Goal: Task Accomplishment & Management: Use online tool/utility

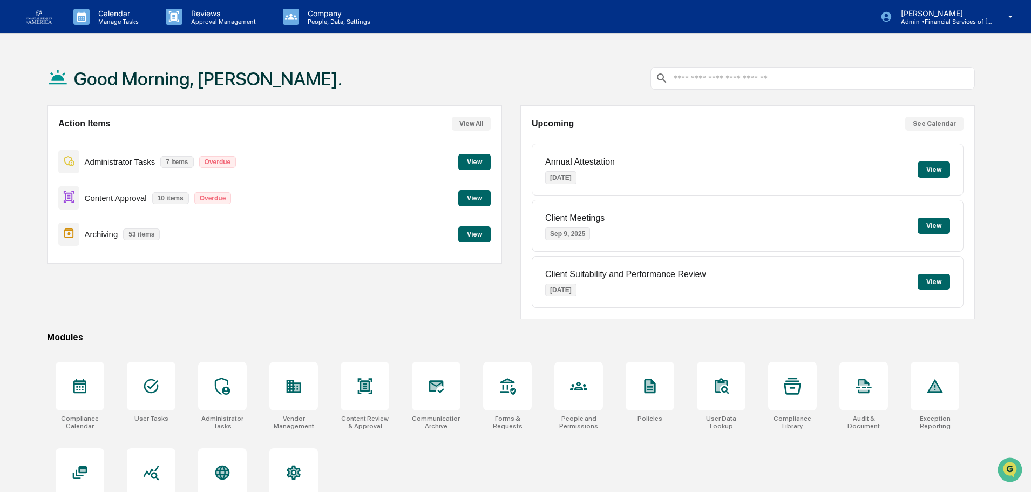
click at [470, 198] on button "View" at bounding box center [474, 198] width 32 height 16
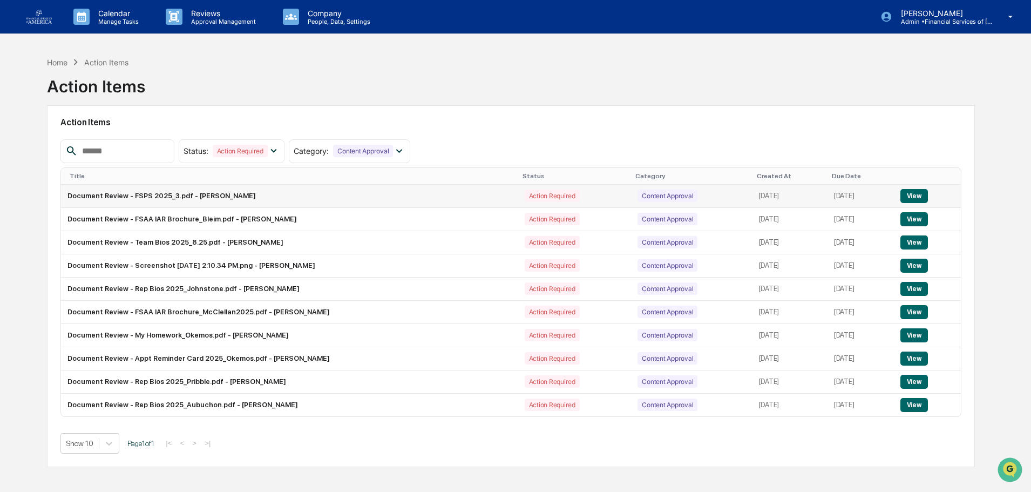
click at [910, 192] on button "View" at bounding box center [914, 196] width 28 height 14
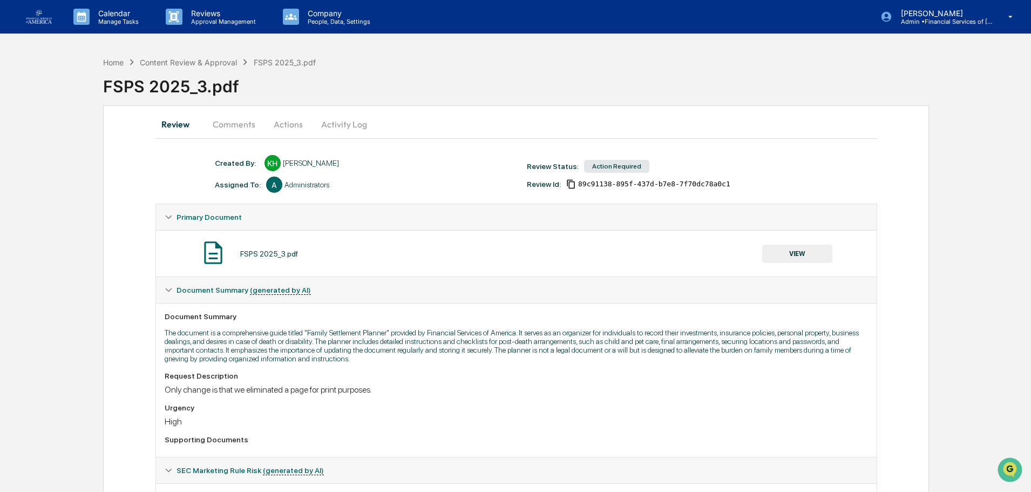
click at [792, 250] on button "VIEW" at bounding box center [797, 254] width 70 height 18
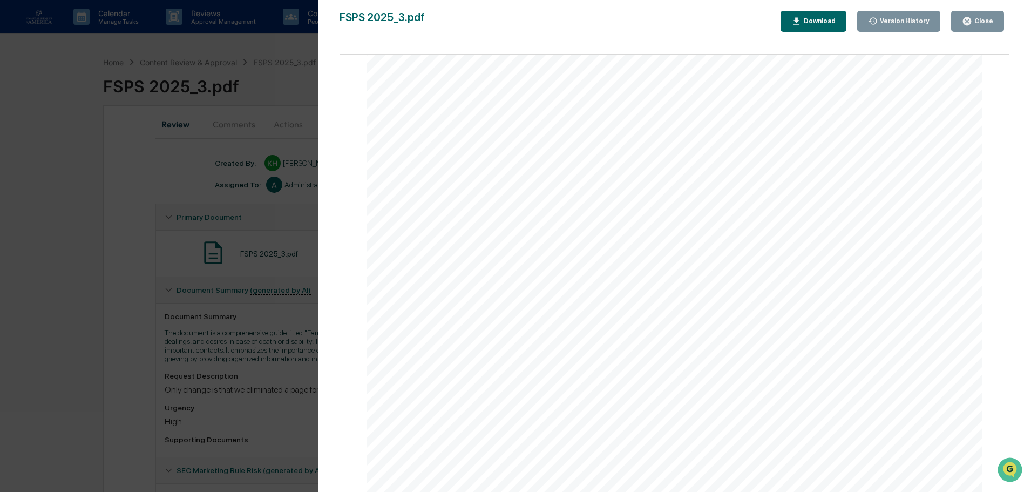
scroll to position [22873, 0]
click at [973, 22] on div "Close" at bounding box center [977, 21] width 31 height 10
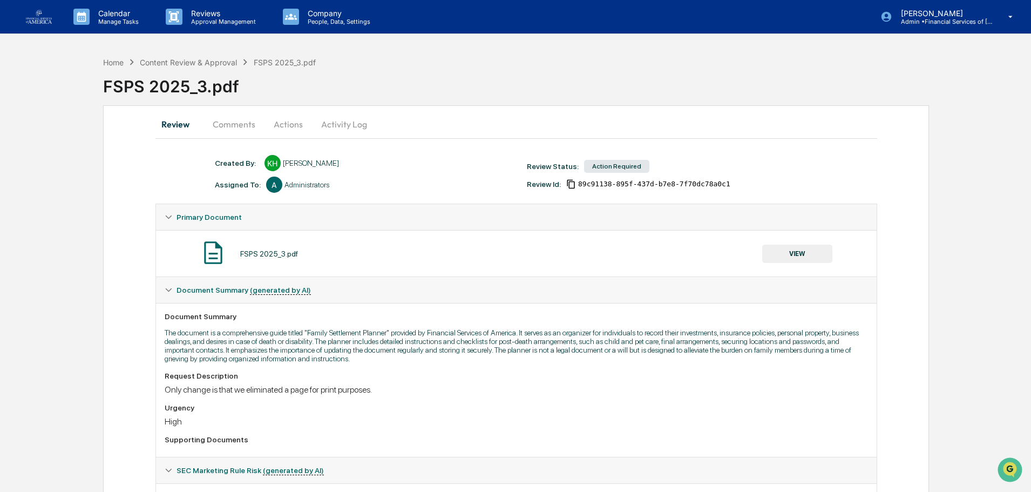
click at [292, 125] on button "Actions" at bounding box center [288, 124] width 49 height 26
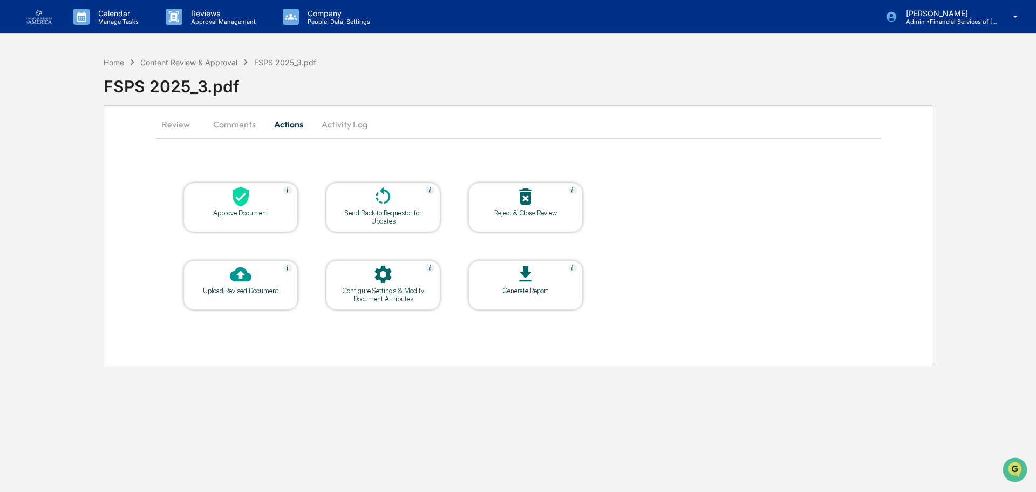
click at [233, 206] on icon at bounding box center [241, 197] width 22 height 22
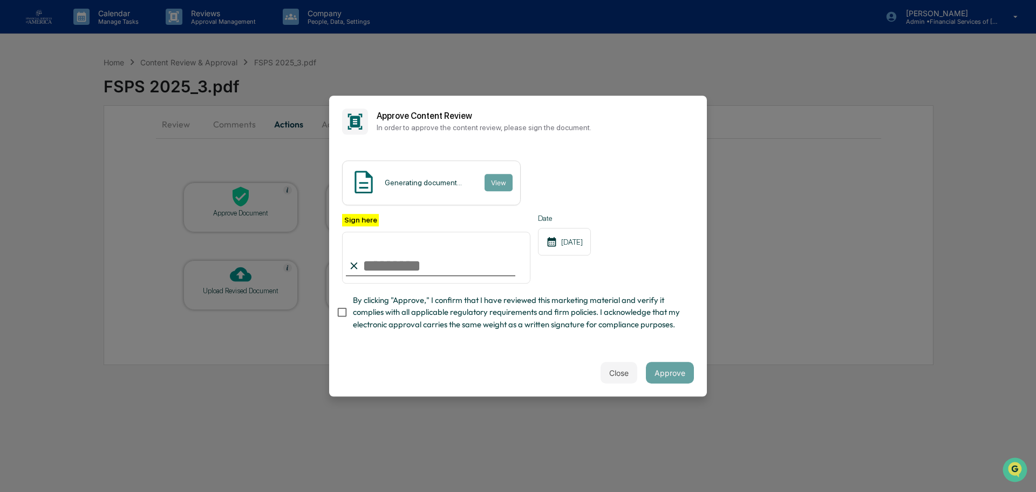
click at [419, 262] on input "Sign here" at bounding box center [436, 258] width 188 height 52
type input "**********"
click at [446, 308] on span "By clicking "Approve," I confirm that I have reviewed this marketing material a…" at bounding box center [519, 312] width 333 height 36
click at [663, 371] on button "Approve" at bounding box center [670, 373] width 48 height 22
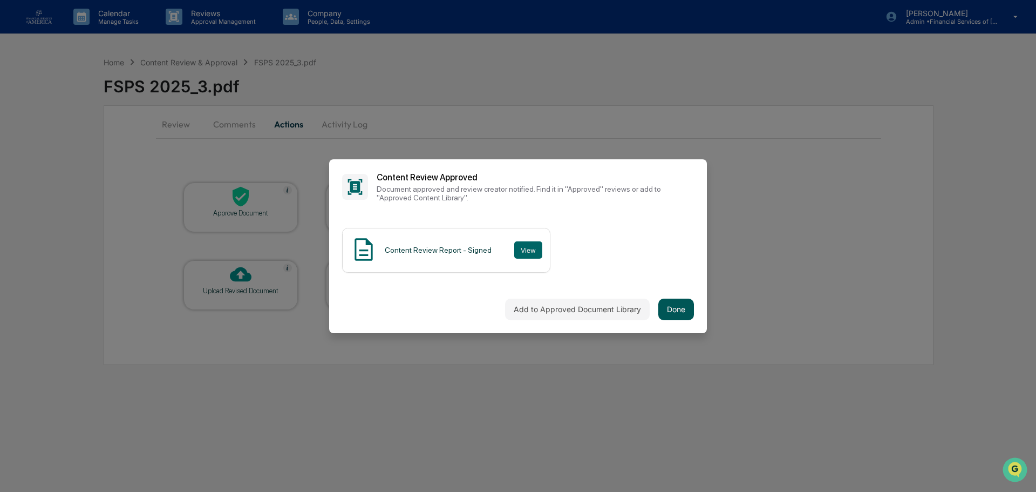
click at [679, 310] on button "Done" at bounding box center [677, 309] width 36 height 22
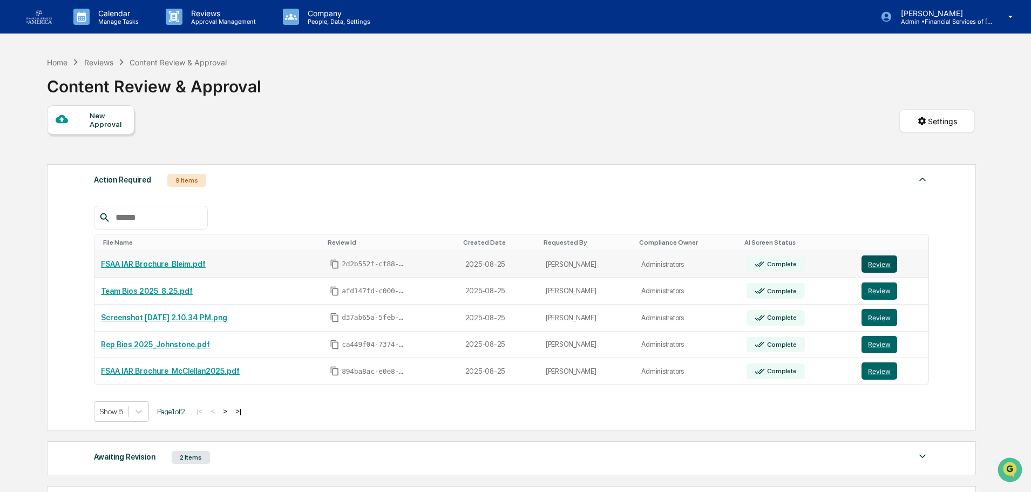
click at [887, 264] on button "Review" at bounding box center [879, 263] width 36 height 17
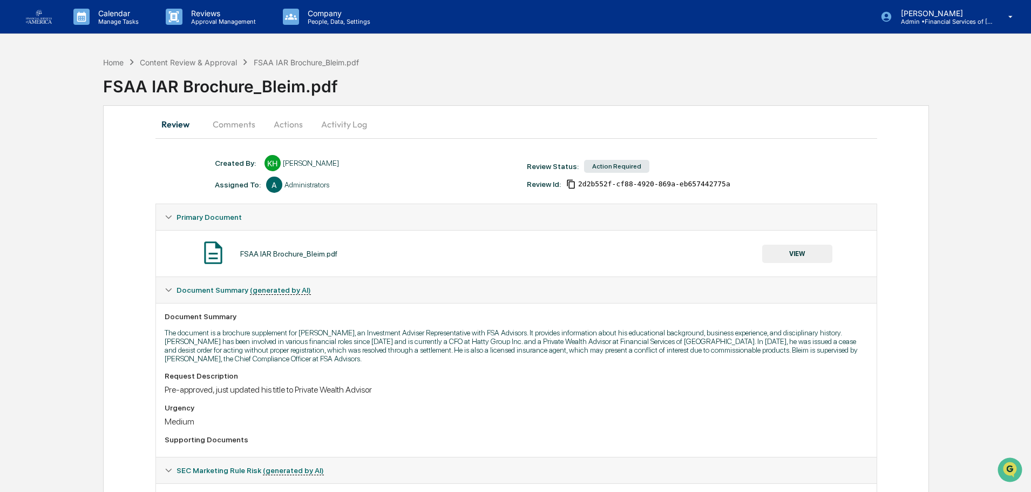
scroll to position [54, 0]
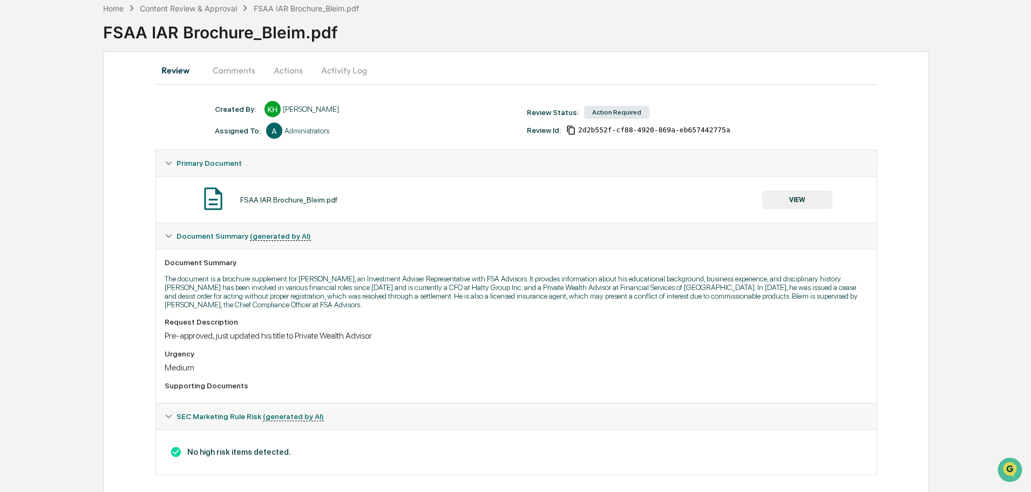
click at [790, 198] on button "VIEW" at bounding box center [797, 200] width 70 height 18
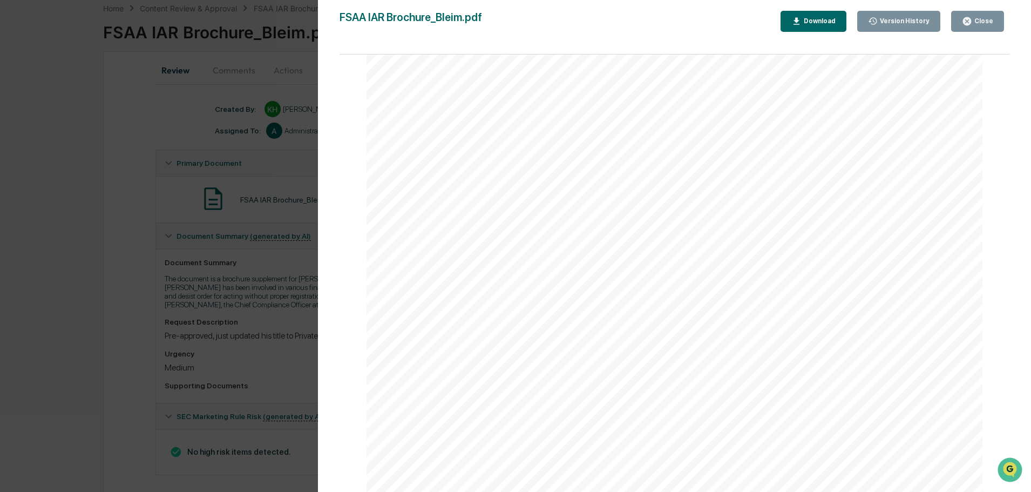
scroll to position [3509, 0]
click at [987, 28] on button "Close" at bounding box center [977, 21] width 53 height 21
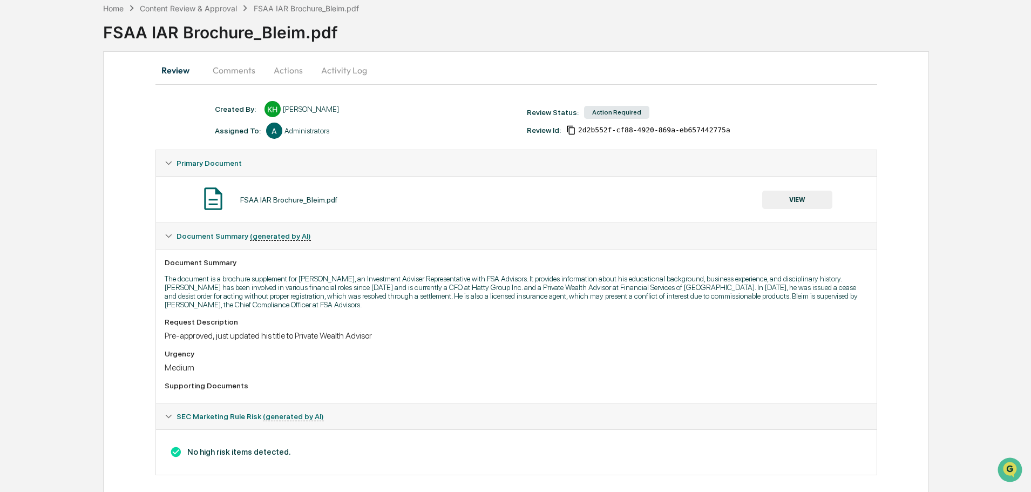
click at [294, 73] on button "Actions" at bounding box center [288, 70] width 49 height 26
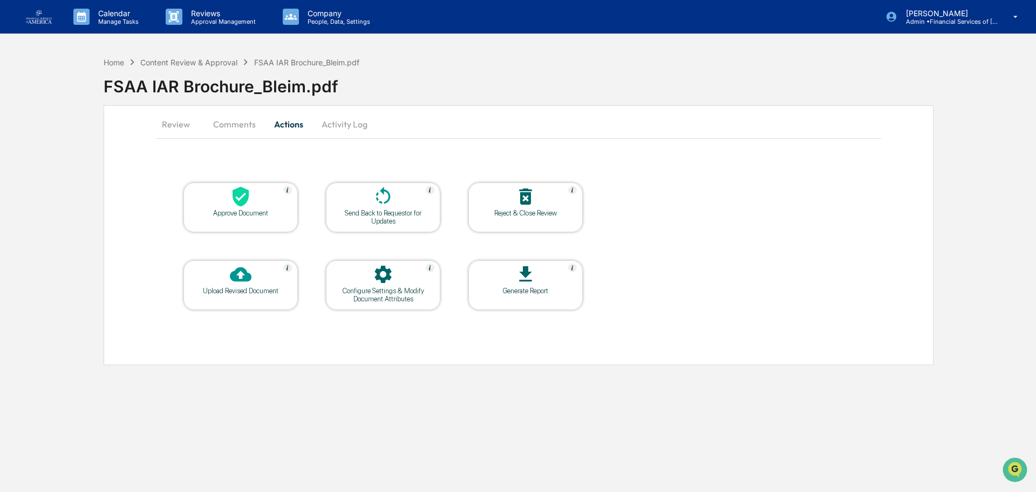
click at [252, 196] on div at bounding box center [241, 197] width 108 height 23
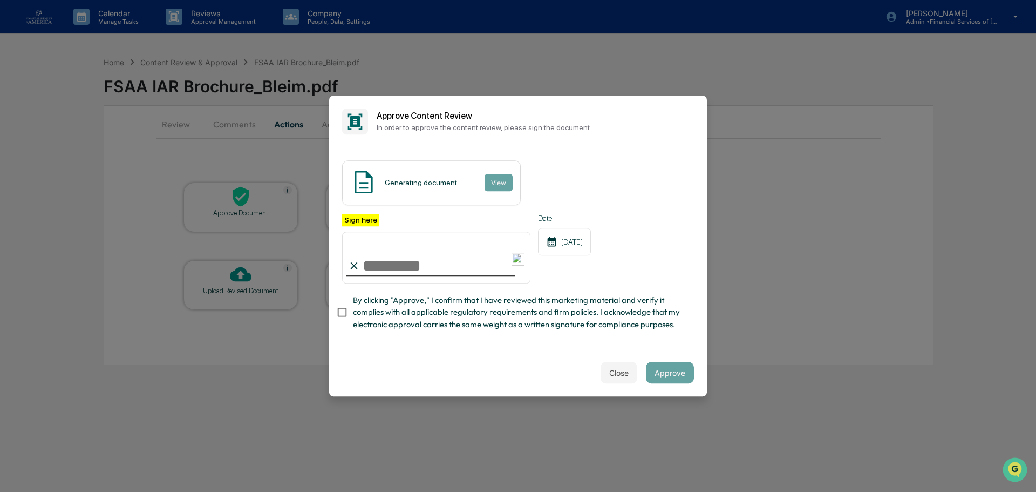
click at [401, 263] on input "Sign here" at bounding box center [436, 258] width 188 height 52
type input "**********"
click at [421, 313] on span "By clicking "Approve," I confirm that I have reviewed this marketing material a…" at bounding box center [519, 312] width 333 height 36
click at [680, 377] on button "Approve" at bounding box center [670, 373] width 48 height 22
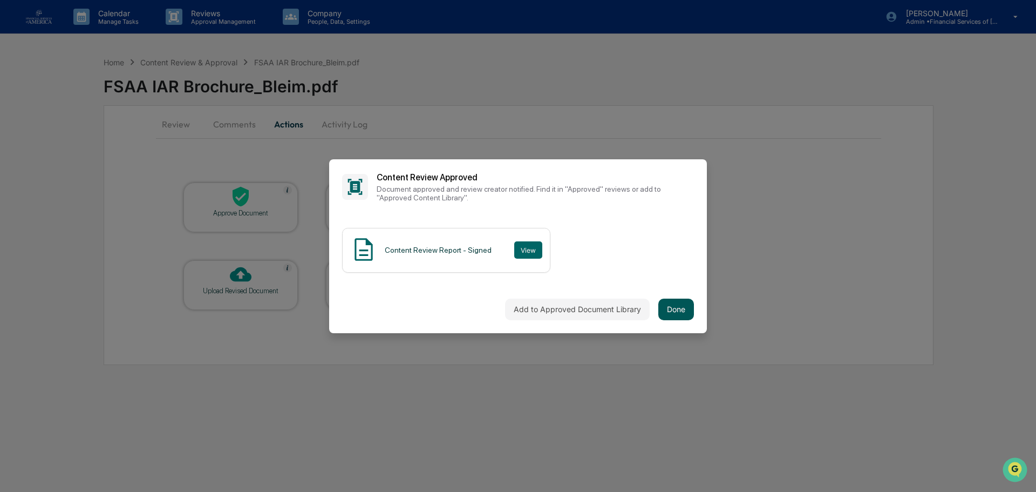
click at [688, 310] on button "Done" at bounding box center [677, 309] width 36 height 22
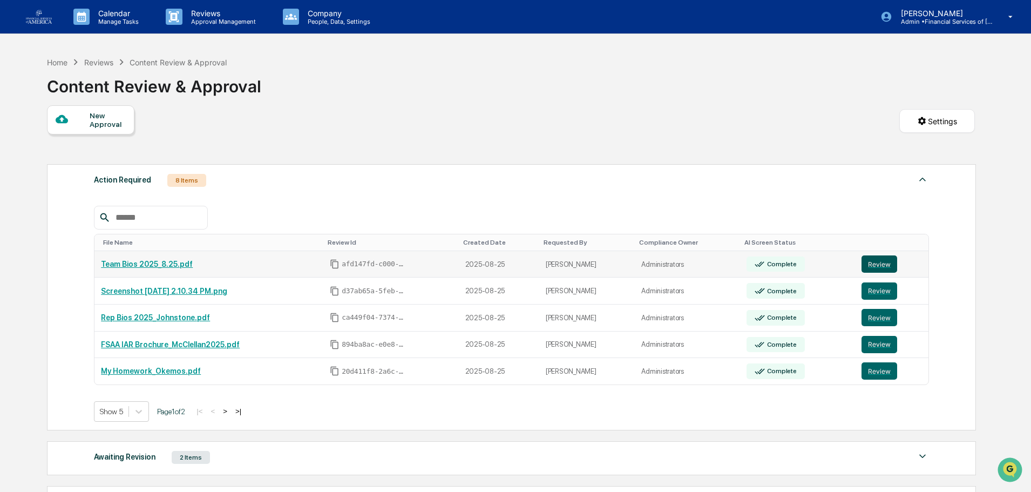
click at [879, 267] on button "Review" at bounding box center [879, 263] width 36 height 17
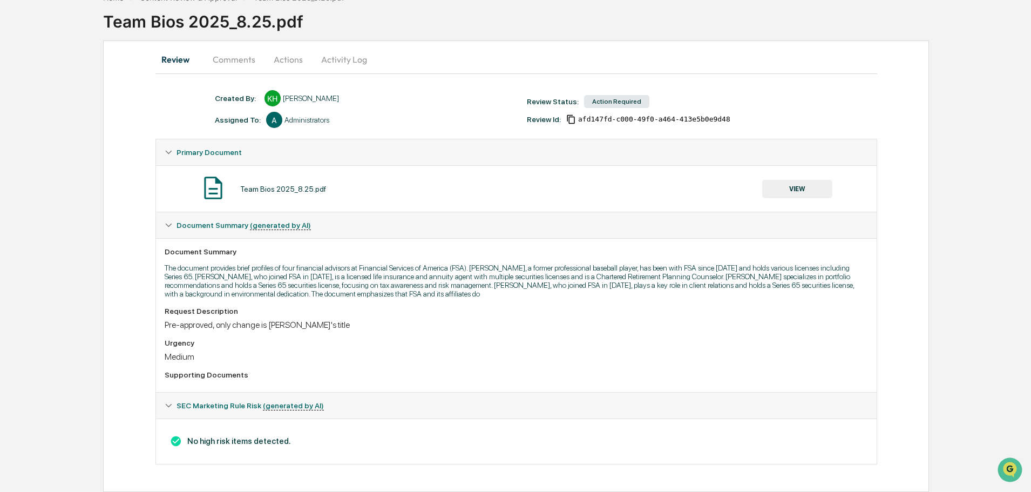
click at [796, 186] on button "VIEW" at bounding box center [797, 189] width 70 height 18
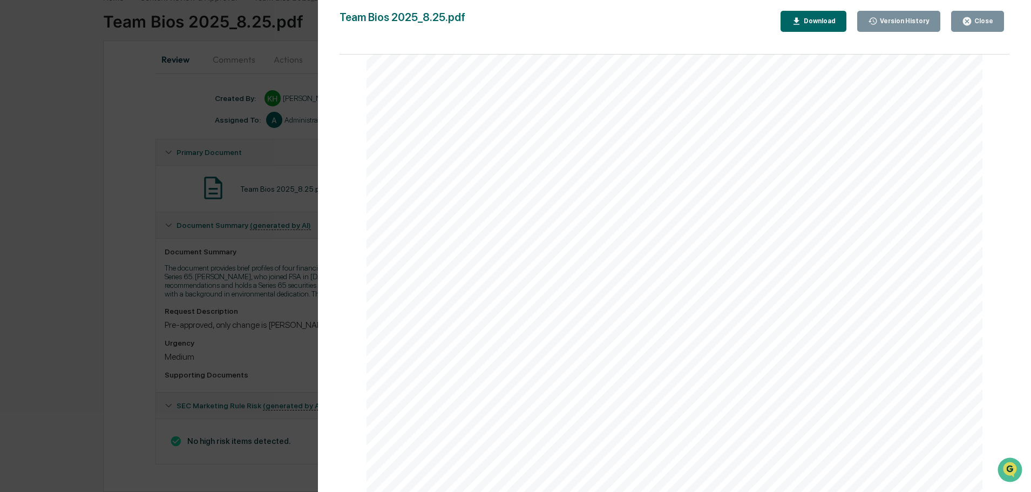
scroll to position [115, 0]
drag, startPoint x: 980, startPoint y: 25, endPoint x: 669, endPoint y: 79, distance: 315.7
click at [980, 24] on div "Close" at bounding box center [982, 21] width 21 height 8
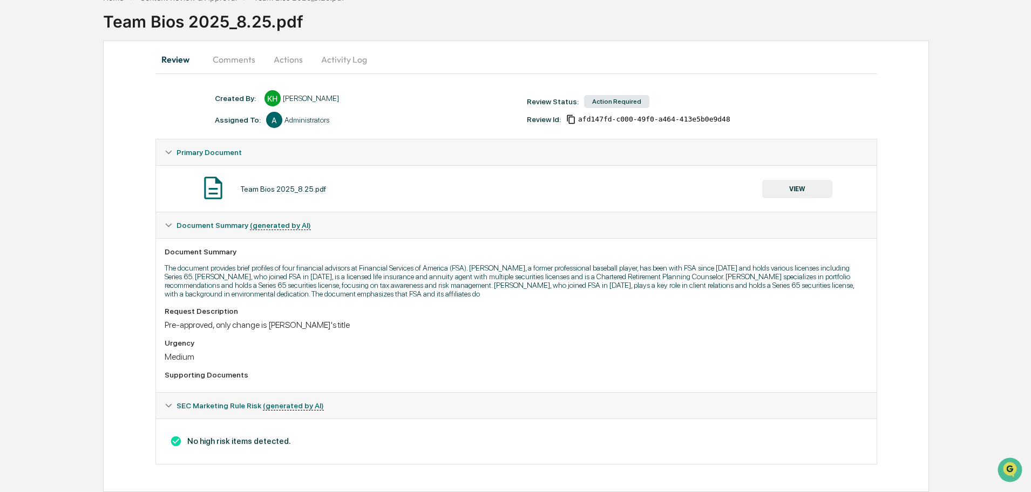
click at [280, 53] on button "Actions" at bounding box center [288, 59] width 49 height 26
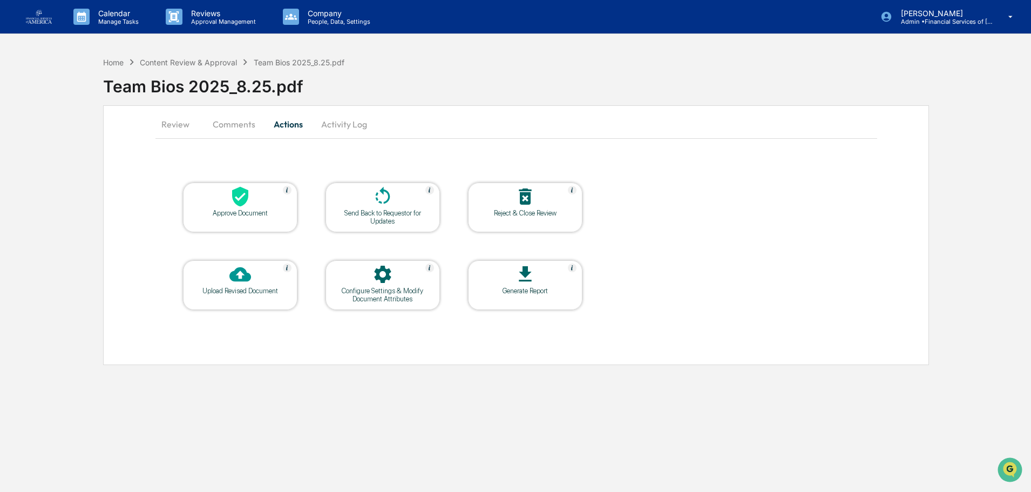
scroll to position [0, 0]
click at [227, 188] on div at bounding box center [241, 197] width 108 height 23
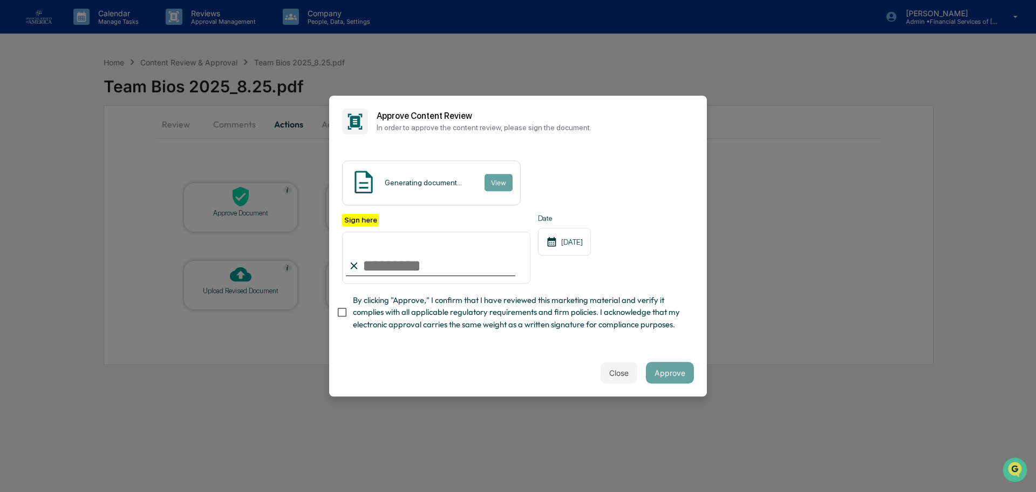
click at [404, 266] on input "Sign here" at bounding box center [436, 258] width 188 height 52
type input "**********"
click at [457, 310] on span "By clicking "Approve," I confirm that I have reviewed this marketing material a…" at bounding box center [519, 312] width 333 height 36
click at [670, 375] on button "Approve" at bounding box center [670, 373] width 48 height 22
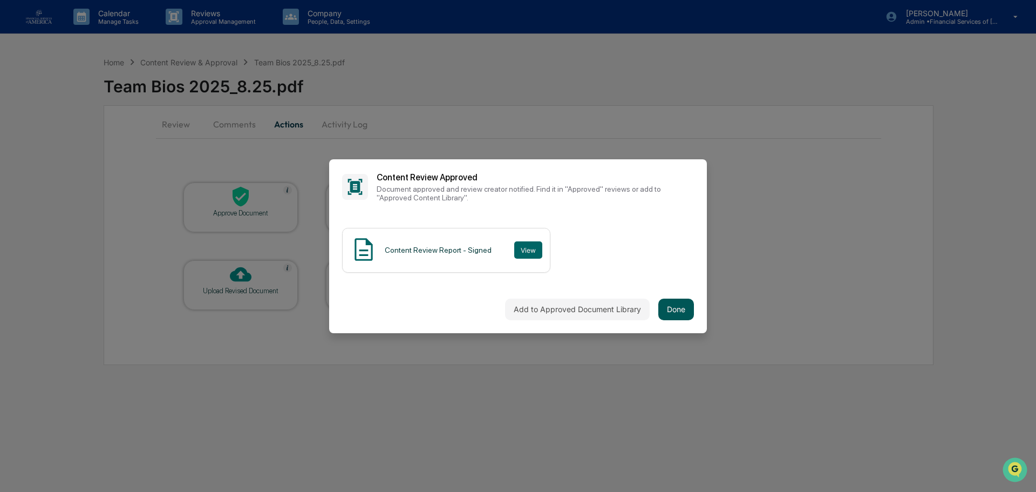
click at [686, 310] on button "Done" at bounding box center [677, 309] width 36 height 22
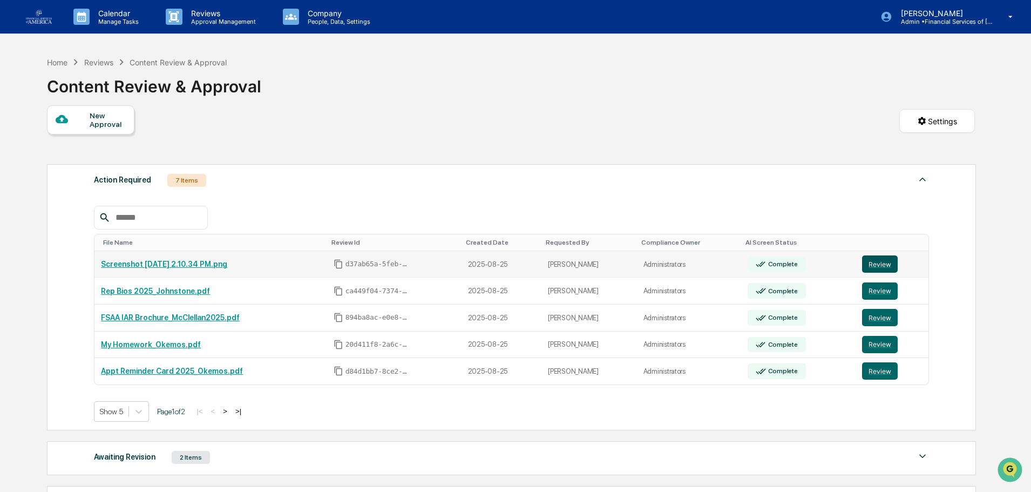
click at [878, 264] on button "Review" at bounding box center [880, 263] width 36 height 17
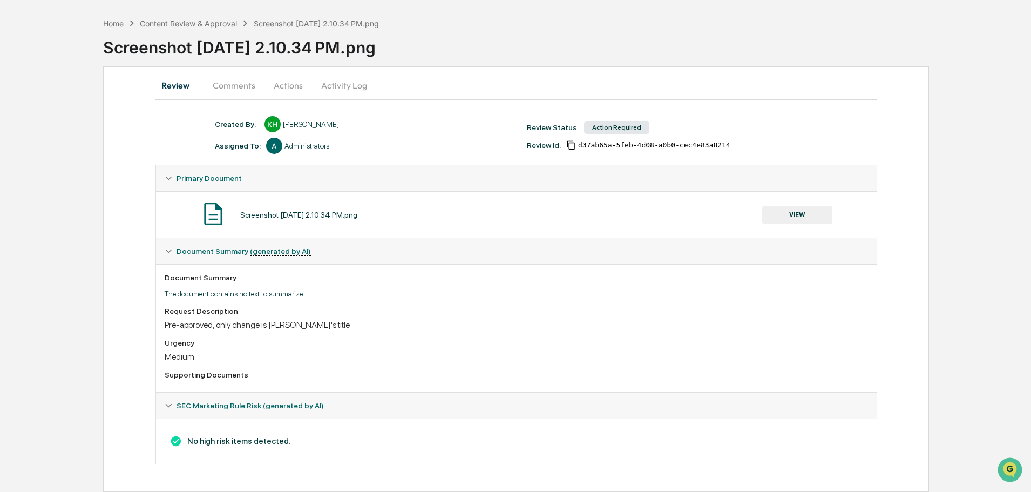
click at [787, 211] on button "VIEW" at bounding box center [797, 215] width 70 height 18
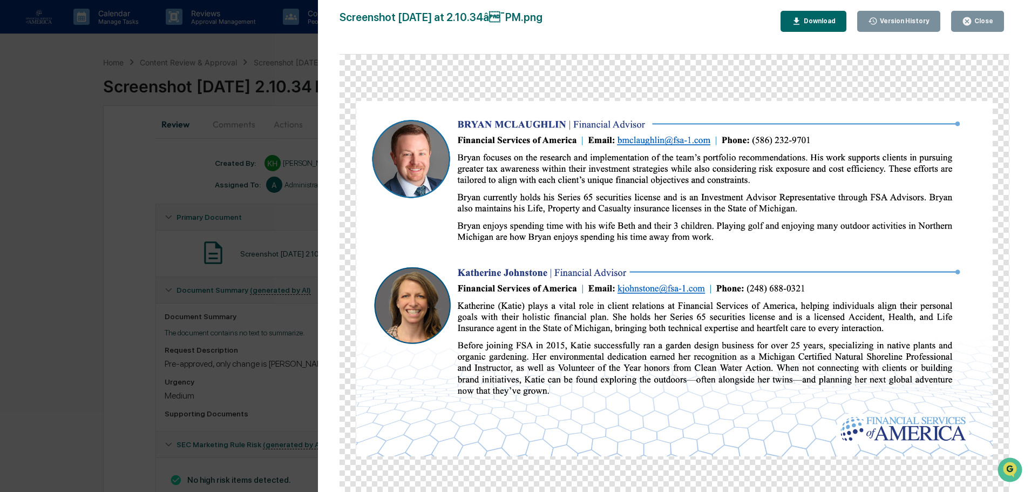
click at [969, 21] on icon "button" at bounding box center [967, 21] width 10 height 10
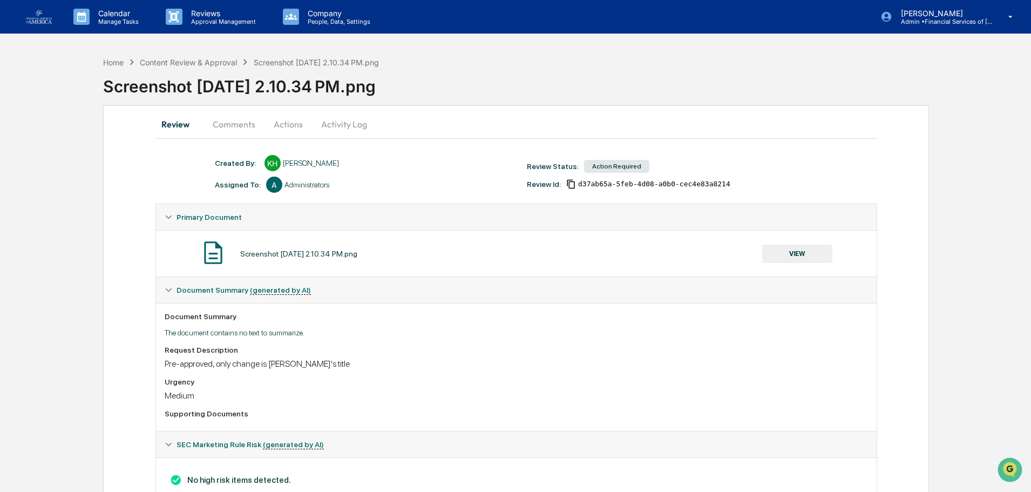
click at [290, 133] on button "Actions" at bounding box center [288, 124] width 49 height 26
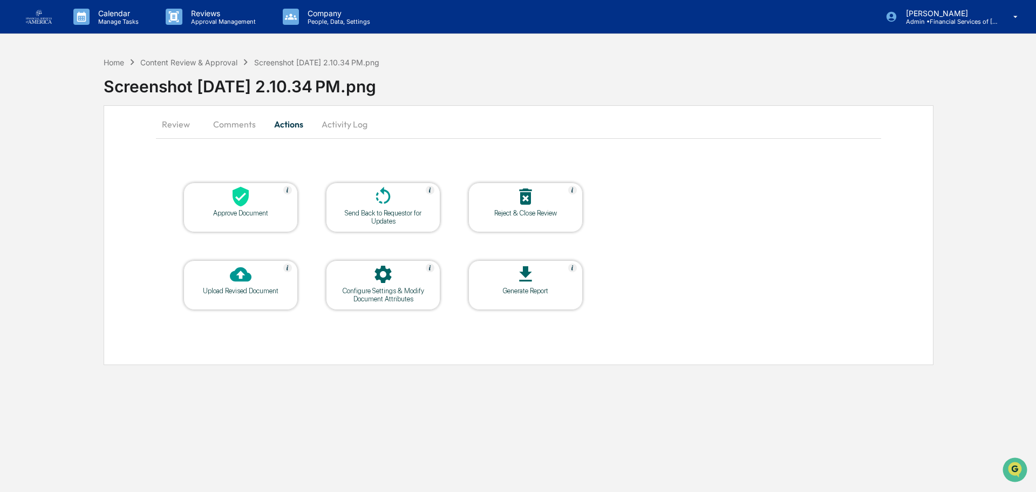
click at [216, 210] on div "Approve Document" at bounding box center [240, 213] width 97 height 8
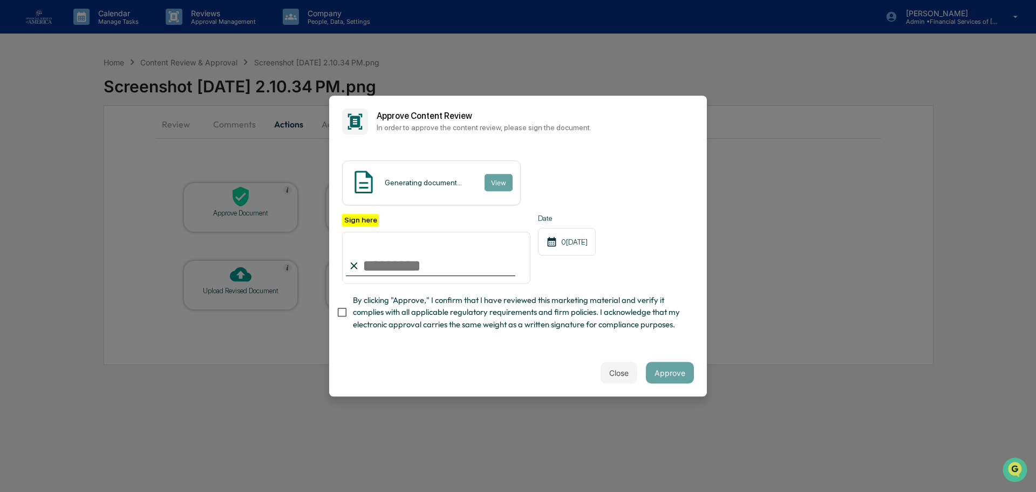
click at [389, 268] on input "Sign here" at bounding box center [436, 258] width 188 height 52
type input "**********"
click at [419, 306] on span "By clicking "Approve," I confirm that I have reviewed this marketing material a…" at bounding box center [519, 312] width 333 height 36
click at [627, 310] on span "By clicking "Approve," I confirm that I have reviewed this marketing material a…" at bounding box center [519, 312] width 333 height 36
click at [490, 318] on span "By clicking "Approve," I confirm that I have reviewed this marketing material a…" at bounding box center [519, 312] width 333 height 36
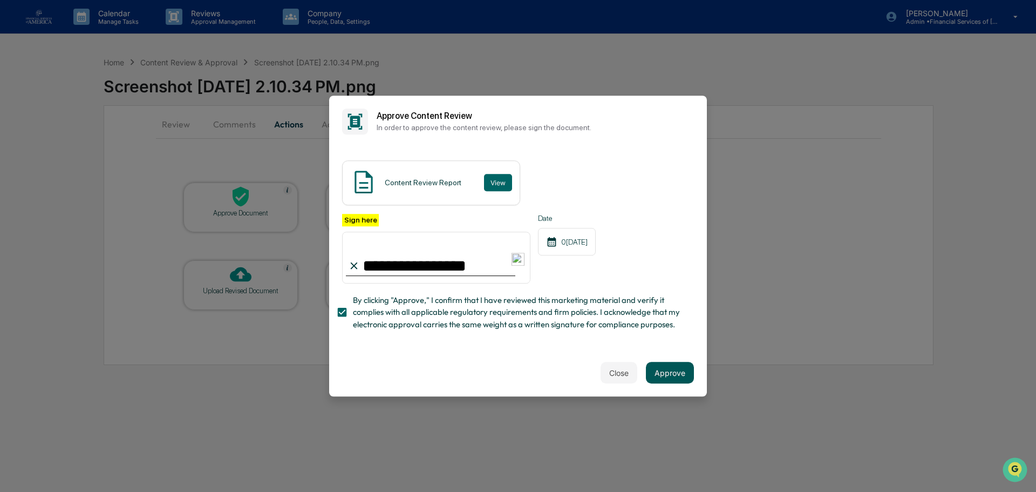
click at [669, 371] on button "Approve" at bounding box center [670, 373] width 48 height 22
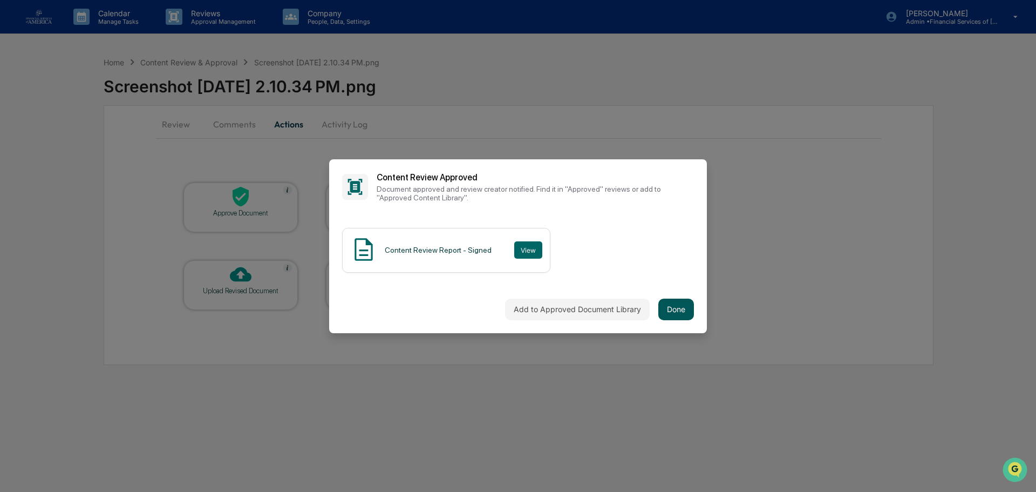
click at [662, 306] on button "Done" at bounding box center [677, 309] width 36 height 22
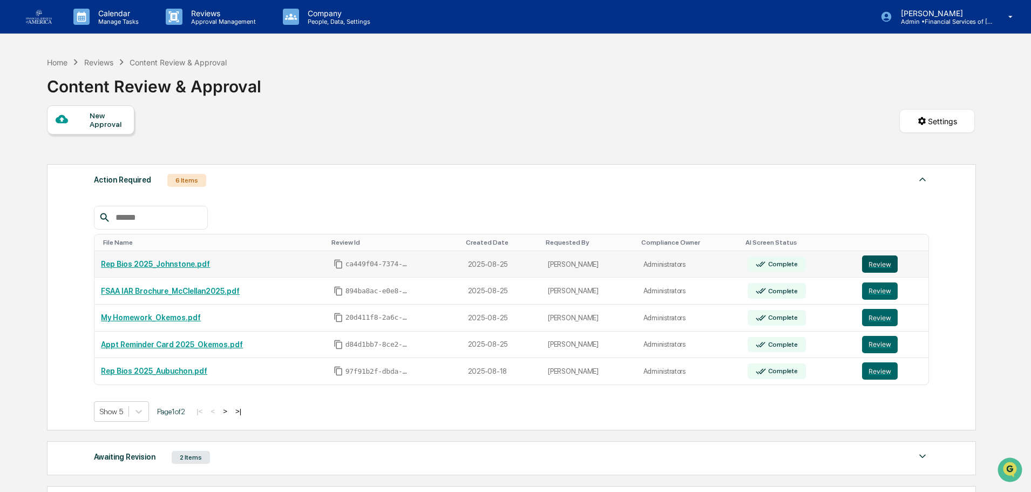
click at [867, 266] on button "Review" at bounding box center [880, 263] width 36 height 17
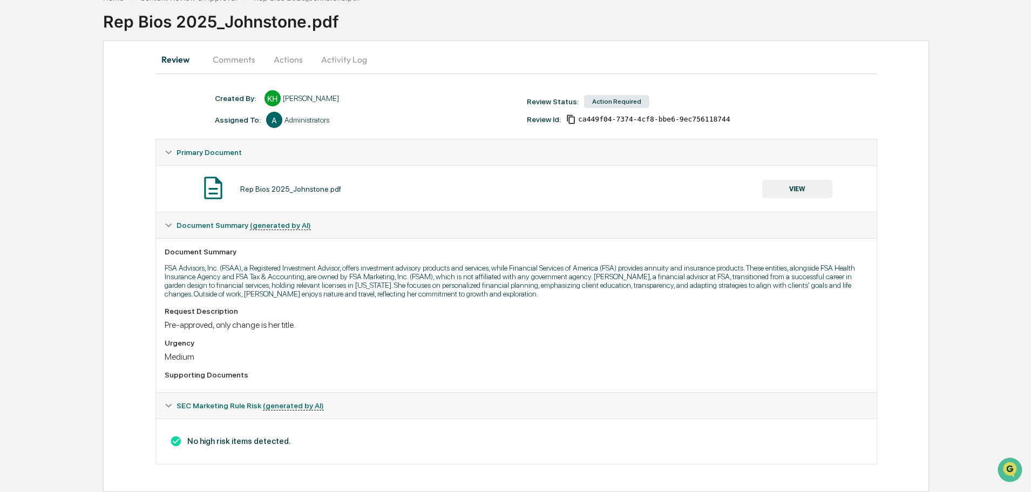
click at [812, 187] on button "VIEW" at bounding box center [797, 189] width 70 height 18
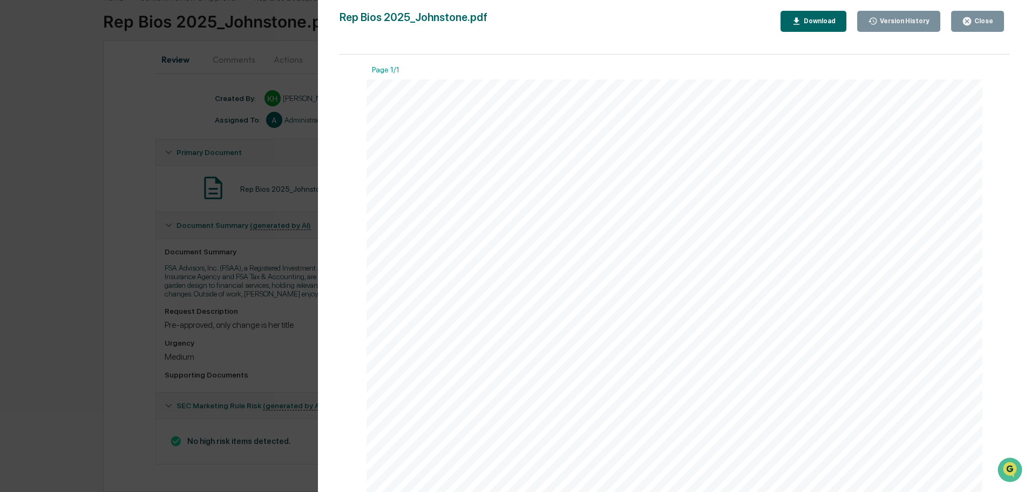
click at [971, 23] on icon "button" at bounding box center [967, 21] width 10 height 10
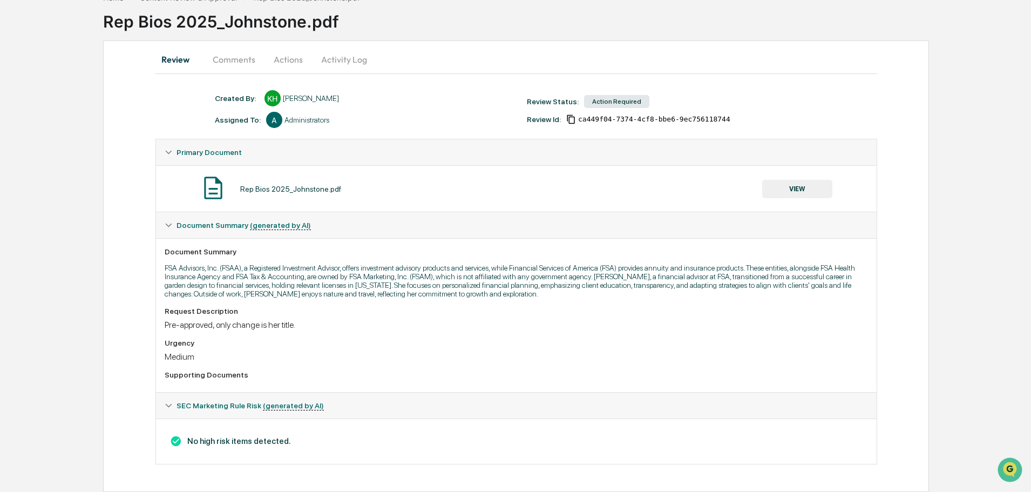
click at [288, 62] on button "Actions" at bounding box center [288, 59] width 49 height 26
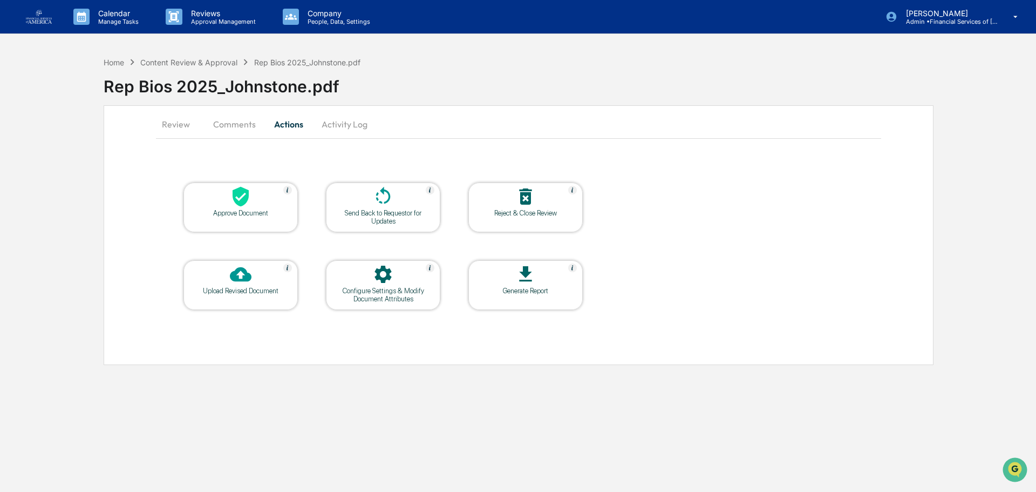
click at [235, 193] on icon at bounding box center [241, 197] width 16 height 20
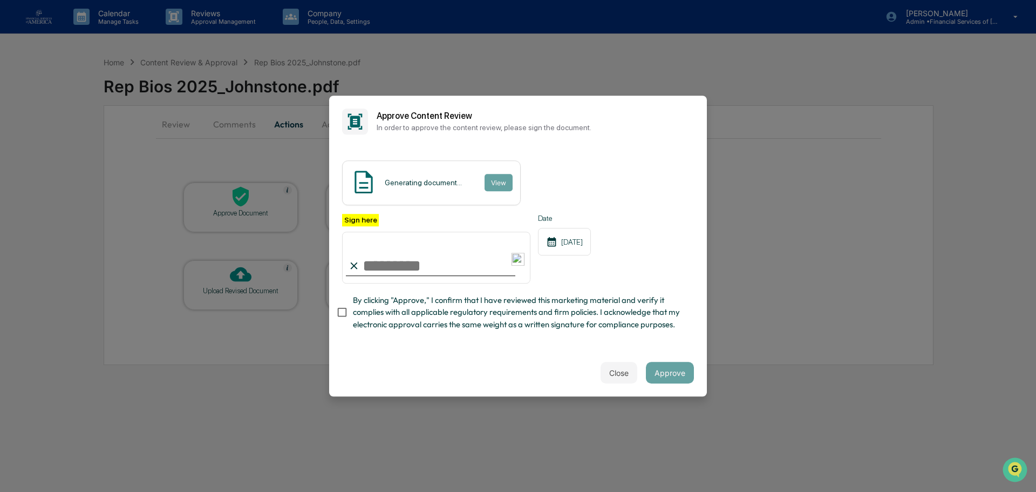
click at [397, 266] on input "Sign here" at bounding box center [436, 258] width 188 height 52
click at [382, 268] on input "Sign here" at bounding box center [436, 258] width 188 height 52
type input "**********"
click at [442, 308] on span "By clicking "Approve," I confirm that I have reviewed this marketing material a…" at bounding box center [519, 312] width 333 height 36
click at [668, 377] on button "Approve" at bounding box center [670, 373] width 48 height 22
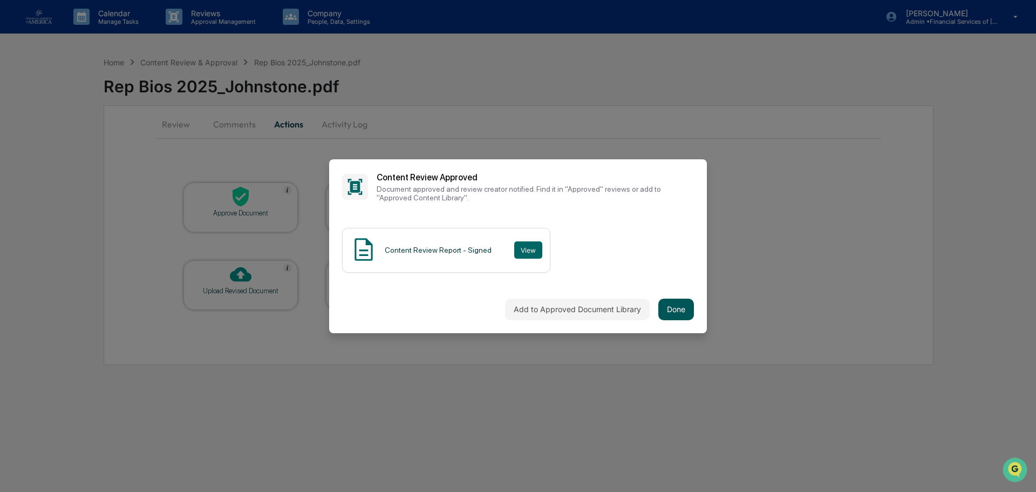
click at [671, 299] on button "Done" at bounding box center [677, 309] width 36 height 22
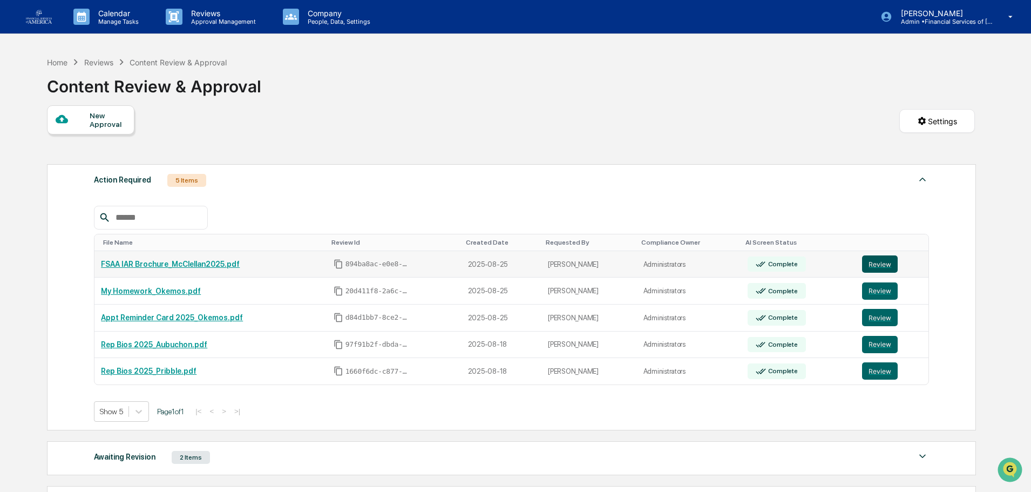
click at [876, 260] on button "Review" at bounding box center [880, 263] width 36 height 17
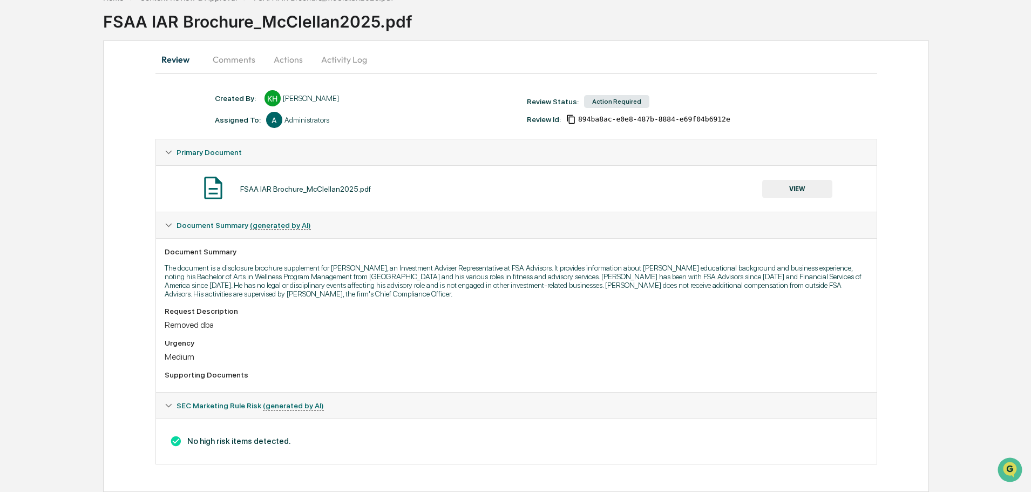
click at [792, 185] on button "VIEW" at bounding box center [797, 189] width 70 height 18
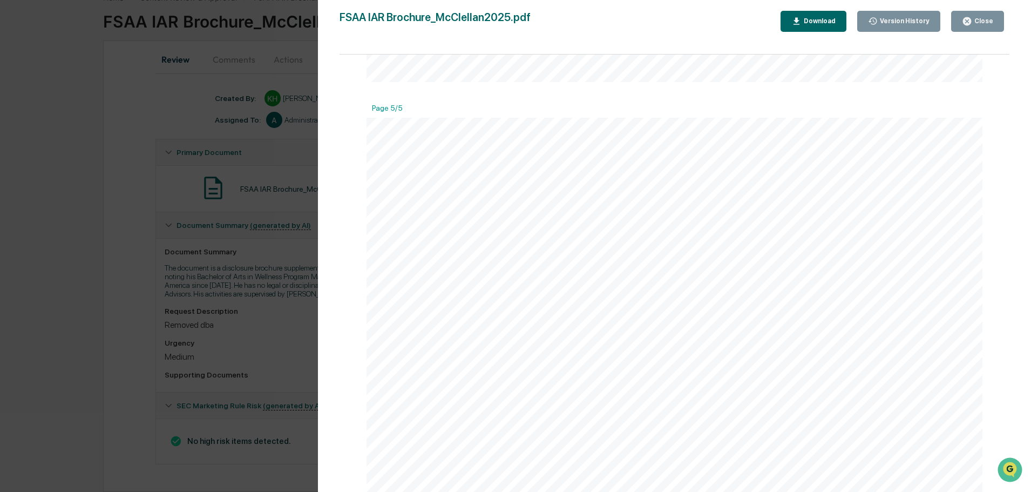
scroll to position [3293, 0]
click at [978, 21] on div "Close" at bounding box center [982, 21] width 21 height 8
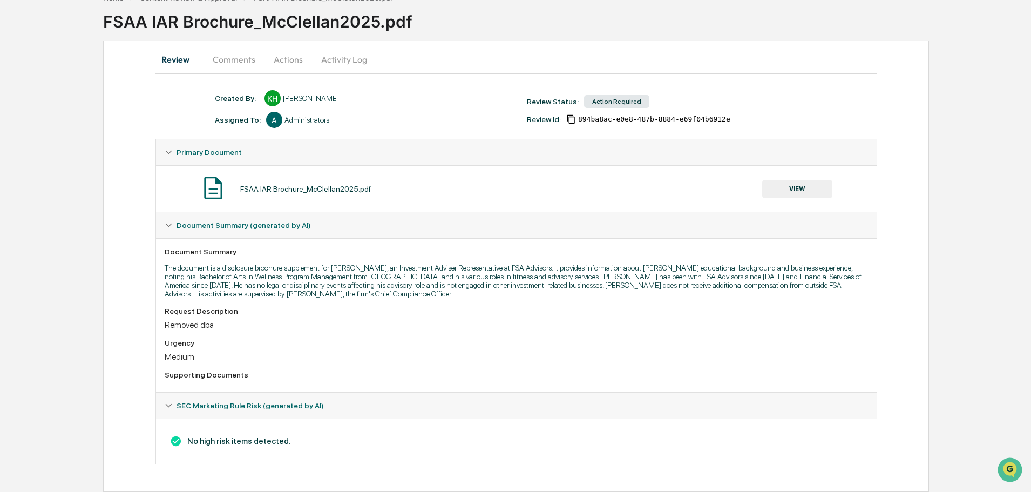
click at [298, 64] on button "Actions" at bounding box center [288, 59] width 49 height 26
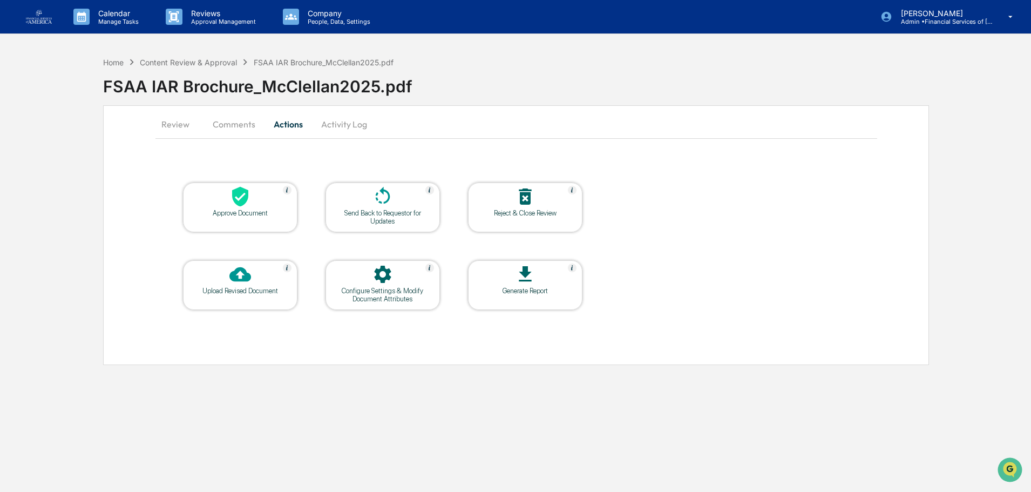
scroll to position [0, 0]
click at [357, 202] on div at bounding box center [383, 197] width 108 height 23
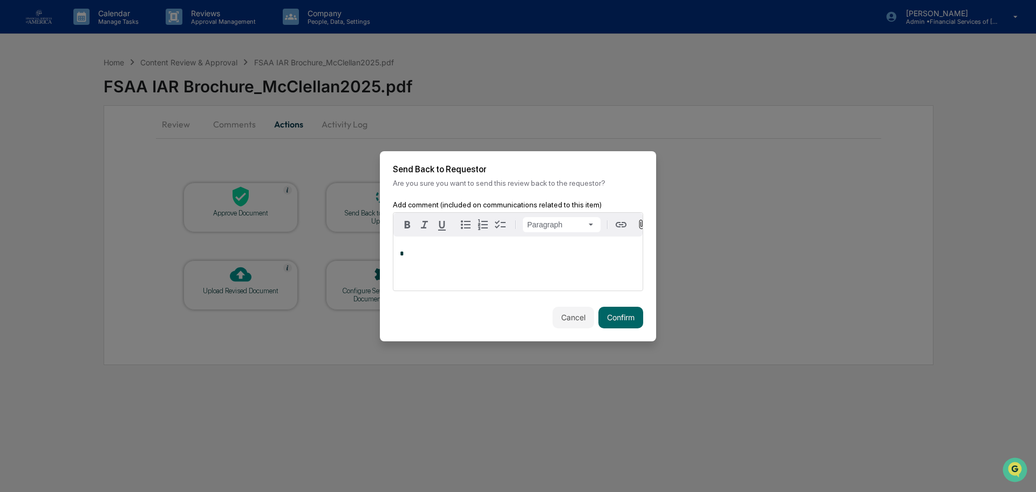
click at [451, 273] on div "*" at bounding box center [517, 263] width 249 height 54
click at [636, 317] on button "Confirm" at bounding box center [621, 318] width 45 height 22
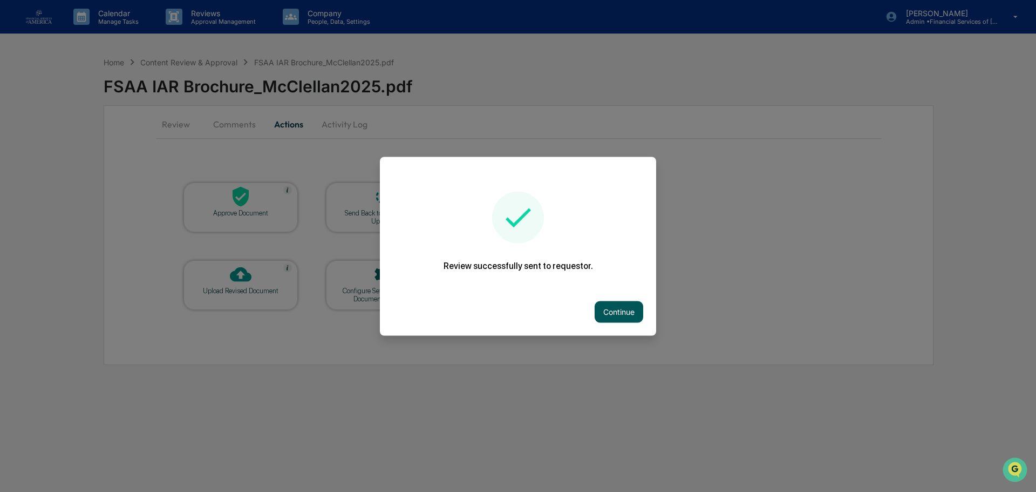
click at [611, 312] on button "Continue" at bounding box center [619, 312] width 49 height 22
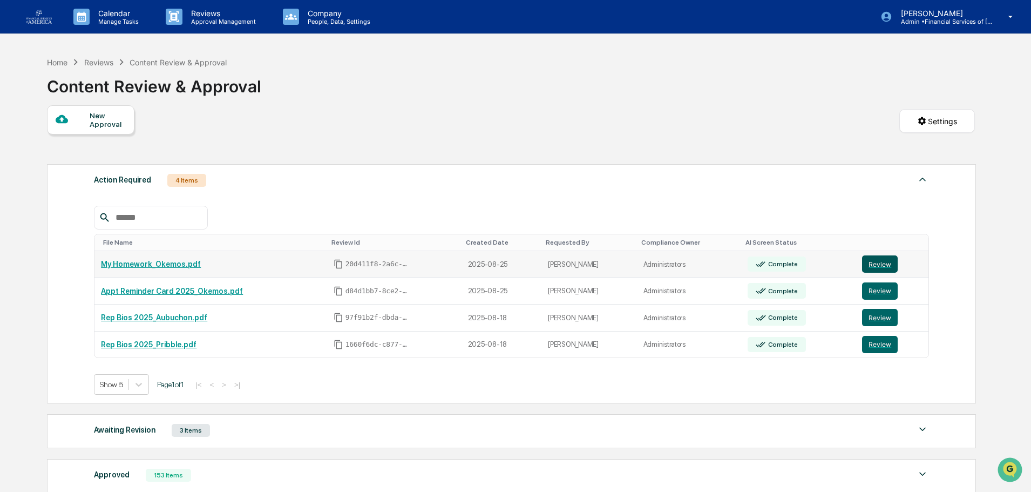
click at [880, 264] on button "Review" at bounding box center [880, 263] width 36 height 17
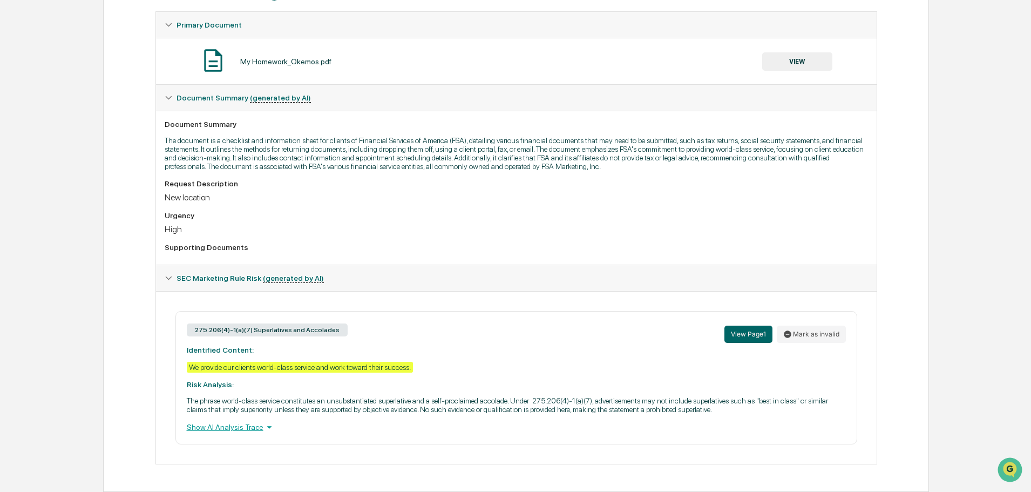
click at [785, 67] on button "VIEW" at bounding box center [797, 61] width 70 height 18
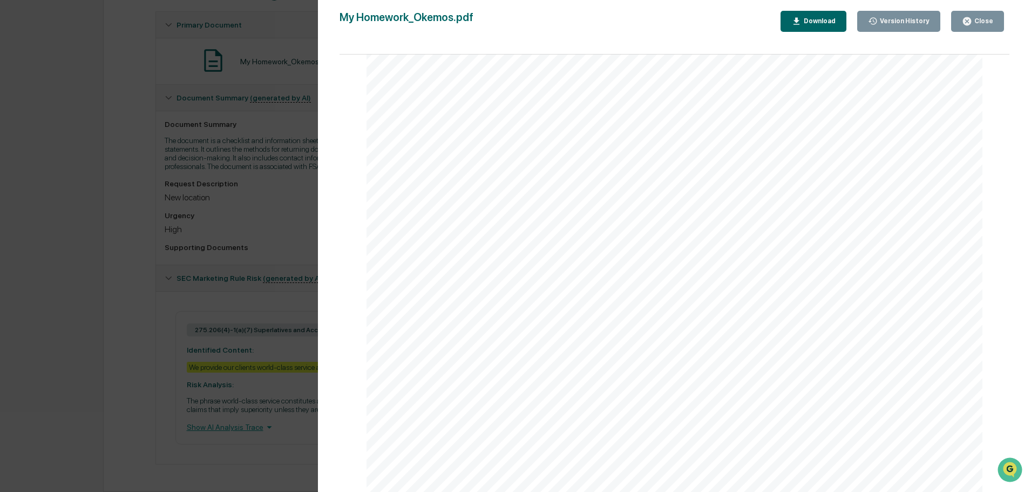
scroll to position [373, 0]
click at [978, 19] on div "Close" at bounding box center [982, 21] width 21 height 8
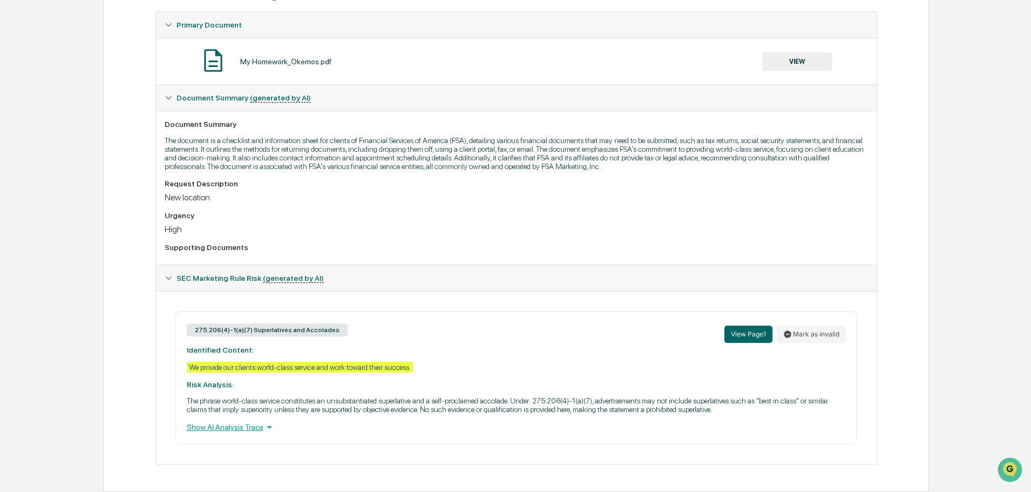
click at [809, 53] on button "VIEW" at bounding box center [797, 61] width 70 height 18
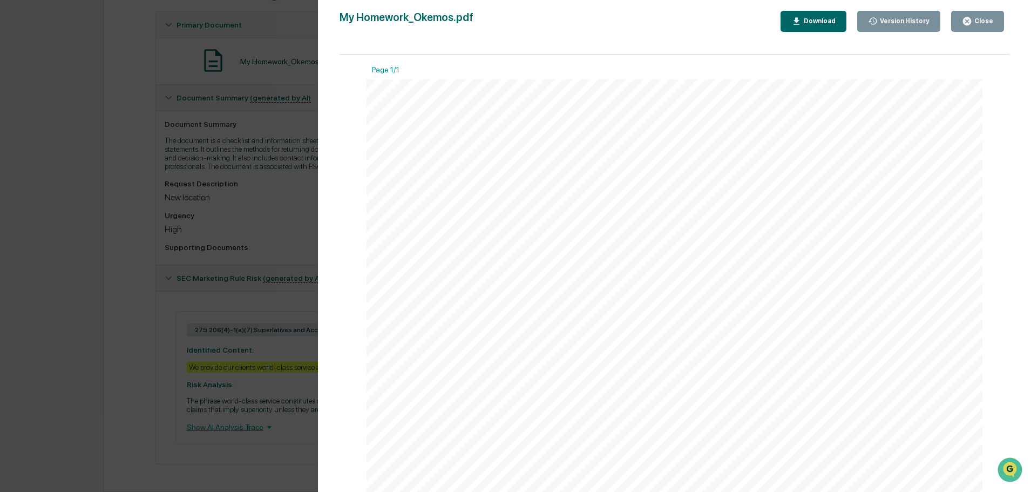
click at [971, 24] on icon "button" at bounding box center [967, 21] width 8 height 8
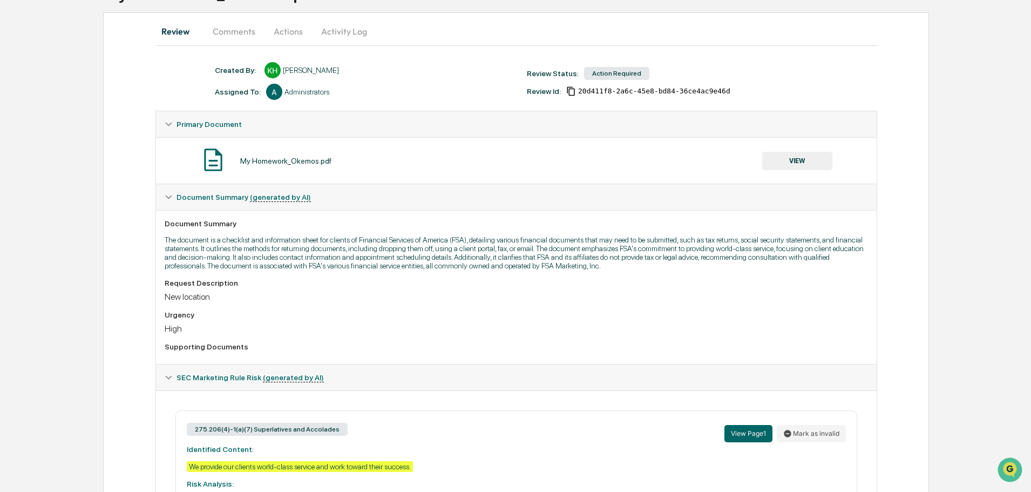
scroll to position [0, 0]
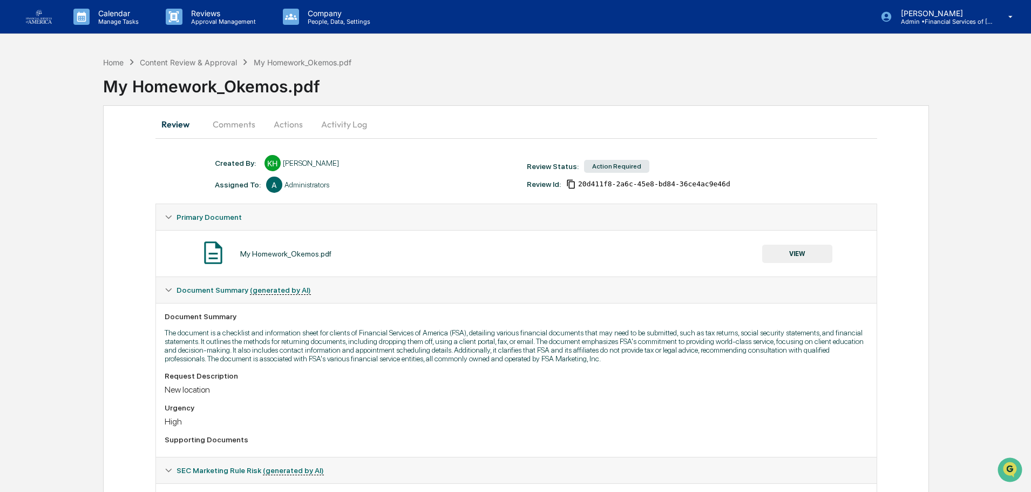
click at [280, 125] on button "Actions" at bounding box center [288, 124] width 49 height 26
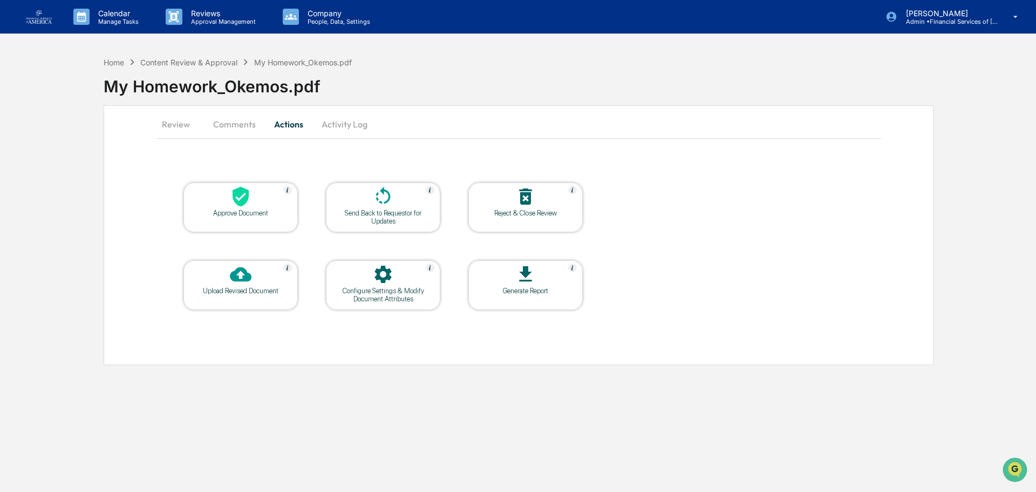
click at [250, 209] on div "Approve Document" at bounding box center [240, 213] width 97 height 8
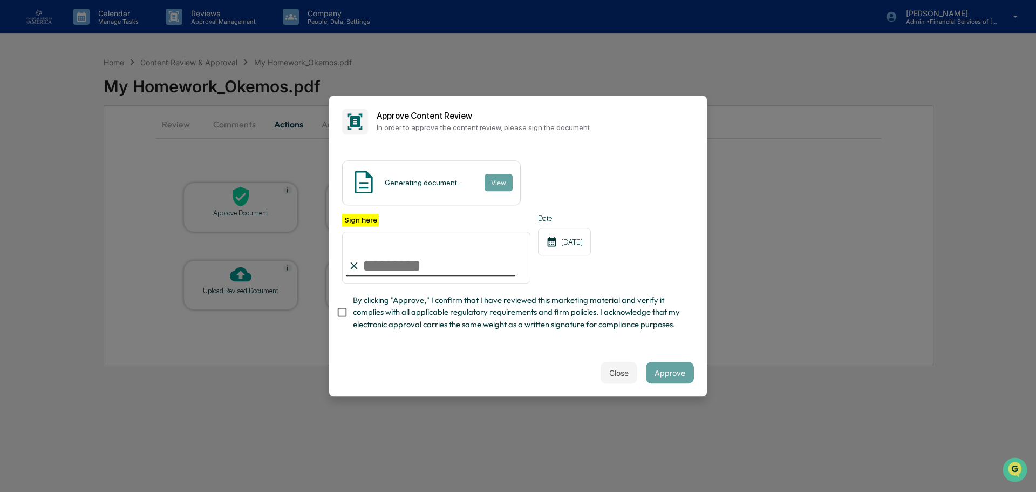
click at [446, 270] on input "Sign here" at bounding box center [436, 258] width 188 height 52
type input "**********"
click at [428, 317] on span "By clicking "Approve," I confirm that I have reviewed this marketing material a…" at bounding box center [519, 312] width 333 height 36
click at [663, 370] on button "Approve" at bounding box center [670, 373] width 48 height 22
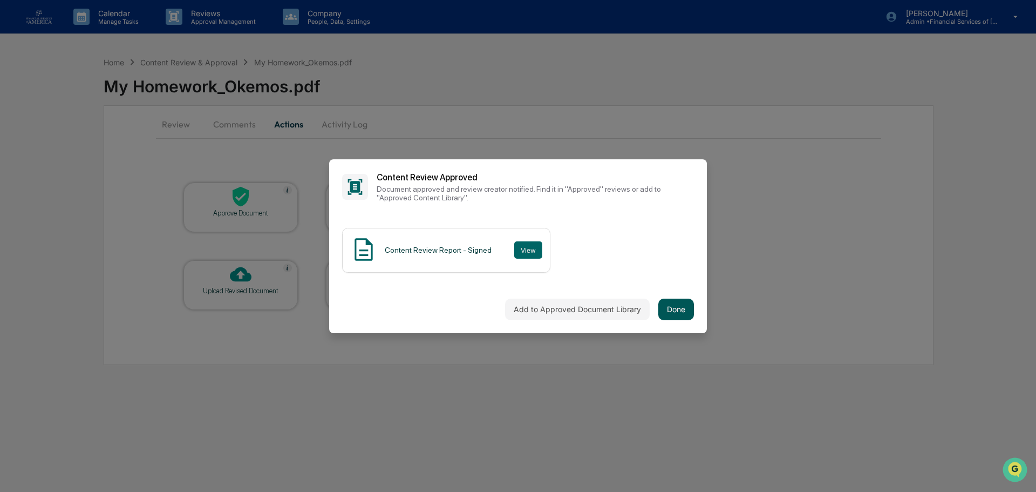
click at [677, 309] on button "Done" at bounding box center [677, 309] width 36 height 22
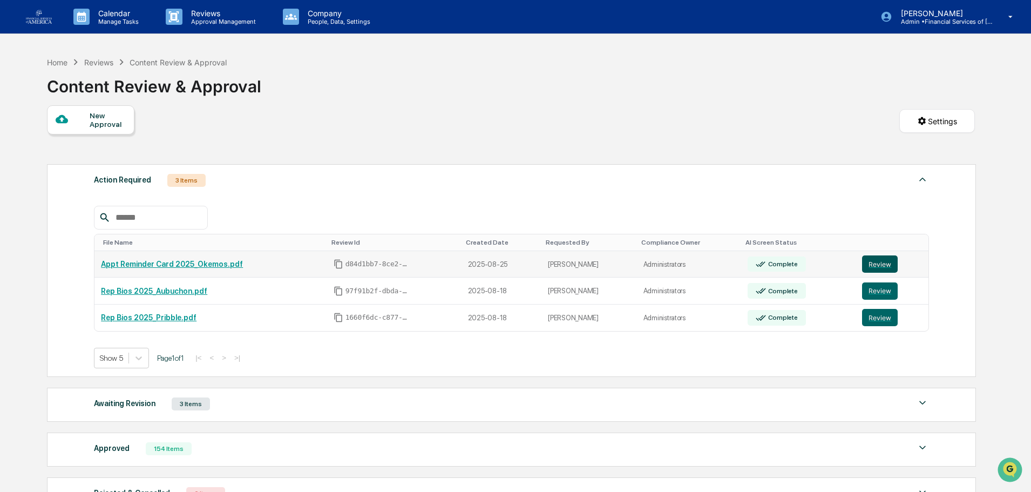
click at [875, 260] on button "Review" at bounding box center [880, 263] width 36 height 17
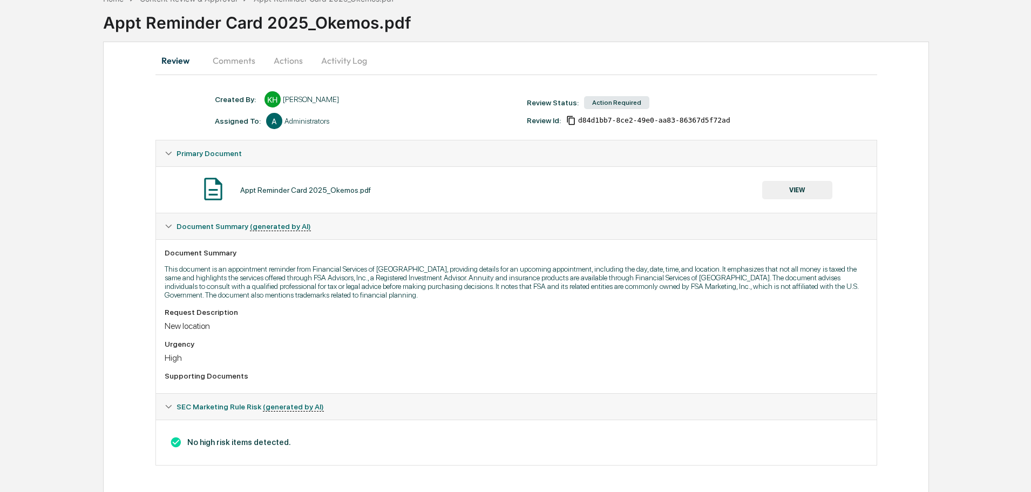
scroll to position [65, 0]
click at [812, 191] on button "VIEW" at bounding box center [797, 189] width 70 height 18
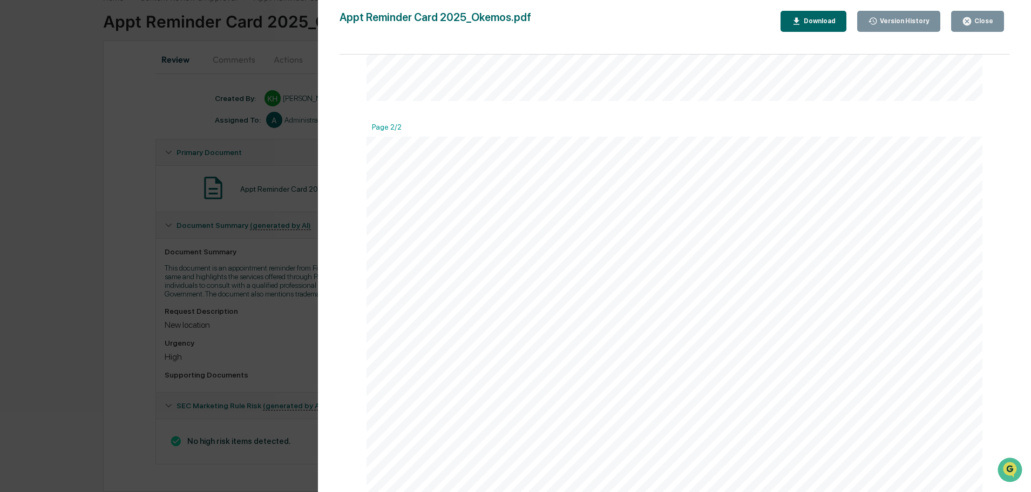
scroll to position [530, 0]
click at [974, 19] on div "Close" at bounding box center [982, 21] width 21 height 8
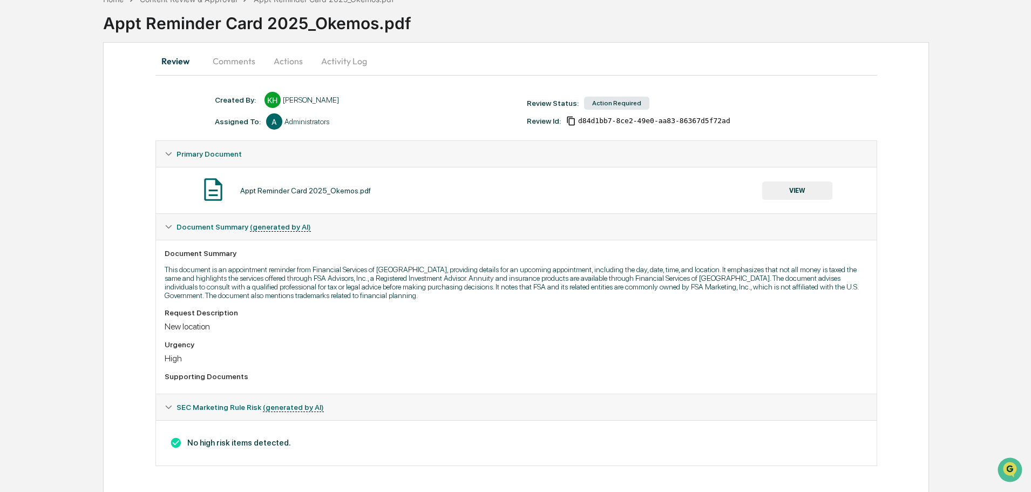
scroll to position [65, 0]
click at [294, 49] on button "Actions" at bounding box center [288, 59] width 49 height 26
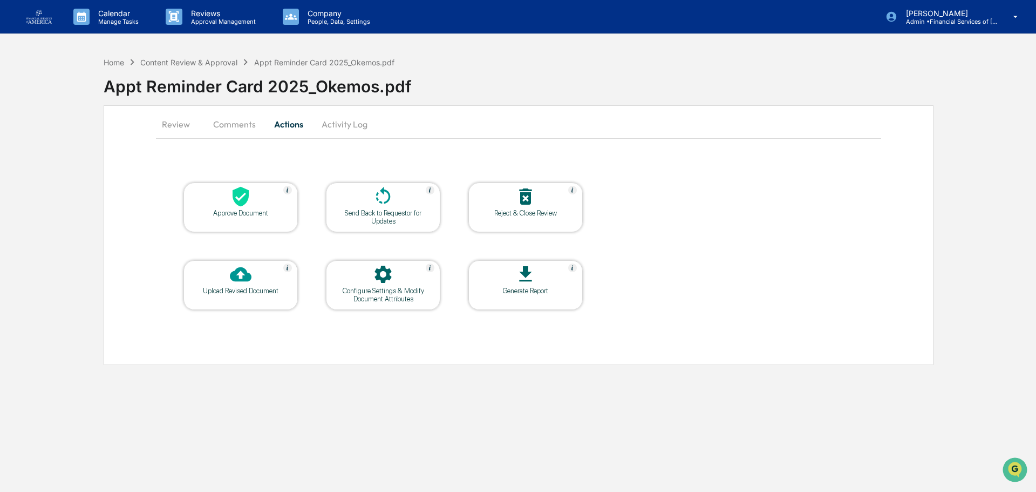
click at [238, 209] on div "Approve Document" at bounding box center [240, 213] width 97 height 8
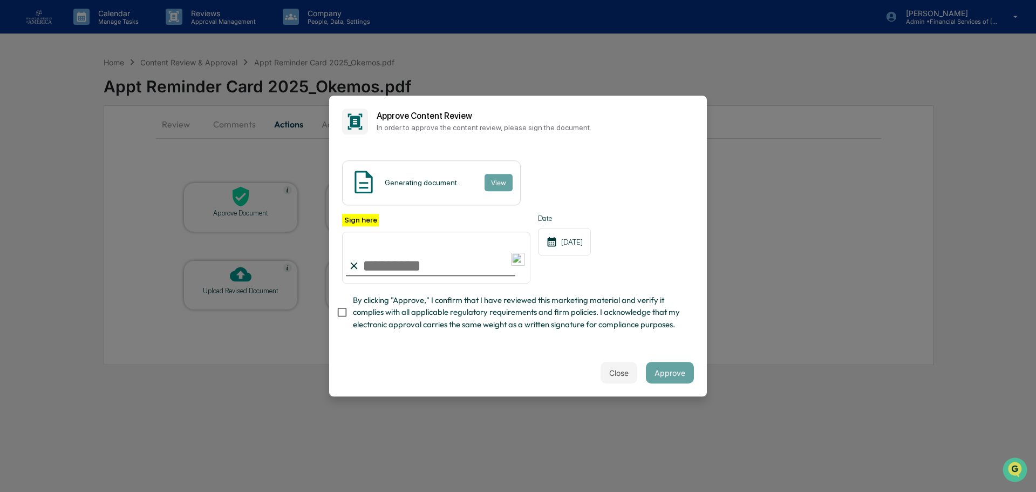
click at [385, 270] on input "Sign here" at bounding box center [436, 258] width 188 height 52
drag, startPoint x: 518, startPoint y: 317, endPoint x: 445, endPoint y: 290, distance: 77.7
click at [517, 317] on span "By clicking "Approve," I confirm that I have reviewed this marketing material a…" at bounding box center [519, 312] width 333 height 36
drag, startPoint x: 386, startPoint y: 262, endPoint x: 403, endPoint y: 270, distance: 18.9
click at [386, 262] on input "Sign here" at bounding box center [436, 258] width 188 height 52
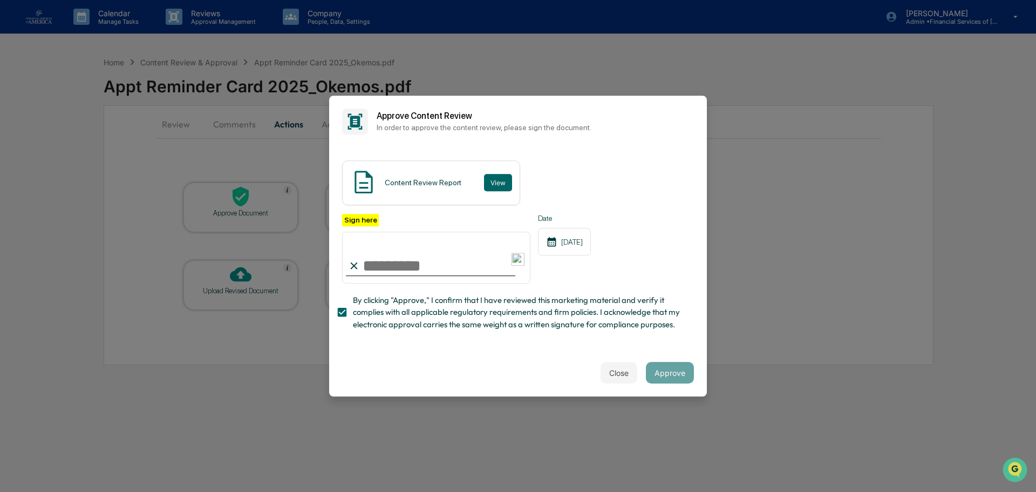
type input "**********"
click at [660, 374] on button "Approve" at bounding box center [670, 373] width 48 height 22
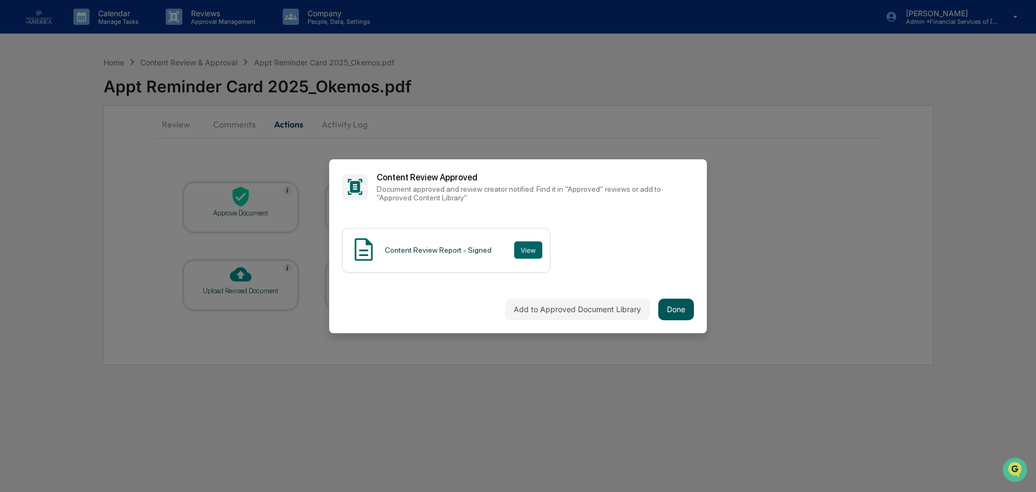
click at [684, 304] on button "Done" at bounding box center [677, 309] width 36 height 22
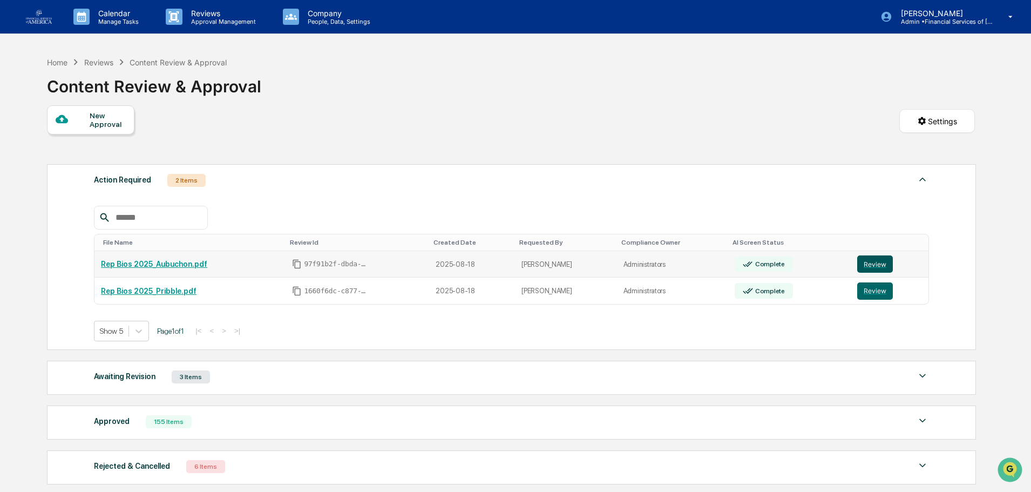
click at [869, 260] on button "Review" at bounding box center [875, 263] width 36 height 17
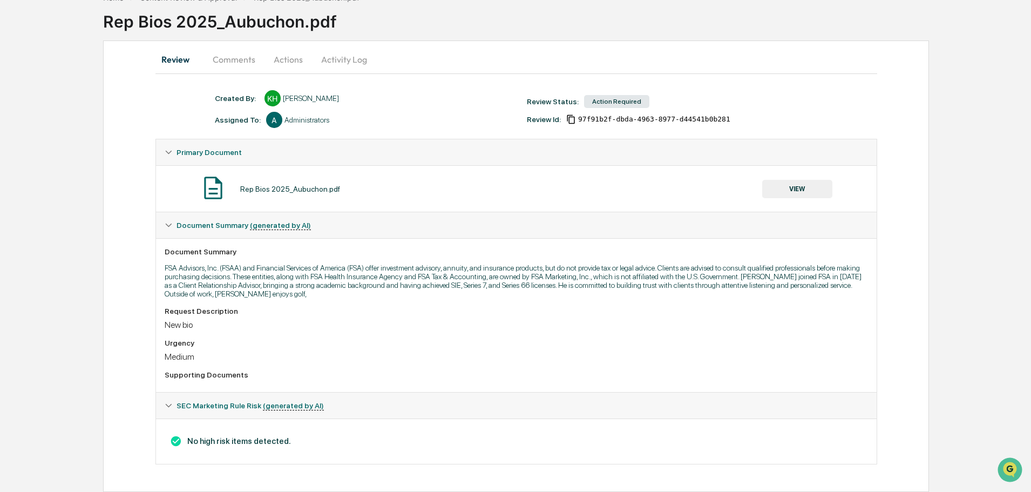
click at [796, 188] on button "VIEW" at bounding box center [797, 189] width 70 height 18
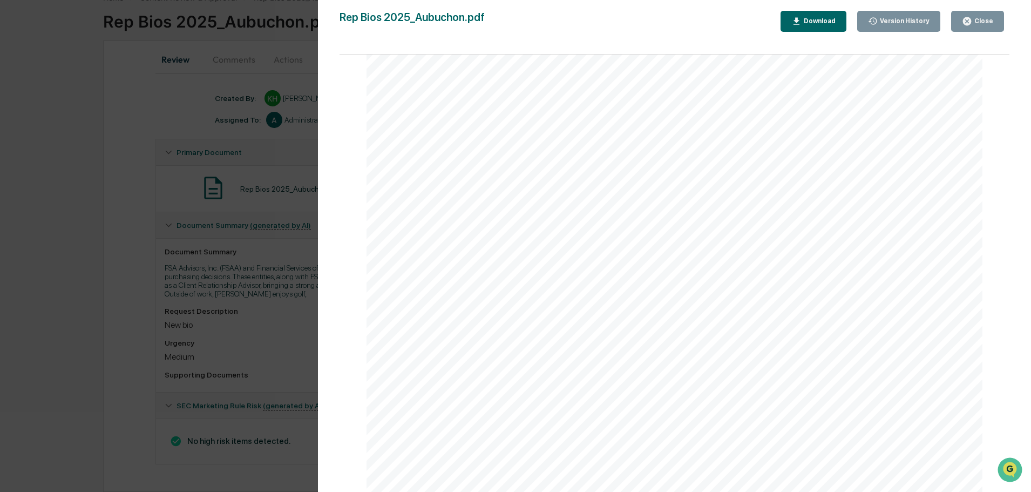
scroll to position [223, 0]
click at [987, 18] on div "Close" at bounding box center [982, 21] width 21 height 8
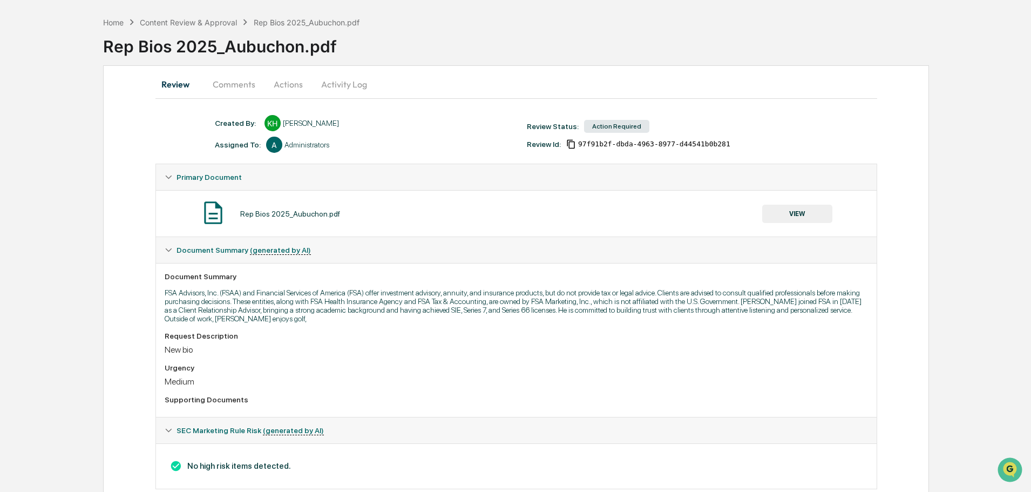
scroll to position [0, 0]
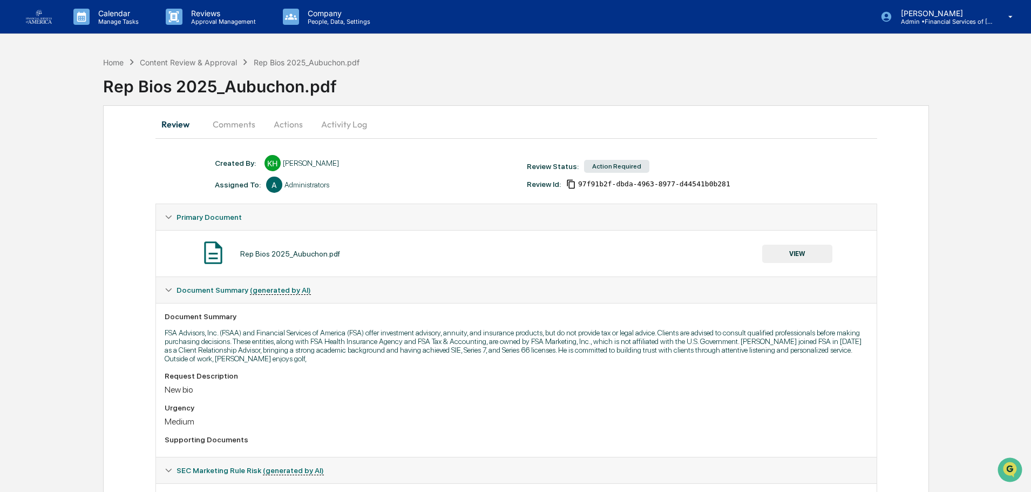
click at [243, 130] on button "Comments" at bounding box center [234, 124] width 60 height 26
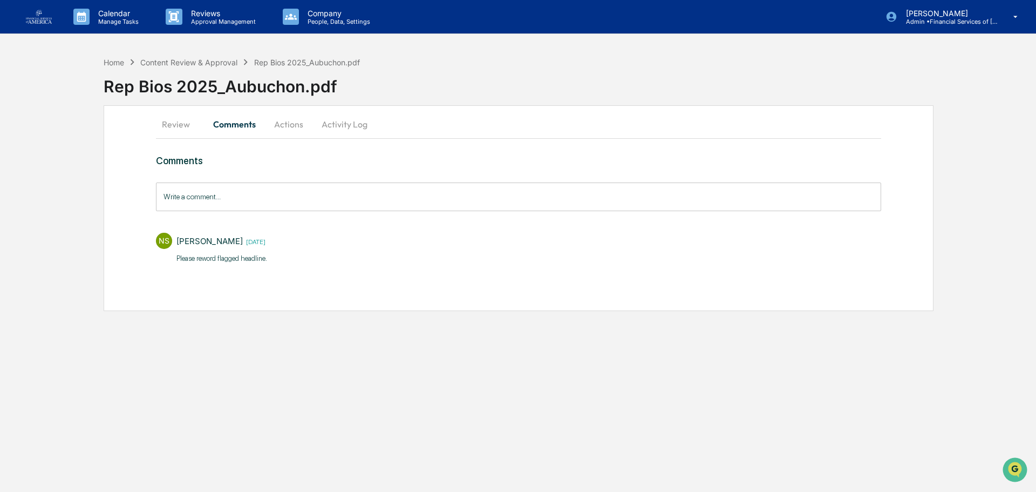
click at [288, 123] on button "Actions" at bounding box center [288, 124] width 49 height 26
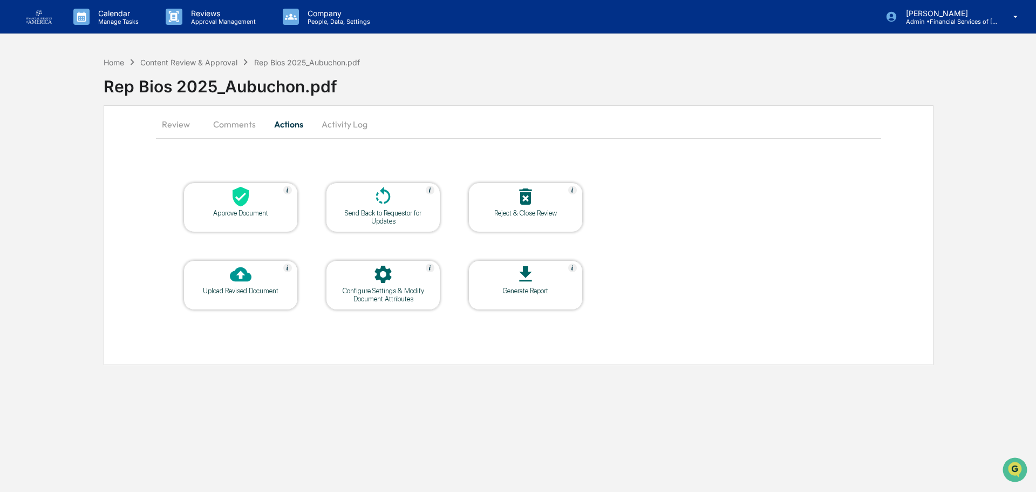
click at [402, 209] on div "Send Back to Requestor for Updates" at bounding box center [383, 217] width 97 height 16
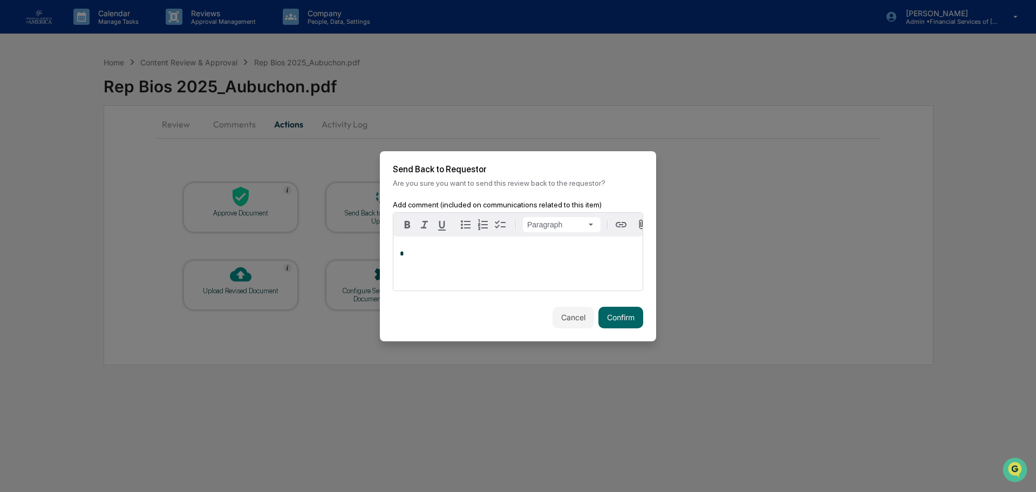
click at [538, 280] on div "*" at bounding box center [517, 263] width 249 height 54
click at [639, 315] on button "Confirm" at bounding box center [621, 318] width 45 height 22
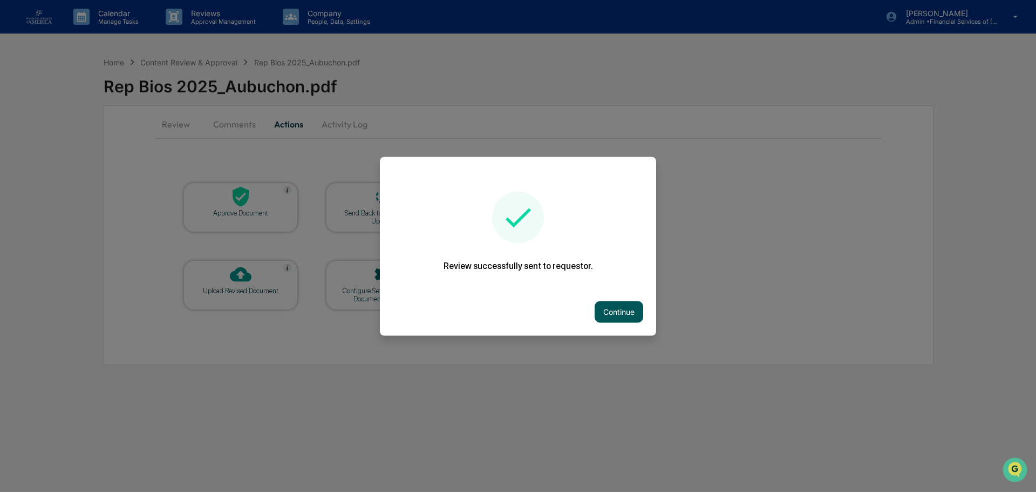
click at [602, 306] on button "Continue" at bounding box center [619, 312] width 49 height 22
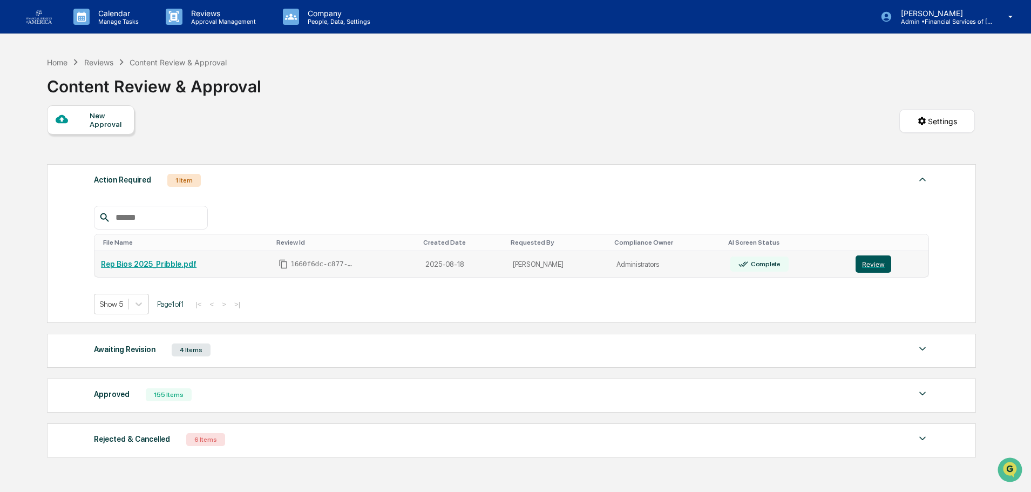
click at [869, 261] on button "Review" at bounding box center [874, 263] width 36 height 17
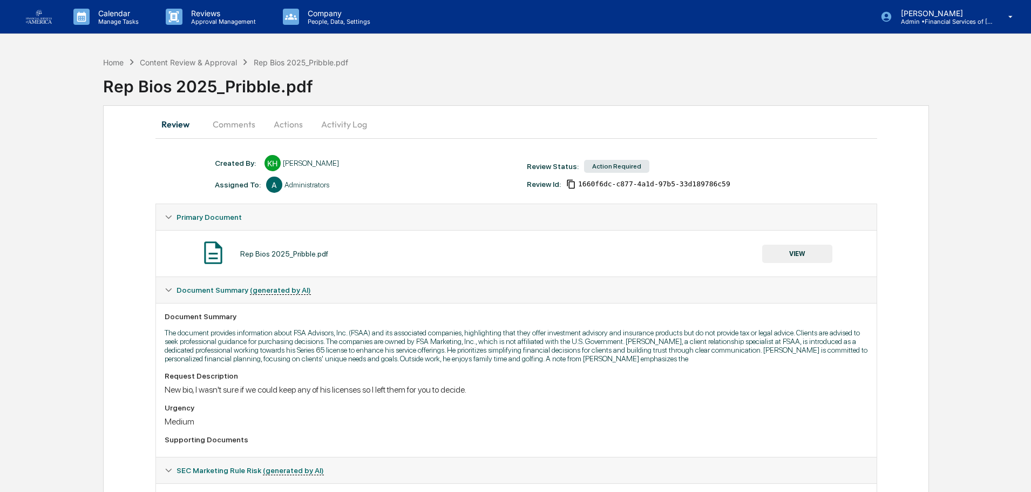
scroll to position [65, 0]
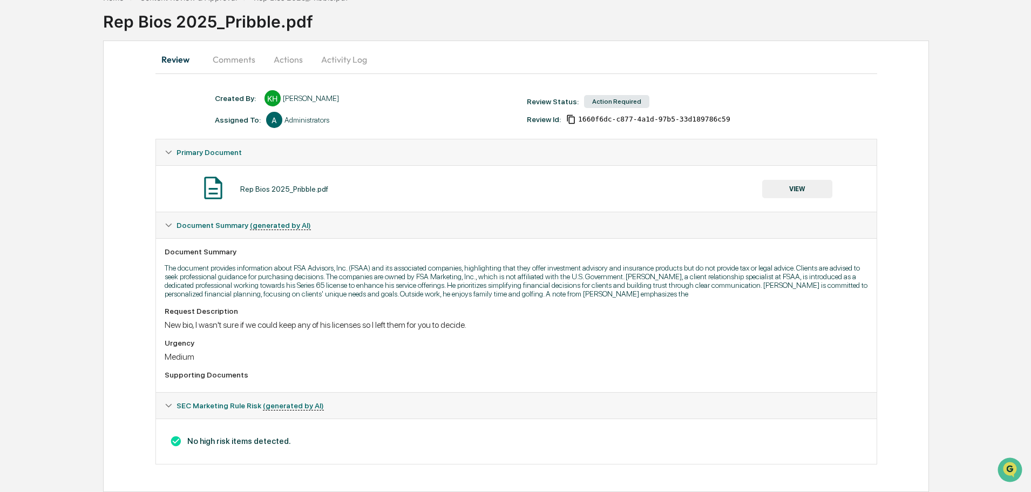
click at [785, 191] on button "VIEW" at bounding box center [797, 189] width 70 height 18
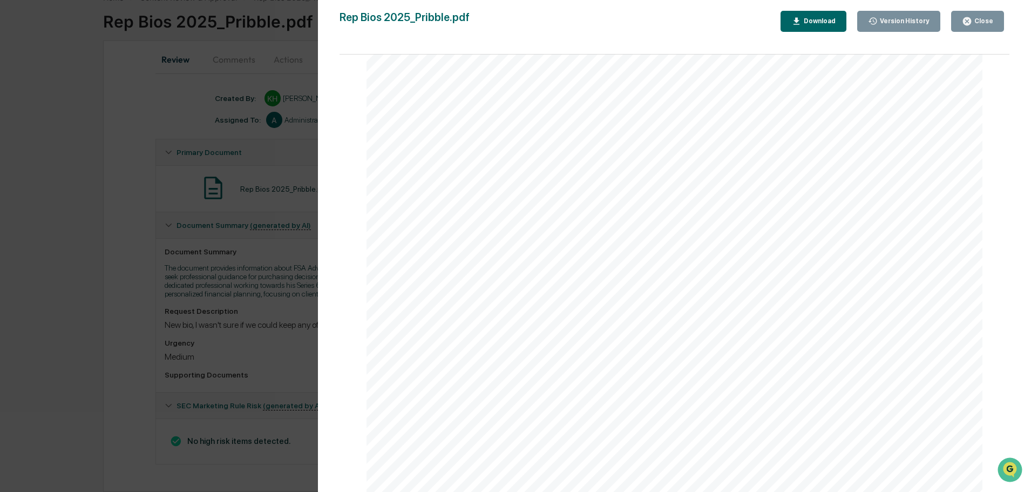
scroll to position [324, 0]
click at [977, 21] on div "Close" at bounding box center [982, 21] width 21 height 8
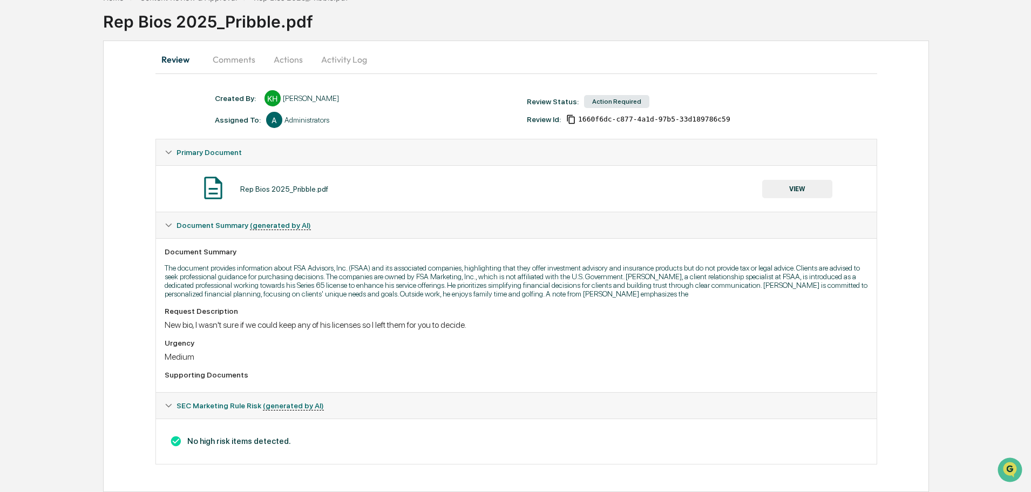
click at [289, 60] on button "Actions" at bounding box center [288, 59] width 49 height 26
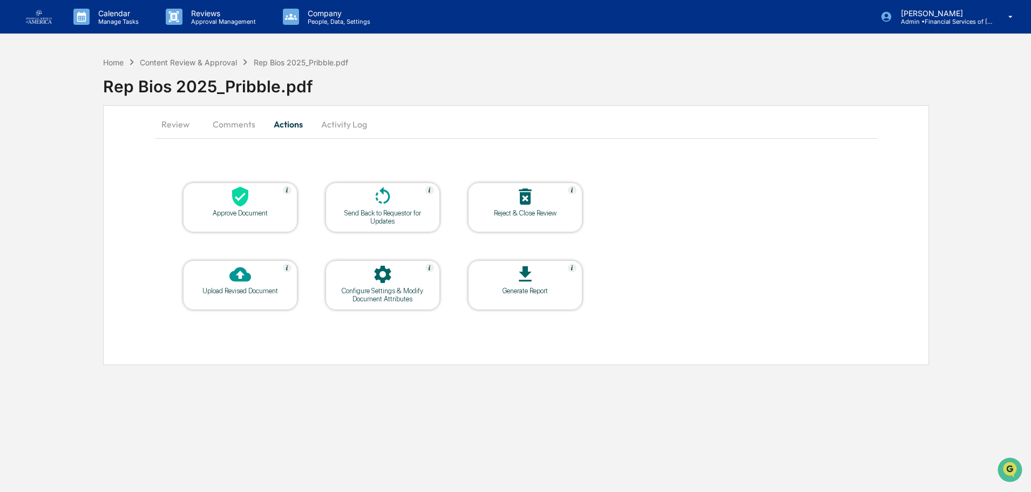
scroll to position [0, 0]
click at [413, 212] on div "Send Back to Requestor for Updates" at bounding box center [383, 217] width 97 height 16
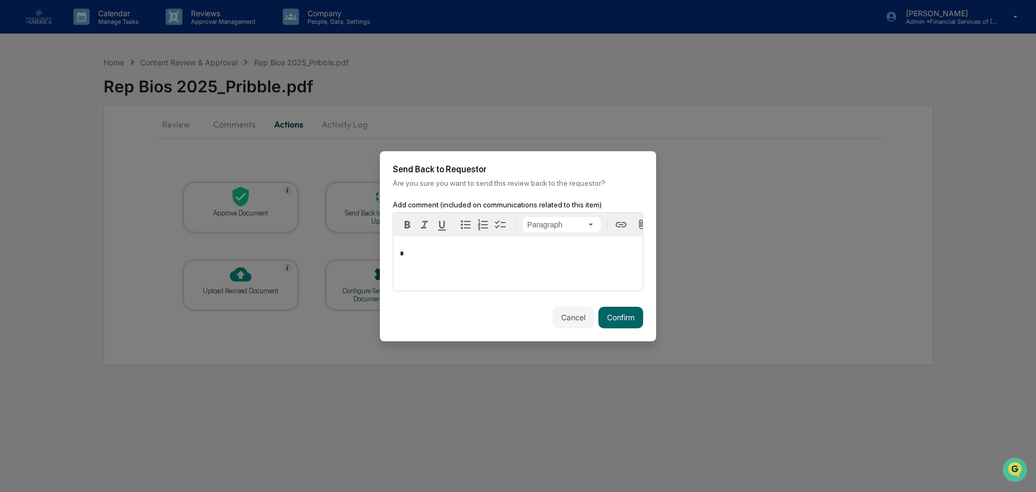
click at [505, 268] on div "*" at bounding box center [517, 263] width 249 height 54
click at [625, 319] on button "Confirm" at bounding box center [621, 318] width 45 height 22
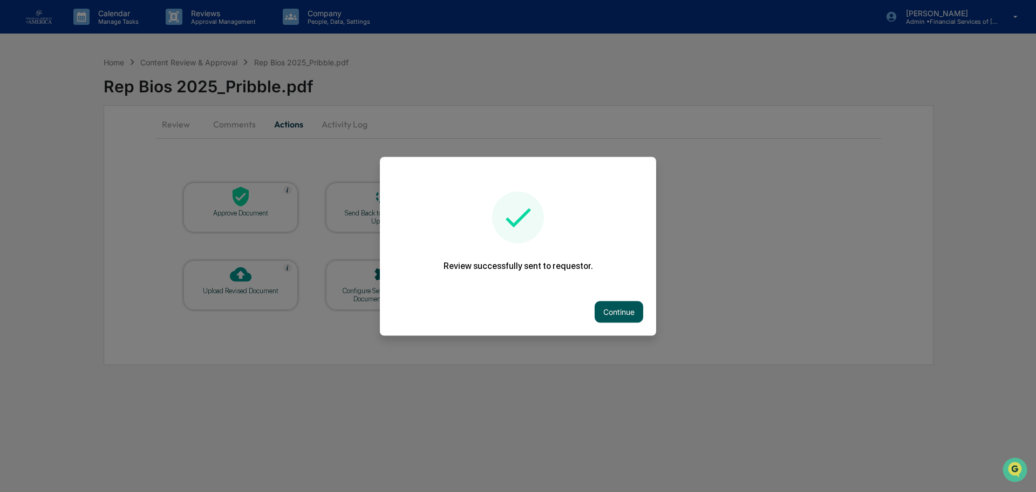
click at [614, 304] on button "Continue" at bounding box center [619, 312] width 49 height 22
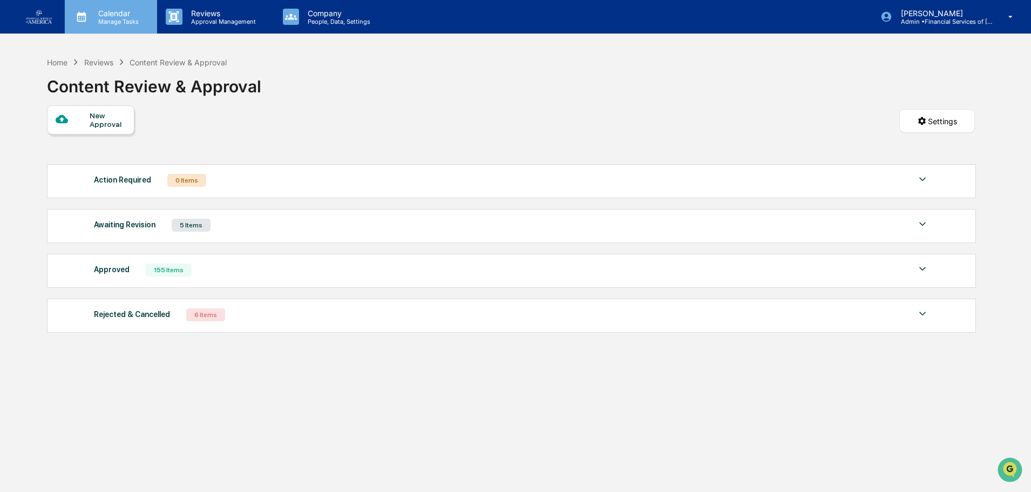
click at [128, 14] on p "Calendar" at bounding box center [117, 13] width 55 height 9
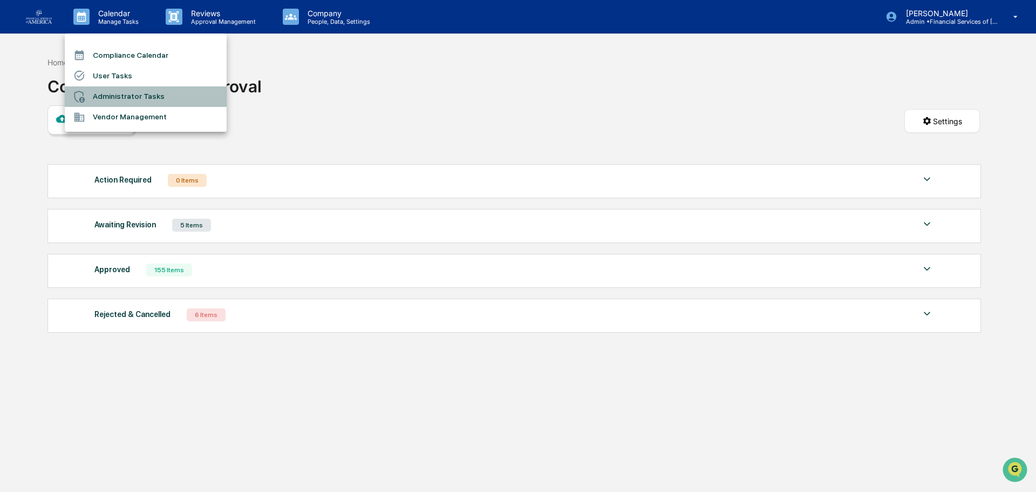
click at [139, 96] on li "Administrator Tasks" at bounding box center [146, 96] width 162 height 21
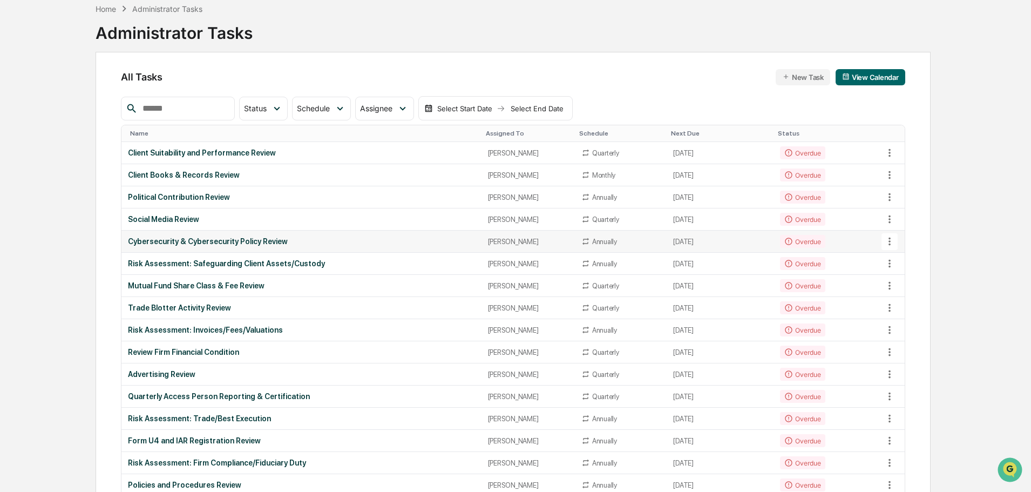
scroll to position [54, 0]
click at [179, 217] on div "Social Media Review" at bounding box center [301, 218] width 347 height 9
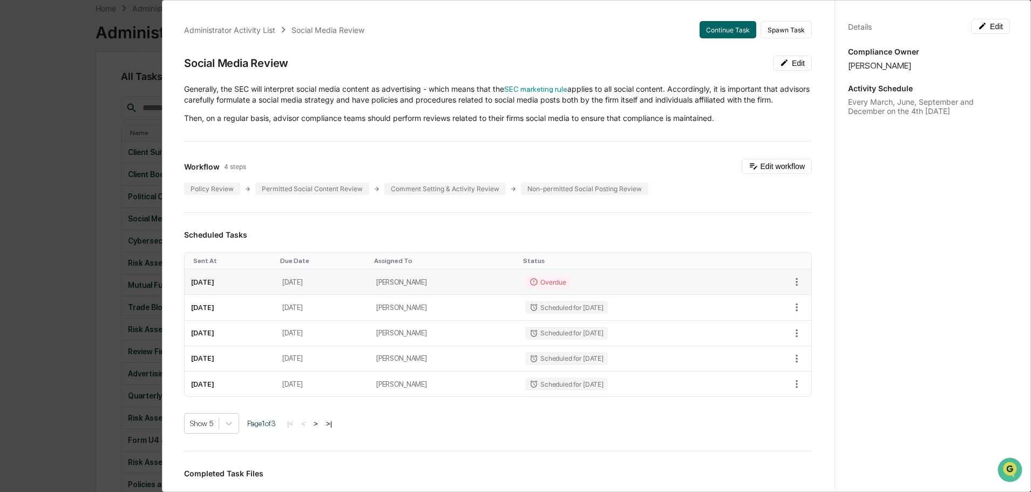
click at [268, 281] on td "June 24, 2025" at bounding box center [230, 281] width 91 height 25
click at [255, 295] on td "June 24, 2025" at bounding box center [230, 281] width 91 height 25
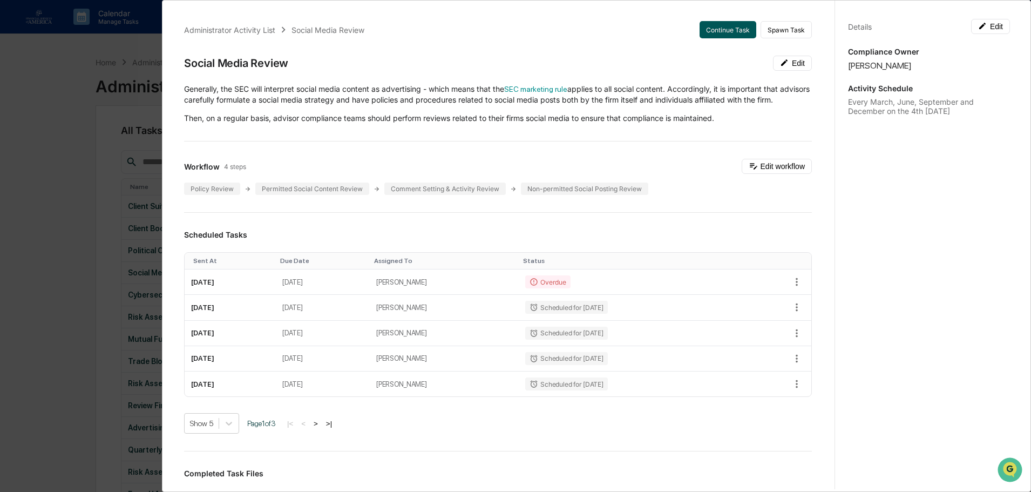
click at [708, 29] on button "Continue Task" at bounding box center [728, 29] width 57 height 17
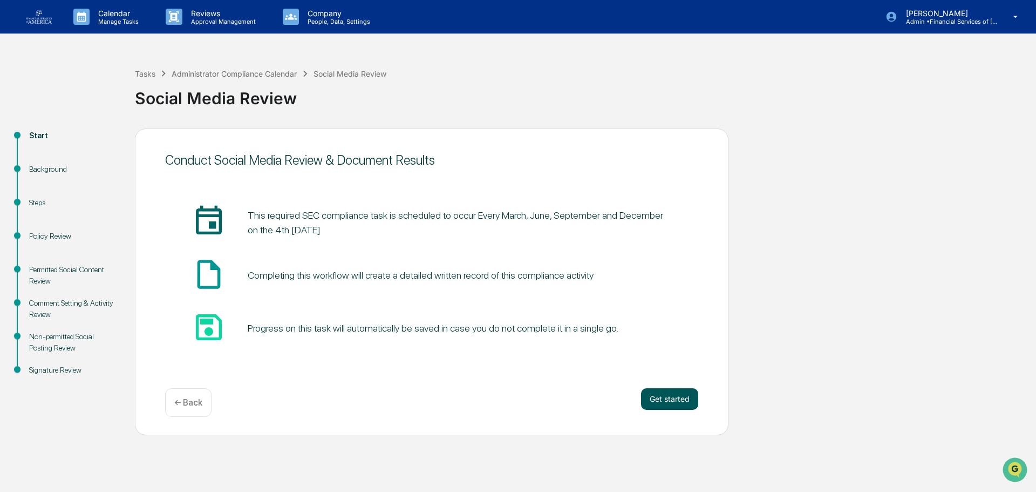
click at [671, 398] on button "Get started" at bounding box center [669, 399] width 57 height 22
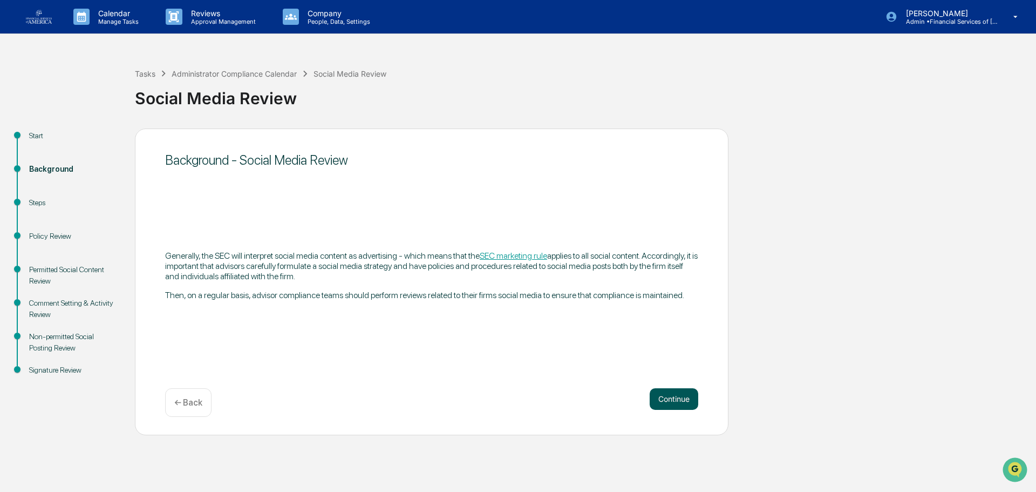
click at [668, 393] on button "Continue" at bounding box center [674, 399] width 49 height 22
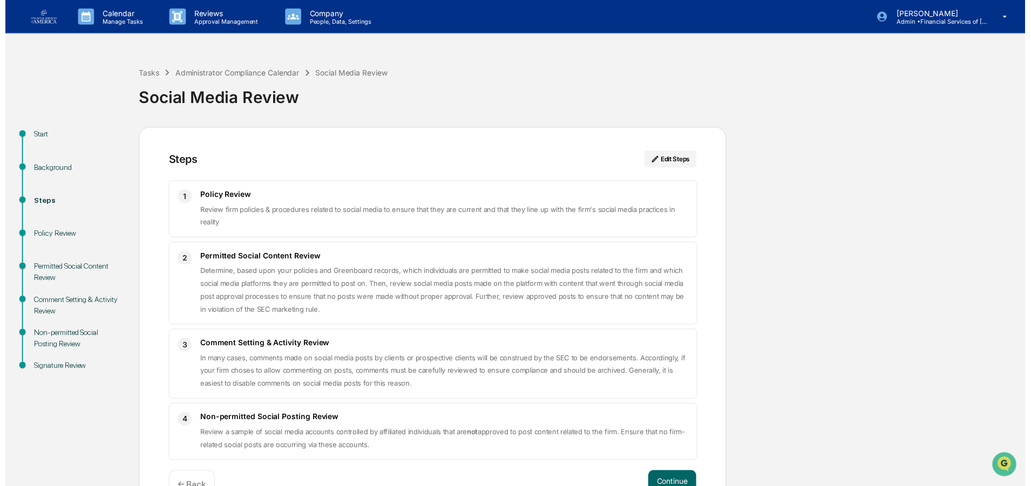
scroll to position [31, 0]
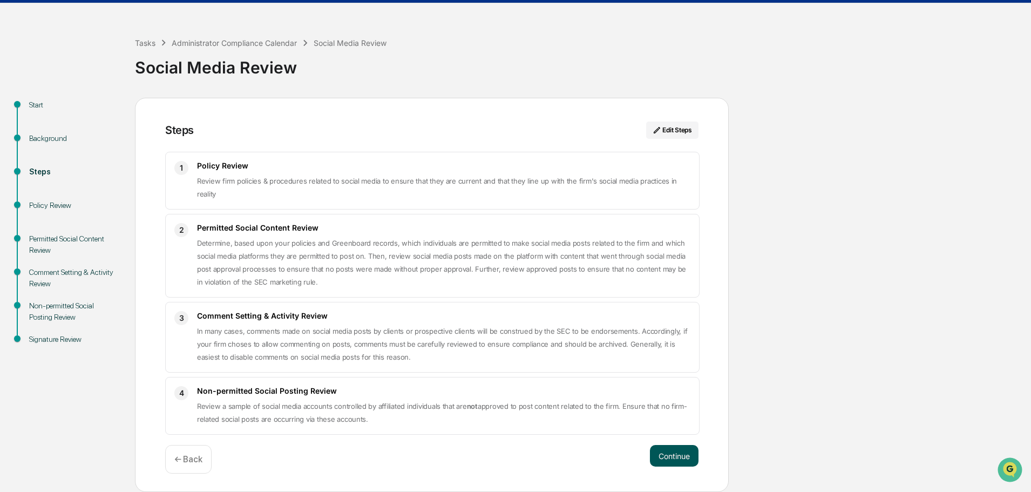
click at [655, 450] on button "Continue" at bounding box center [674, 456] width 49 height 22
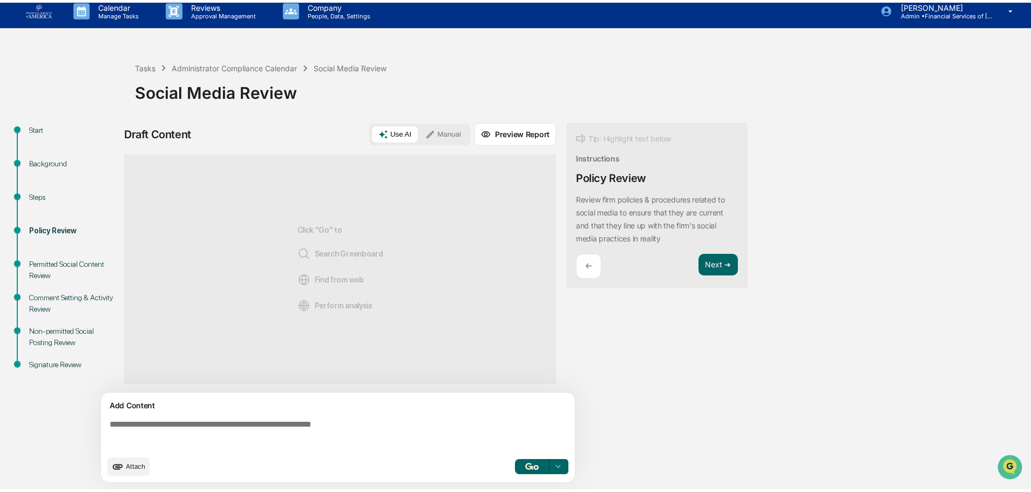
scroll to position [8, 0]
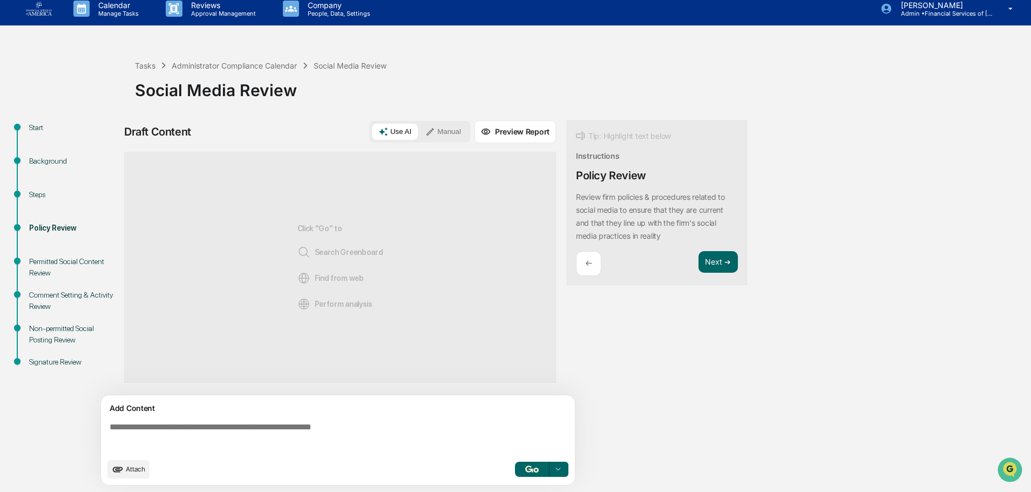
click at [202, 430] on textarea at bounding box center [340, 437] width 470 height 39
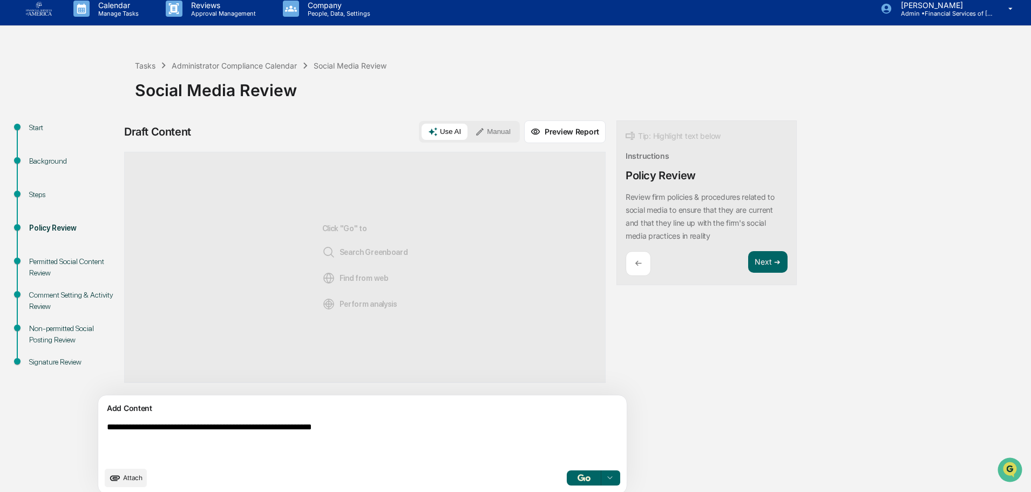
drag, startPoint x: 332, startPoint y: 429, endPoint x: 339, endPoint y: 461, distance: 33.1
click at [333, 433] on textarea "**********" at bounding box center [338, 442] width 470 height 48
drag, startPoint x: 498, startPoint y: 432, endPoint x: 505, endPoint y: 432, distance: 6.5
click at [501, 432] on textarea "**********" at bounding box center [338, 442] width 470 height 48
click at [505, 432] on textarea "**********" at bounding box center [338, 442] width 470 height 48
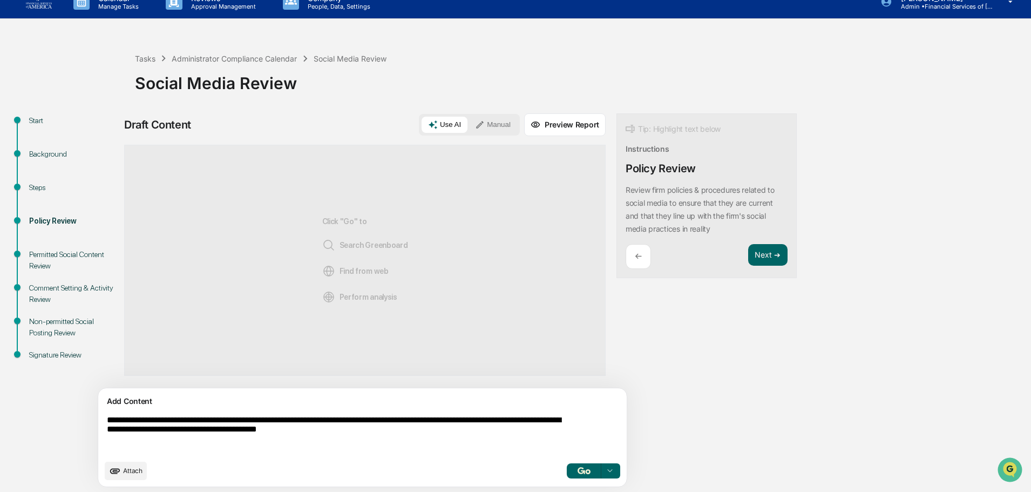
scroll to position [17, 0]
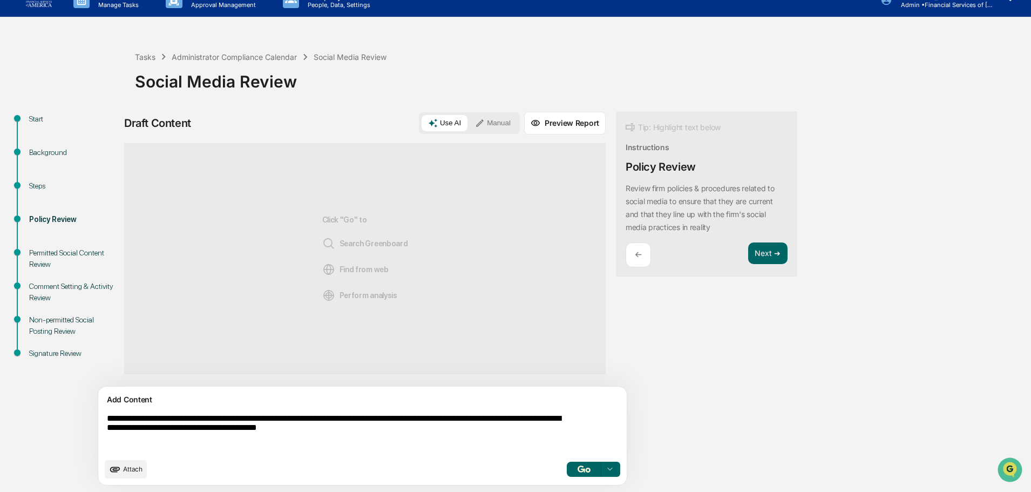
type textarea "**********"
click at [578, 469] on img "button" at bounding box center [584, 468] width 13 height 7
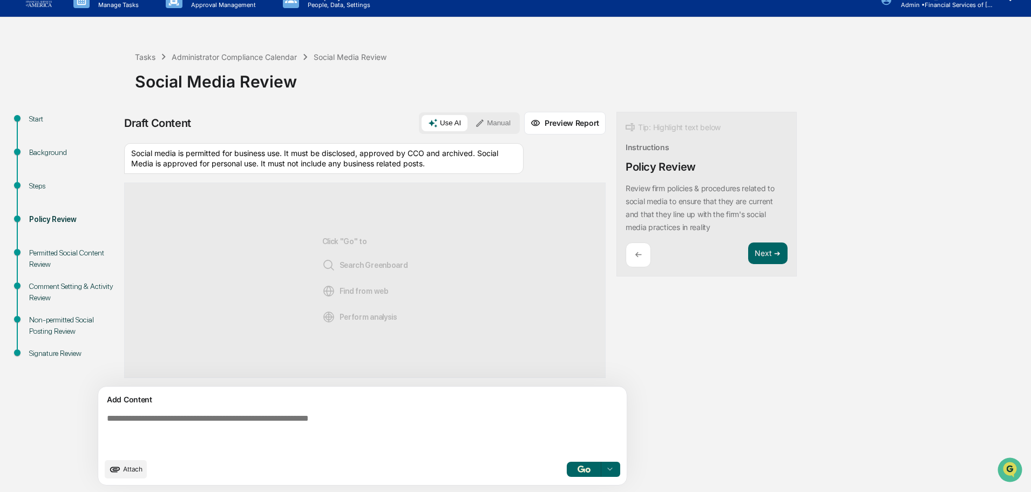
click at [269, 176] on div "Social media is permitted for business use. It must be disclosed, approved by C…" at bounding box center [364, 264] width 481 height 243
click at [257, 153] on div "Social media is permitted for business use. It must be disclosed, approved by C…" at bounding box center [323, 158] width 399 height 31
click at [280, 157] on div "Social media is permitted for business use. It must be disclosed, approved by C…" at bounding box center [323, 158] width 399 height 31
click at [422, 119] on button "Use AI" at bounding box center [445, 123] width 46 height 16
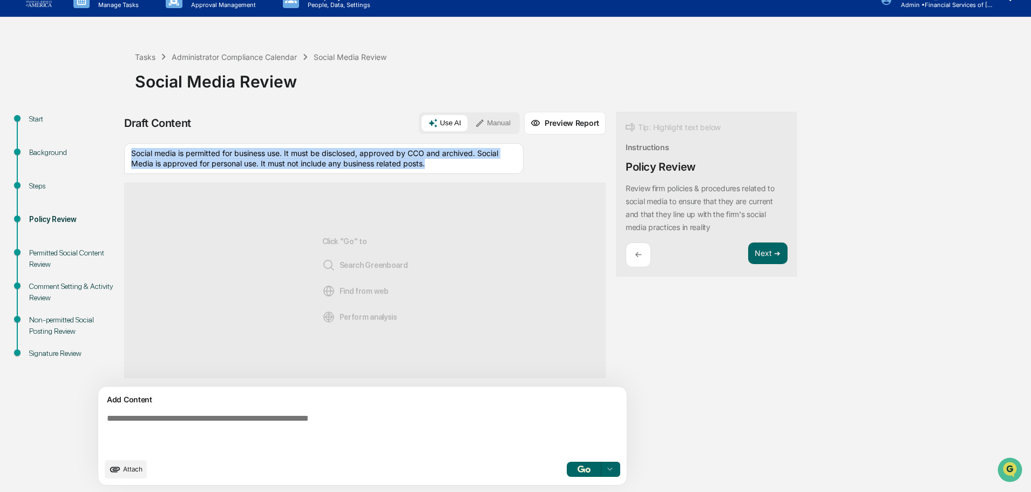
drag, startPoint x: 458, startPoint y: 165, endPoint x: 148, endPoint y: 151, distance: 310.2
click at [131, 153] on div "Social media is permitted for business use. It must be disclosed, approved by C…" at bounding box center [323, 158] width 399 height 31
copy div "Social media is permitted for business use. It must be disclosed, approved by C…"
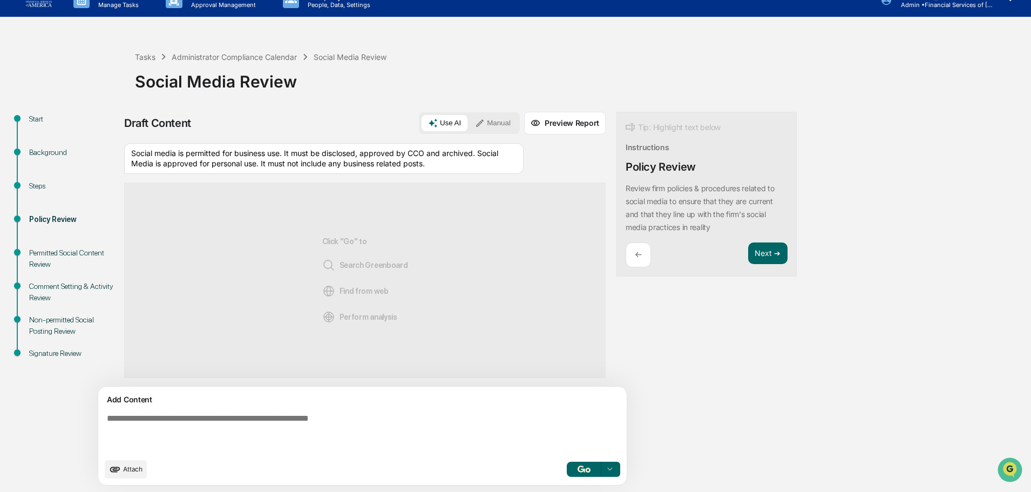
paste textarea "**********"
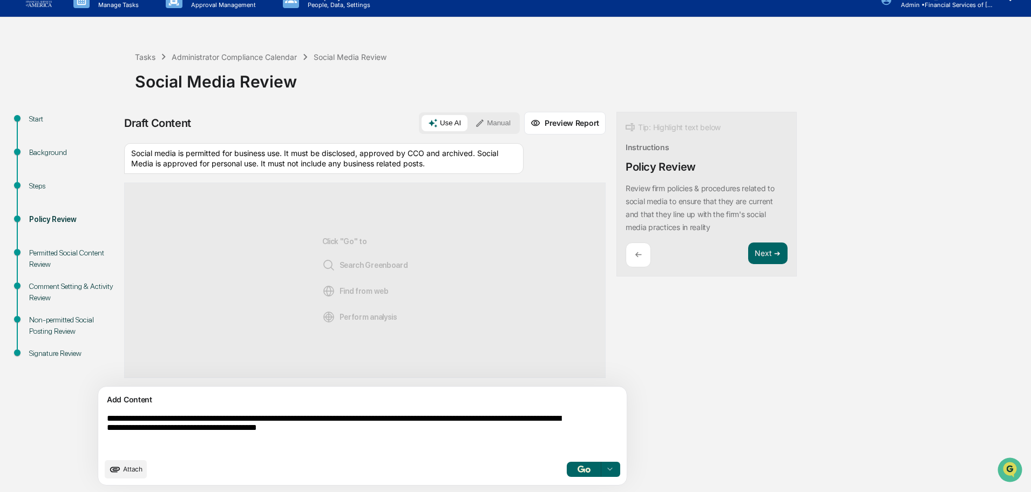
type textarea "**********"
click at [578, 467] on img "button" at bounding box center [584, 468] width 13 height 7
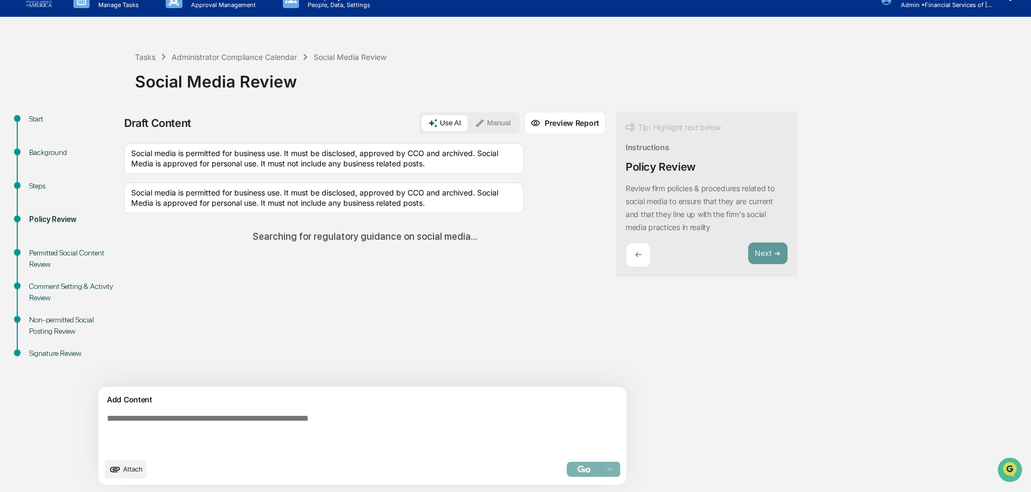
click at [121, 472] on icon "upload document" at bounding box center [115, 469] width 12 height 12
click at [188, 433] on textarea at bounding box center [338, 433] width 470 height 48
click at [128, 470] on span "Attach" at bounding box center [132, 469] width 19 height 8
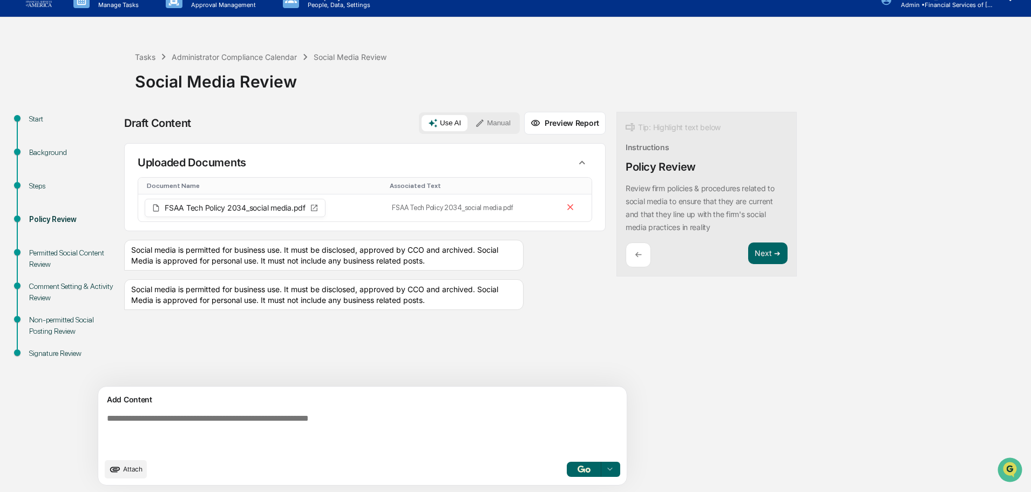
click at [209, 426] on textarea at bounding box center [338, 433] width 470 height 48
type textarea "**********"
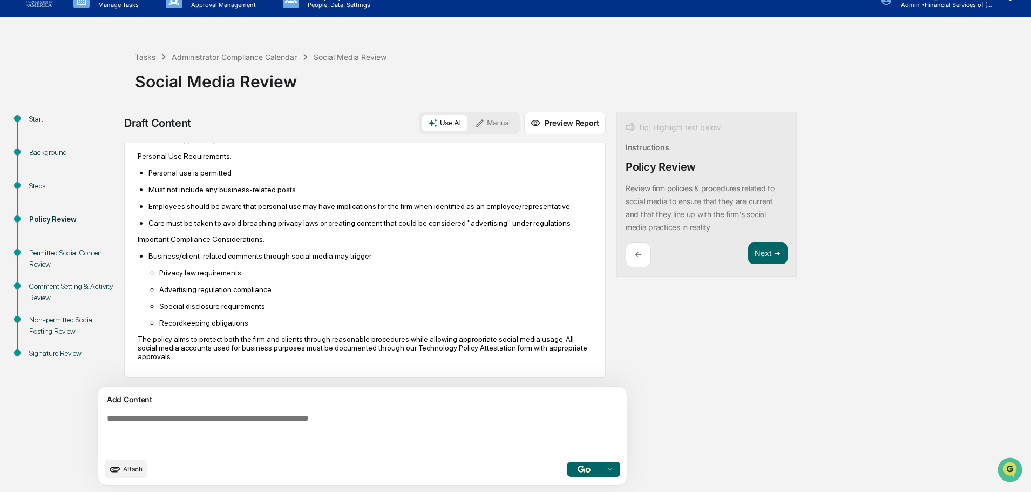
scroll to position [1310, 0]
click at [748, 251] on button "Next ➔" at bounding box center [767, 253] width 39 height 22
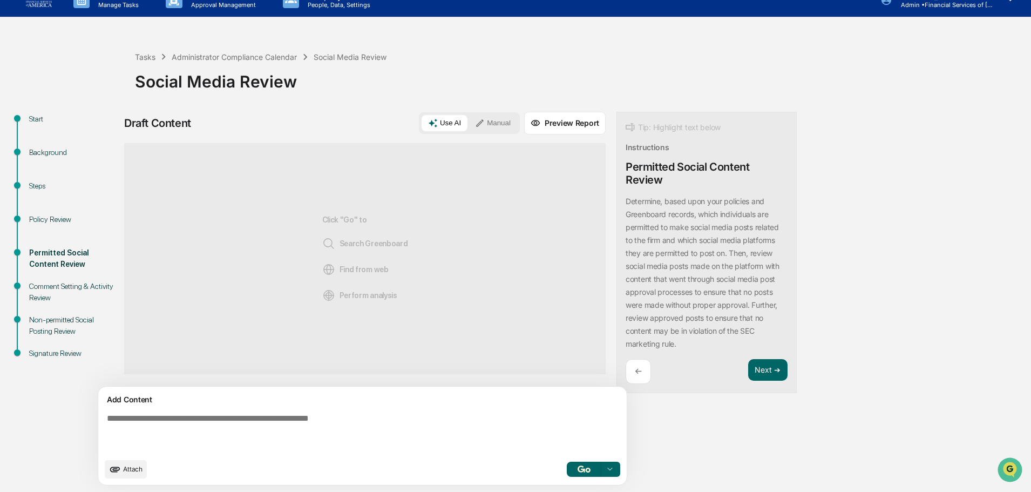
scroll to position [0, 0]
click at [266, 438] on textarea at bounding box center [338, 433] width 470 height 48
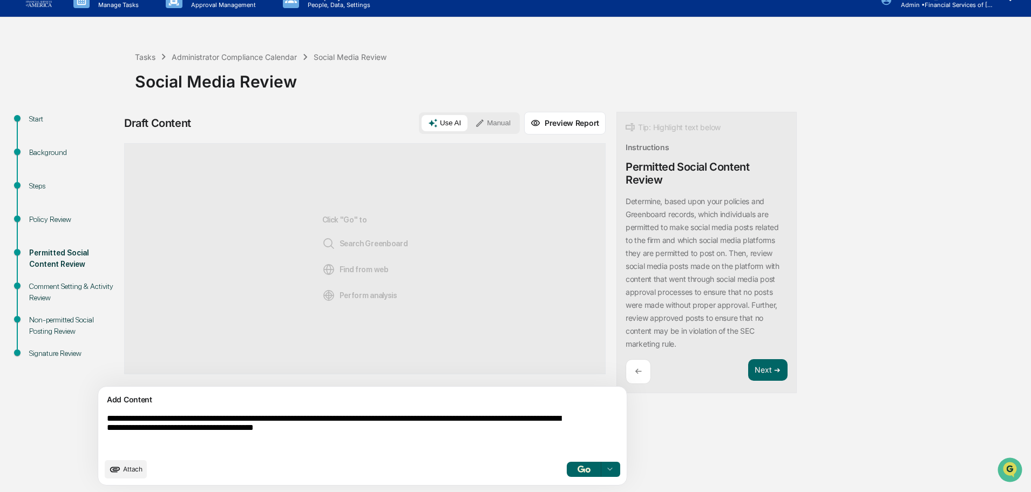
type textarea "**********"
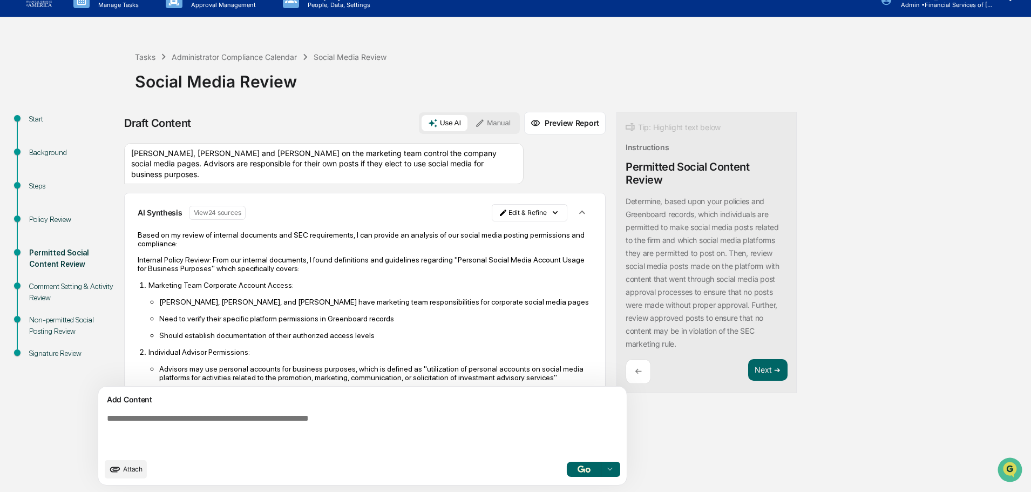
click at [487, 207] on html "Calendar Manage Tasks Reviews Approval Management Company People, Data, Setting…" at bounding box center [518, 229] width 1036 height 492
click at [479, 230] on div "Edit Result" at bounding box center [475, 234] width 79 height 17
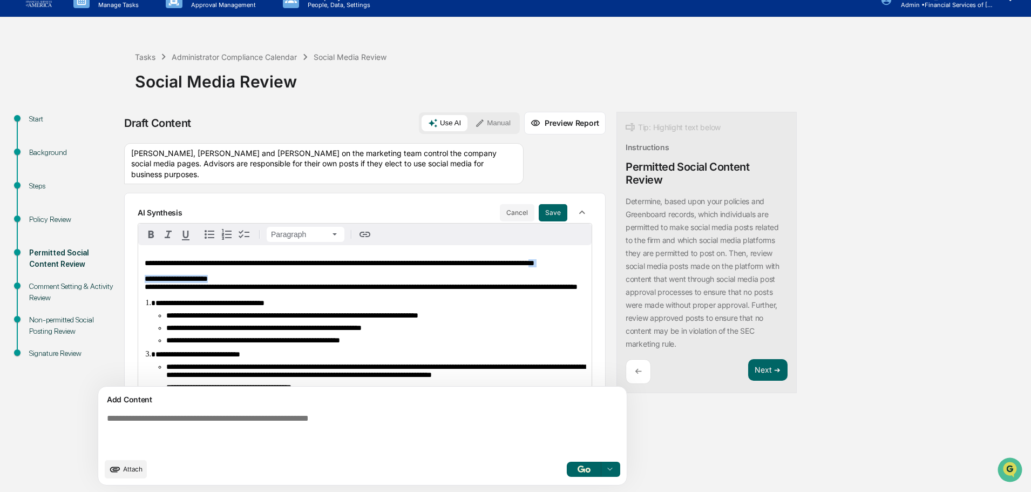
drag, startPoint x: 242, startPoint y: 276, endPoint x: 232, endPoint y: 275, distance: 10.8
drag, startPoint x: 236, startPoint y: 276, endPoint x: 122, endPoint y: 259, distance: 115.1
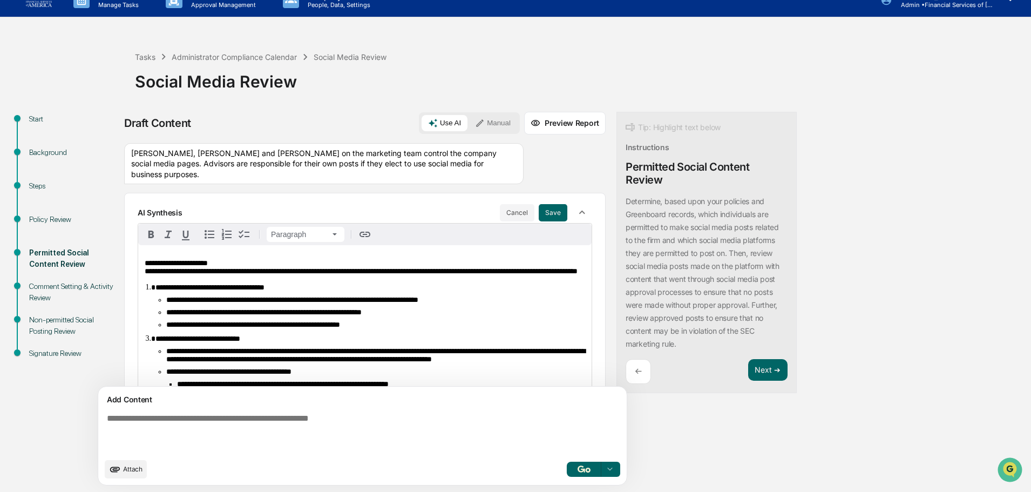
scroll to position [1, 0]
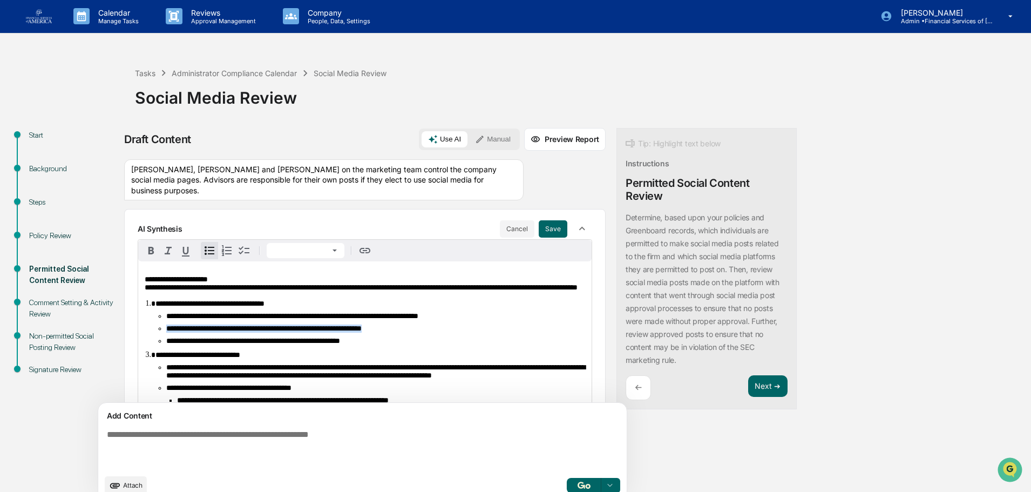
drag, startPoint x: 432, startPoint y: 342, endPoint x: 148, endPoint y: 341, distance: 283.9
click at [148, 341] on ol "**********" at bounding box center [365, 414] width 440 height 231
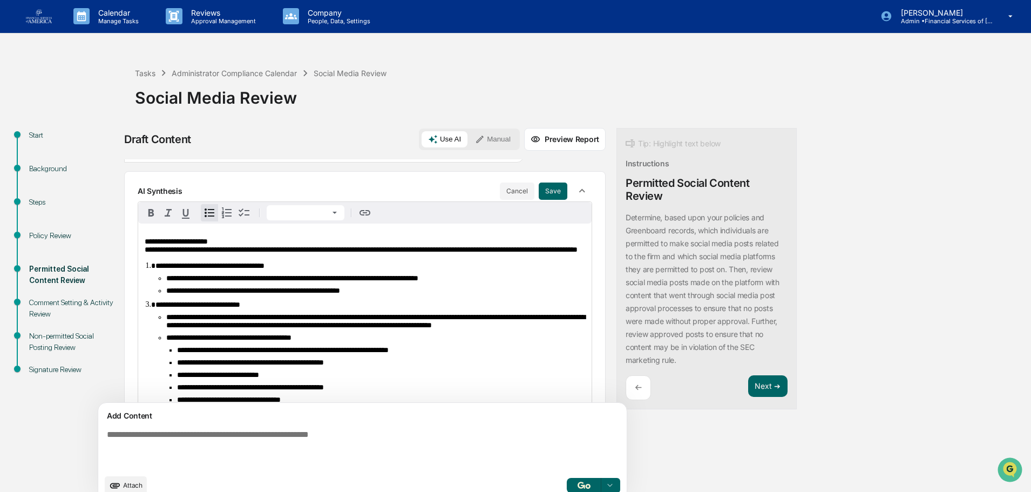
scroll to position [54, 0]
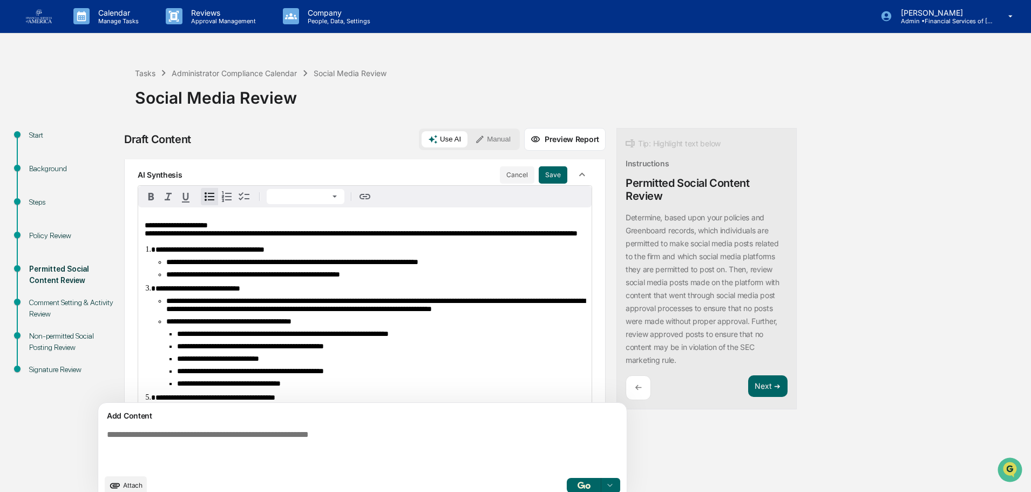
click at [258, 313] on span "**********" at bounding box center [375, 305] width 419 height 16
click at [357, 313] on li "**********" at bounding box center [375, 305] width 419 height 16
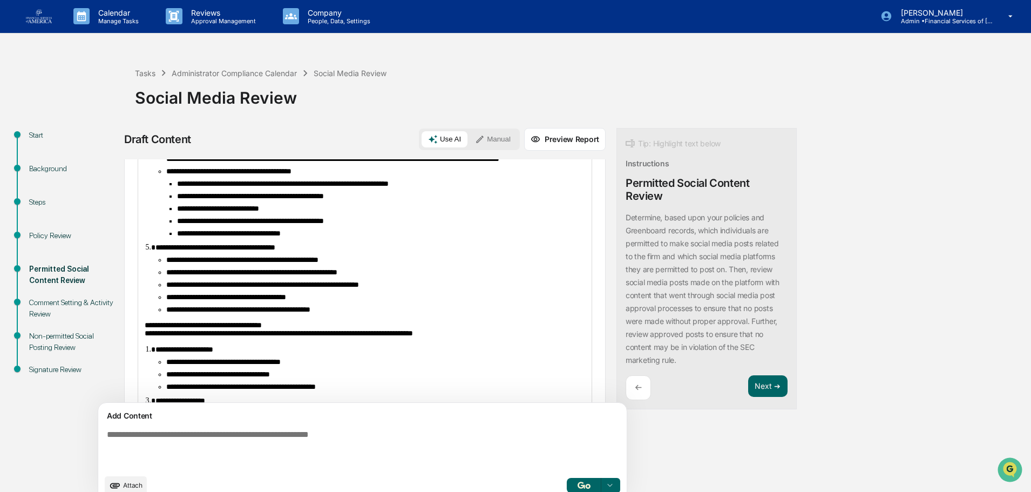
scroll to position [216, 0]
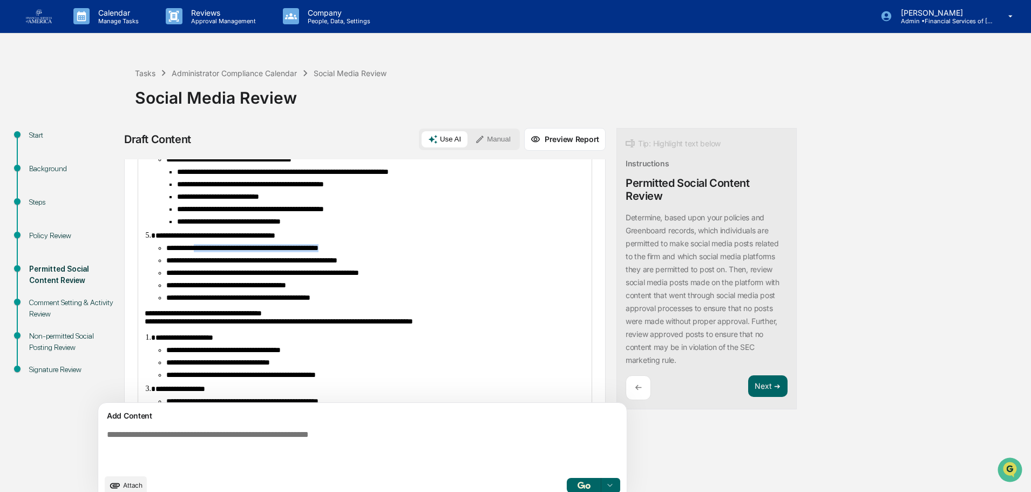
drag, startPoint x: 392, startPoint y: 282, endPoint x: 207, endPoint y: 282, distance: 185.1
click at [207, 252] on li "**********" at bounding box center [375, 248] width 419 height 8
click at [199, 301] on span "**********" at bounding box center [238, 298] width 144 height 8
click at [175, 239] on span "**********" at bounding box center [215, 236] width 120 height 8
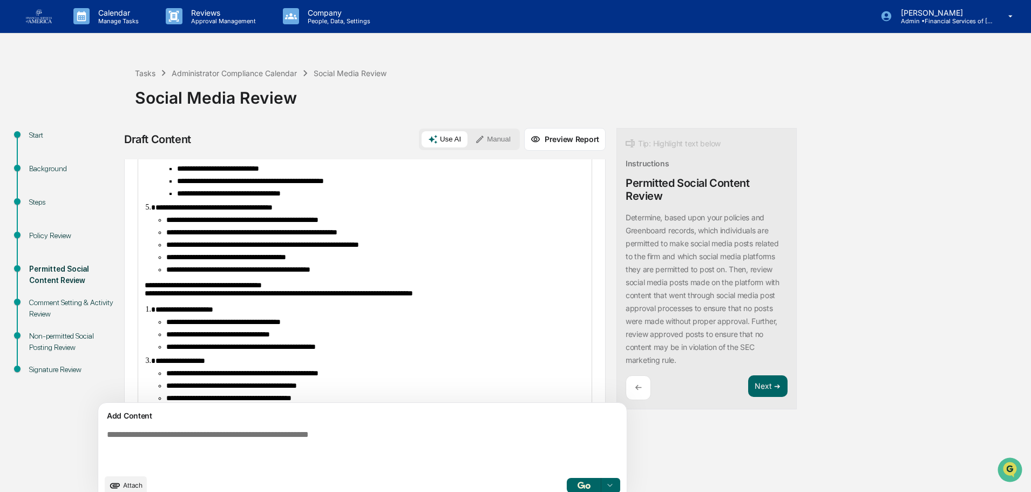
scroll to position [270, 0]
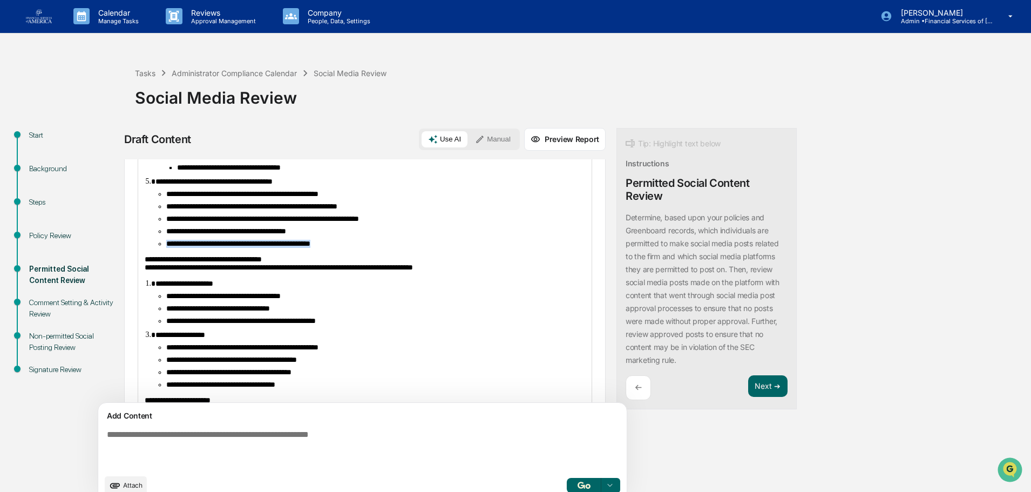
drag, startPoint x: 359, startPoint y: 281, endPoint x: 166, endPoint y: 281, distance: 193.2
click at [166, 248] on ul "**********" at bounding box center [370, 219] width 430 height 58
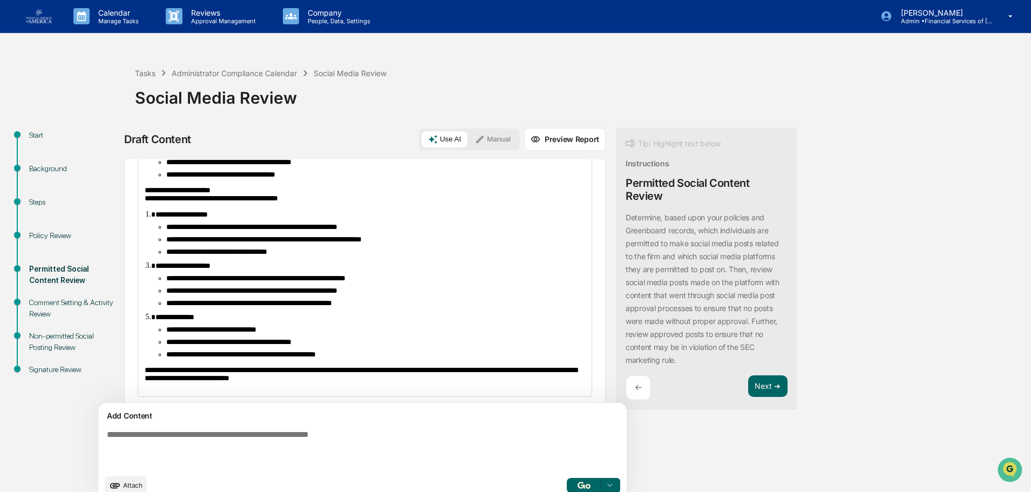
scroll to position [486, 0]
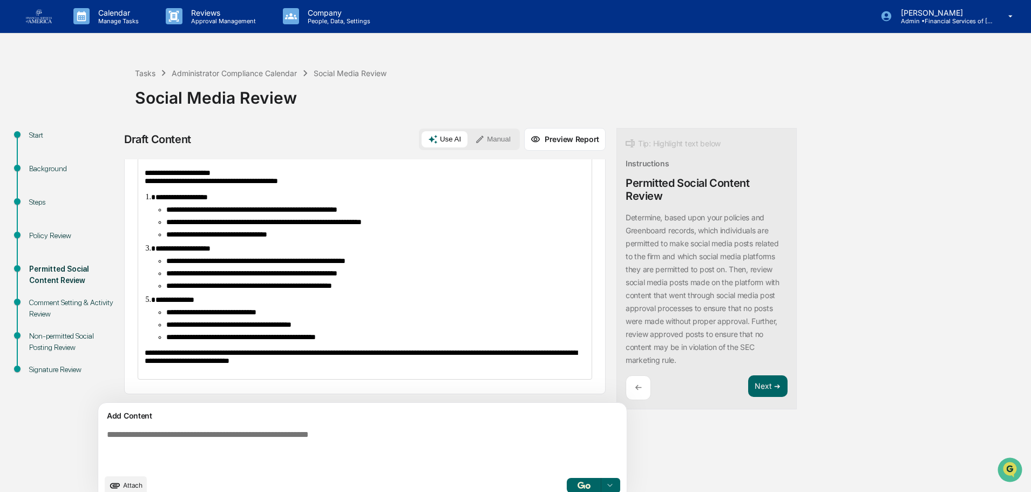
click at [362, 226] on span "**********" at bounding box center [263, 222] width 195 height 8
drag, startPoint x: 313, startPoint y: 227, endPoint x: 133, endPoint y: 222, distance: 179.3
click at [133, 222] on div "**********" at bounding box center [364, 58] width 481 height 669
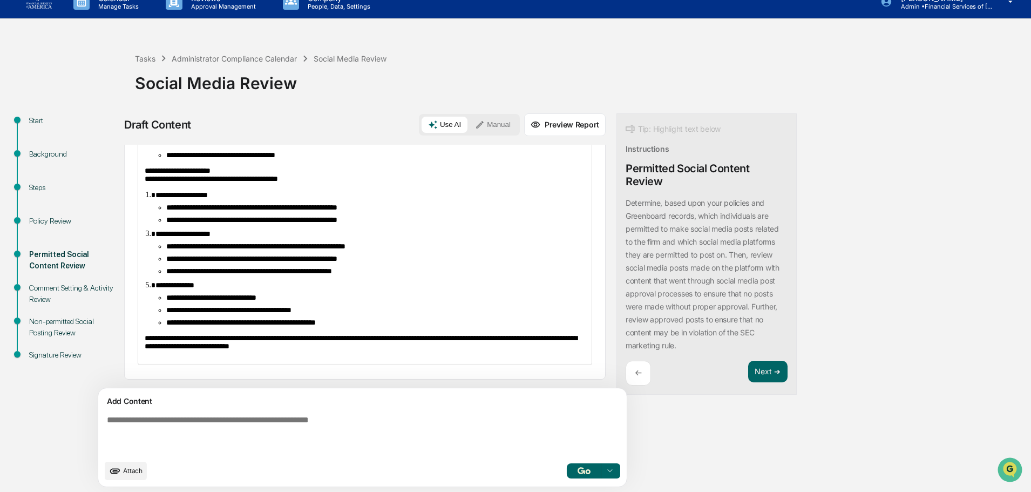
scroll to position [17, 0]
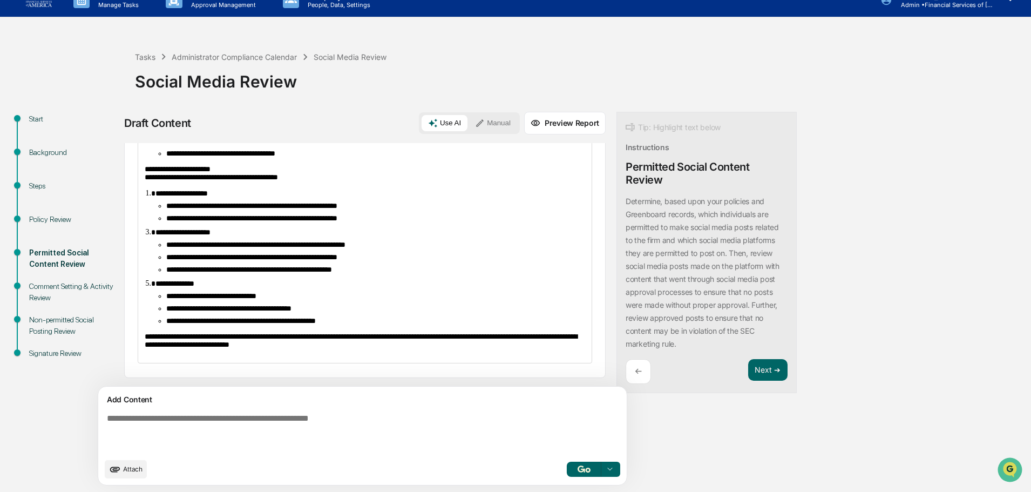
click at [286, 337] on span "**********" at bounding box center [361, 341] width 432 height 16
click at [748, 368] on button "Next ➔" at bounding box center [767, 370] width 39 height 22
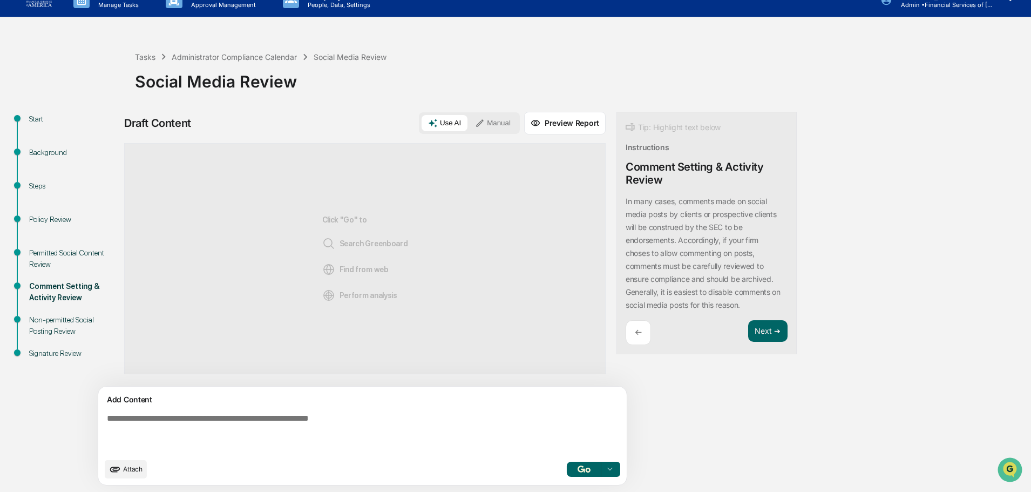
click at [41, 216] on div "Policy Review" at bounding box center [73, 219] width 89 height 11
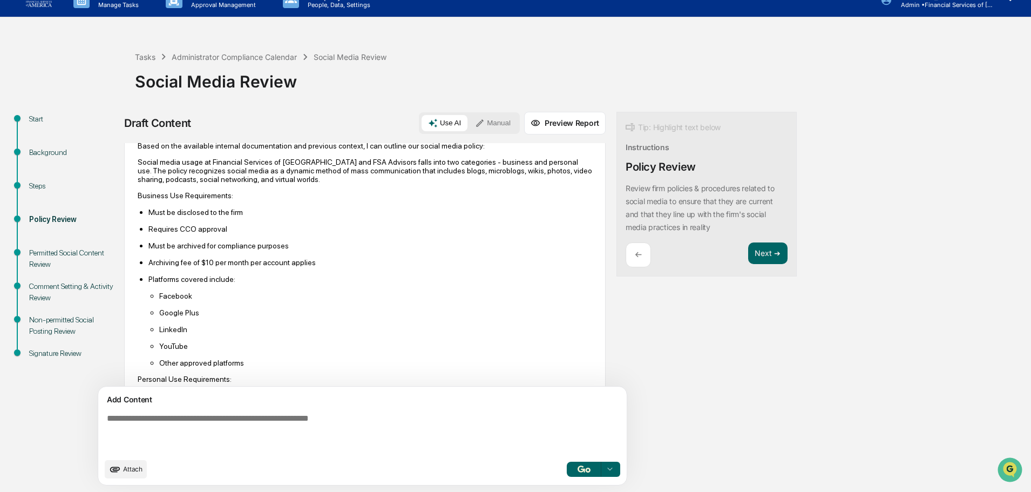
scroll to position [824, 0]
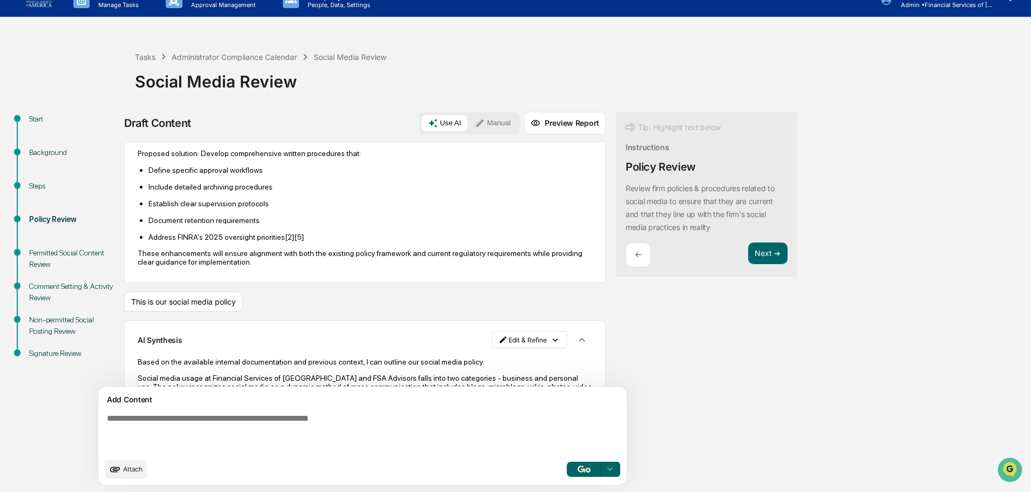
click at [528, 130] on button "Preview Report" at bounding box center [565, 123] width 82 height 23
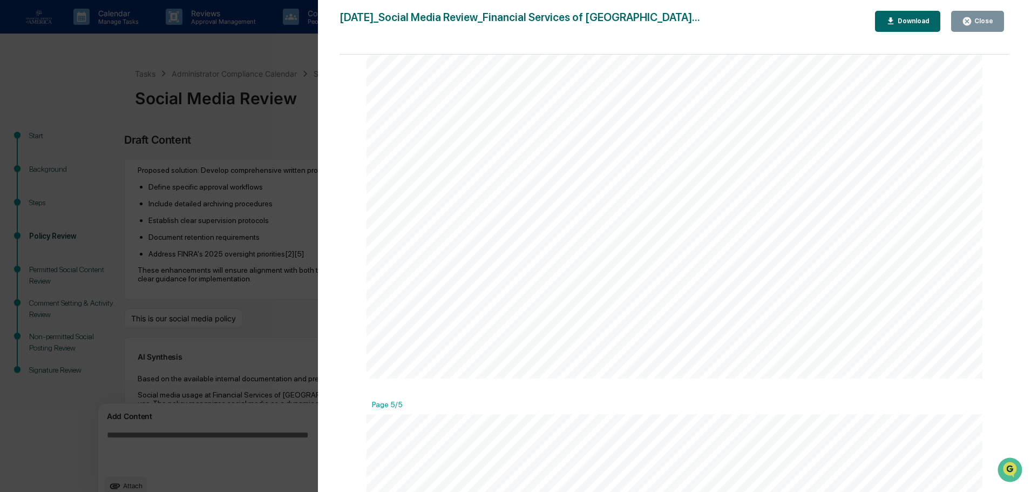
drag, startPoint x: 999, startPoint y: 22, endPoint x: 871, endPoint y: 49, distance: 130.2
click at [998, 22] on button "Close" at bounding box center [977, 21] width 53 height 21
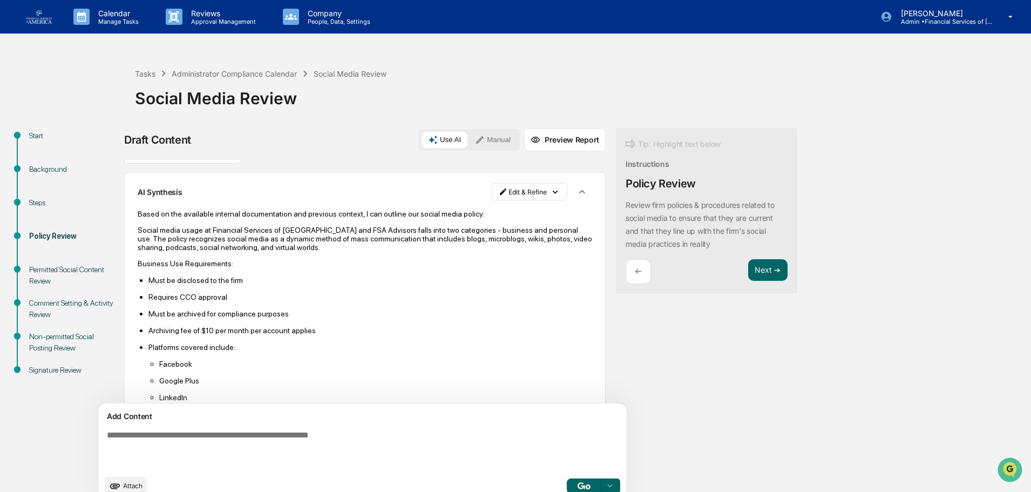
scroll to position [986, 0]
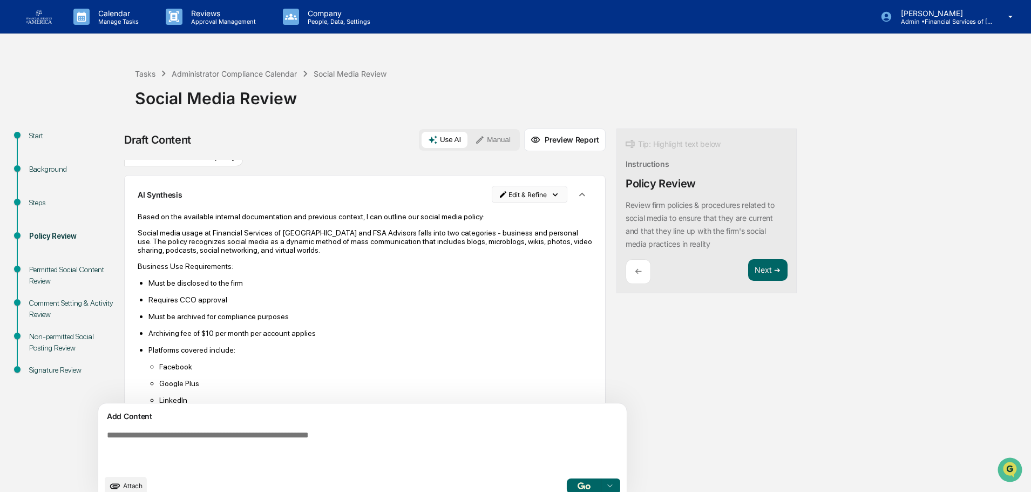
click at [491, 223] on html "Calendar Manage Tasks Reviews Approval Management Company People, Data, Setting…" at bounding box center [515, 246] width 1031 height 492
click at [486, 243] on div "Edit Result" at bounding box center [475, 246] width 79 height 17
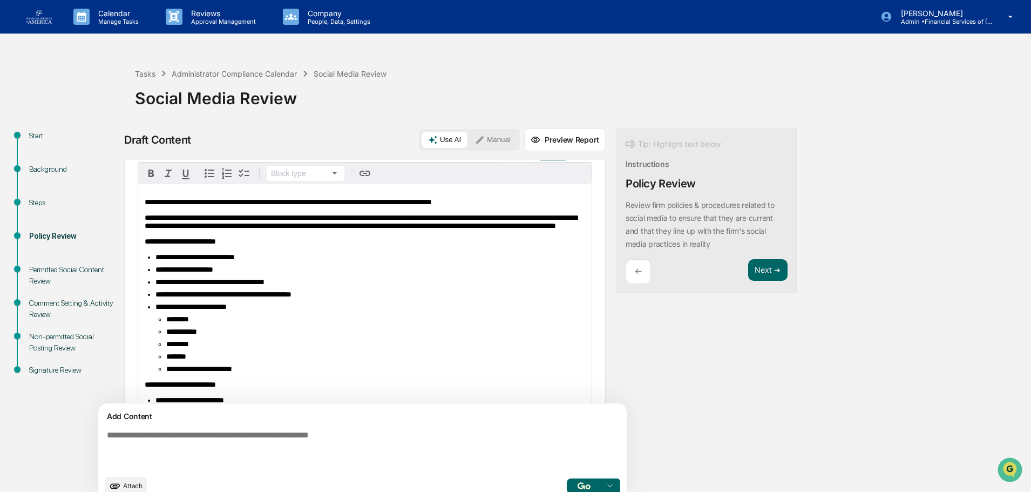
scroll to position [1040, 0]
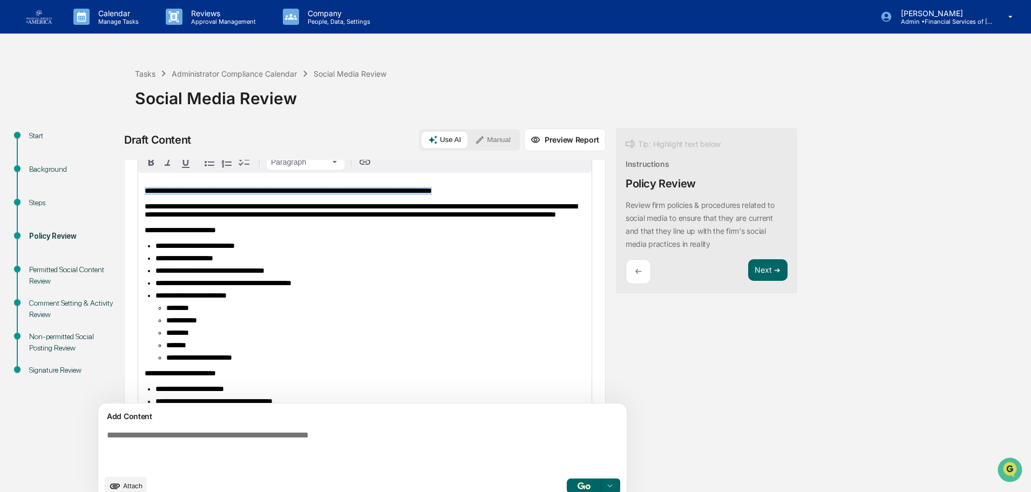
drag, startPoint x: 494, startPoint y: 222, endPoint x: 126, endPoint y: 205, distance: 368.0
click at [123, 215] on div "Start Background Steps Policy Review Permitted Social Content Review Comment Se…" at bounding box center [515, 318] width 1020 height 380
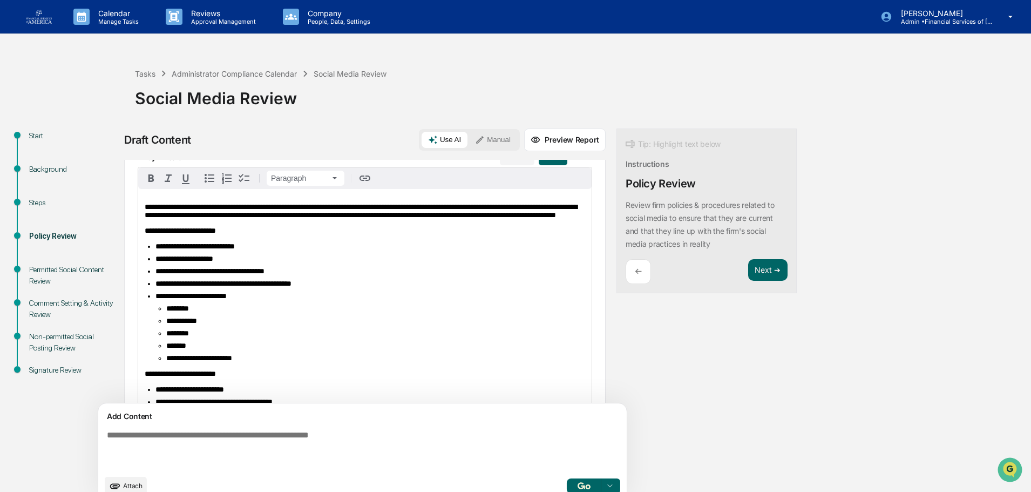
scroll to position [1077, 0]
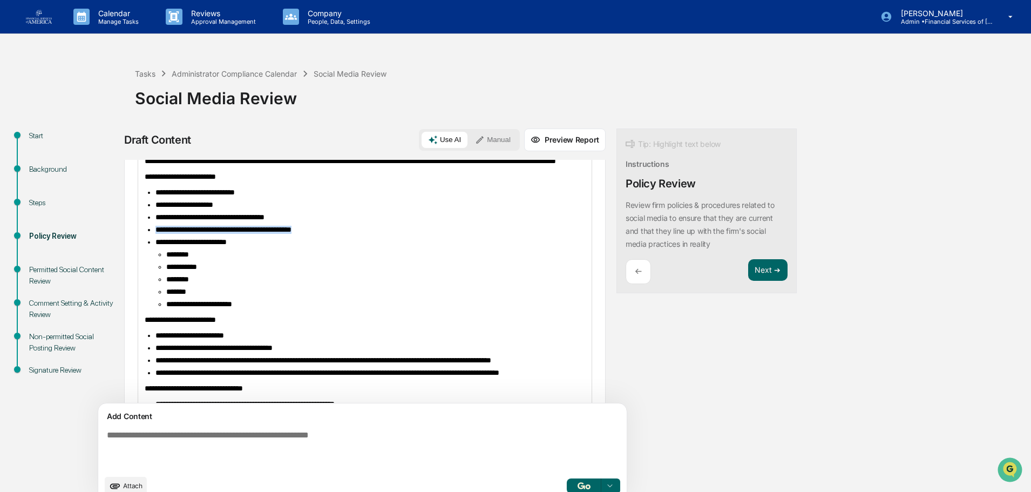
drag, startPoint x: 345, startPoint y: 276, endPoint x: 149, endPoint y: 274, distance: 196.0
click at [155, 234] on li "**********" at bounding box center [370, 230] width 430 height 8
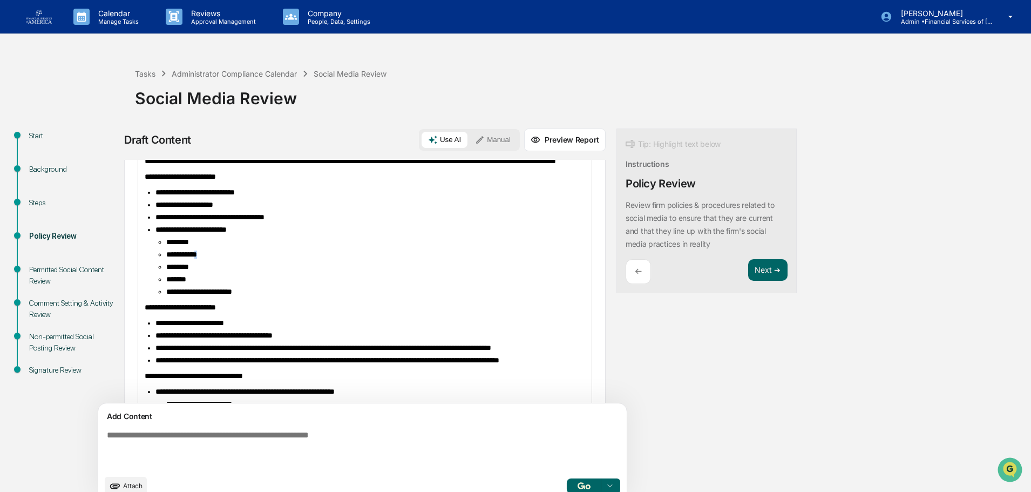
drag, startPoint x: 219, startPoint y: 300, endPoint x: 207, endPoint y: 301, distance: 11.9
click at [207, 259] on li "**********" at bounding box center [375, 254] width 419 height 8
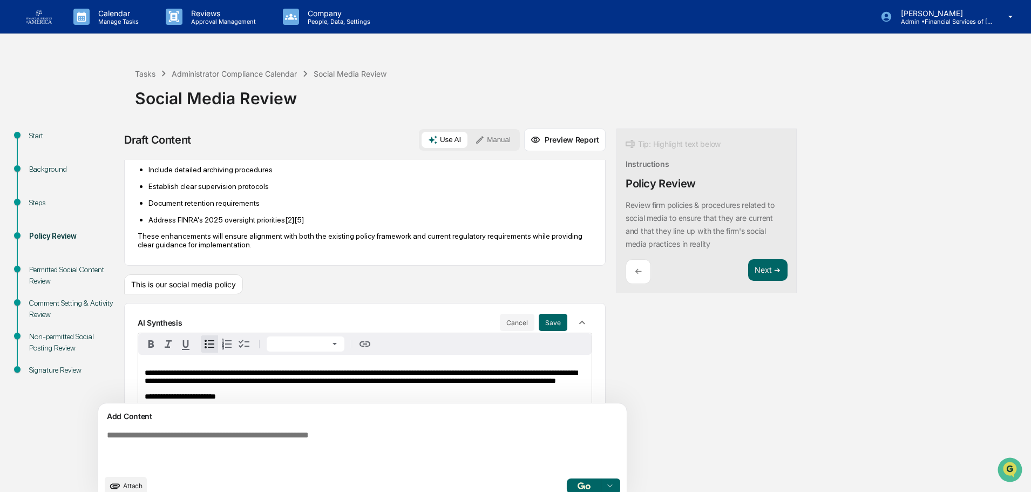
scroll to position [838, 0]
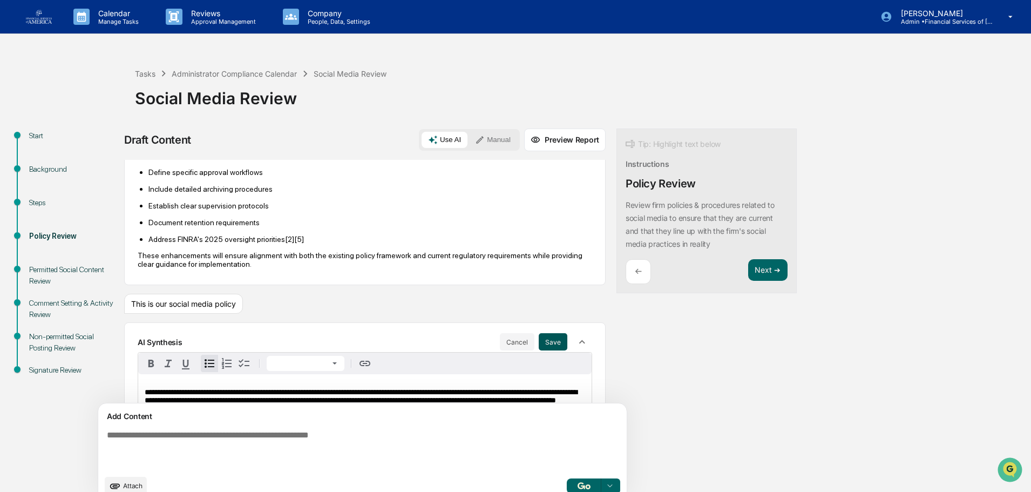
click at [539, 350] on button "Save" at bounding box center [553, 341] width 29 height 17
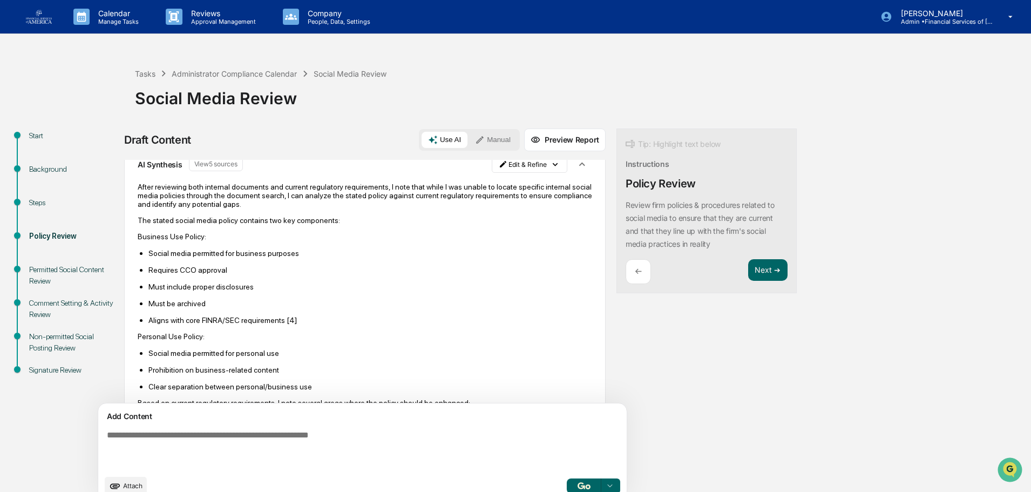
scroll to position [137, 0]
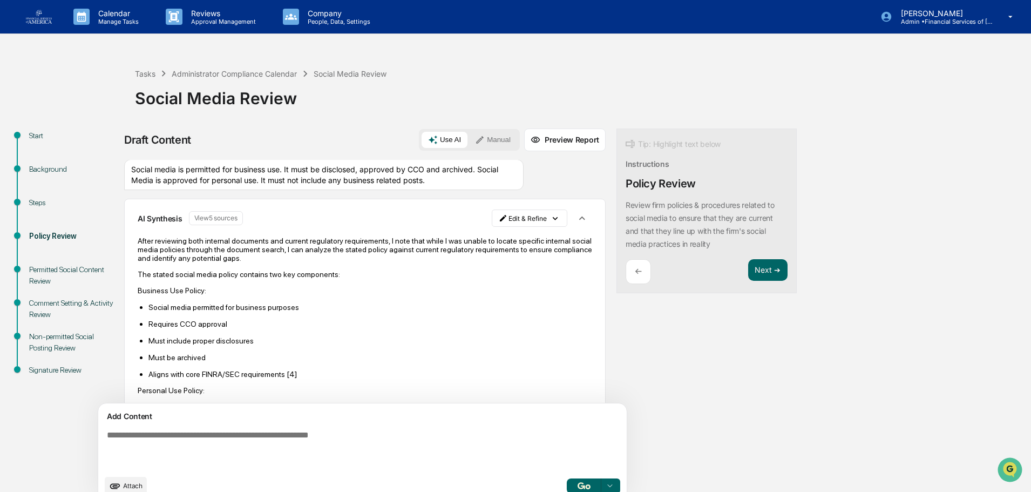
click at [576, 224] on icon "button" at bounding box center [582, 218] width 12 height 12
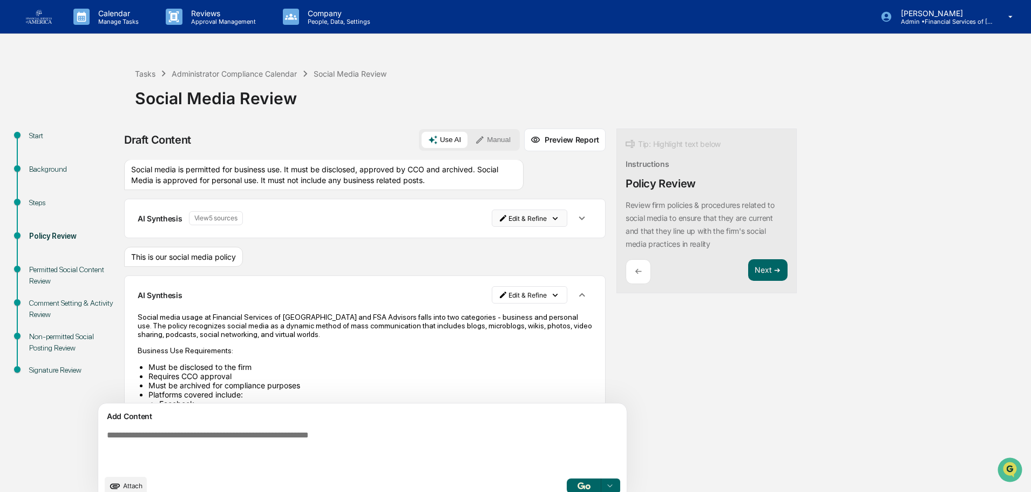
click at [503, 240] on html "Calendar Manage Tasks Reviews Approval Management Company People, Data, Setting…" at bounding box center [515, 246] width 1031 height 492
click at [490, 280] on div "Delete Result" at bounding box center [475, 278] width 79 height 17
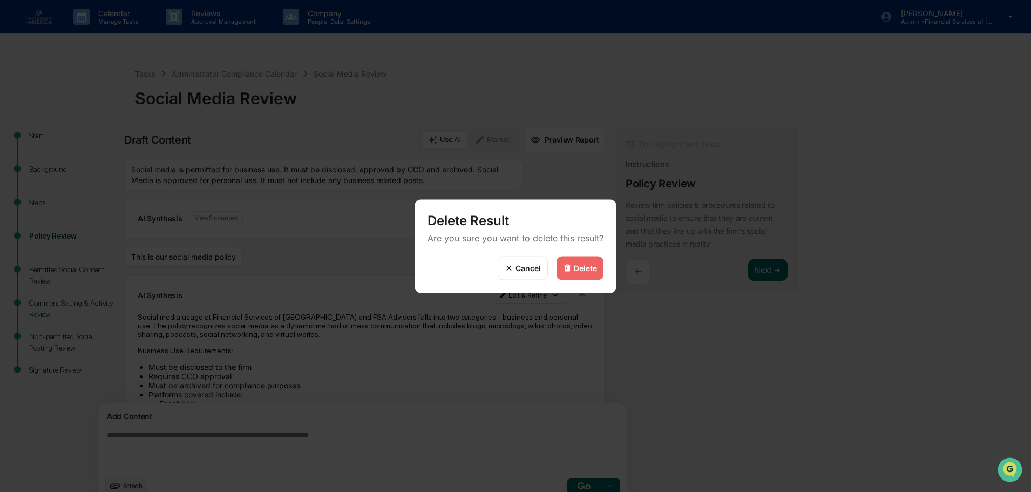
click at [563, 260] on div "Delete" at bounding box center [580, 268] width 47 height 24
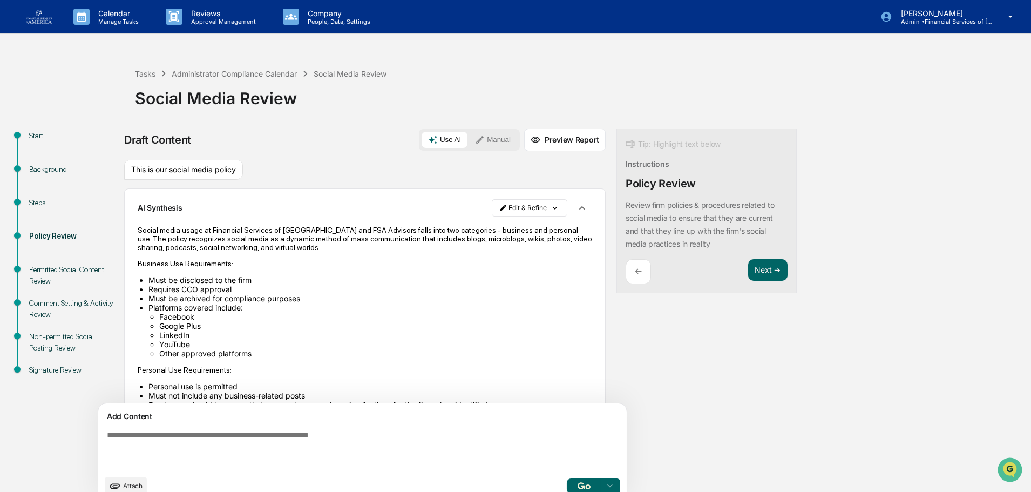
drag, startPoint x: 74, startPoint y: 301, endPoint x: 101, endPoint y: 275, distance: 37.0
click at [74, 299] on div "Comment Setting & Activity Review" at bounding box center [73, 308] width 89 height 23
drag, startPoint x: 687, startPoint y: 269, endPoint x: 700, endPoint y: 269, distance: 13.5
click at [687, 269] on div "← Next ➔" at bounding box center [707, 271] width 162 height 25
click at [748, 269] on button "Next ➔" at bounding box center [767, 270] width 39 height 22
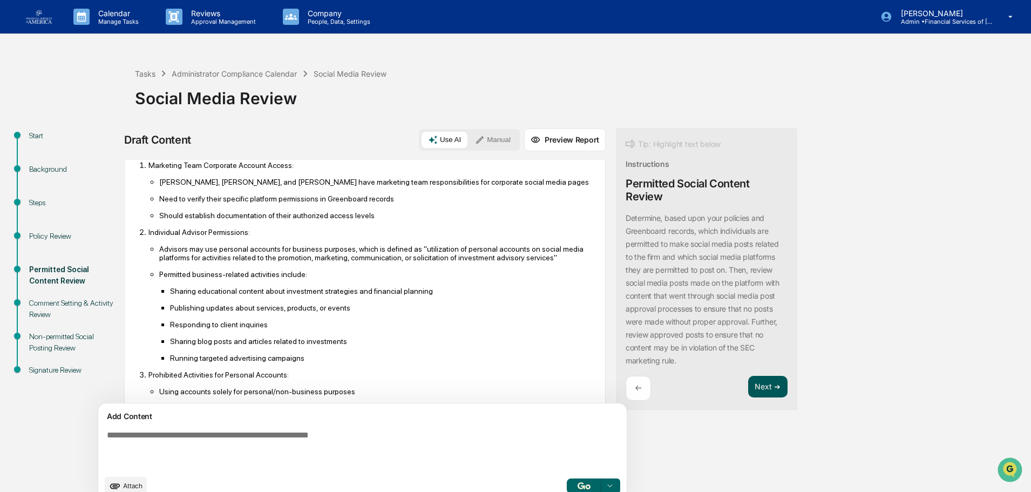
click at [748, 382] on button "Next ➔" at bounding box center [767, 387] width 39 height 22
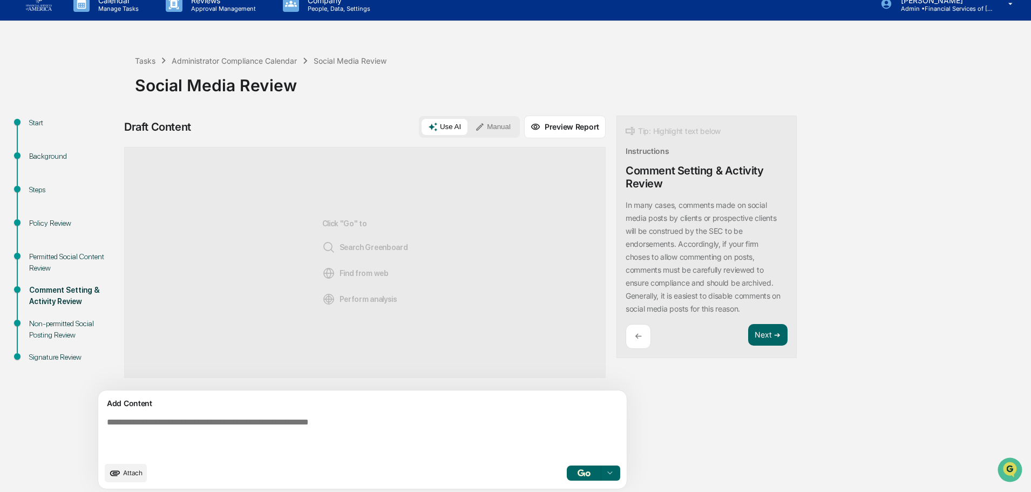
scroll to position [17, 0]
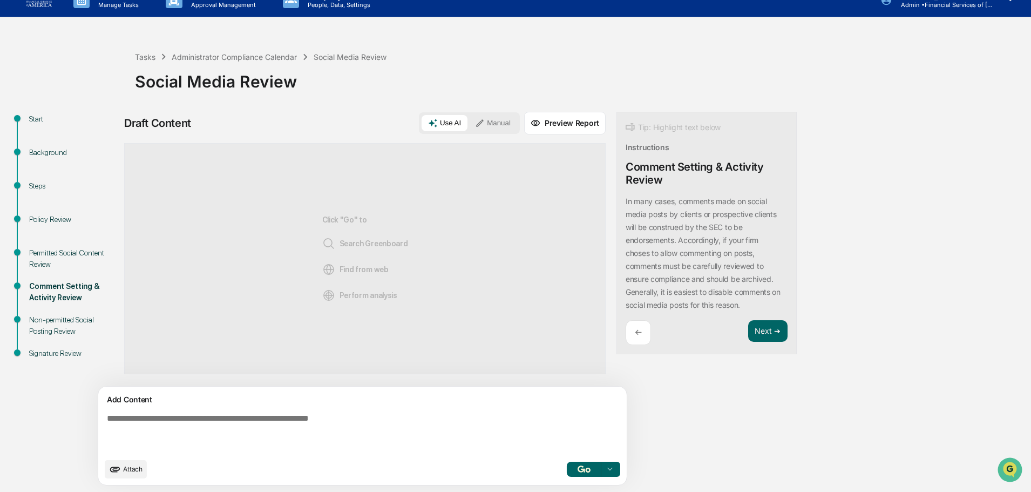
click at [273, 437] on textarea at bounding box center [338, 433] width 470 height 48
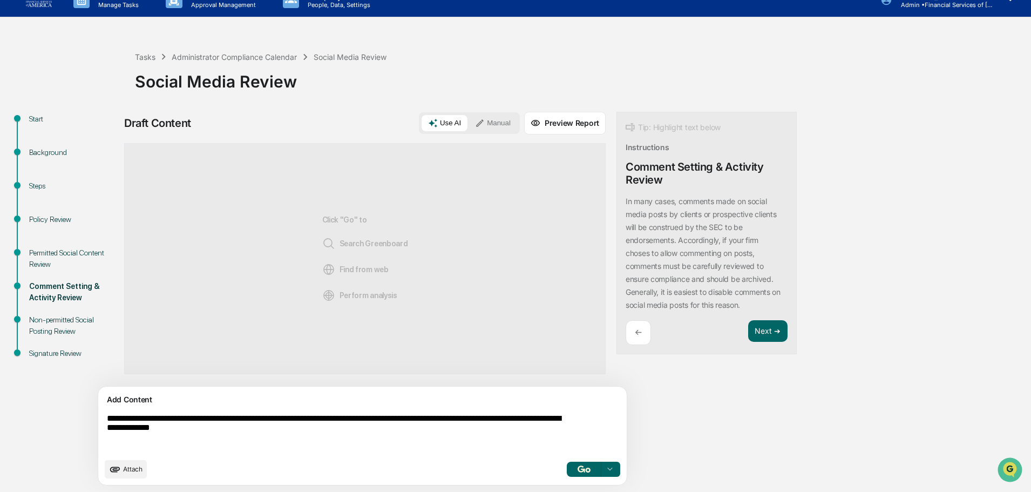
type textarea "**********"
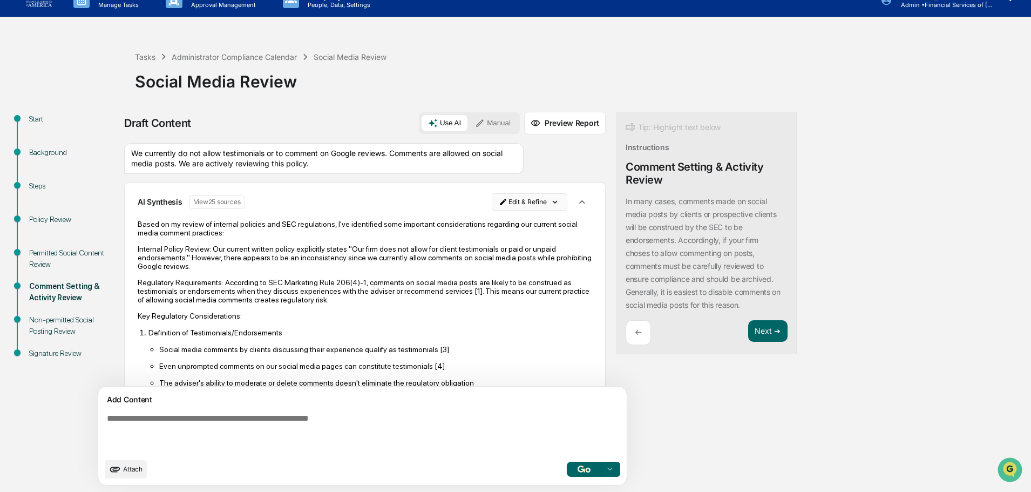
click at [478, 198] on html "Calendar Manage Tasks Reviews Approval Management Company People, Data, Setting…" at bounding box center [515, 229] width 1031 height 492
click at [465, 222] on div "Edit Result" at bounding box center [475, 223] width 79 height 17
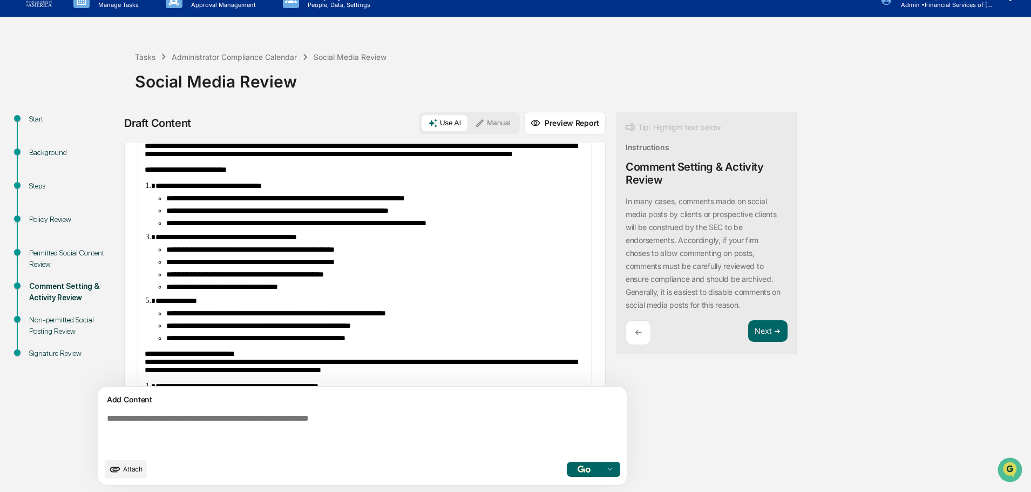
scroll to position [216, 0]
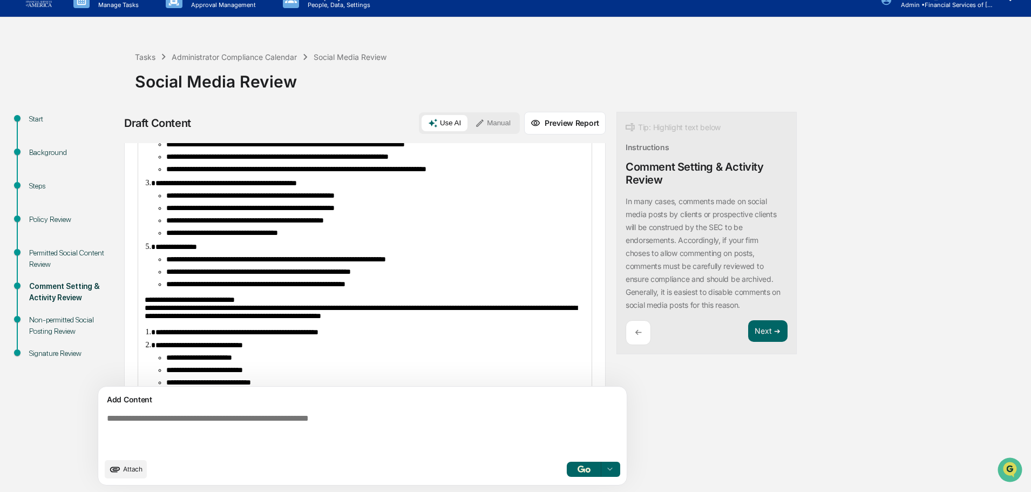
click at [198, 173] on span "**********" at bounding box center [296, 169] width 260 height 8
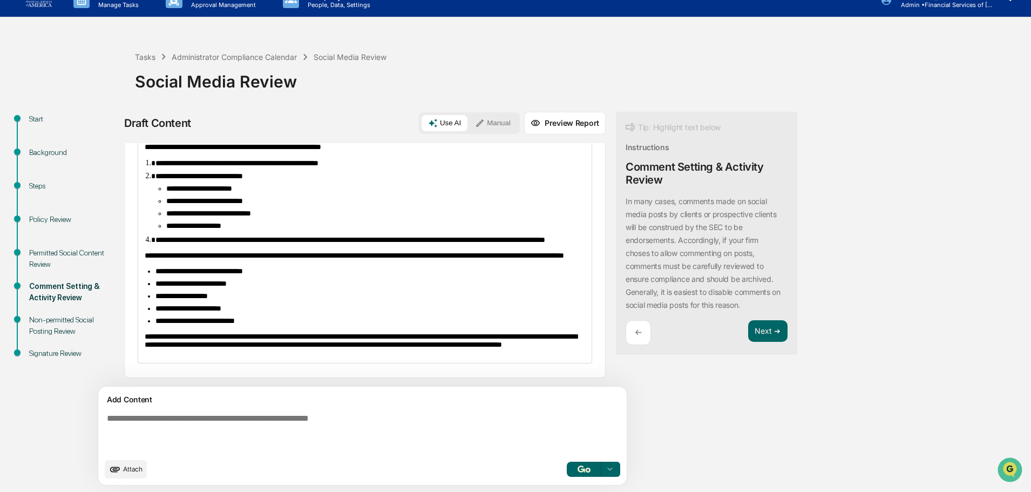
scroll to position [469, 0]
click at [748, 327] on button "Next ➔" at bounding box center [767, 331] width 39 height 22
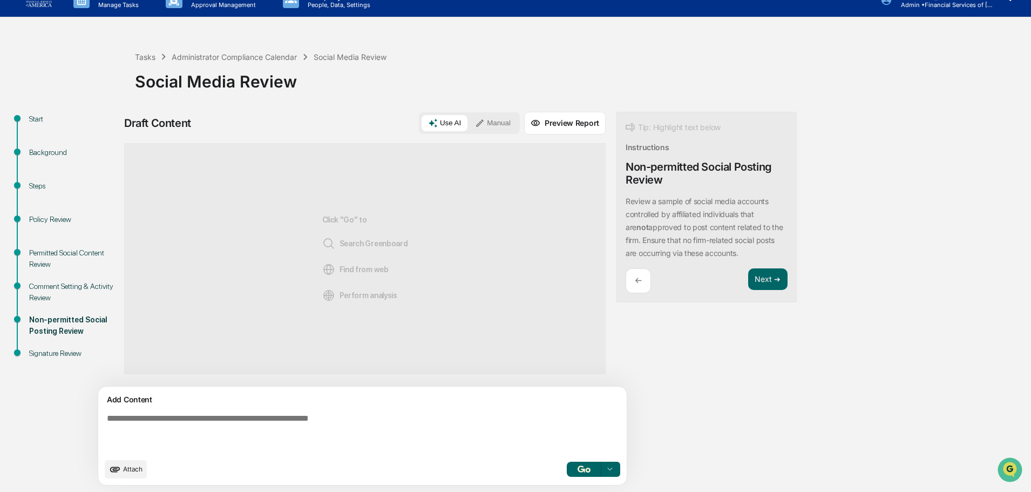
click at [231, 422] on textarea at bounding box center [338, 433] width 470 height 48
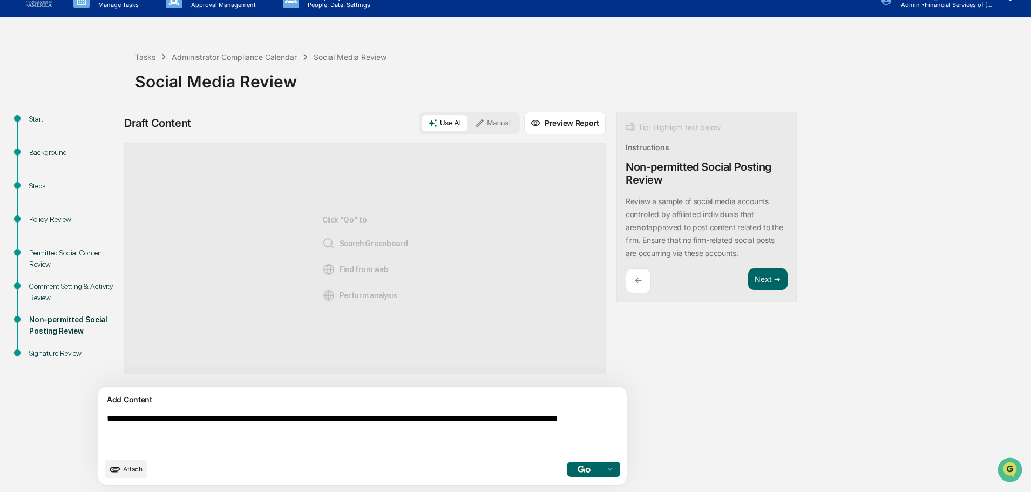
type textarea "**********"
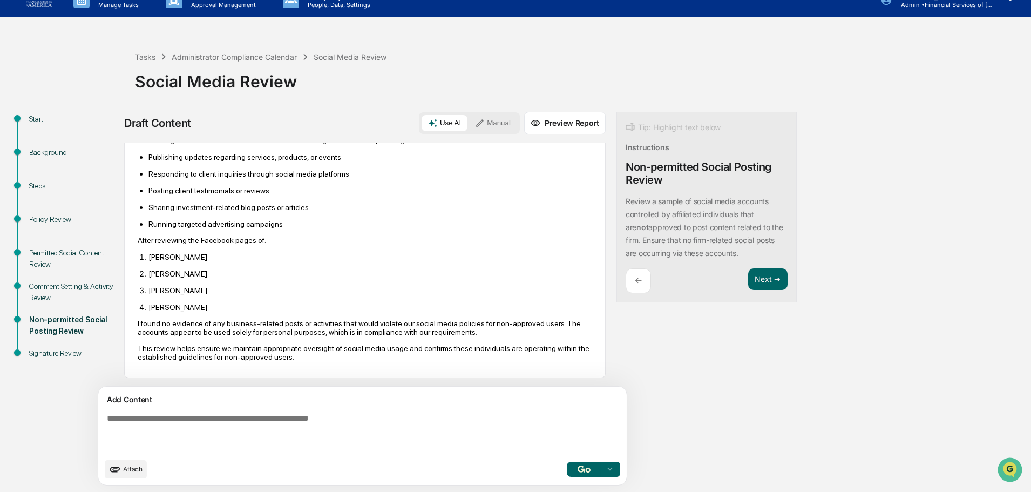
scroll to position [134, 0]
click at [748, 283] on button "Next ➔" at bounding box center [767, 279] width 39 height 22
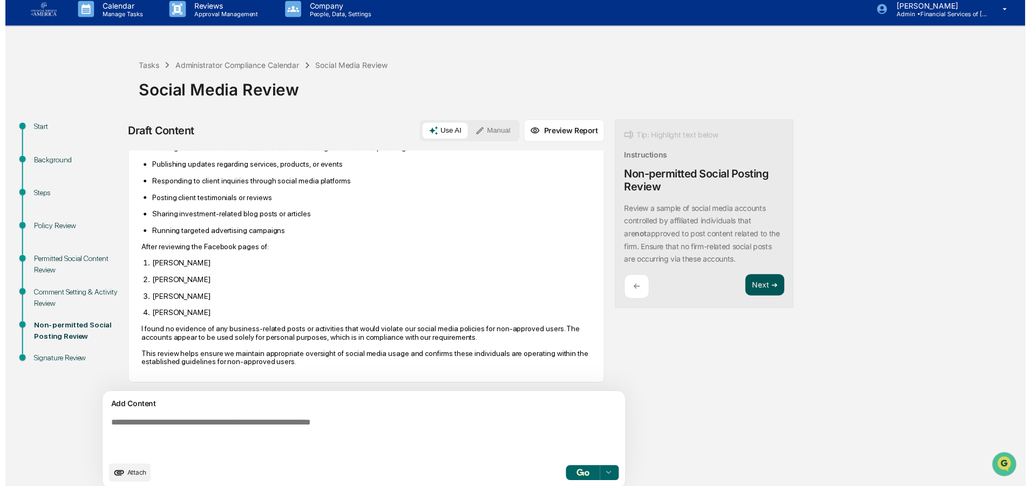
scroll to position [10, 0]
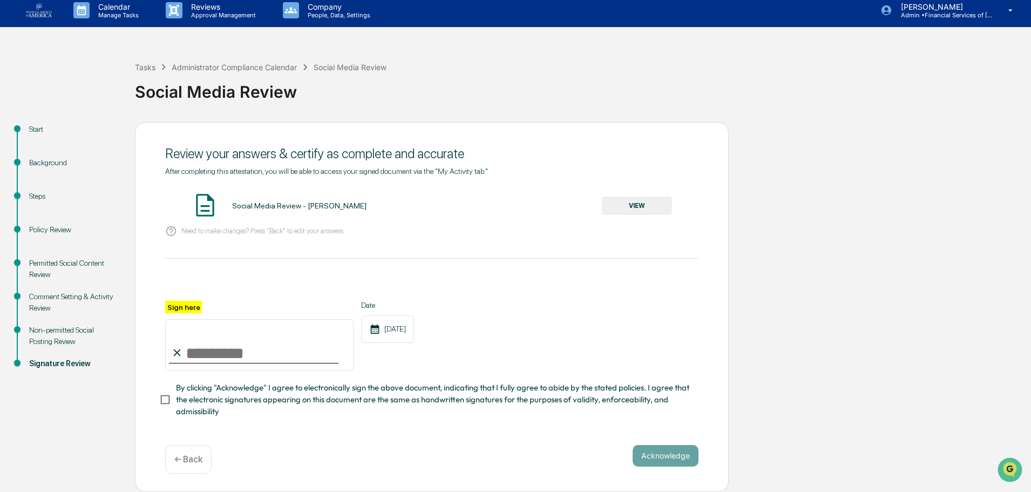
click at [235, 351] on input "Sign here" at bounding box center [259, 345] width 188 height 52
type input "**********"
click at [238, 399] on span "By clicking "Acknowledge" I agree to electronically sign the above document, in…" at bounding box center [433, 400] width 514 height 36
click at [637, 199] on button "VIEW" at bounding box center [637, 205] width 70 height 18
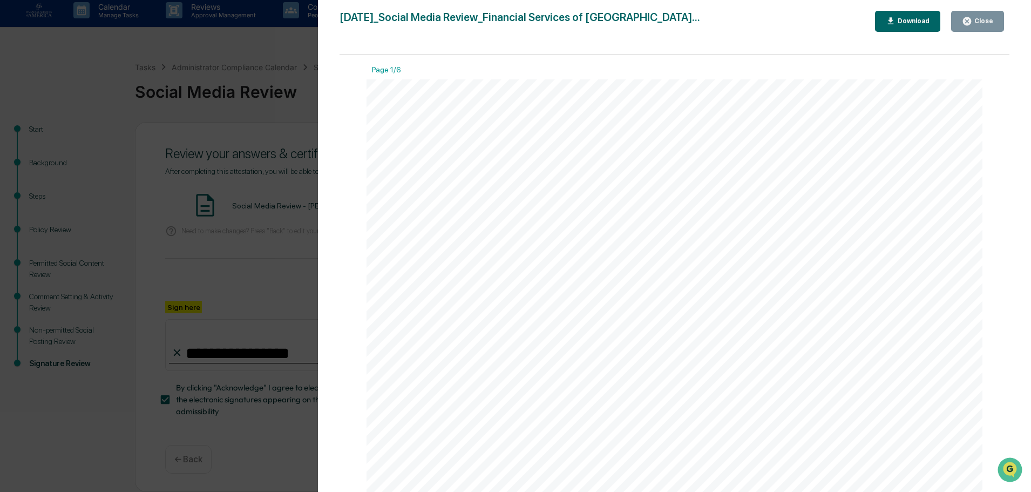
click at [978, 15] on button "Close" at bounding box center [977, 21] width 53 height 21
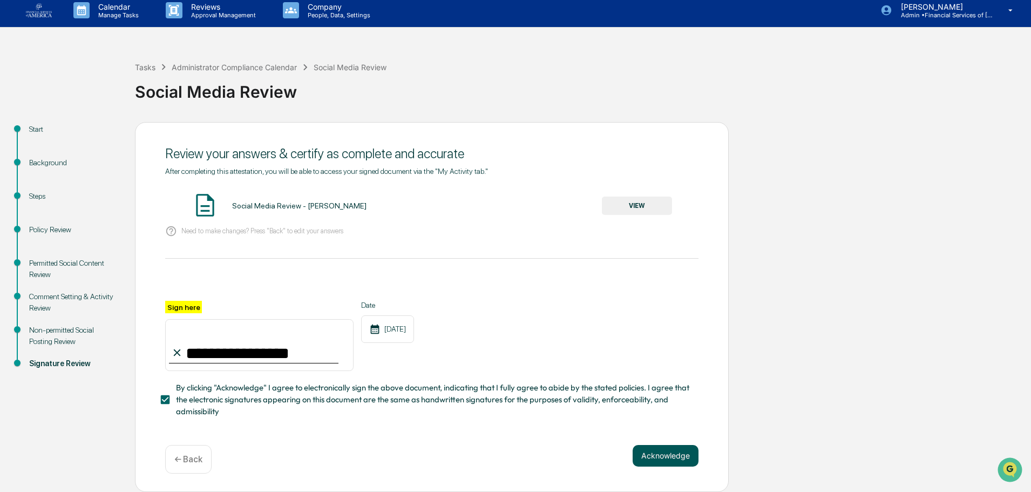
click at [674, 464] on button "Acknowledge" at bounding box center [666, 456] width 66 height 22
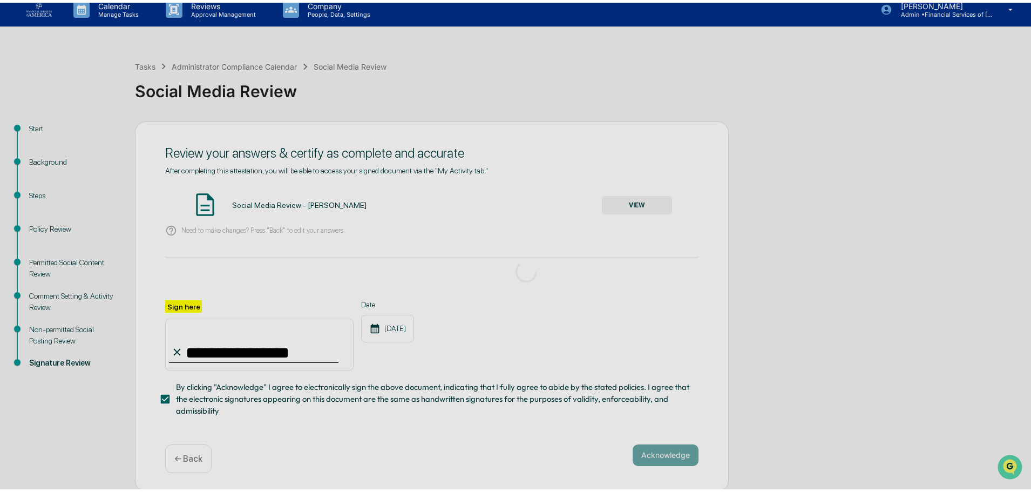
scroll to position [0, 0]
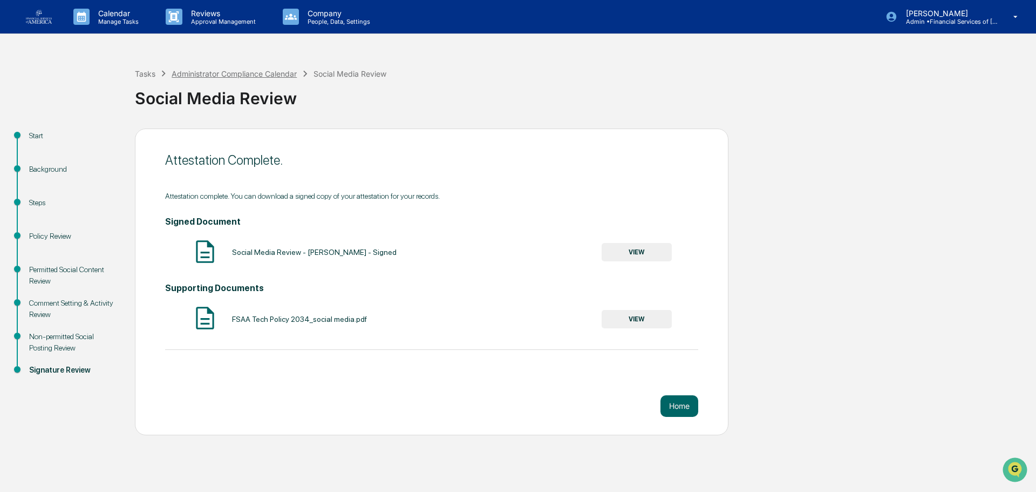
click at [222, 72] on div "Administrator Compliance Calendar" at bounding box center [234, 73] width 125 height 9
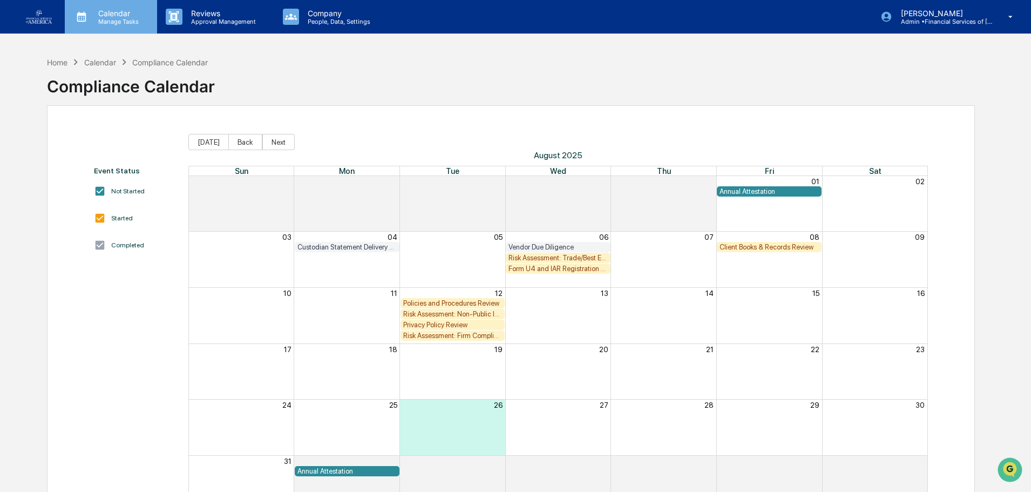
click at [124, 15] on p "Calendar" at bounding box center [117, 13] width 55 height 9
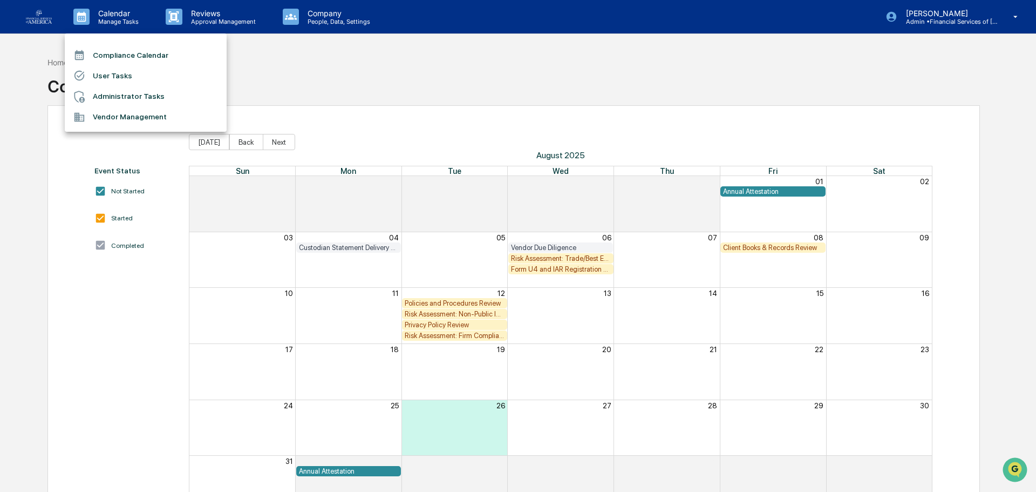
click at [121, 95] on li "Administrator Tasks" at bounding box center [146, 96] width 162 height 21
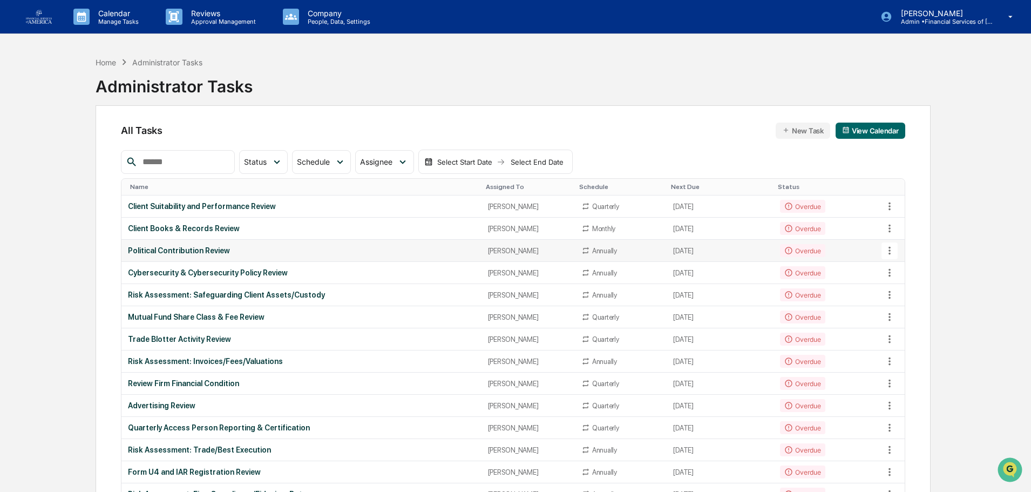
click at [228, 244] on td "Political Contribution Review" at bounding box center [300, 251] width 359 height 22
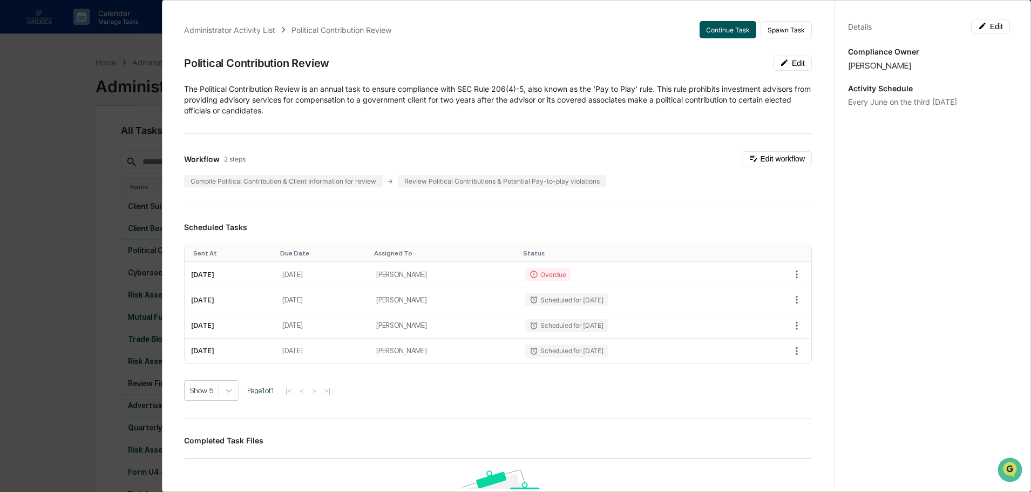
click at [717, 24] on button "Continue Task" at bounding box center [728, 29] width 57 height 17
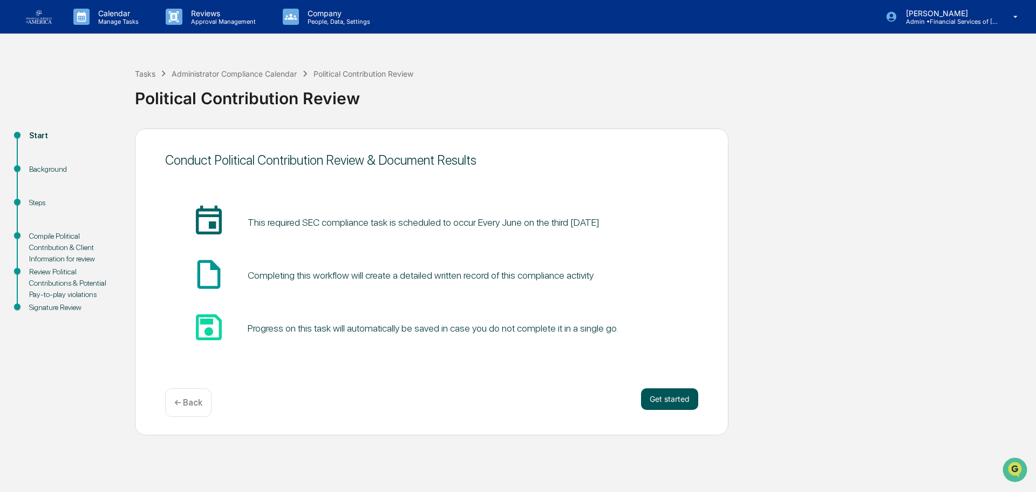
click at [650, 390] on button "Get started" at bounding box center [669, 399] width 57 height 22
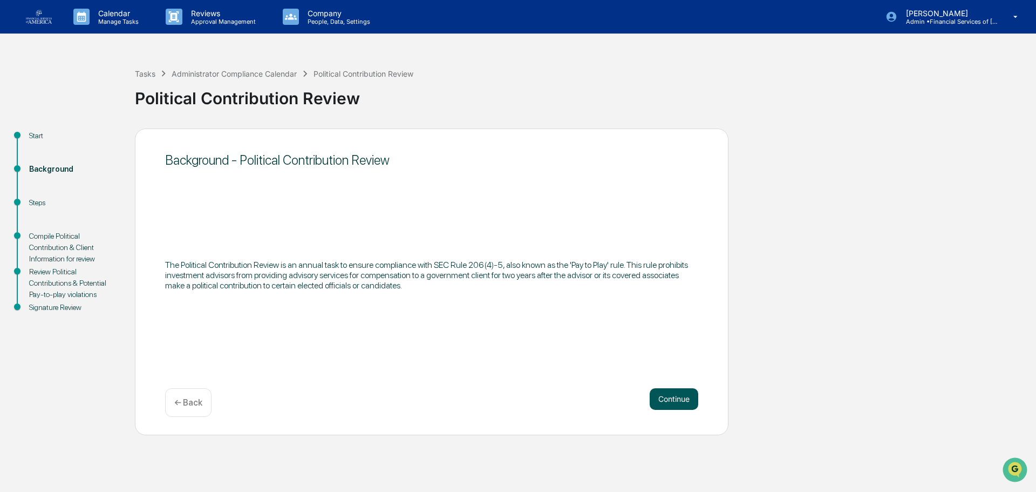
click at [680, 395] on button "Continue" at bounding box center [674, 399] width 49 height 22
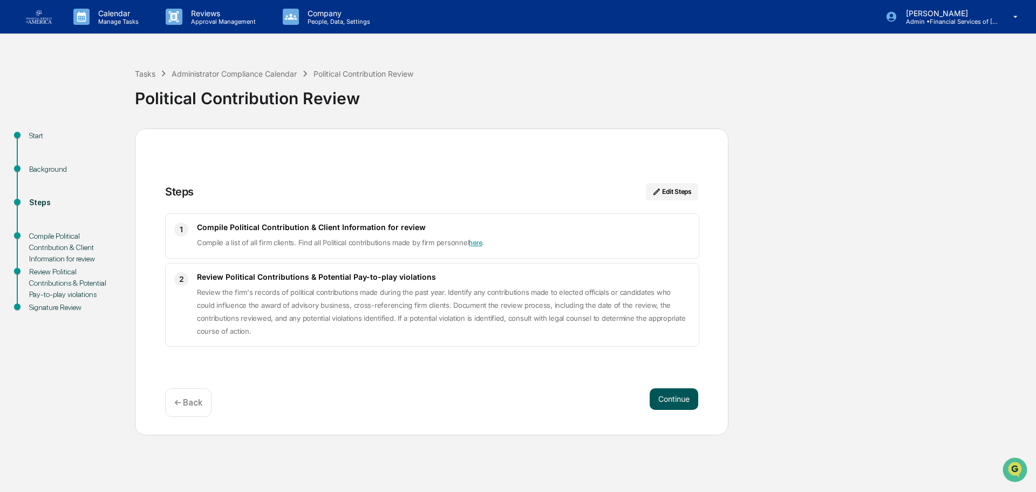
click at [681, 397] on button "Continue" at bounding box center [674, 399] width 49 height 22
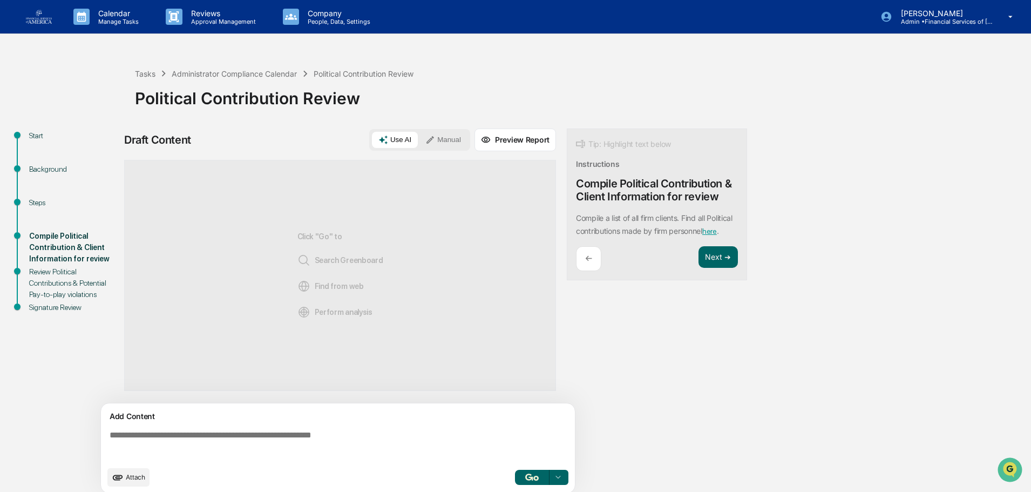
click at [702, 235] on link "here" at bounding box center [709, 231] width 15 height 9
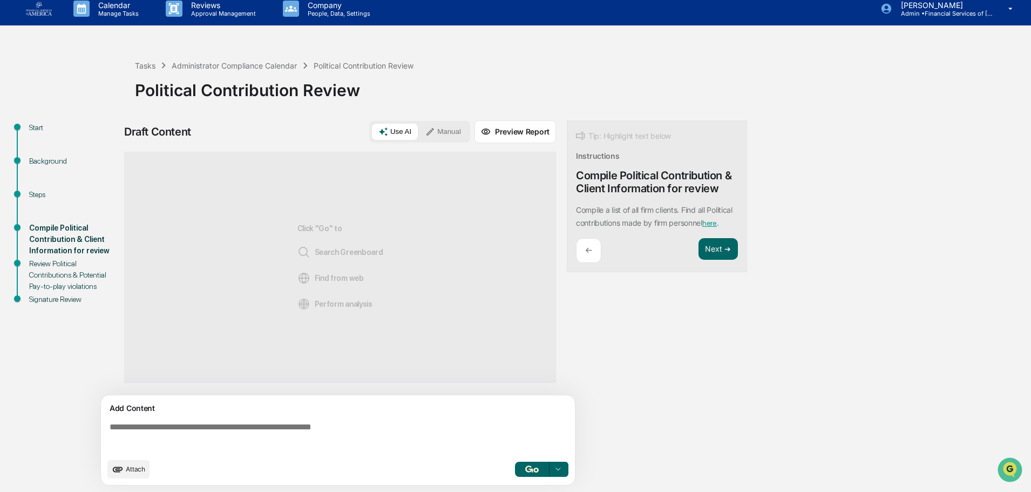
click at [259, 432] on textarea at bounding box center [340, 437] width 470 height 39
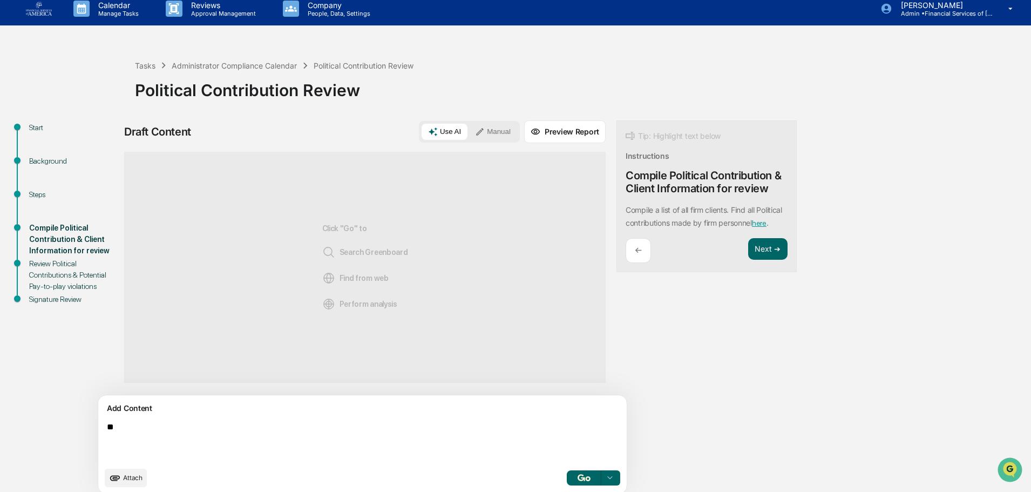
type textarea "*"
type textarea "**********"
click at [578, 474] on img "button" at bounding box center [584, 477] width 13 height 7
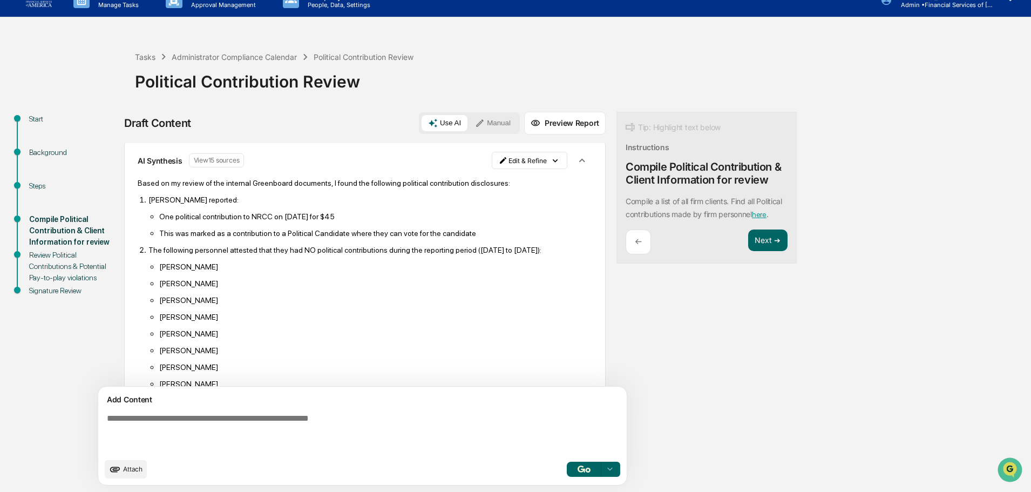
scroll to position [0, 0]
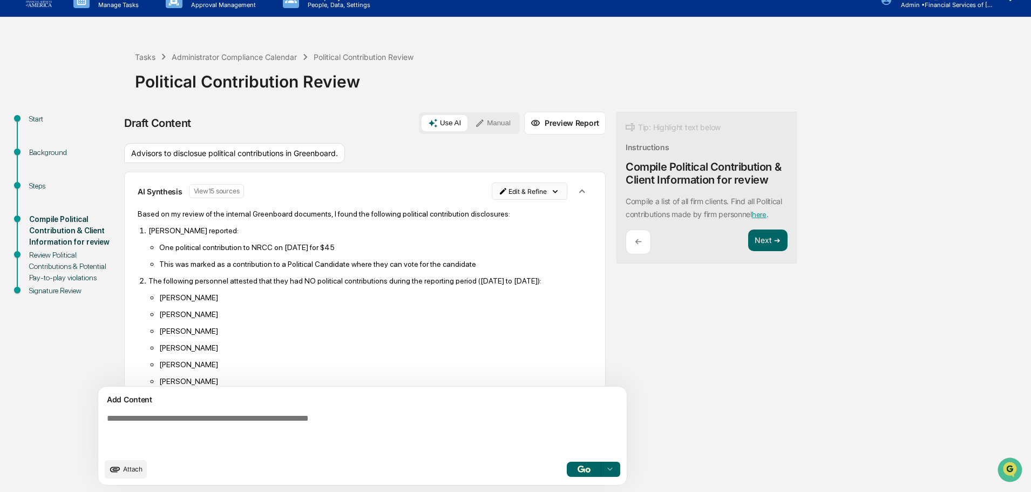
click at [481, 193] on html "Calendar Manage Tasks Reviews Approval Management Company People, Data, Setting…" at bounding box center [515, 229] width 1031 height 492
click at [479, 213] on div "Edit Result" at bounding box center [475, 213] width 79 height 17
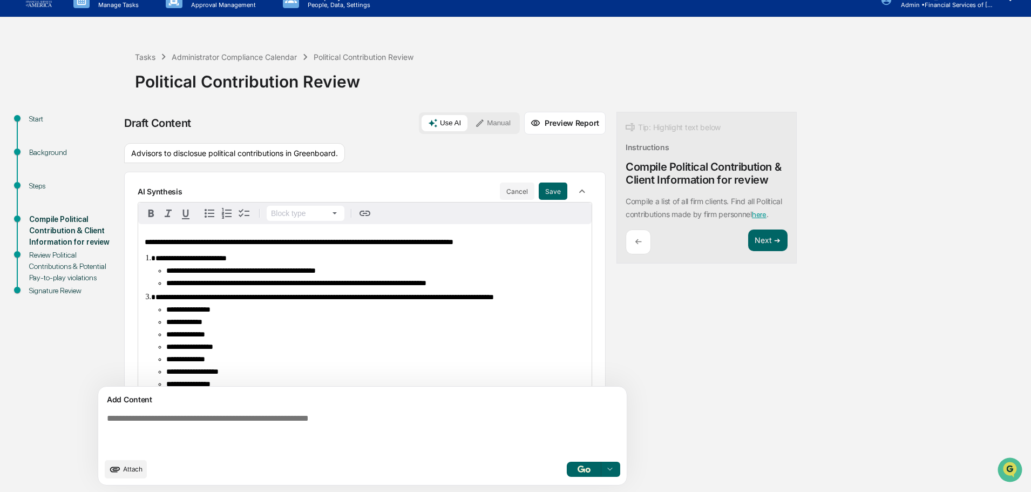
click at [213, 259] on span "**********" at bounding box center [190, 258] width 71 height 8
click at [213, 257] on span "**********" at bounding box center [190, 258] width 71 height 8
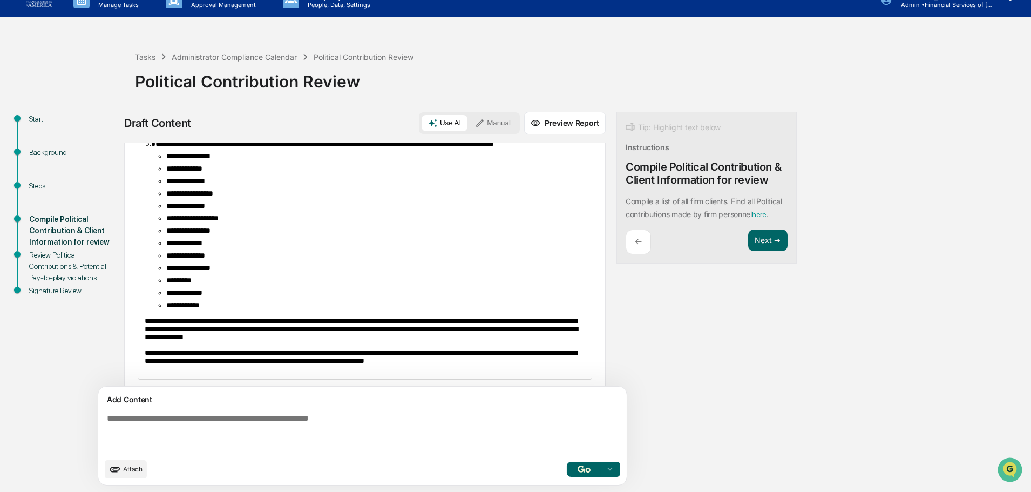
scroll to position [162, 0]
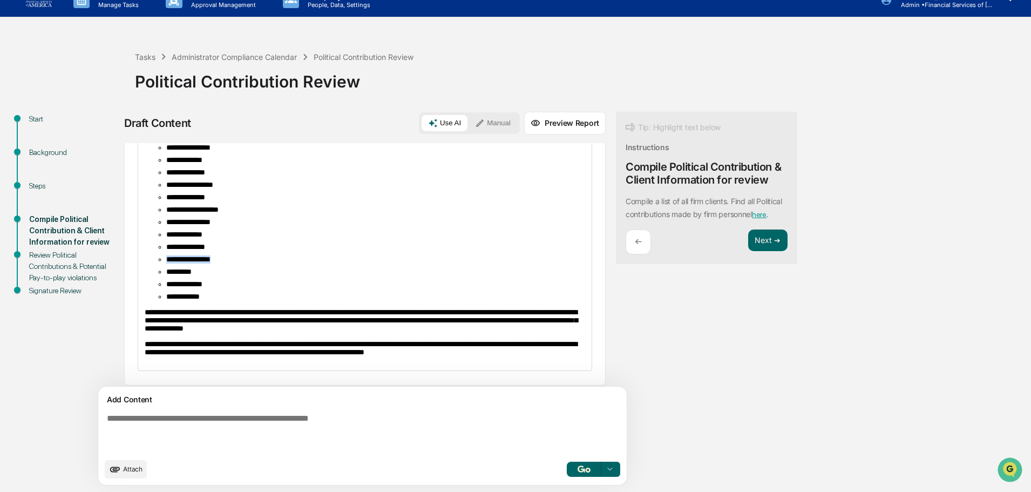
drag, startPoint x: 234, startPoint y: 281, endPoint x: 166, endPoint y: 286, distance: 68.1
click at [166, 263] on li "**********" at bounding box center [375, 259] width 419 height 8
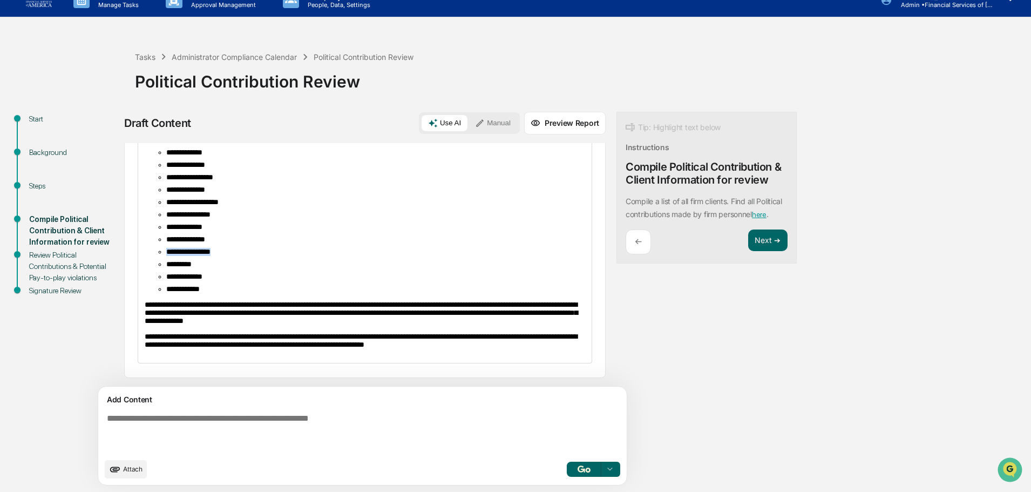
scroll to position [154, 0]
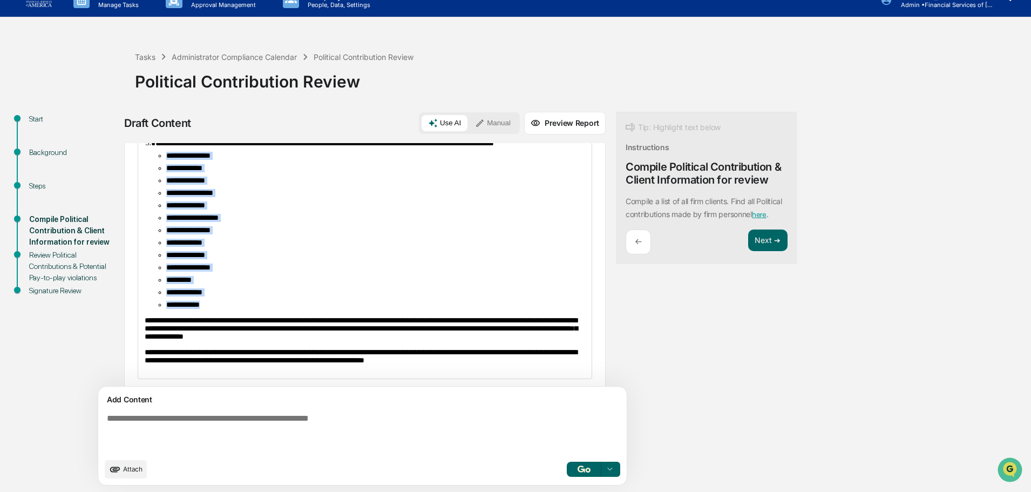
drag, startPoint x: 218, startPoint y: 333, endPoint x: 165, endPoint y: 168, distance: 172.6
click at [165, 168] on ul "**********" at bounding box center [370, 230] width 430 height 157
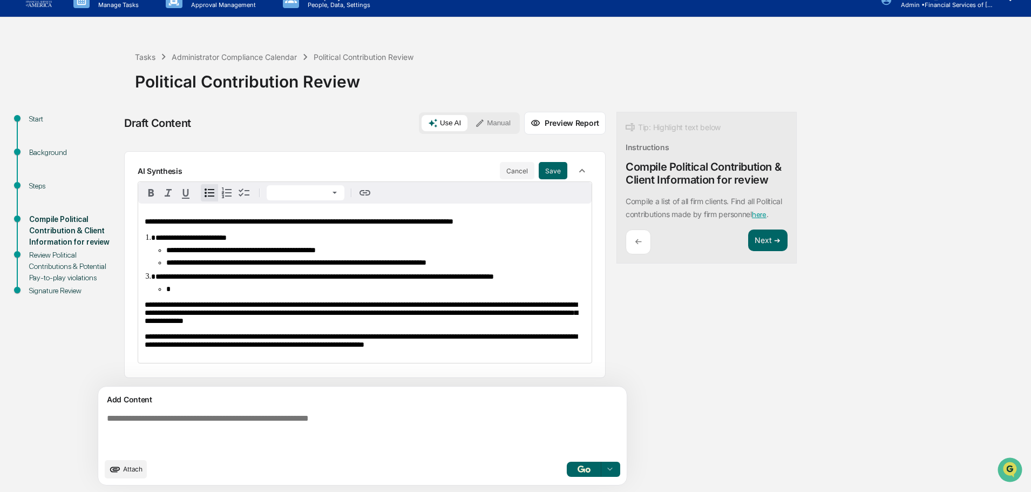
scroll to position [46, 0]
click at [748, 252] on button "Next ➔" at bounding box center [767, 240] width 39 height 22
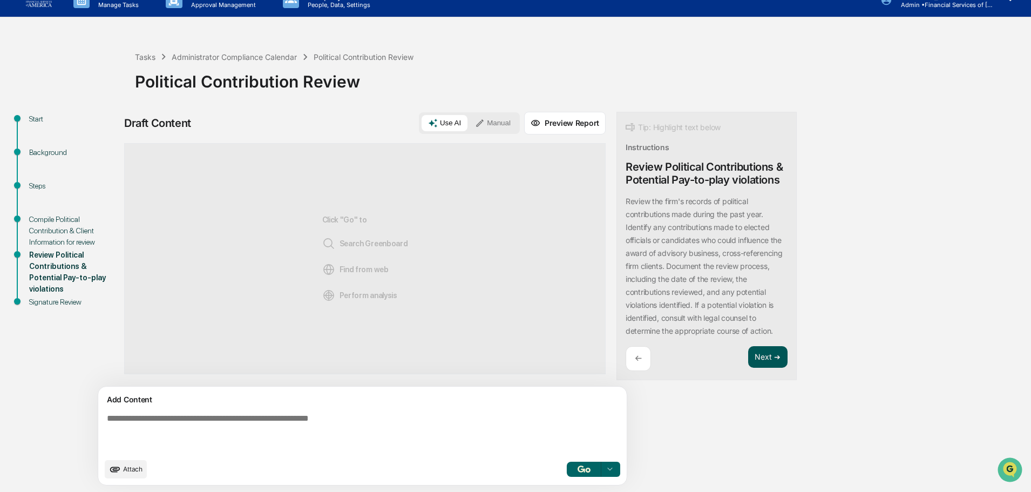
scroll to position [0, 0]
click at [305, 430] on textarea at bounding box center [338, 433] width 470 height 48
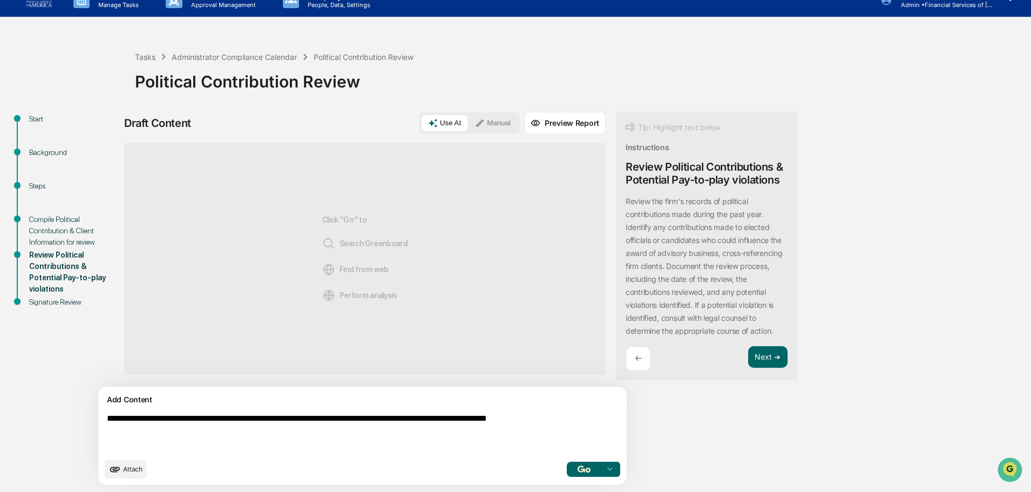
type textarea "**********"
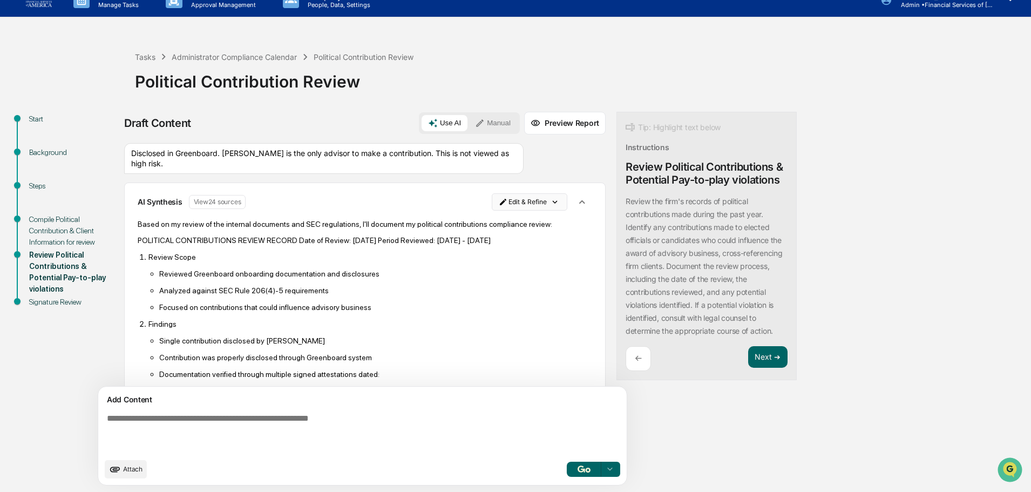
click at [463, 209] on html "Calendar Manage Tasks Reviews Approval Management Company People, Data, Setting…" at bounding box center [515, 229] width 1031 height 492
click at [466, 225] on div "Edit Result" at bounding box center [475, 223] width 79 height 17
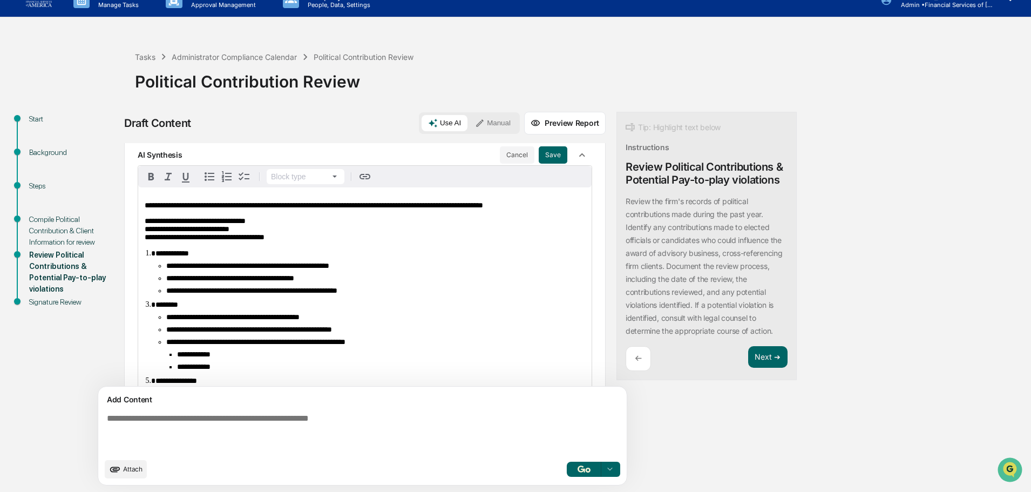
scroll to position [162, 0]
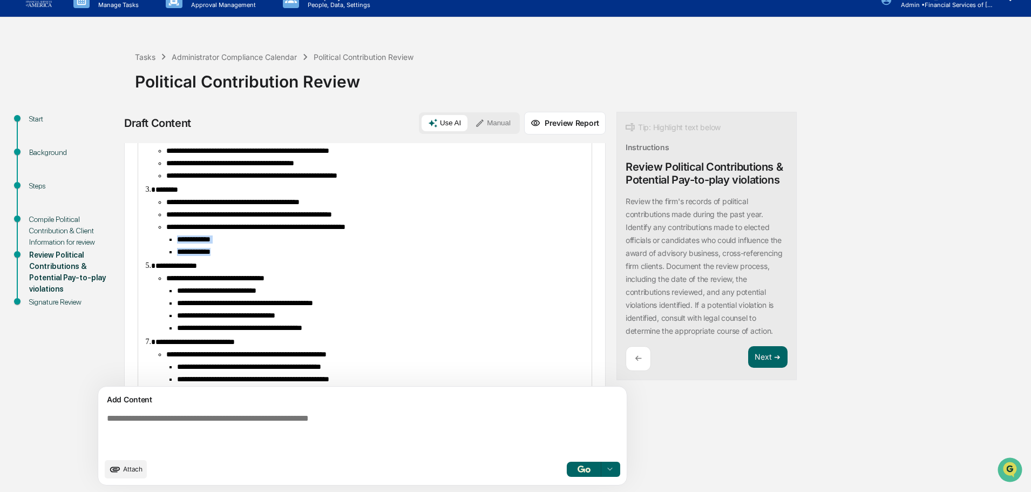
drag, startPoint x: 238, startPoint y: 272, endPoint x: 166, endPoint y: 260, distance: 72.8
click at [166, 256] on ul "**********" at bounding box center [375, 245] width 419 height 21
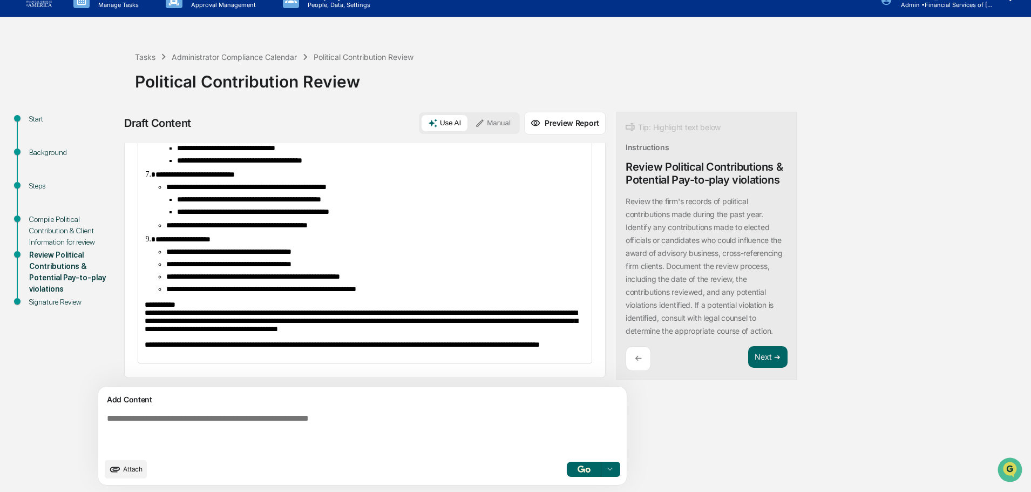
scroll to position [358, 0]
click at [748, 355] on button "Next ➔" at bounding box center [767, 357] width 39 height 22
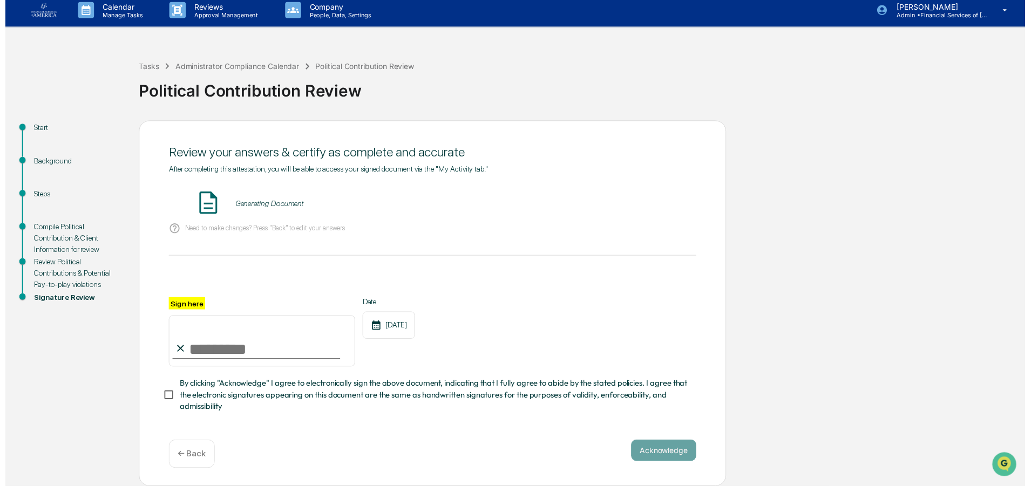
scroll to position [10, 0]
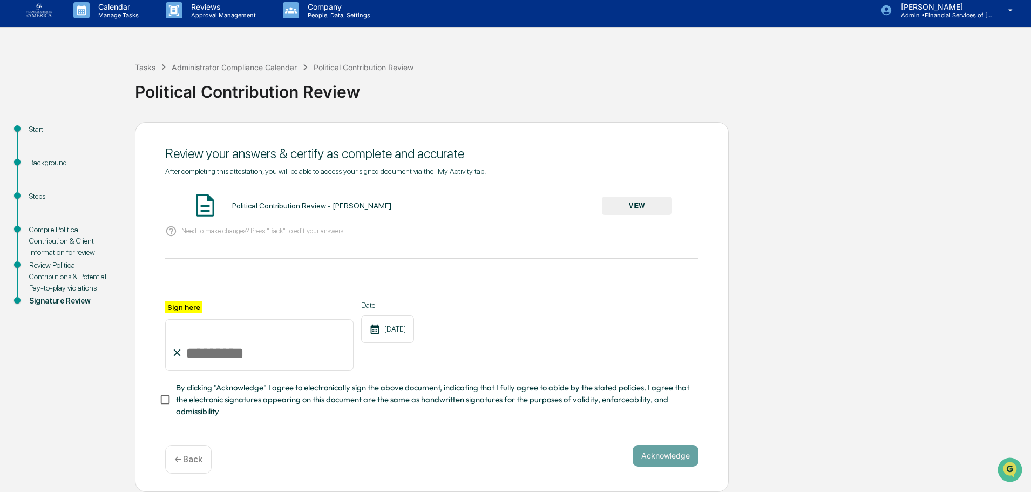
drag, startPoint x: 260, startPoint y: 356, endPoint x: 274, endPoint y: 358, distance: 14.1
click at [260, 356] on input "Sign here" at bounding box center [259, 345] width 188 height 52
type input "**********"
click at [279, 387] on span "By clicking "Acknowledge" I agree to electronically sign the above document, in…" at bounding box center [433, 400] width 514 height 36
click at [653, 454] on button "Acknowledge" at bounding box center [666, 456] width 66 height 22
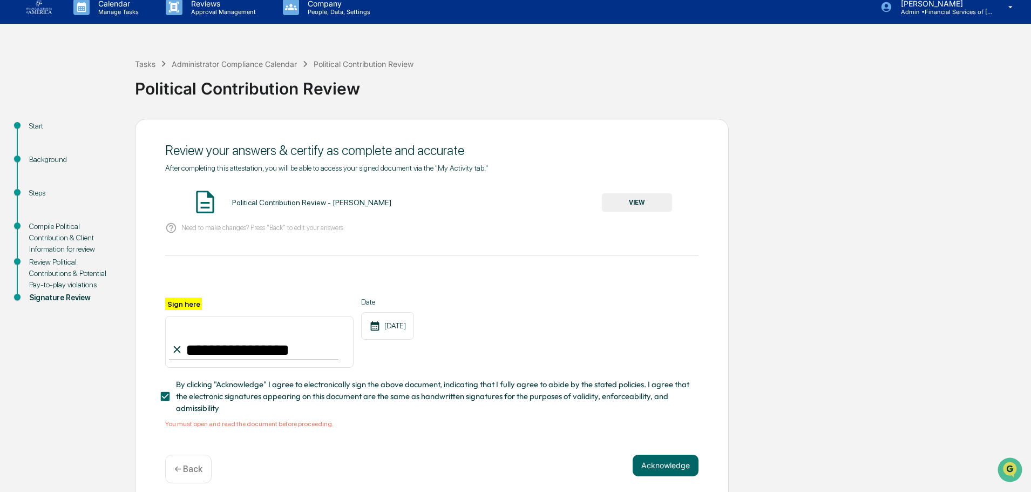
click at [650, 205] on button "VIEW" at bounding box center [637, 202] width 70 height 18
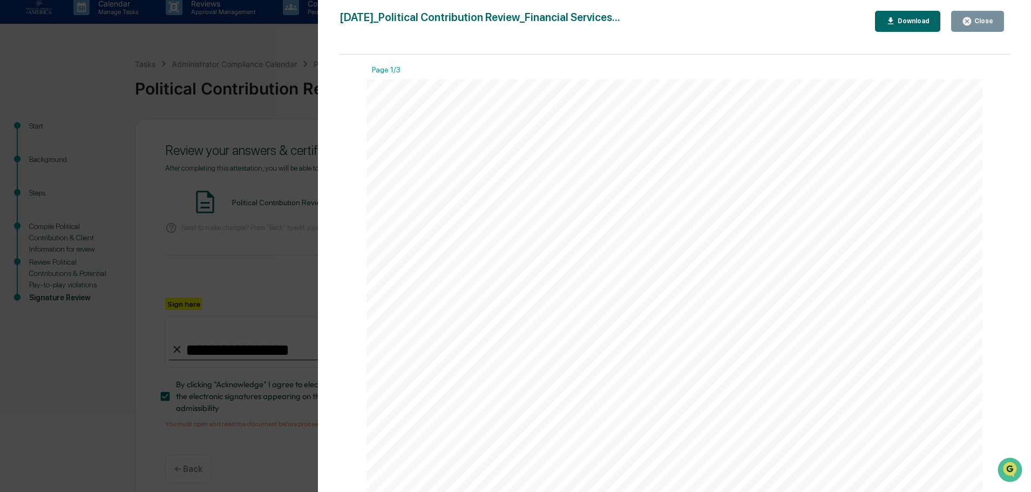
click at [982, 13] on button "Close" at bounding box center [977, 21] width 53 height 21
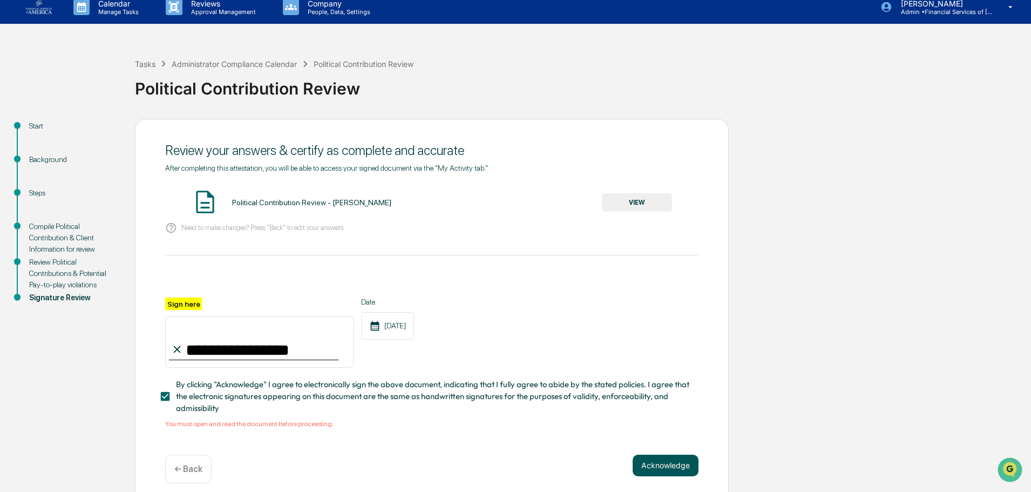
click at [656, 463] on button "Acknowledge" at bounding box center [666, 465] width 66 height 22
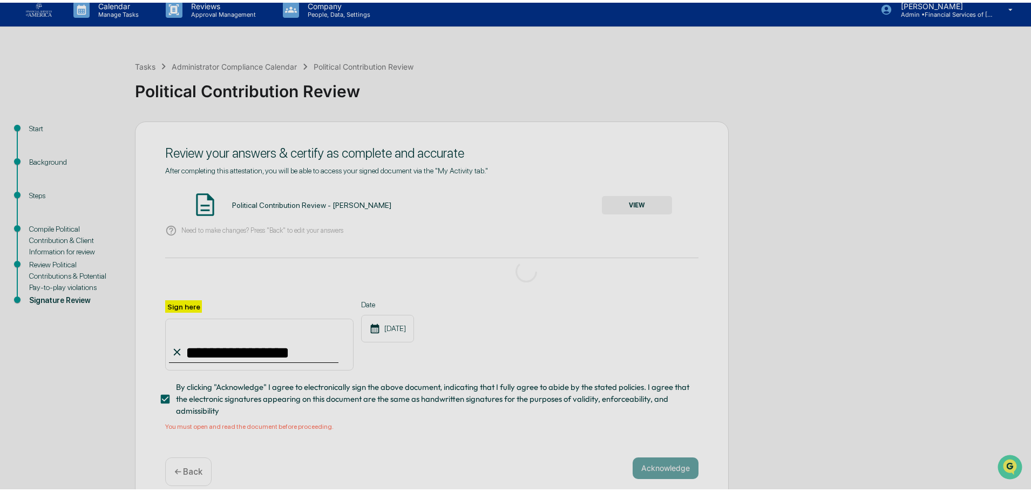
scroll to position [0, 0]
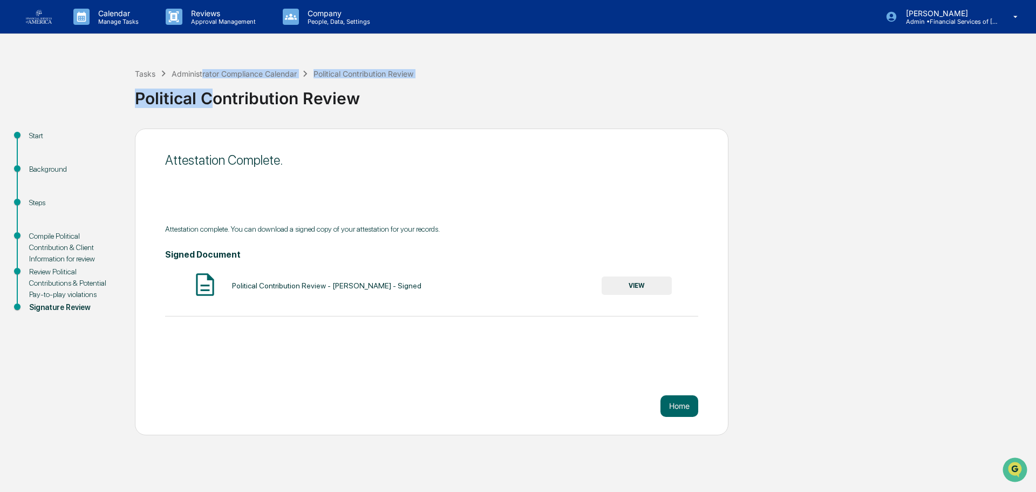
drag, startPoint x: 204, startPoint y: 70, endPoint x: 106, endPoint y: 62, distance: 98.0
click at [182, 103] on div "Tasks Administrator Compliance Calendar Political Contribution Review Political…" at bounding box center [583, 89] width 896 height 45
click at [229, 73] on div "Administrator Compliance Calendar" at bounding box center [234, 73] width 125 height 9
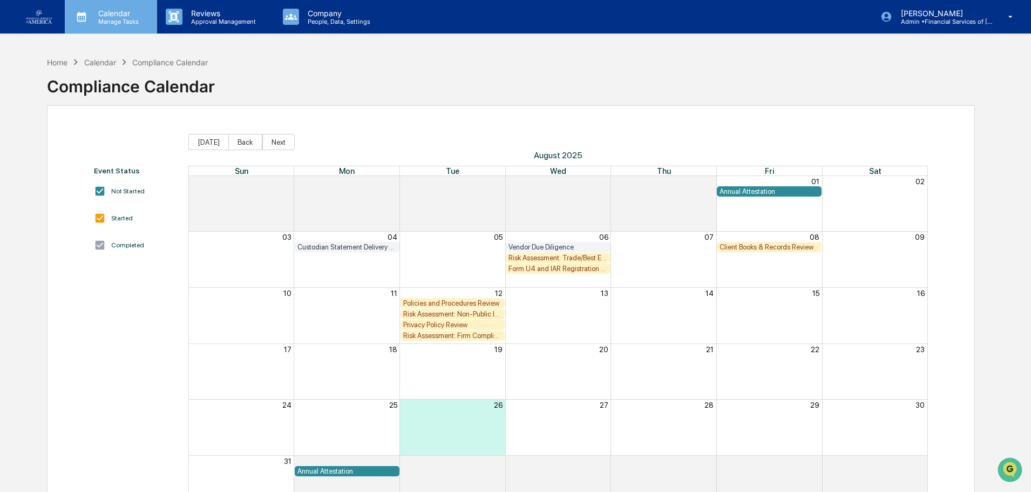
click at [127, 21] on p "Manage Tasks" at bounding box center [117, 22] width 55 height 8
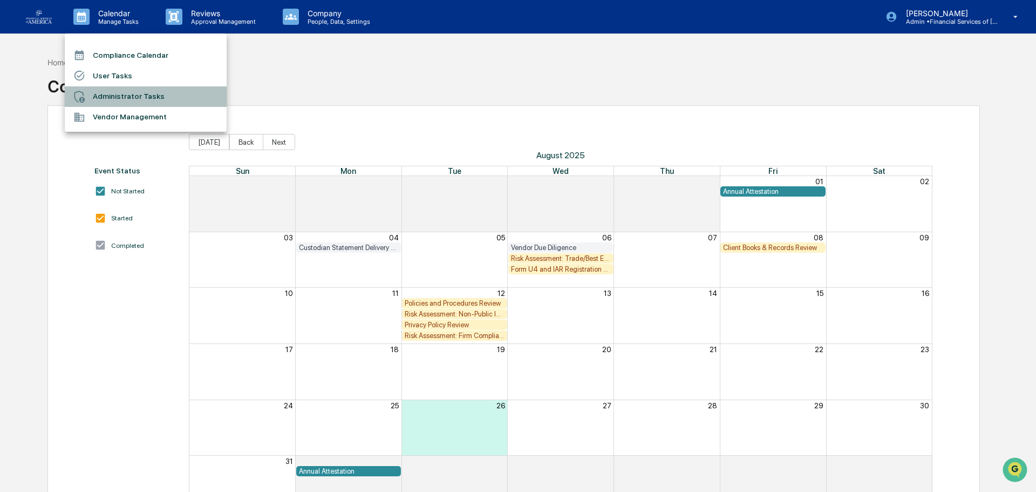
click at [120, 94] on li "Administrator Tasks" at bounding box center [146, 96] width 162 height 21
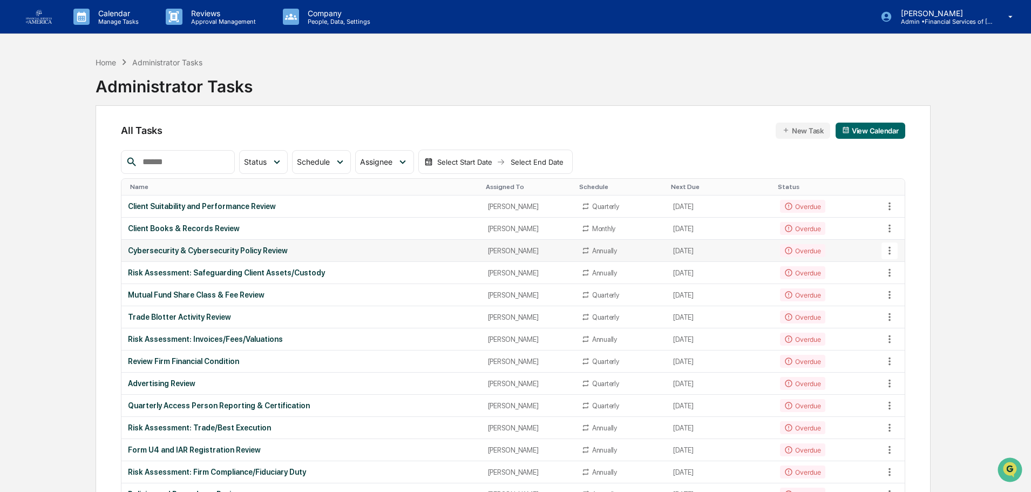
click at [225, 246] on div "Cybersecurity & Cybersecurity Policy Review" at bounding box center [301, 250] width 347 height 9
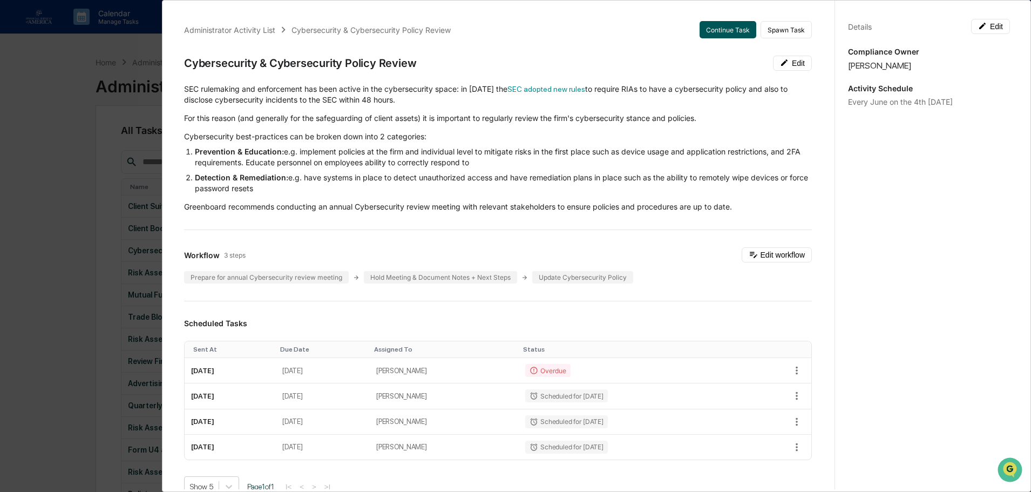
click at [715, 31] on button "Continue Task" at bounding box center [728, 29] width 57 height 17
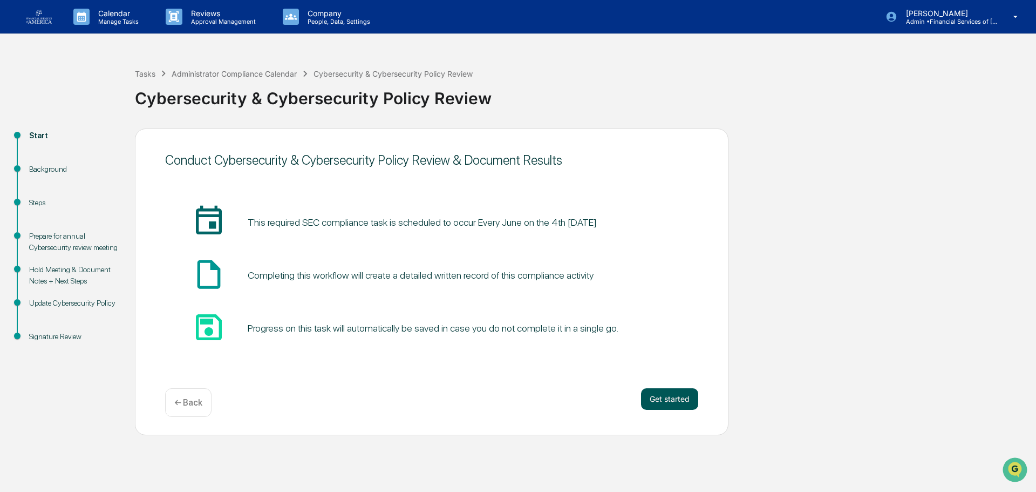
click at [675, 404] on button "Get started" at bounding box center [669, 399] width 57 height 22
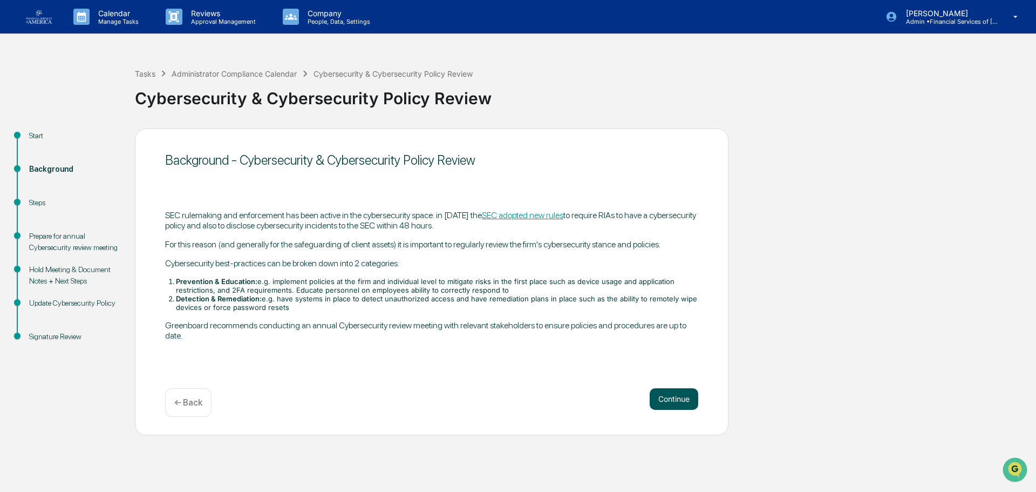
click at [675, 402] on button "Continue" at bounding box center [674, 399] width 49 height 22
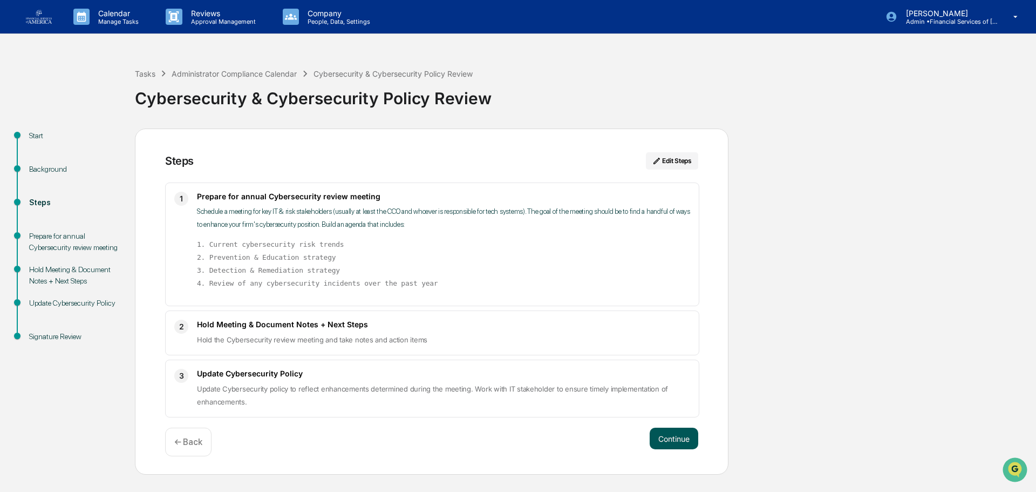
click at [673, 431] on button "Continue" at bounding box center [674, 439] width 49 height 22
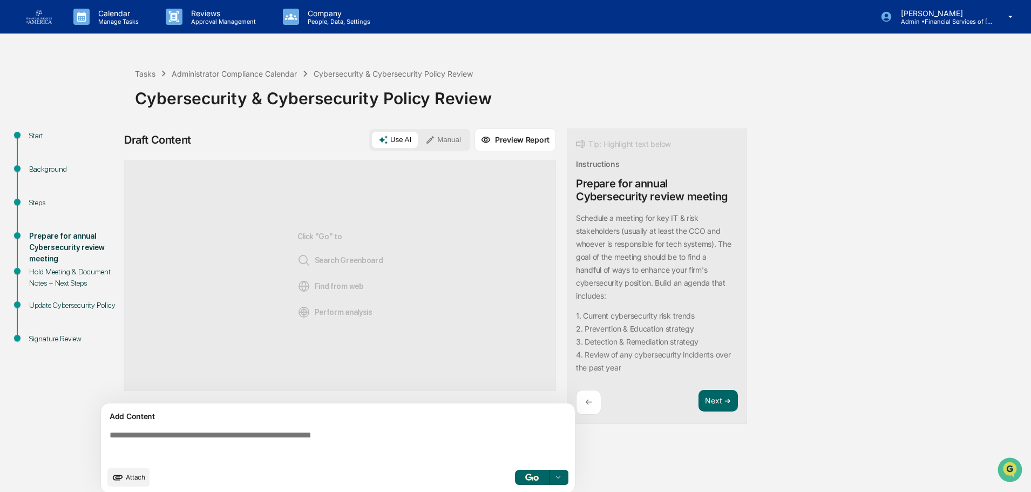
click at [308, 437] on textarea at bounding box center [340, 445] width 470 height 39
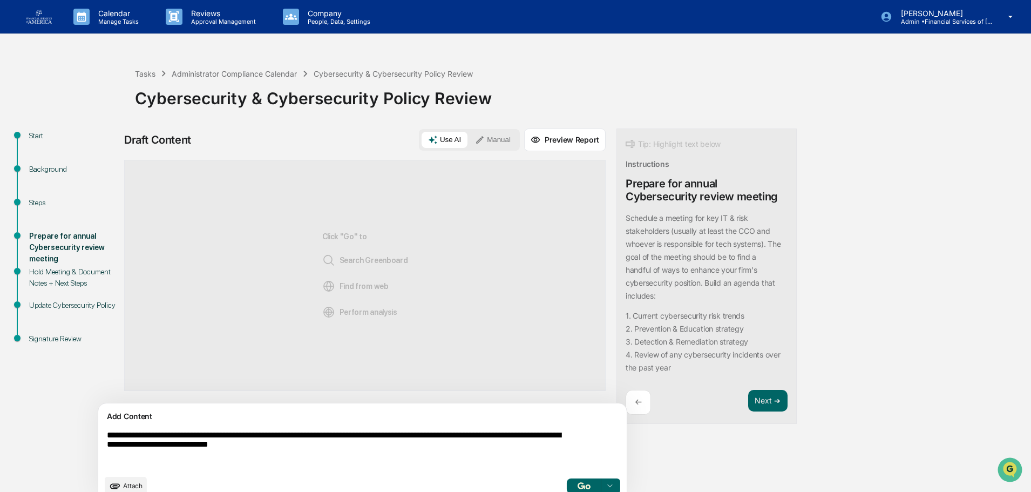
type textarea "**********"
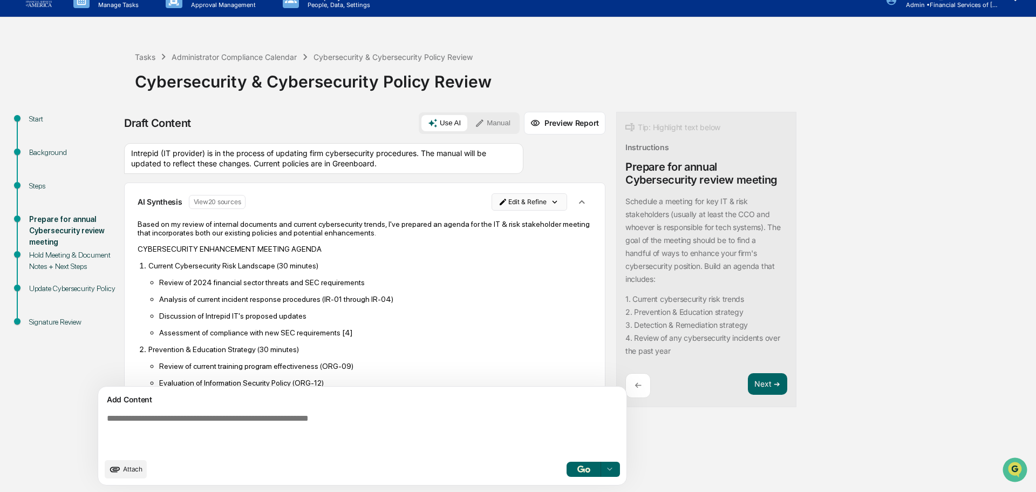
click at [498, 197] on html "Calendar Manage Tasks Reviews Approval Management Company People, Data, Setting…" at bounding box center [518, 229] width 1036 height 492
click at [468, 222] on div "Edit Result" at bounding box center [475, 223] width 79 height 17
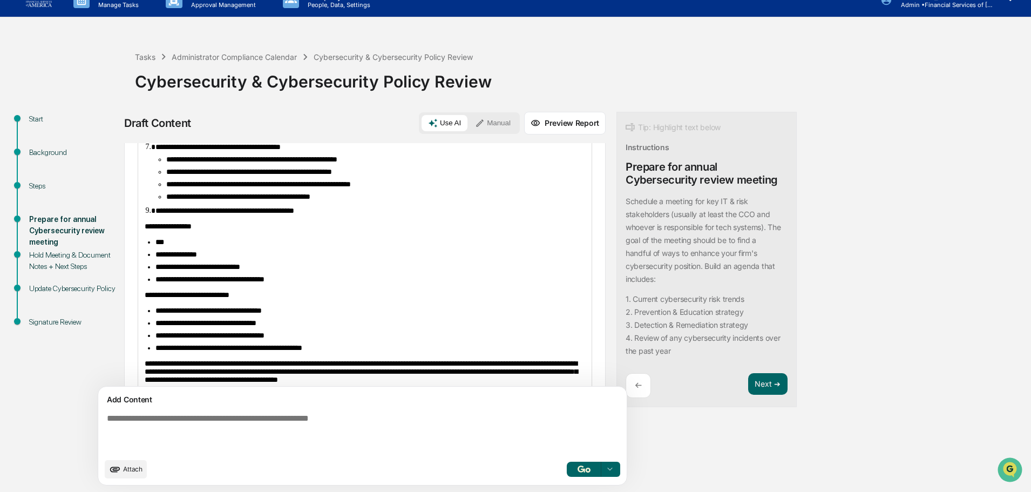
scroll to position [378, 0]
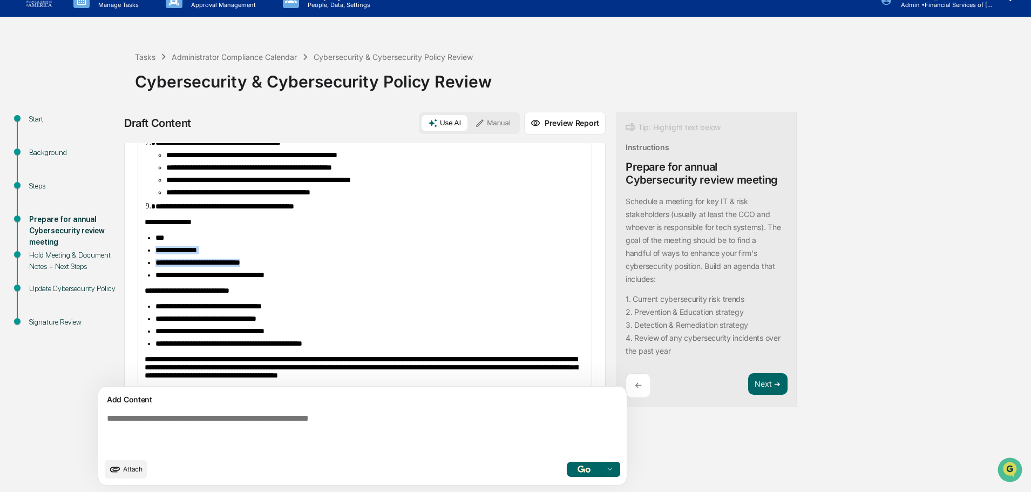
drag, startPoint x: 287, startPoint y: 291, endPoint x: 156, endPoint y: 278, distance: 131.9
click at [156, 278] on ul "**********" at bounding box center [365, 256] width 440 height 45
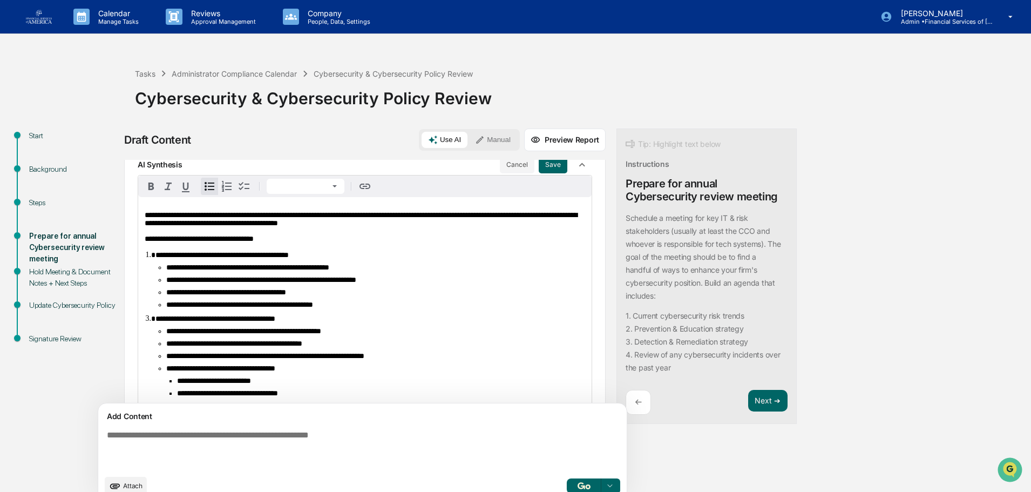
scroll to position [0, 0]
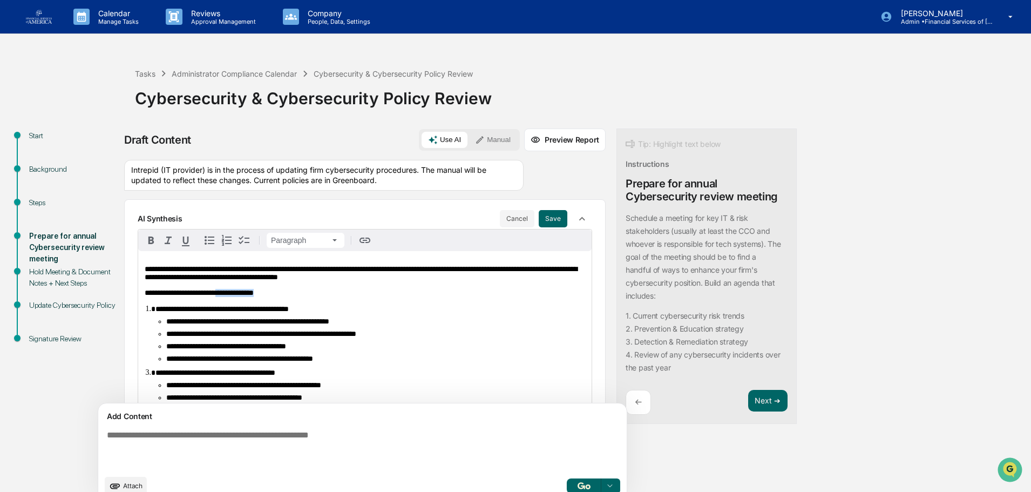
drag, startPoint x: 335, startPoint y: 291, endPoint x: 259, endPoint y: 295, distance: 75.7
click at [259, 295] on p "**********" at bounding box center [365, 293] width 440 height 8
click at [748, 398] on button "Next ➔" at bounding box center [767, 401] width 39 height 22
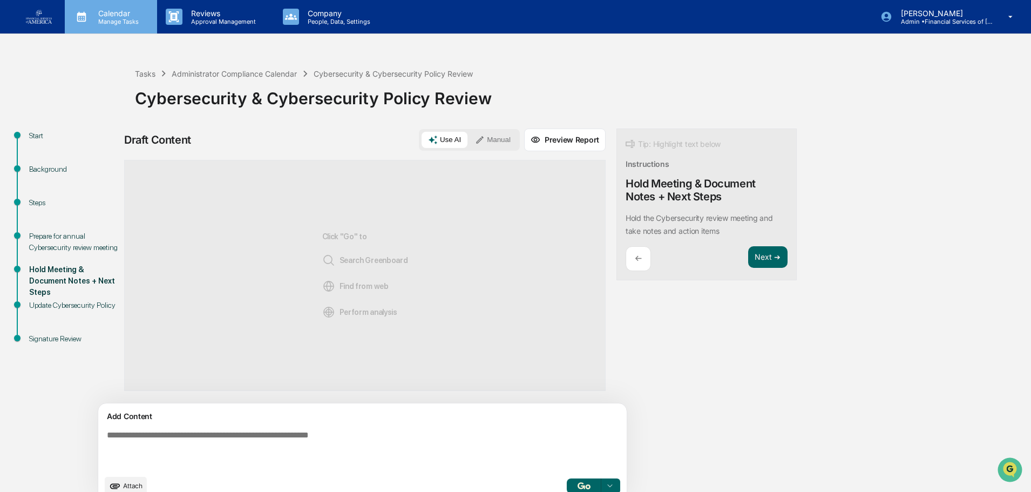
click at [114, 22] on p "Manage Tasks" at bounding box center [117, 22] width 55 height 8
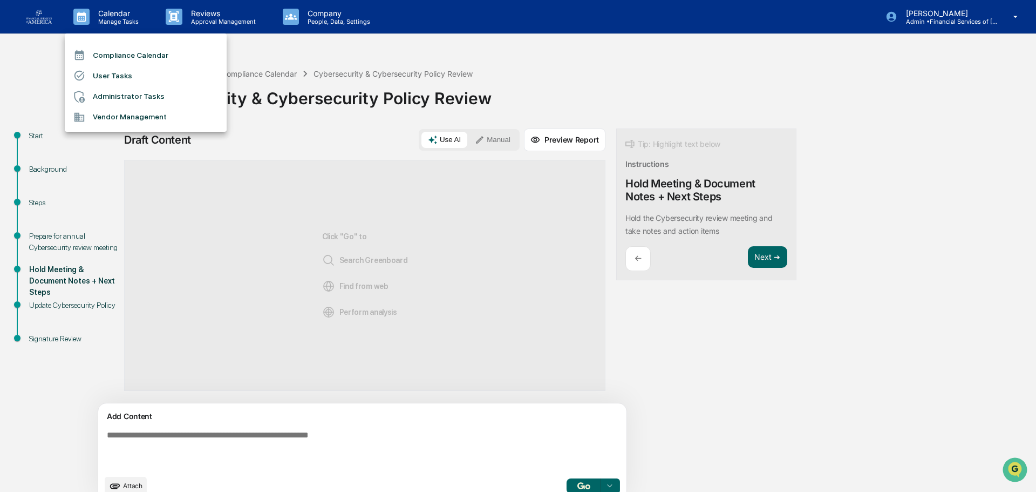
click at [120, 92] on li "Administrator Tasks" at bounding box center [146, 96] width 162 height 21
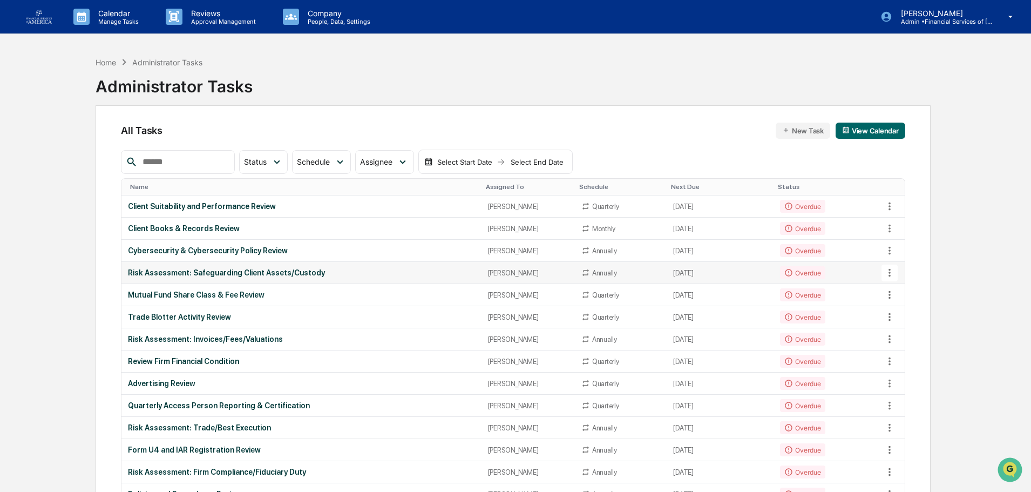
click at [252, 266] on td "Risk Assessment: Safeguarding Client Assets/Custody" at bounding box center [300, 273] width 359 height 22
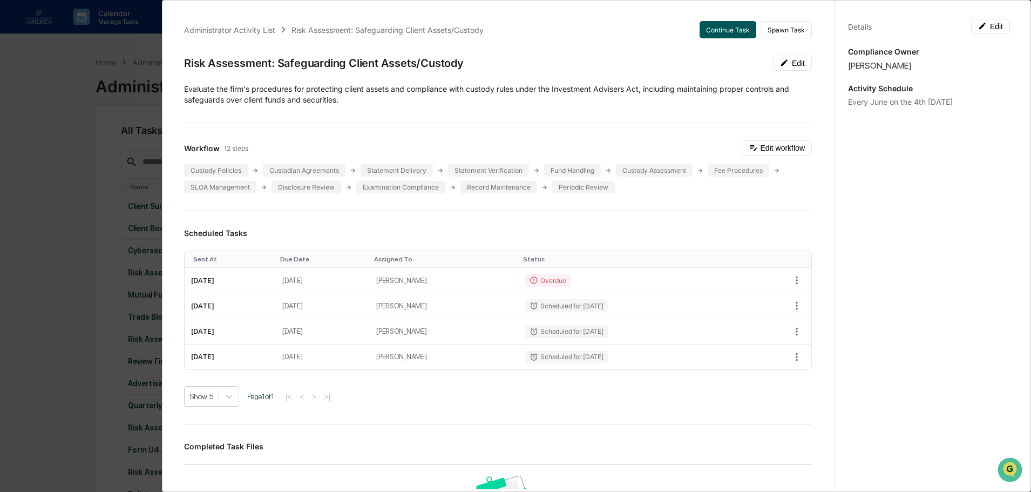
click at [720, 30] on button "Continue Task" at bounding box center [728, 29] width 57 height 17
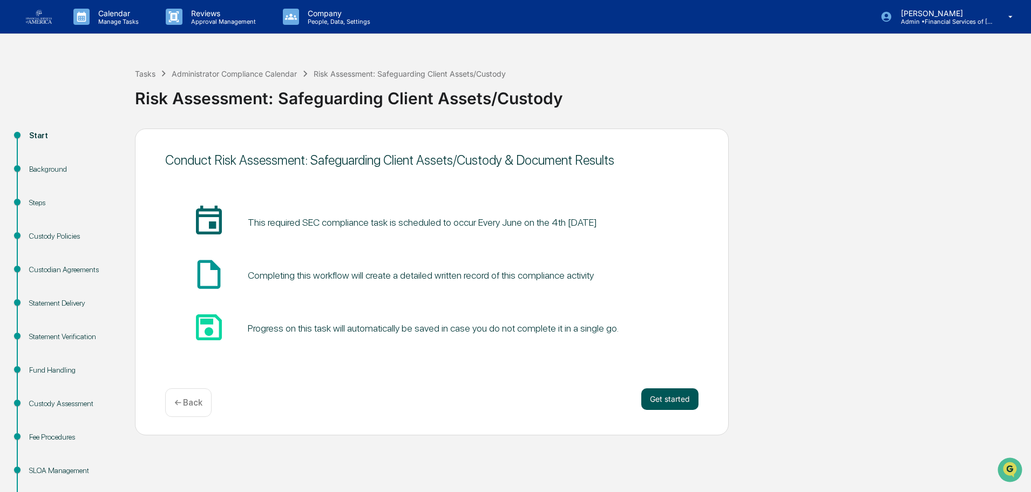
click at [665, 407] on button "Get started" at bounding box center [669, 399] width 57 height 22
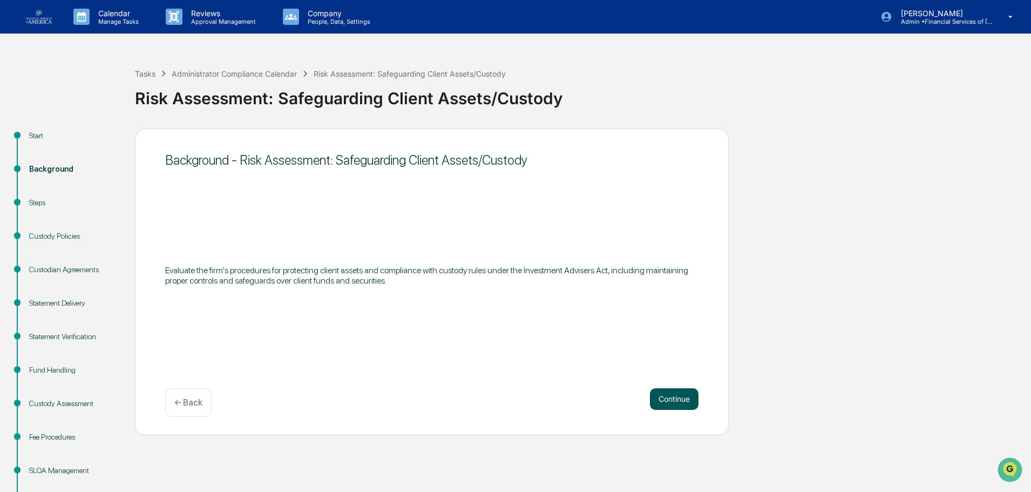
click at [666, 395] on button "Continue" at bounding box center [674, 399] width 49 height 22
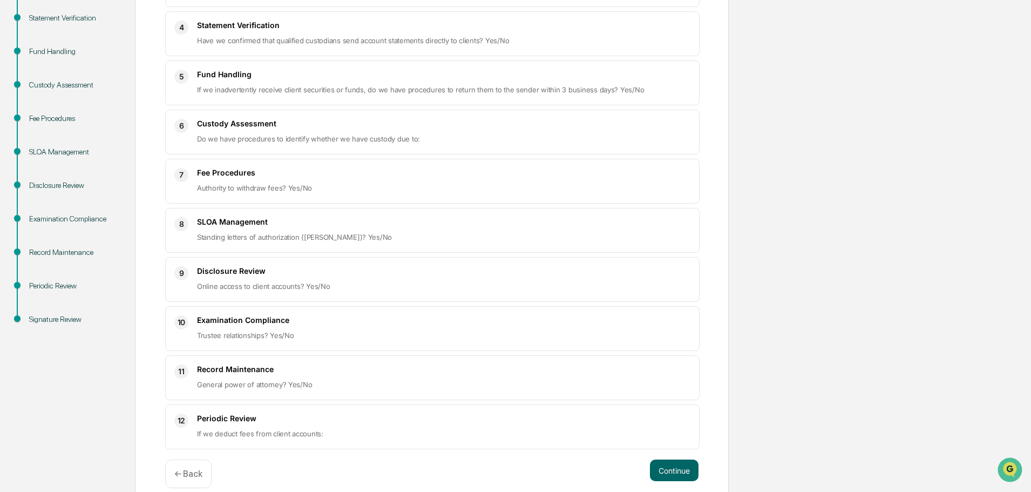
scroll to position [333, 0]
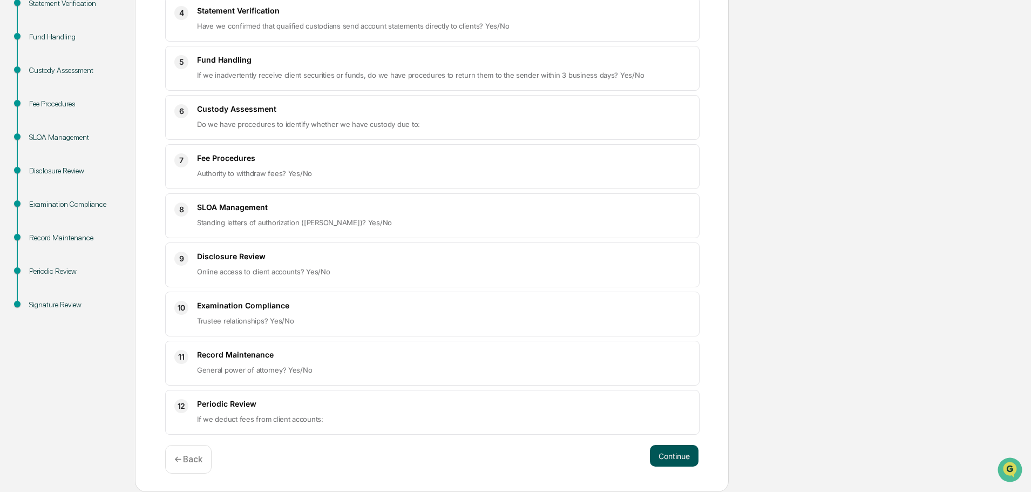
click at [670, 452] on button "Continue" at bounding box center [674, 456] width 49 height 22
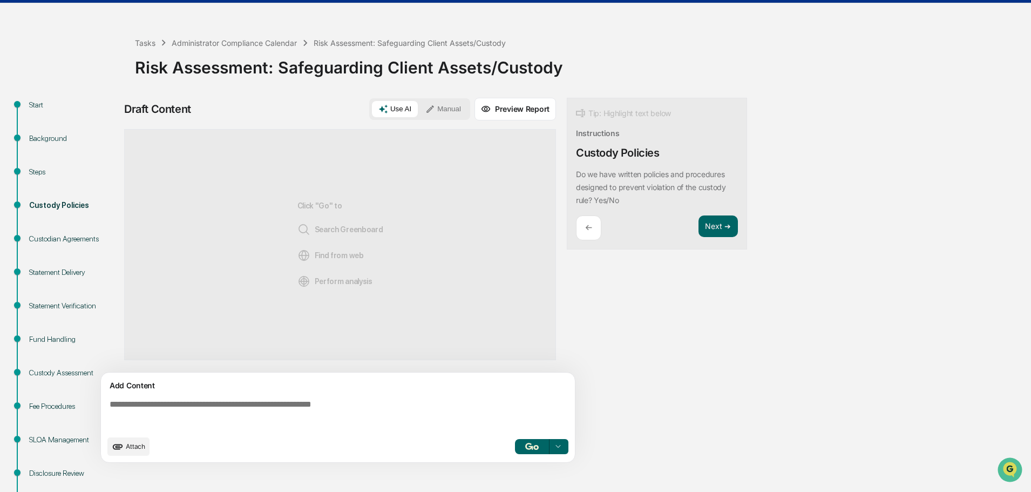
scroll to position [22, 0]
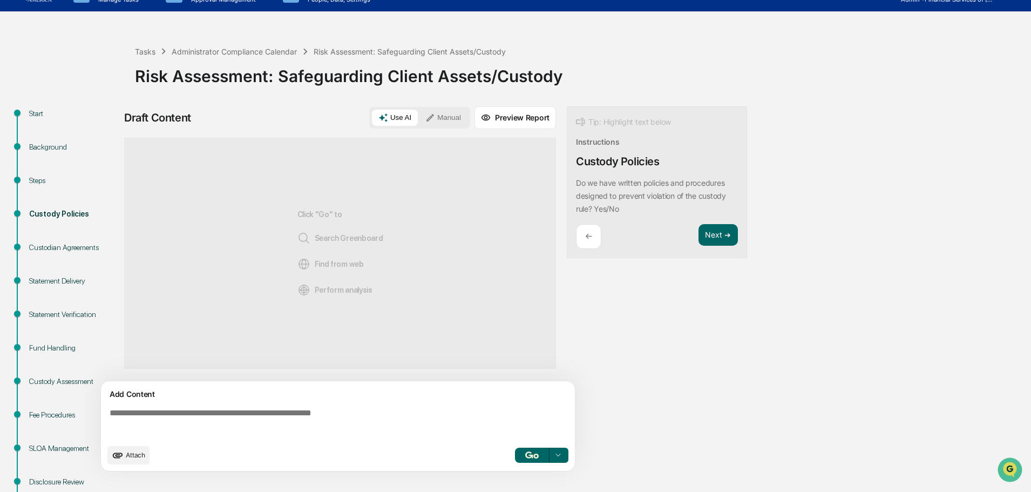
click at [283, 407] on textarea at bounding box center [340, 423] width 470 height 39
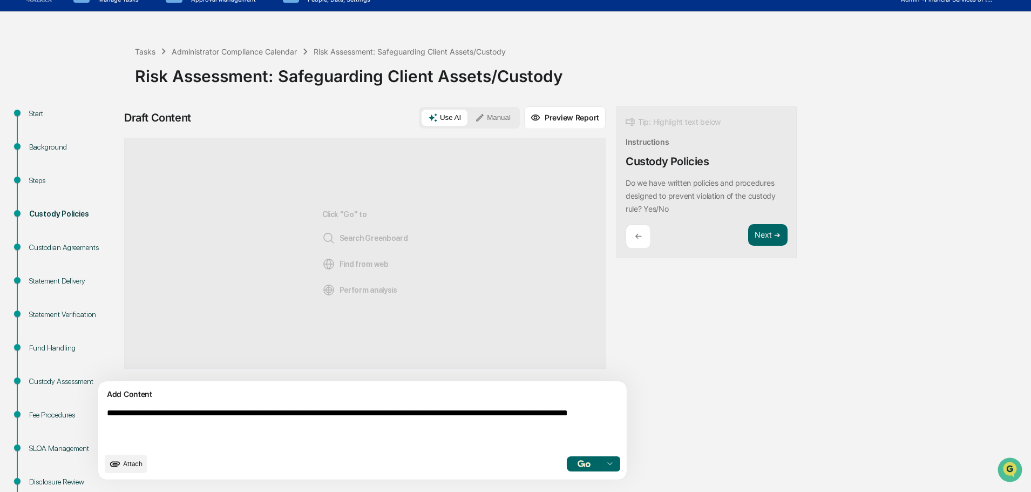
type textarea "**********"
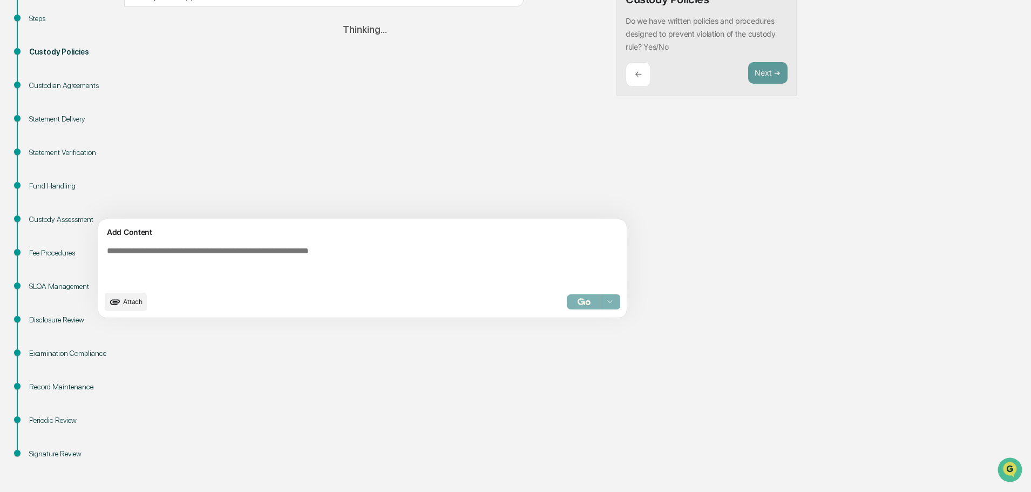
scroll to position [76, 0]
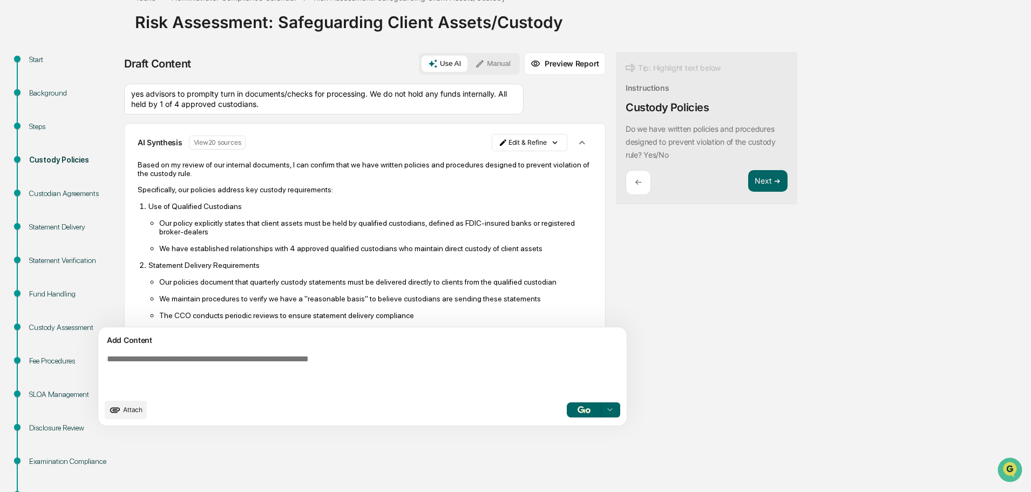
click at [471, 132] on div "AI Synthesis View 20 sources Edit & Refine" at bounding box center [365, 142] width 454 height 21
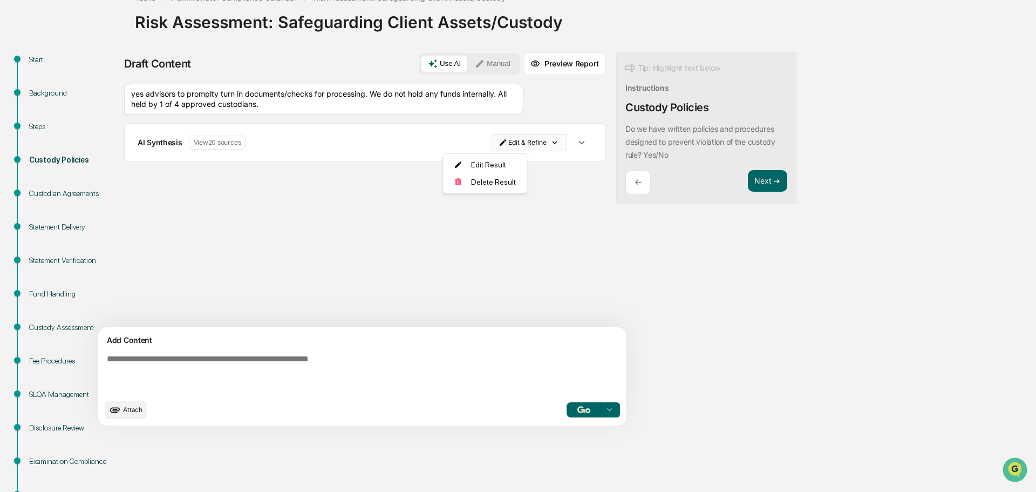
click at [468, 141] on html "Calendar Manage Tasks Reviews Approval Management Company People, Data, Setting…" at bounding box center [518, 170] width 1036 height 492
click at [476, 165] on div "Edit Result" at bounding box center [481, 164] width 79 height 17
click at [576, 148] on icon "button" at bounding box center [582, 143] width 12 height 12
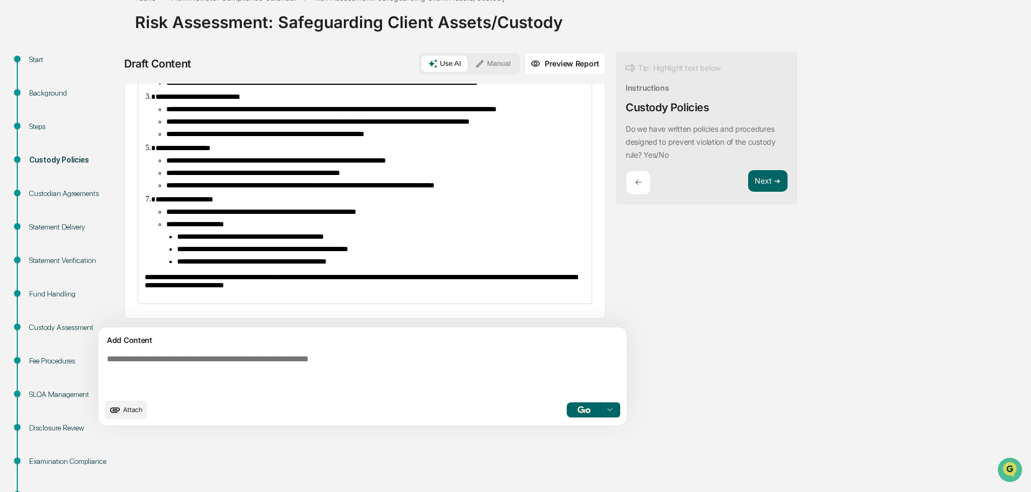
scroll to position [230, 0]
click at [748, 178] on button "Next ➔" at bounding box center [767, 181] width 39 height 22
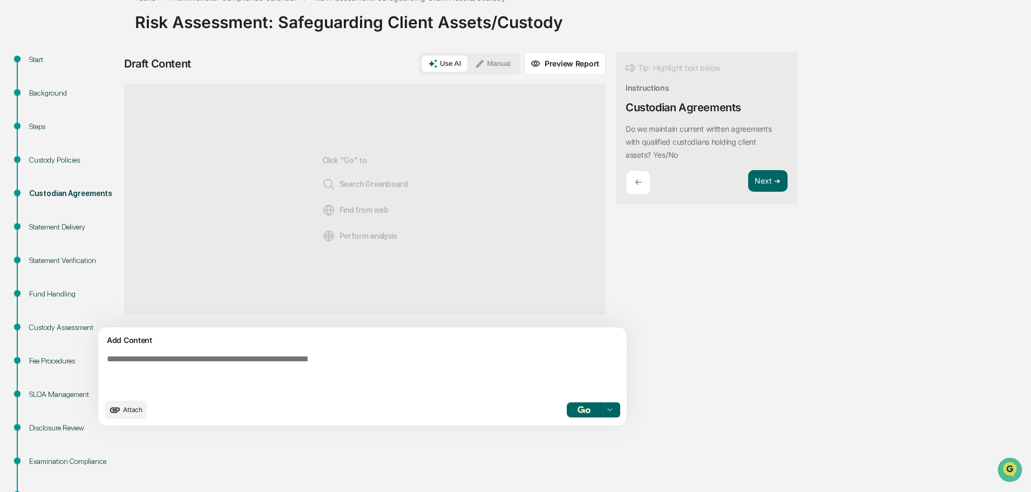
scroll to position [0, 0]
click at [355, 357] on textarea at bounding box center [338, 374] width 470 height 48
type textarea "***"
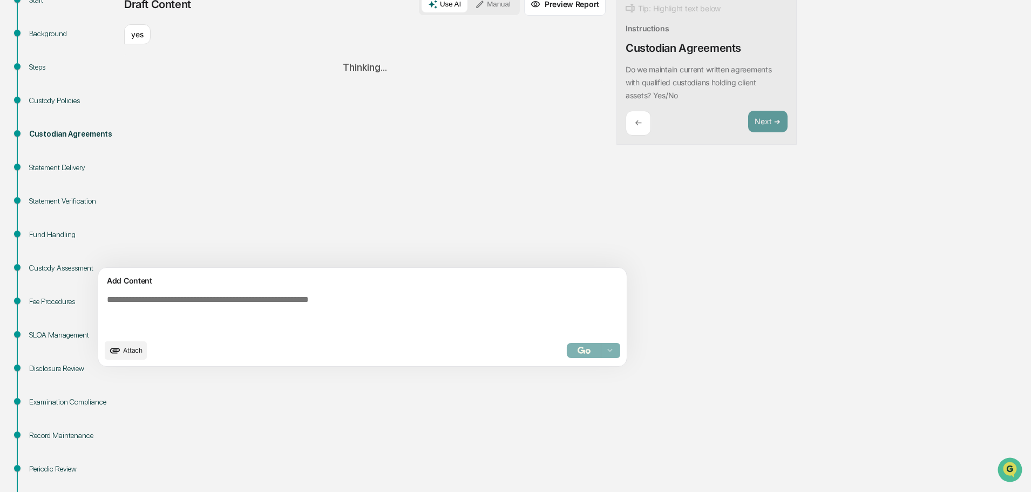
scroll to position [76, 0]
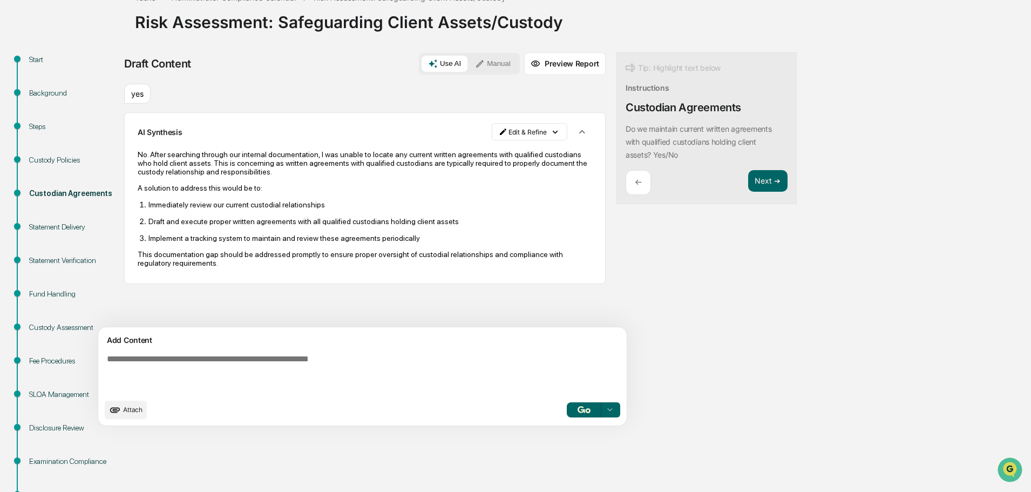
click at [298, 374] on textarea at bounding box center [338, 374] width 470 height 48
click at [572, 130] on button "button" at bounding box center [582, 131] width 21 height 21
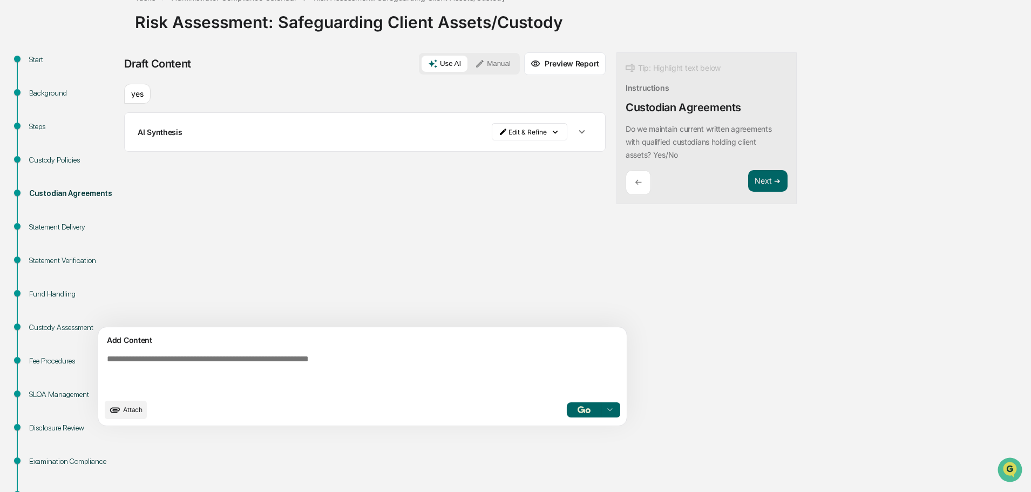
click at [572, 140] on button "button" at bounding box center [582, 131] width 21 height 21
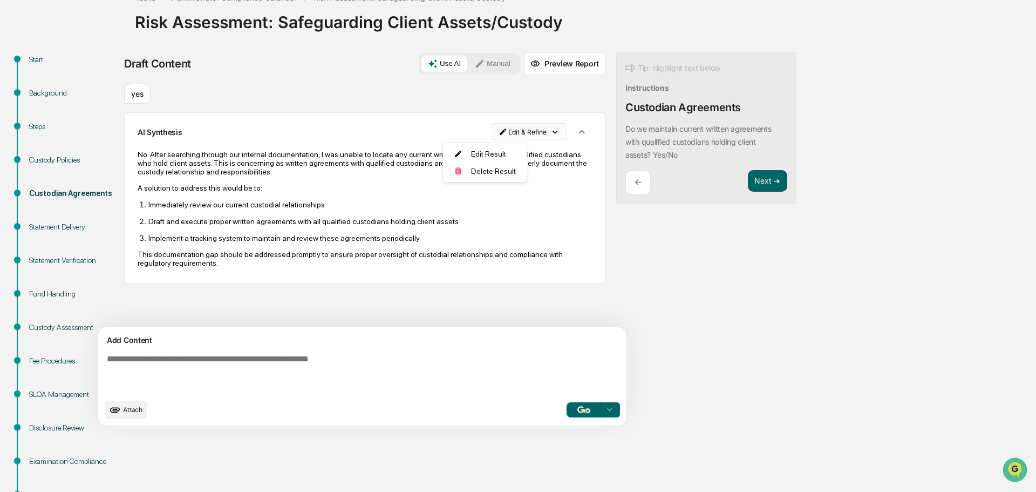
click at [497, 134] on html "Calendar Manage Tasks Reviews Approval Management Company People, Data, Setting…" at bounding box center [518, 170] width 1036 height 492
click at [492, 169] on div "Delete Result" at bounding box center [481, 170] width 79 height 17
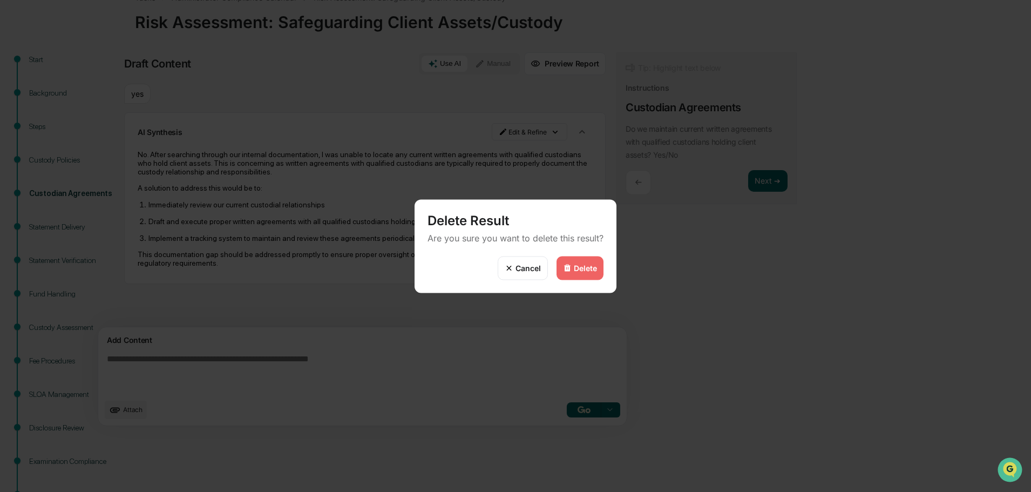
click at [586, 256] on div "Delete" at bounding box center [580, 268] width 47 height 24
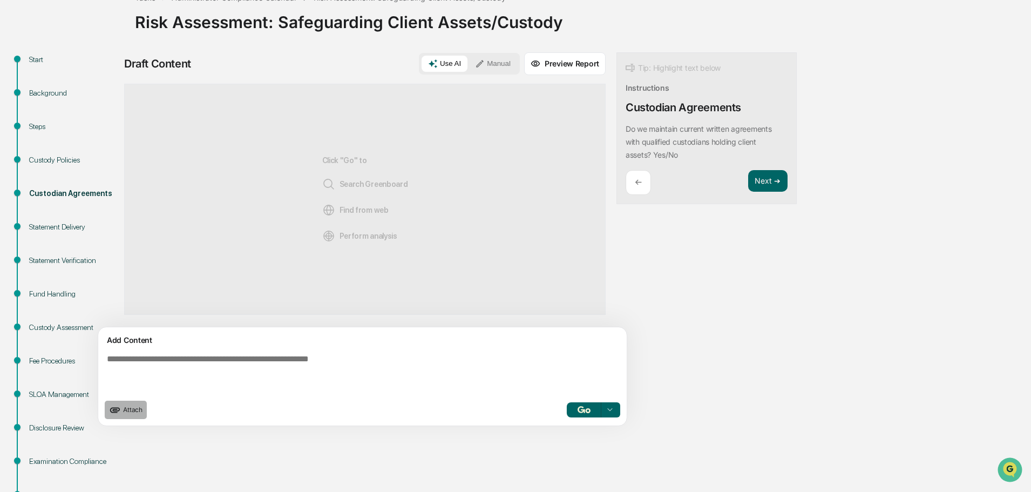
click at [140, 412] on span "Attach" at bounding box center [132, 409] width 19 height 8
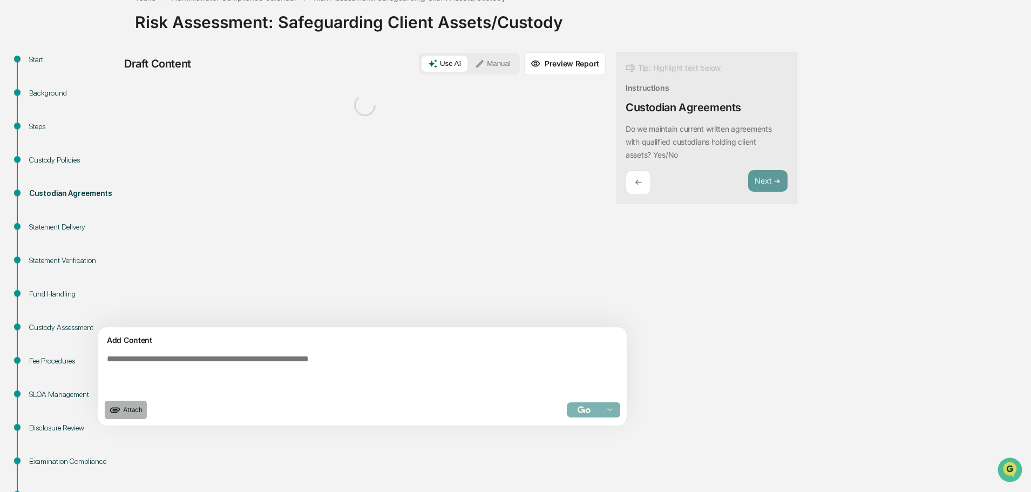
click at [132, 410] on span "Attach" at bounding box center [132, 409] width 19 height 8
click at [126, 409] on span "Attach" at bounding box center [132, 409] width 19 height 8
click at [161, 362] on textarea at bounding box center [338, 374] width 470 height 48
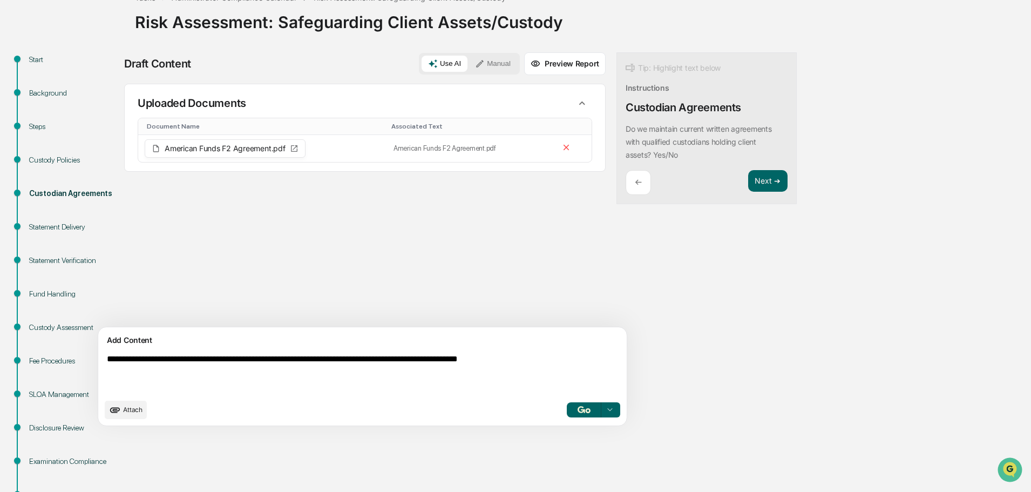
type textarea "**********"
click at [126, 409] on span "Attach" at bounding box center [132, 409] width 19 height 8
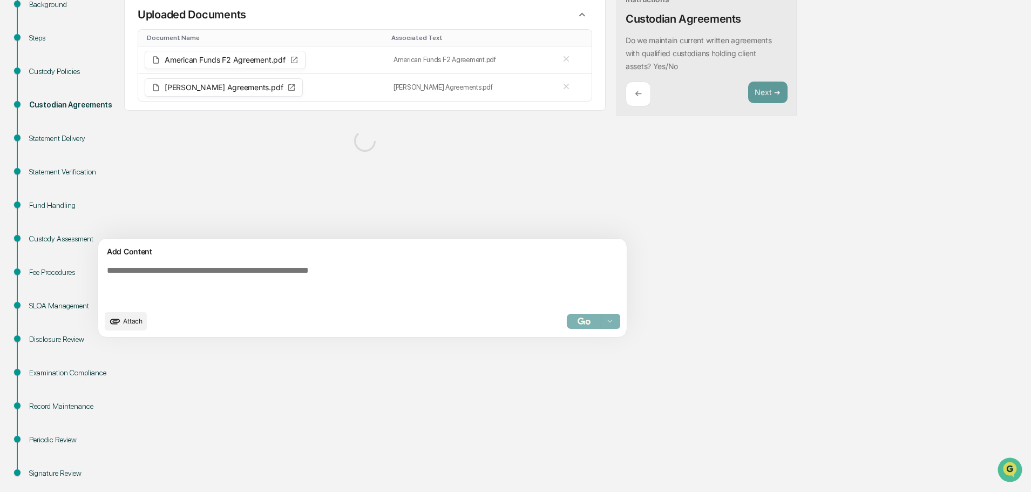
scroll to position [130, 0]
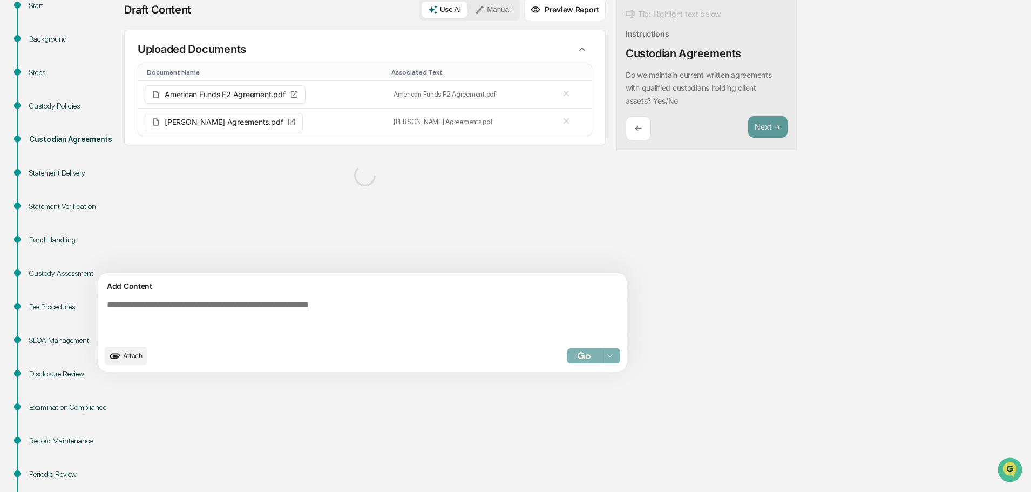
click at [130, 348] on button "Attach" at bounding box center [126, 356] width 42 height 18
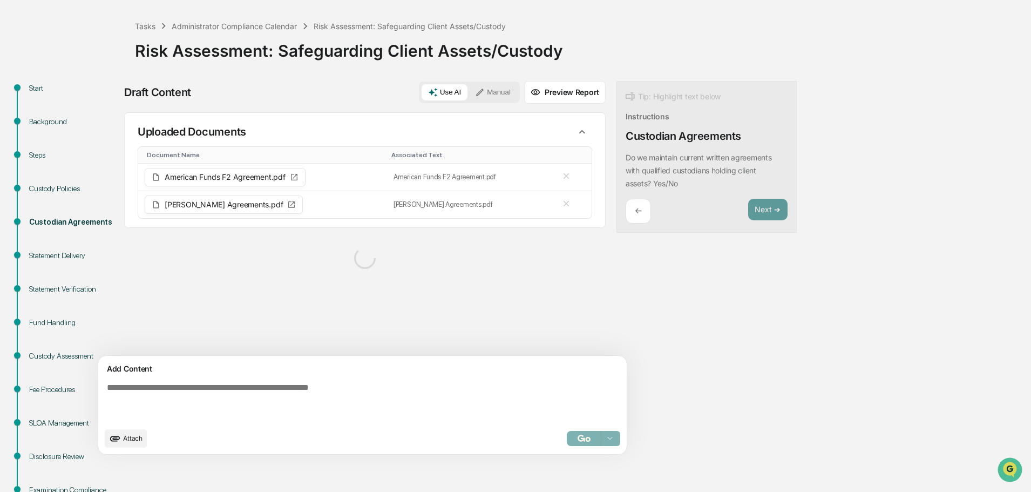
scroll to position [22, 0]
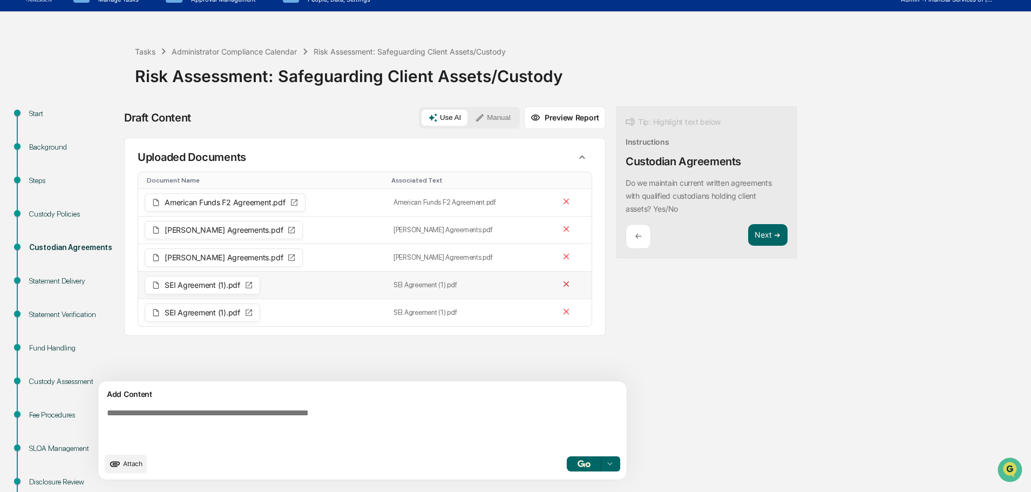
click at [561, 287] on icon at bounding box center [566, 284] width 10 height 10
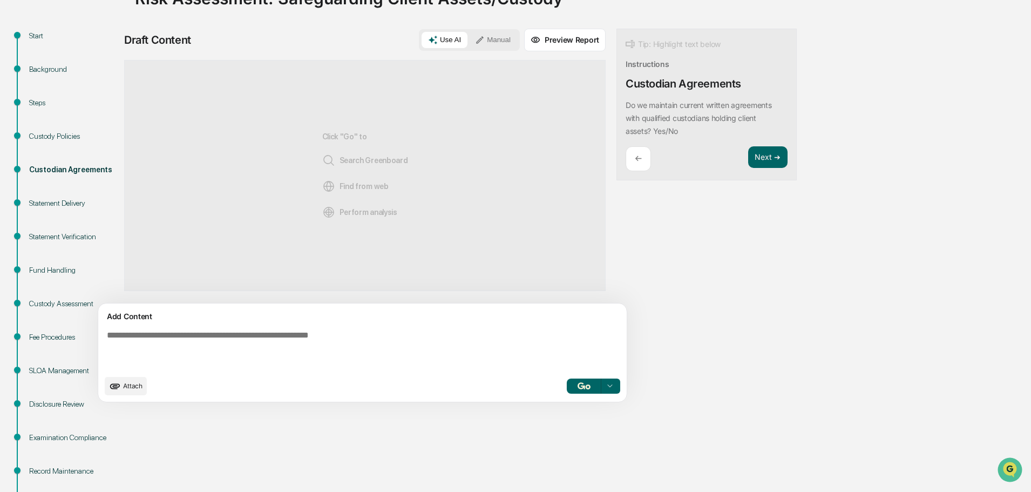
scroll to position [0, 0]
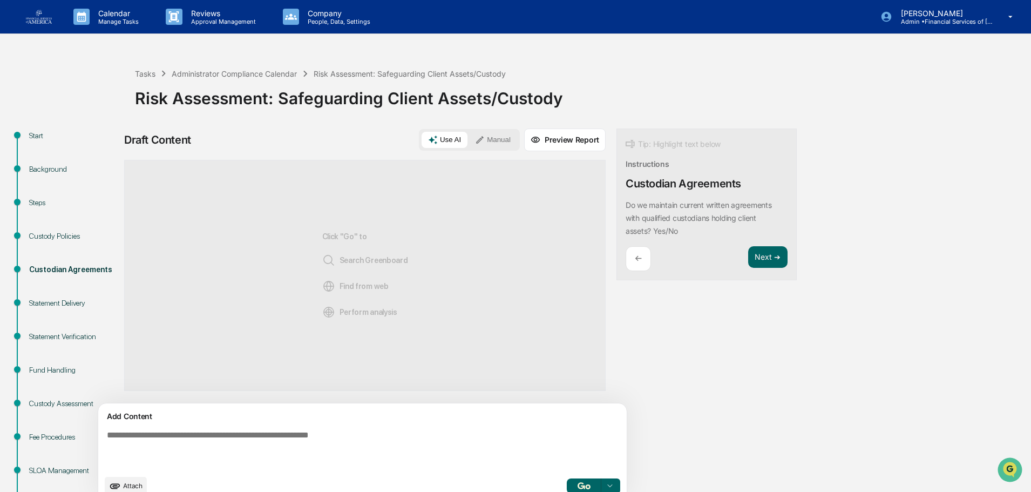
click at [388, 236] on div "Click "Go" to Search Greenboard Find from web Perform analysis" at bounding box center [364, 275] width 481 height 231
drag, startPoint x: 281, startPoint y: 223, endPoint x: 264, endPoint y: 198, distance: 30.6
click at [281, 223] on div "Click "Go" to Search Greenboard Find from web Perform analysis" at bounding box center [364, 275] width 481 height 231
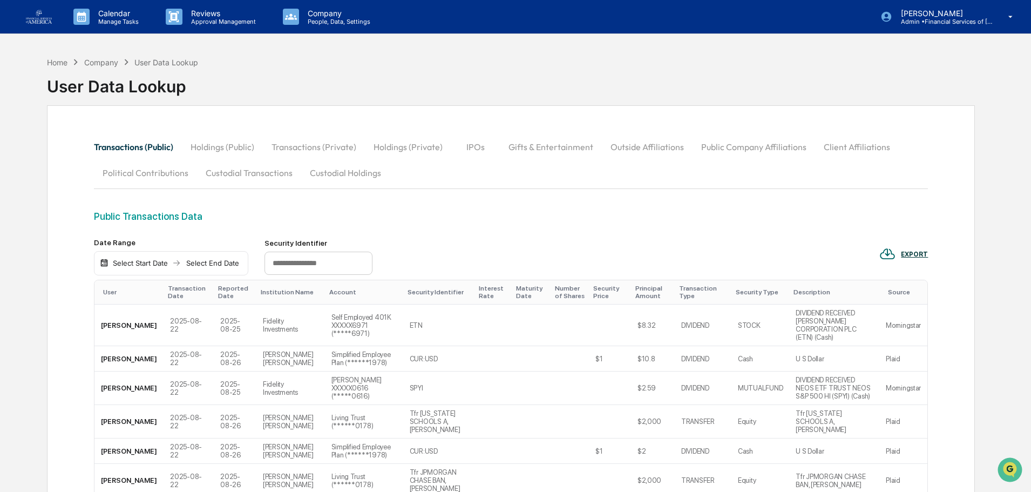
click at [166, 180] on button "Political Contributions" at bounding box center [145, 173] width 103 height 26
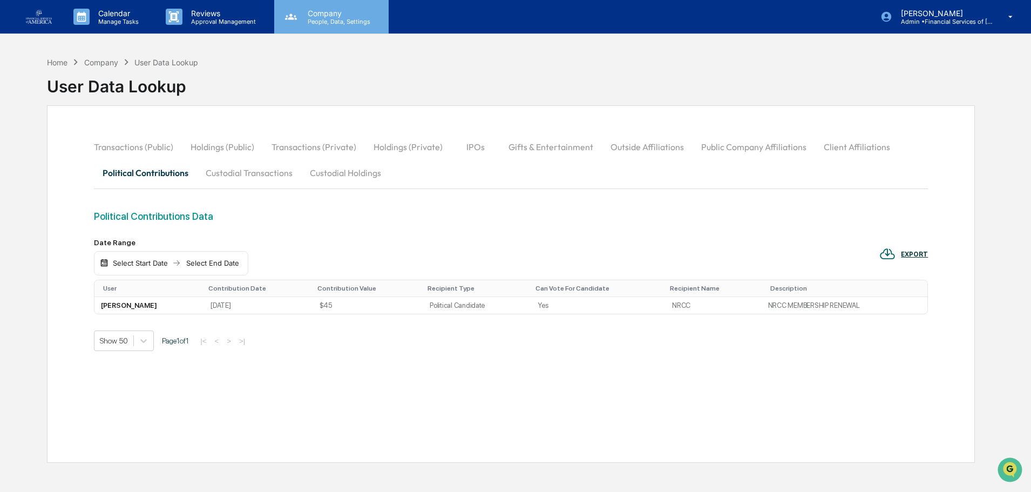
click at [334, 11] on p "Company" at bounding box center [337, 13] width 77 height 9
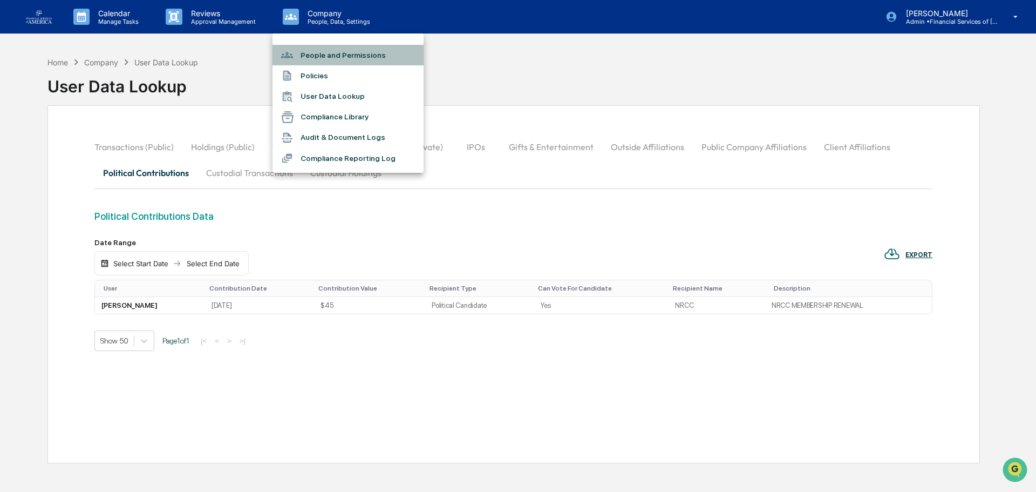
click at [331, 59] on li "People and Permissions" at bounding box center [348, 55] width 151 height 21
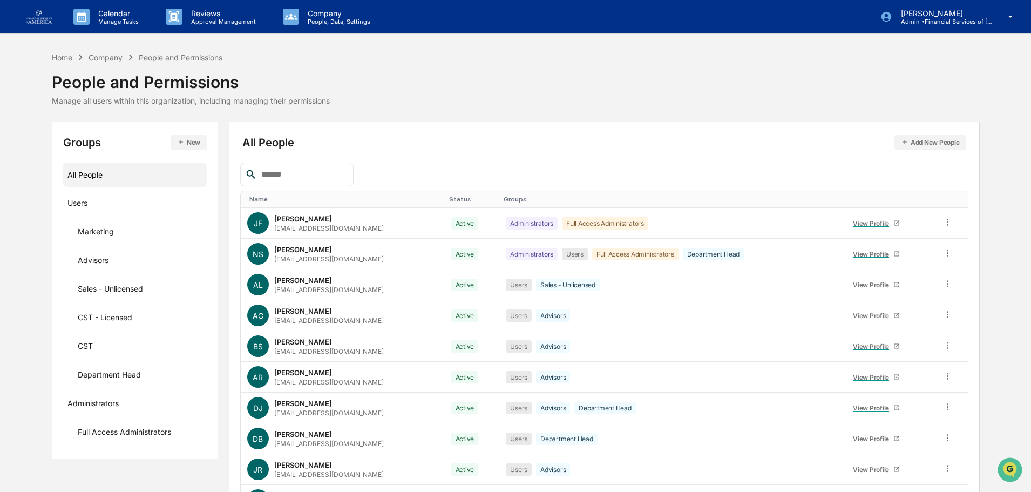
click at [322, 173] on input "text" at bounding box center [303, 174] width 92 height 14
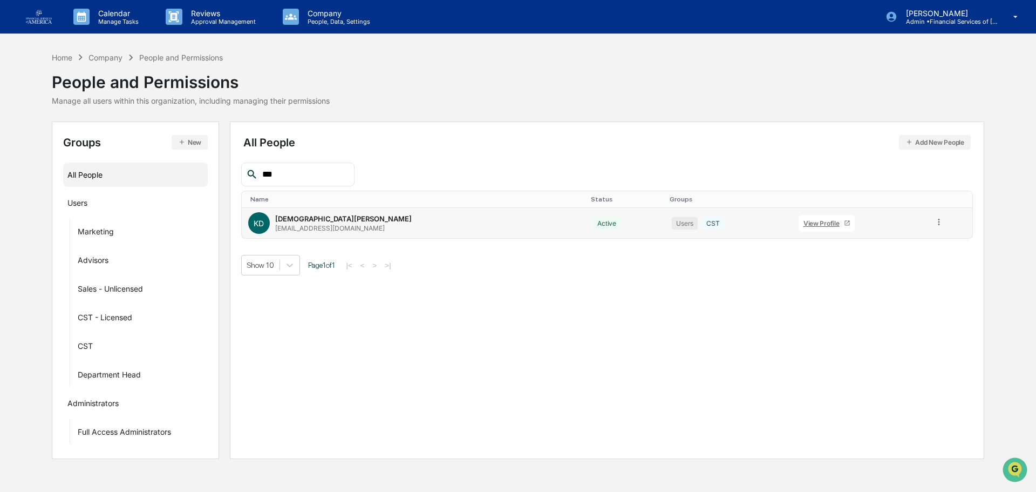
type input "***"
click at [340, 231] on div "KD Kristen Dubicki kdubicki@fsa-1.com" at bounding box center [414, 223] width 333 height 22
click at [936, 221] on td at bounding box center [950, 223] width 45 height 30
click at [934, 223] on icon at bounding box center [939, 222] width 10 height 10
click at [882, 259] on div "Change Status" at bounding box center [891, 261] width 90 height 13
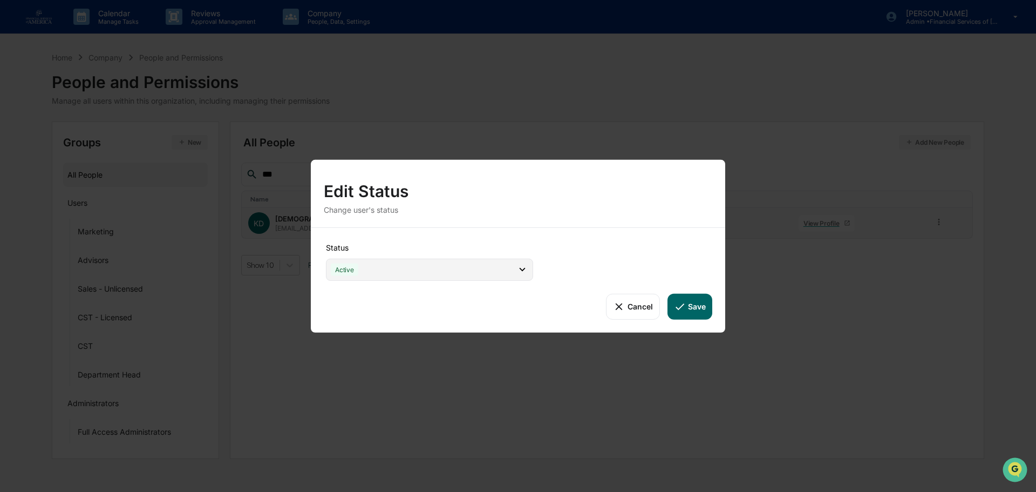
click at [486, 273] on div "Active" at bounding box center [429, 269] width 207 height 22
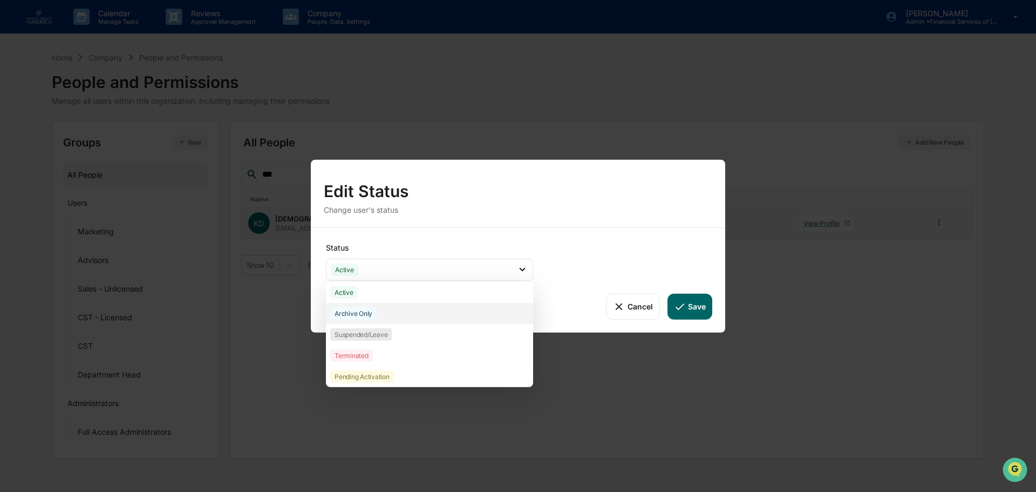
click at [361, 315] on div "Archive Only" at bounding box center [353, 313] width 46 height 12
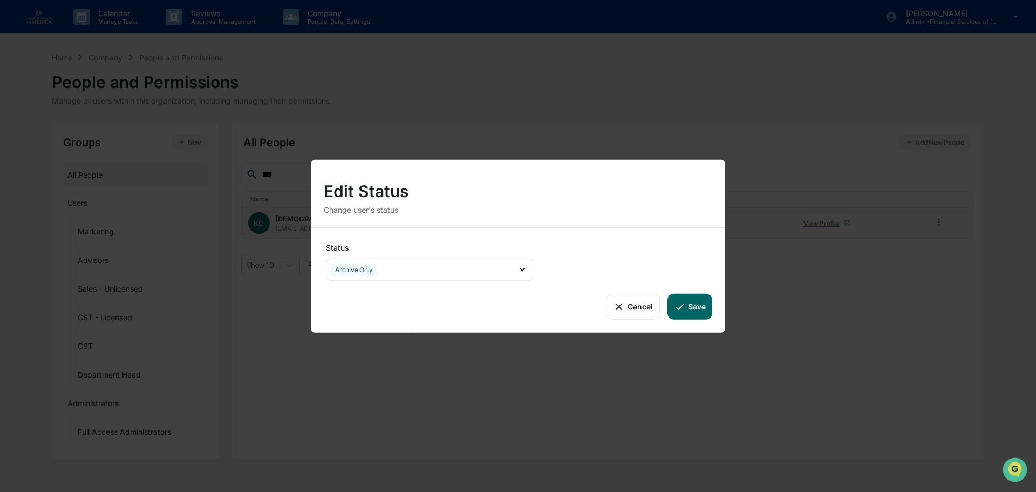
click at [668, 317] on div "Cancel Save" at bounding box center [518, 306] width 389 height 26
click at [688, 306] on button "Save" at bounding box center [690, 306] width 45 height 26
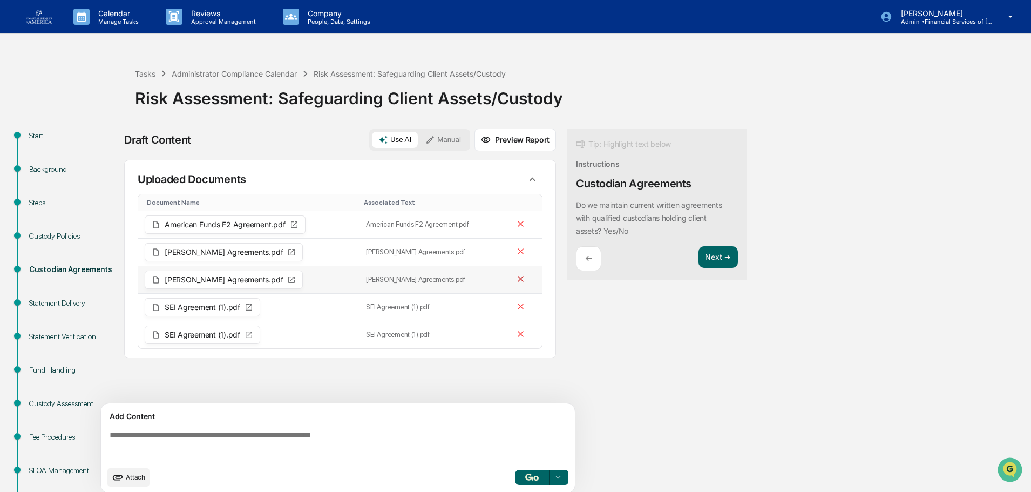
click at [520, 279] on icon at bounding box center [521, 279] width 6 height 6
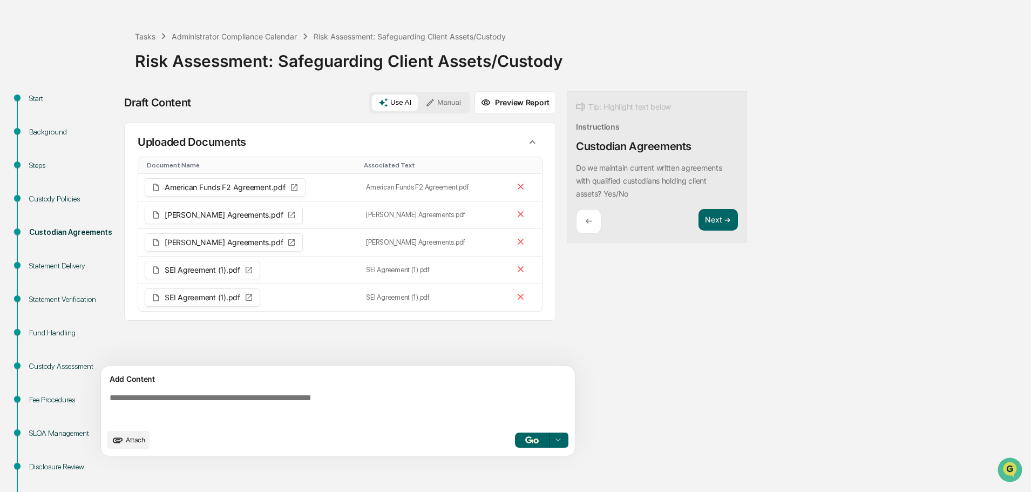
scroll to position [108, 0]
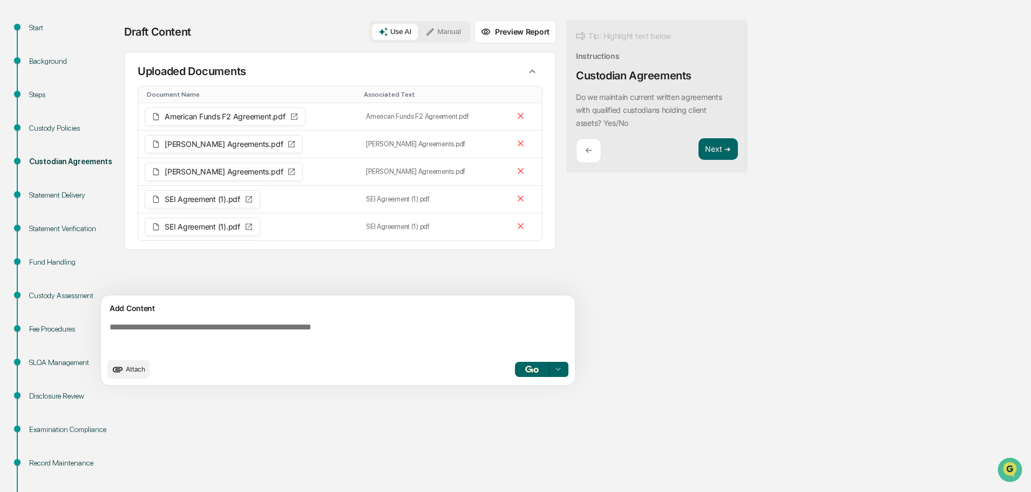
click at [329, 322] on textarea at bounding box center [340, 337] width 470 height 39
click at [196, 335] on textarea at bounding box center [340, 337] width 470 height 39
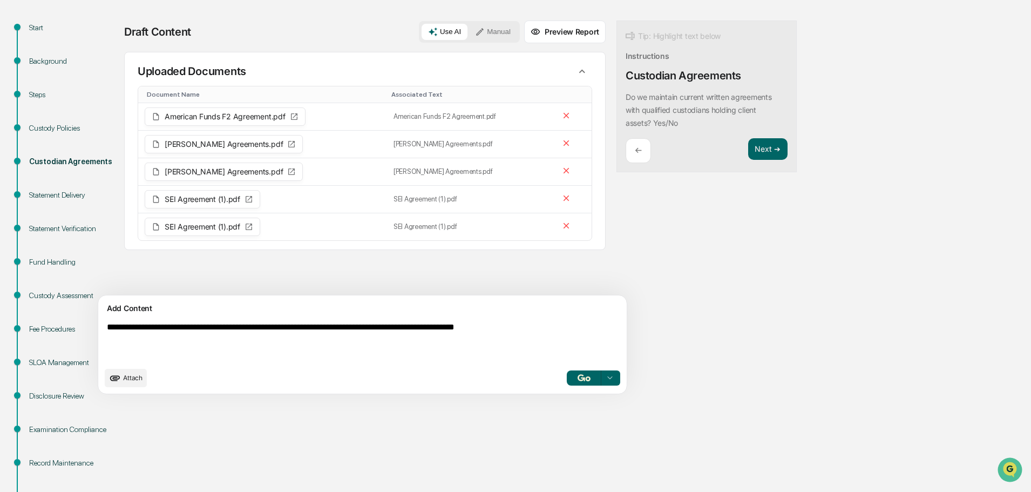
type textarea "**********"
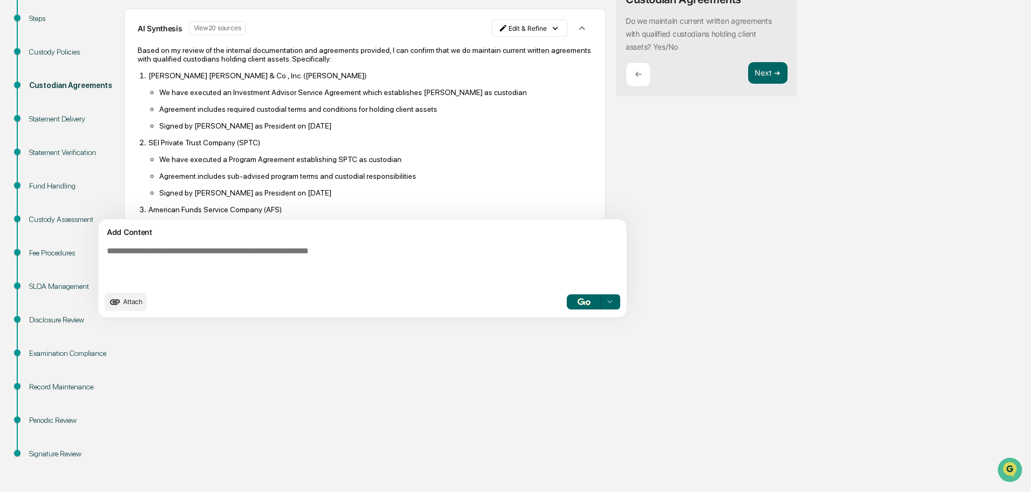
scroll to position [216, 0]
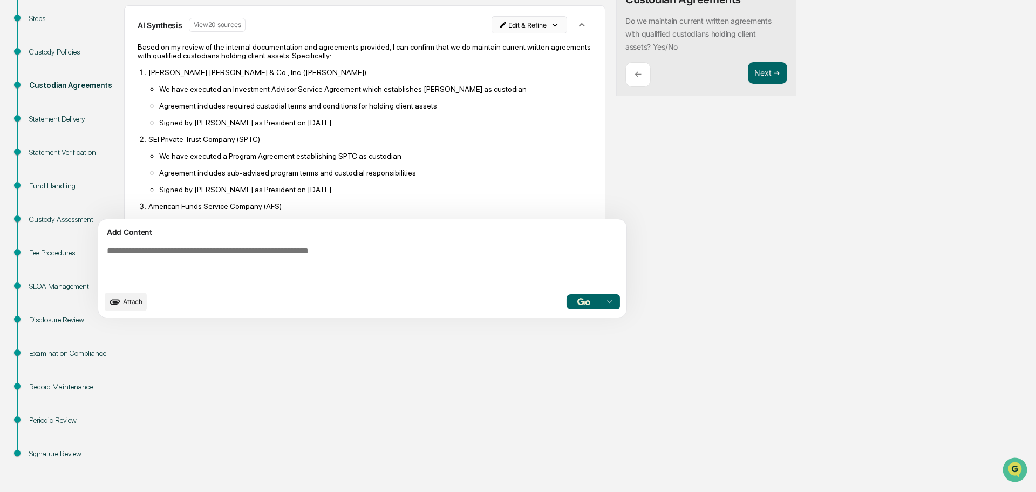
click at [493, 24] on html "Calendar Manage Tasks Reviews Approval Management Company People, Data, Setting…" at bounding box center [518, 62] width 1036 height 492
click at [474, 43] on div "Edit Result" at bounding box center [475, 46] width 79 height 17
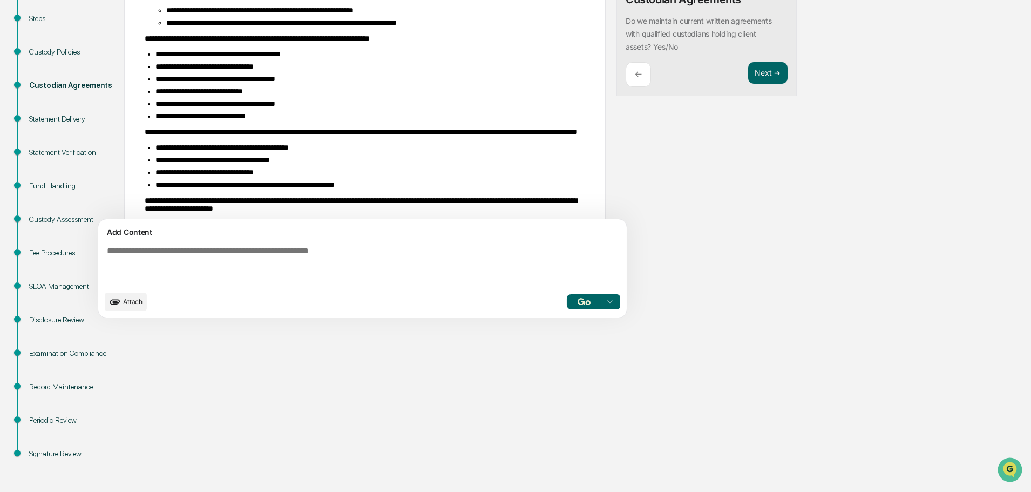
scroll to position [540, 0]
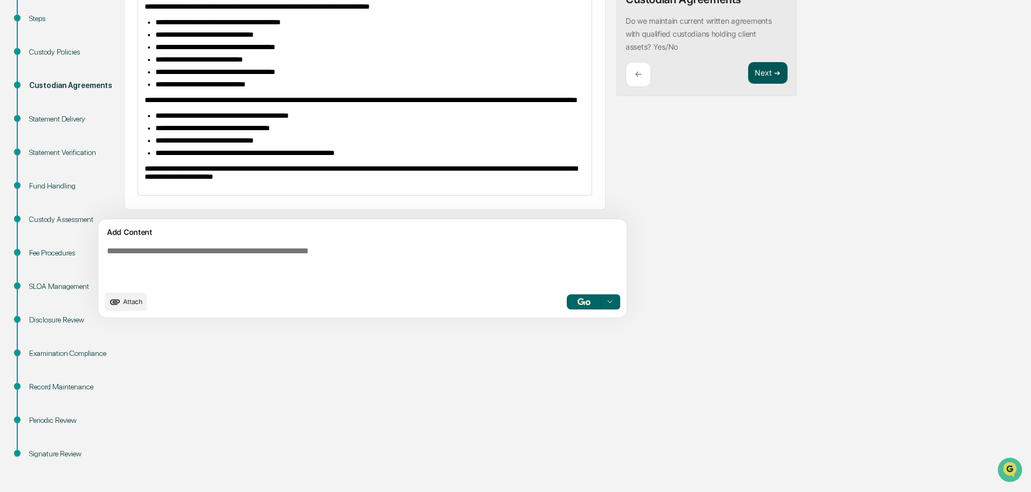
click at [748, 73] on button "Next ➔" at bounding box center [767, 73] width 39 height 22
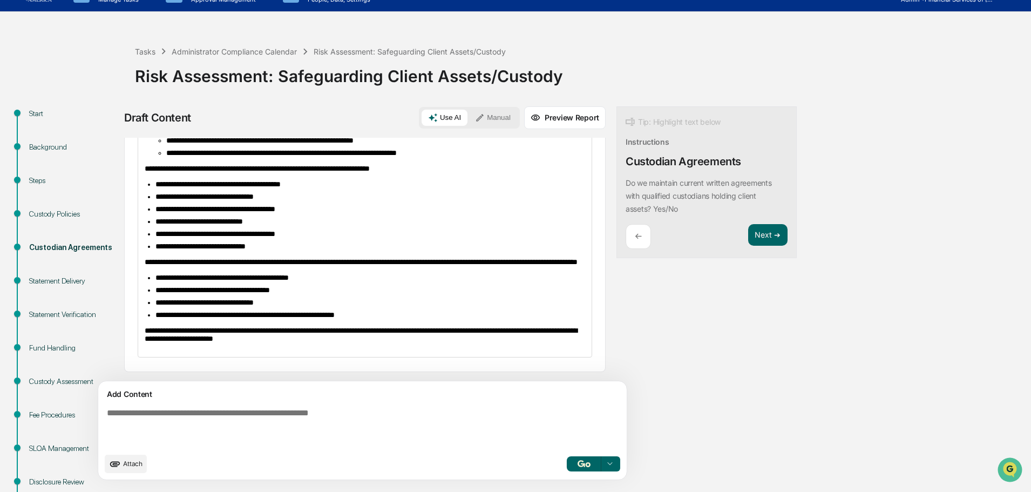
scroll to position [0, 0]
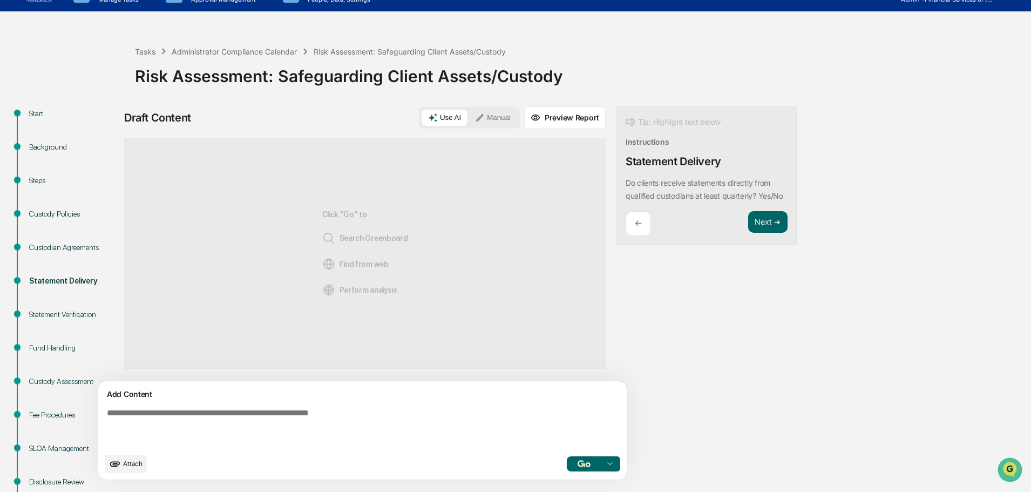
click at [322, 429] on textarea at bounding box center [338, 428] width 470 height 48
type textarea "**********"
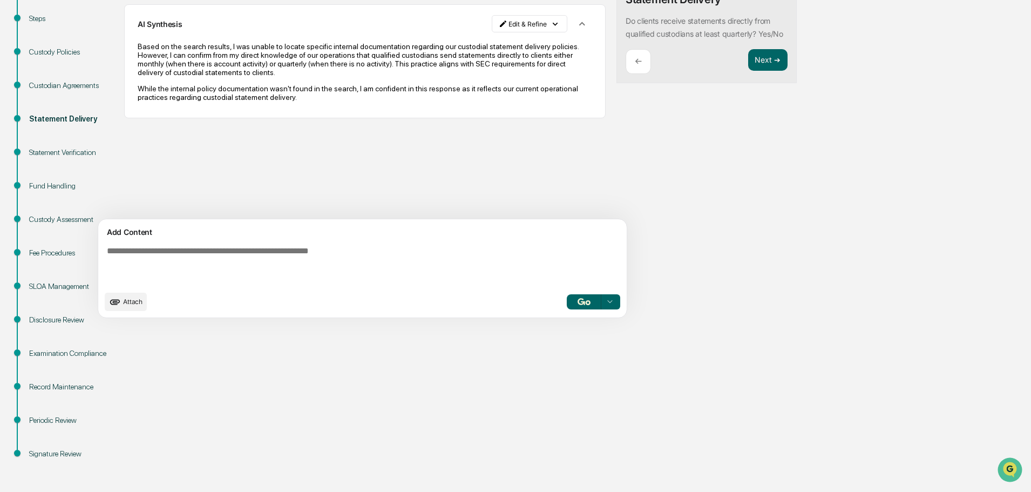
scroll to position [130, 0]
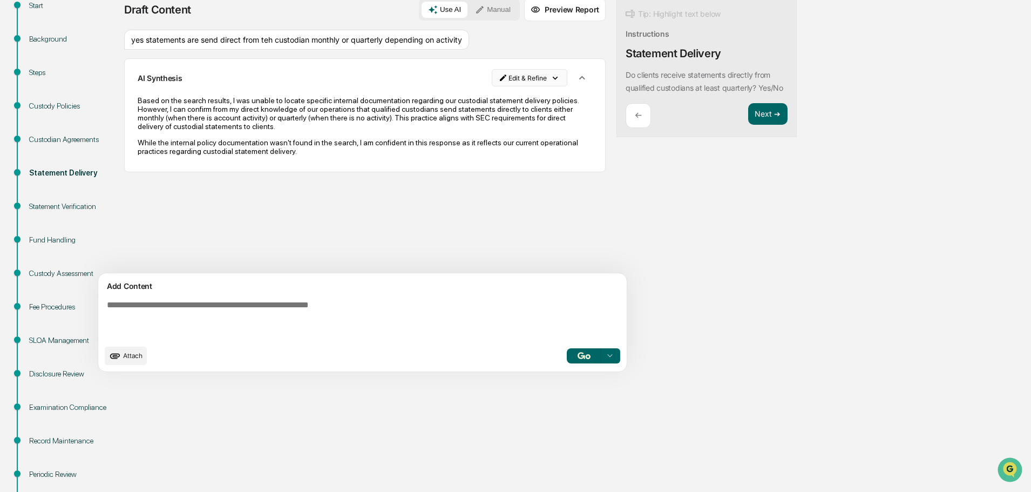
click at [506, 73] on html "Calendar Manage Tasks Reviews Approval Management Company People, Data, Setting…" at bounding box center [515, 116] width 1031 height 492
click at [474, 99] on div "Edit Result" at bounding box center [481, 99] width 79 height 17
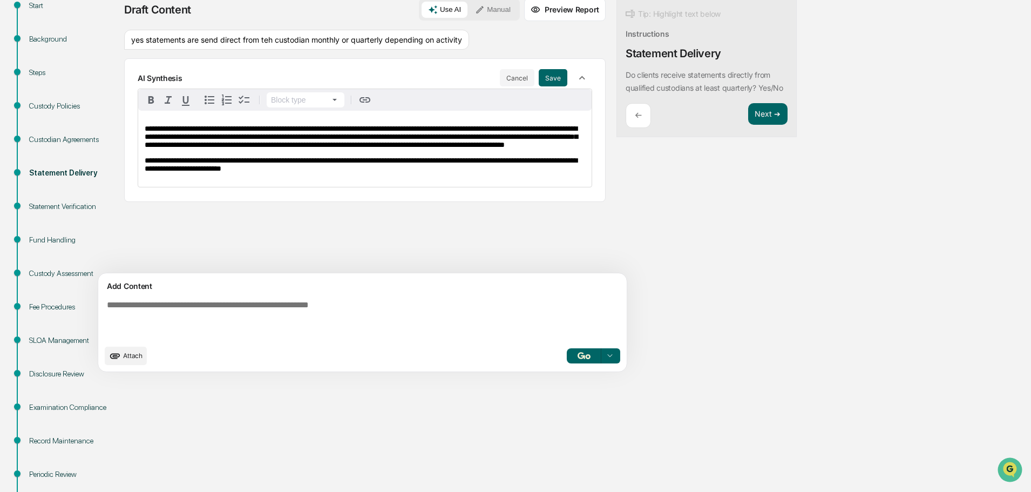
scroll to position [76, 0]
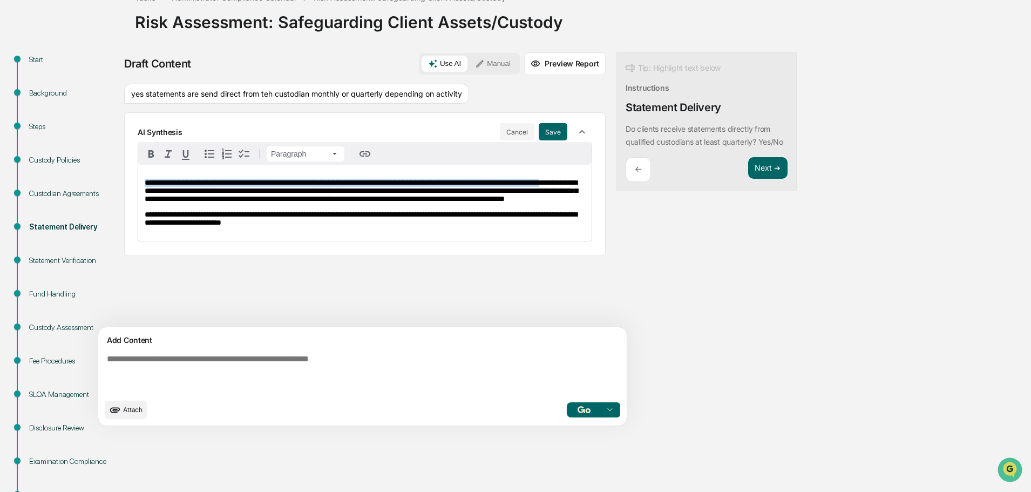
drag, startPoint x: 202, startPoint y: 193, endPoint x: 91, endPoint y: 180, distance: 111.9
click at [101, 186] on div "**********" at bounding box center [515, 325] width 1020 height 547
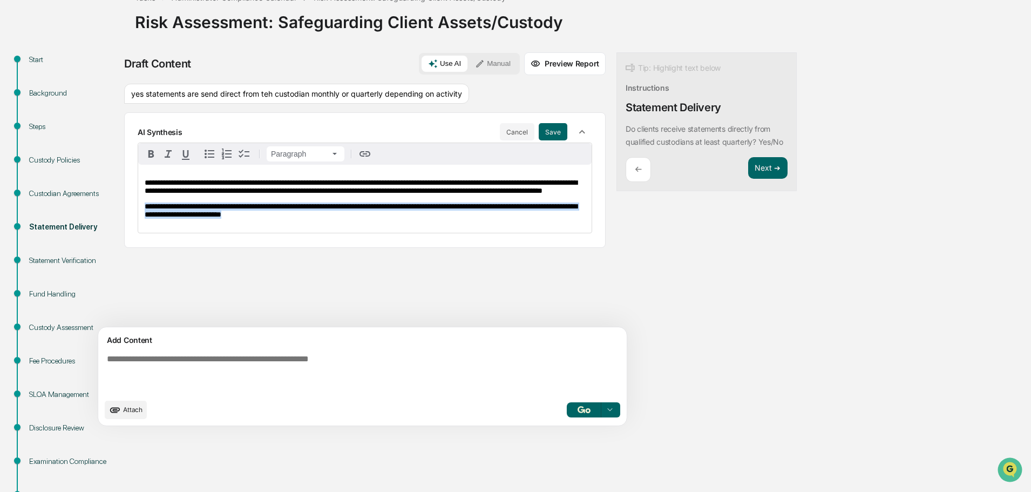
drag, startPoint x: 329, startPoint y: 232, endPoint x: 140, endPoint y: 218, distance: 189.5
click at [140, 218] on div "**********" at bounding box center [364, 199] width 453 height 68
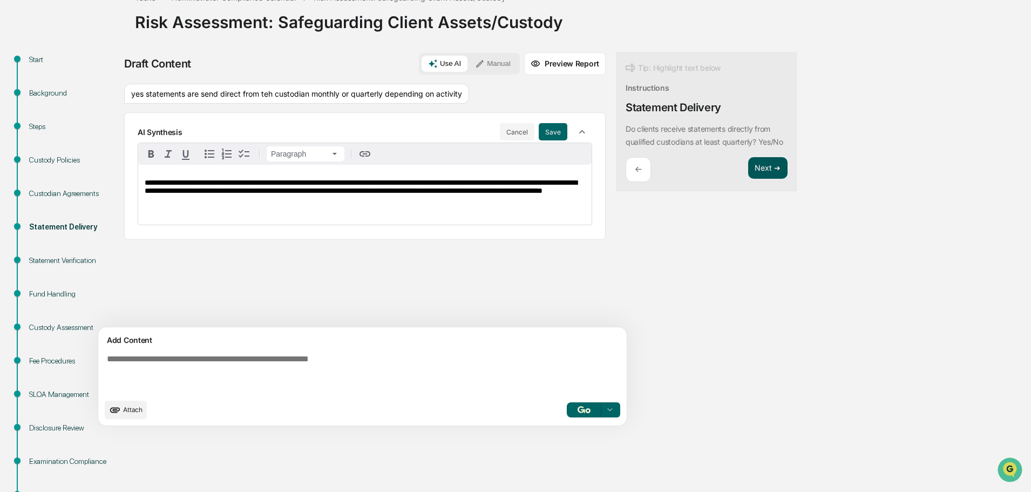
drag, startPoint x: 718, startPoint y: 176, endPoint x: 713, endPoint y: 186, distance: 11.4
click at [748, 176] on button "Next ➔" at bounding box center [767, 168] width 39 height 22
click at [539, 139] on button "Save" at bounding box center [553, 131] width 29 height 17
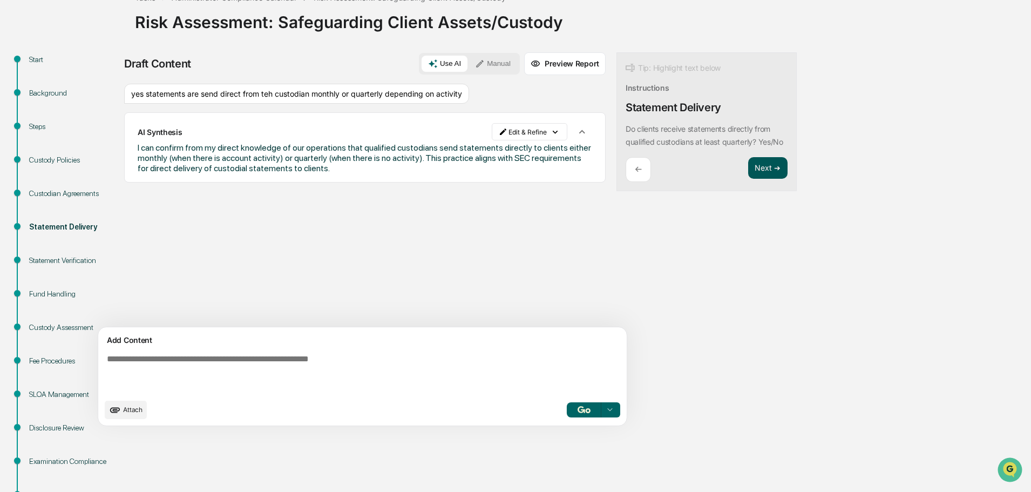
click at [748, 170] on button "Next ➔" at bounding box center [767, 168] width 39 height 22
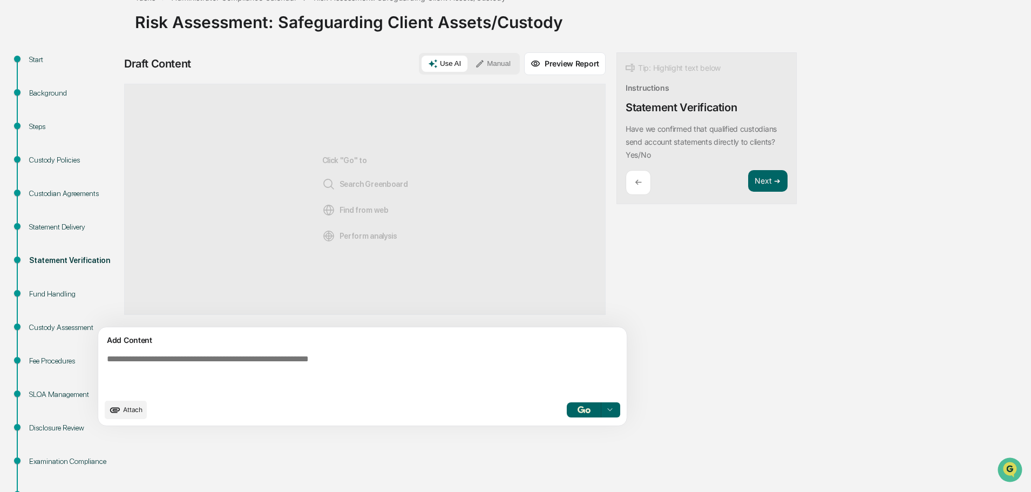
click at [228, 372] on textarea at bounding box center [338, 374] width 470 height 48
type textarea "***"
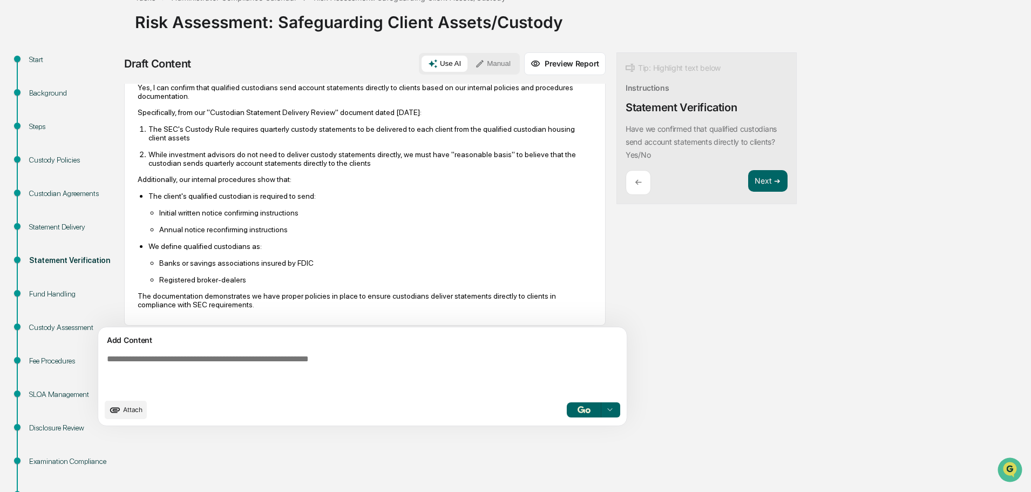
scroll to position [74, 0]
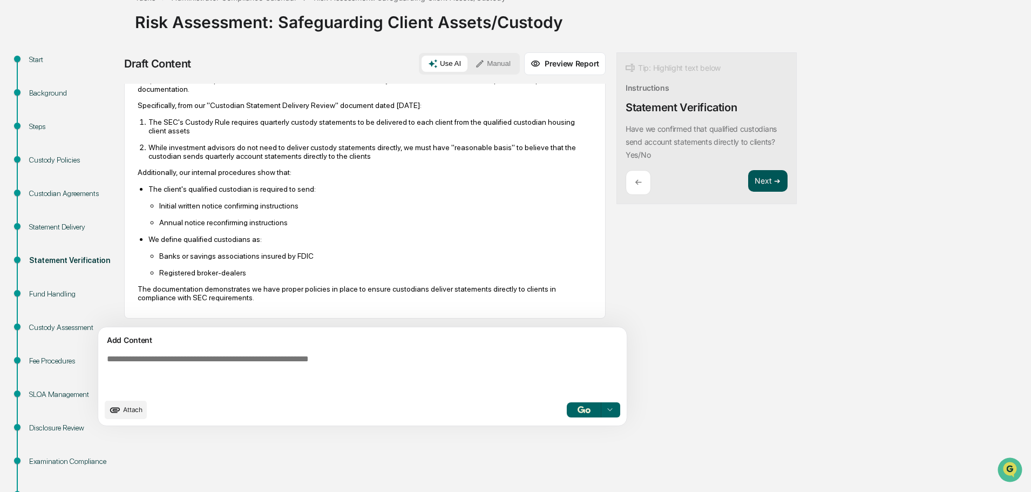
click at [748, 184] on button "Next ➔" at bounding box center [767, 181] width 39 height 22
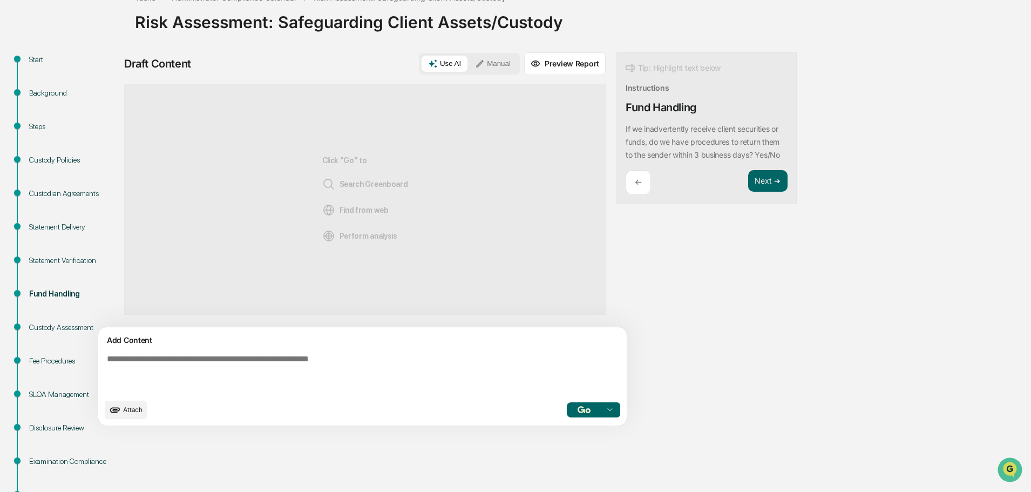
click at [371, 364] on textarea at bounding box center [338, 374] width 470 height 48
click at [345, 376] on textarea at bounding box center [338, 374] width 470 height 48
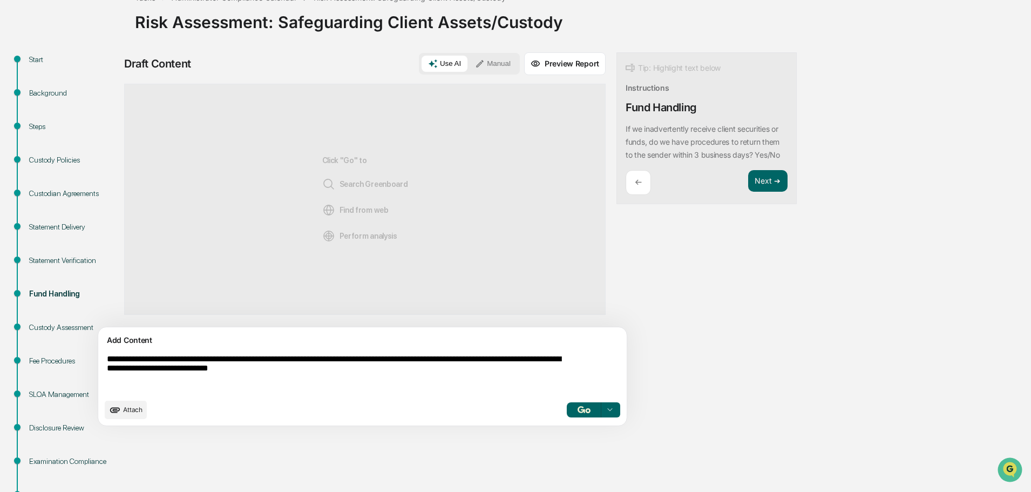
type textarea "**********"
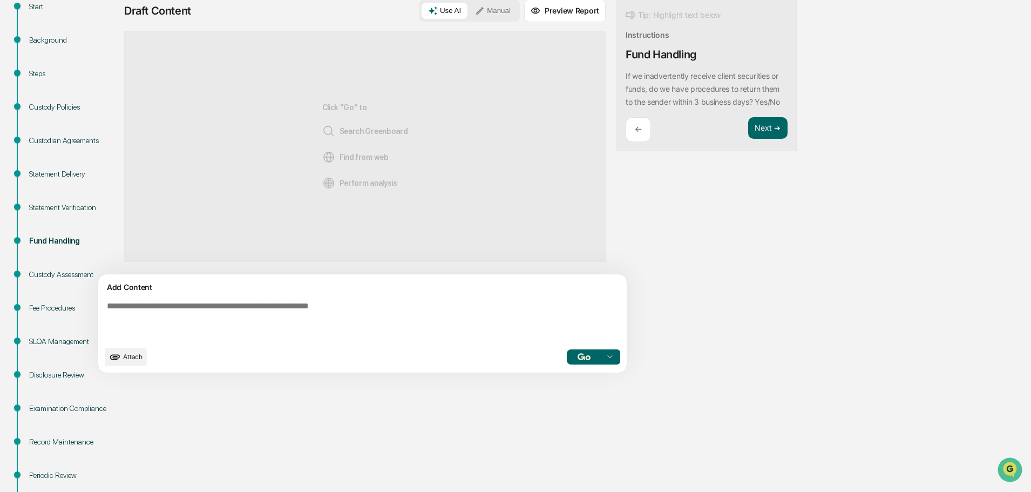
scroll to position [184, 0]
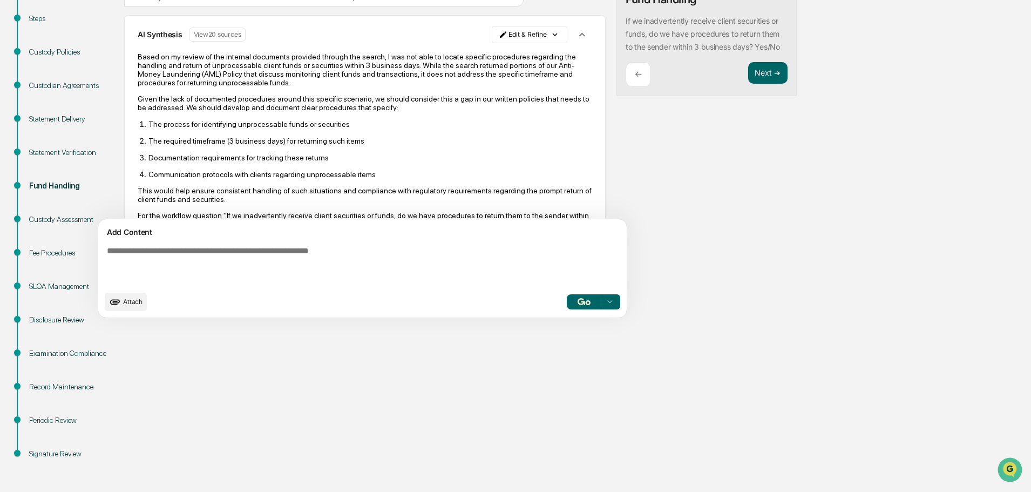
click at [618, 270] on div "Draft Content Use AI Manual Preview Report Sources this has never happened but …" at bounding box center [426, 134] width 605 height 380
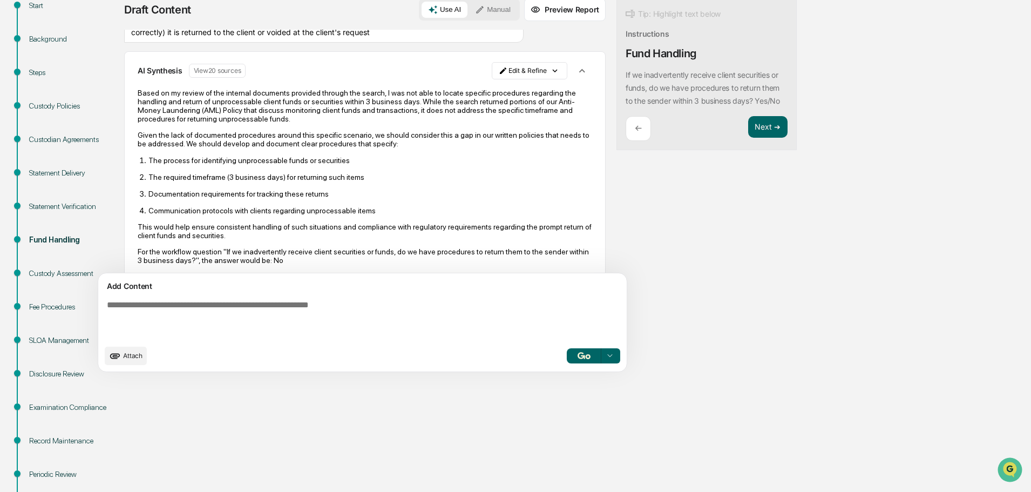
scroll to position [0, 0]
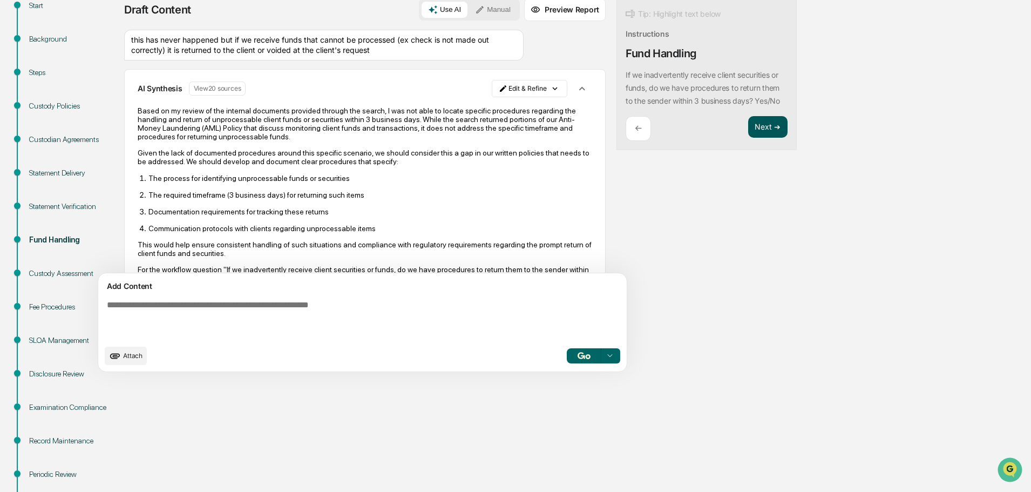
click at [748, 127] on button "Next ➔" at bounding box center [767, 127] width 39 height 22
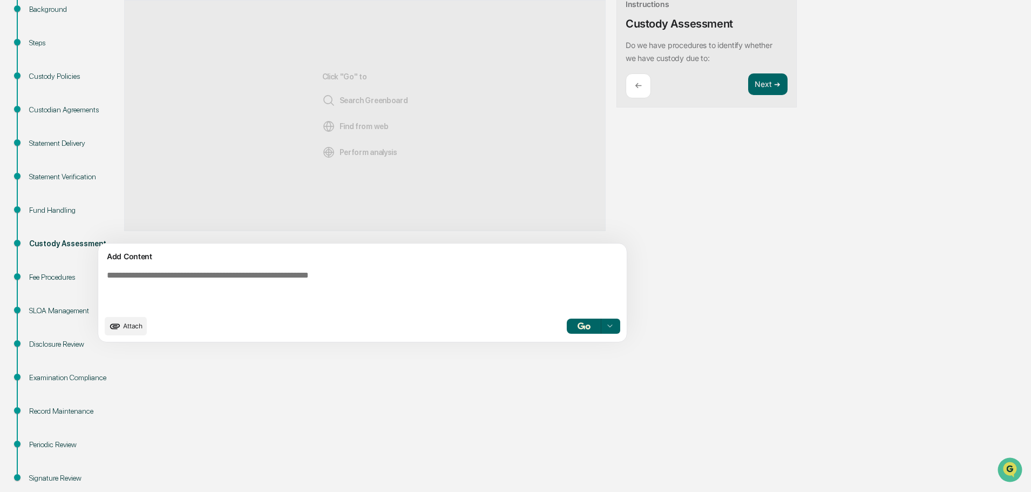
scroll to position [184, 0]
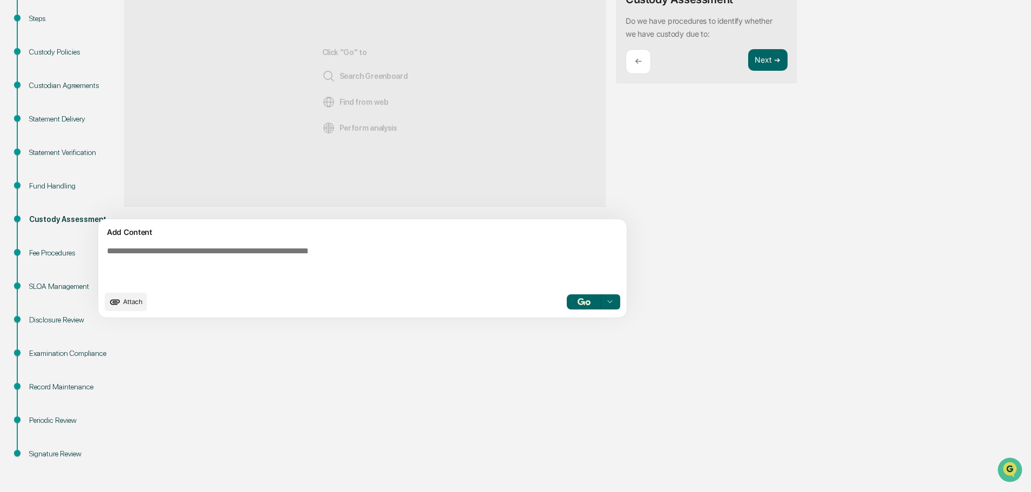
click at [307, 261] on textarea at bounding box center [338, 266] width 470 height 48
type textarea "**********"
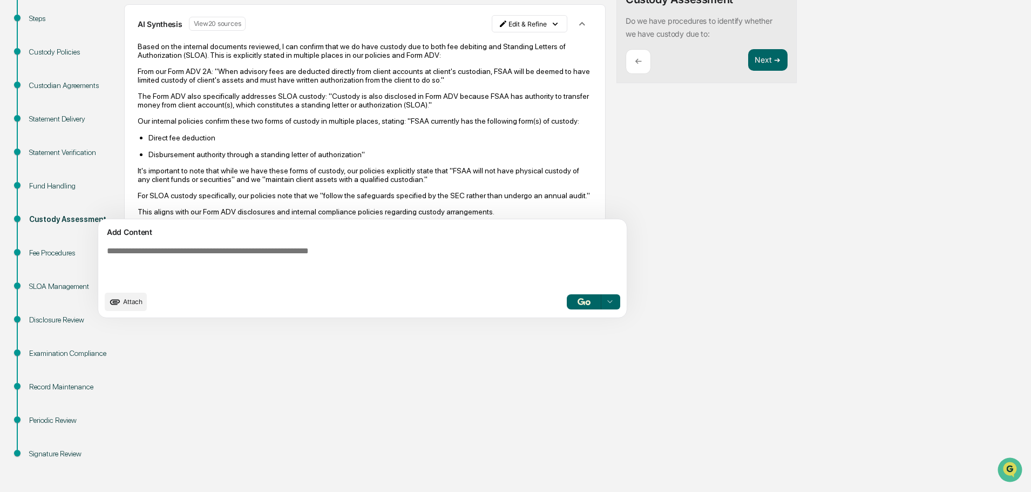
click at [1008, 272] on div "Start Background Steps Custody Policies Custodian Agreements Statement Delivery…" at bounding box center [515, 217] width 1020 height 547
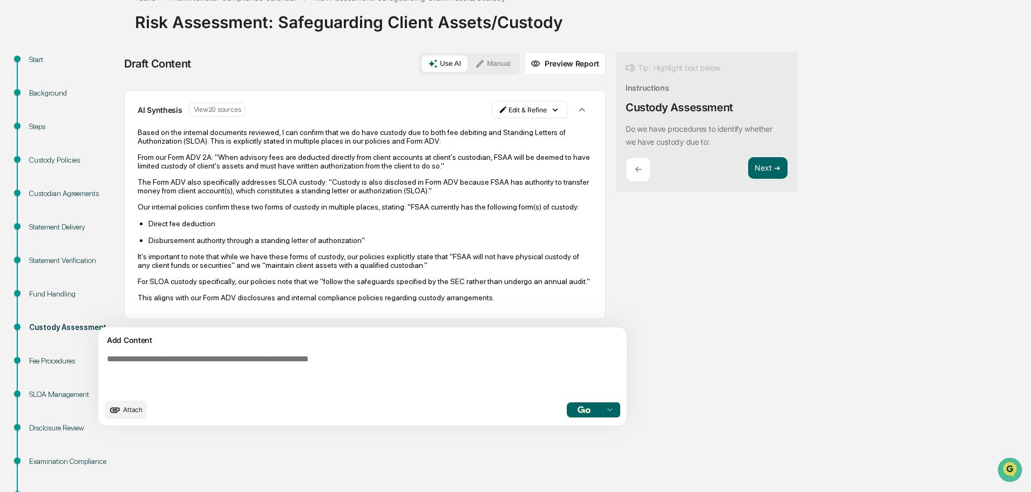
scroll to position [39, 0]
click at [748, 164] on button "Next ➔" at bounding box center [767, 168] width 39 height 22
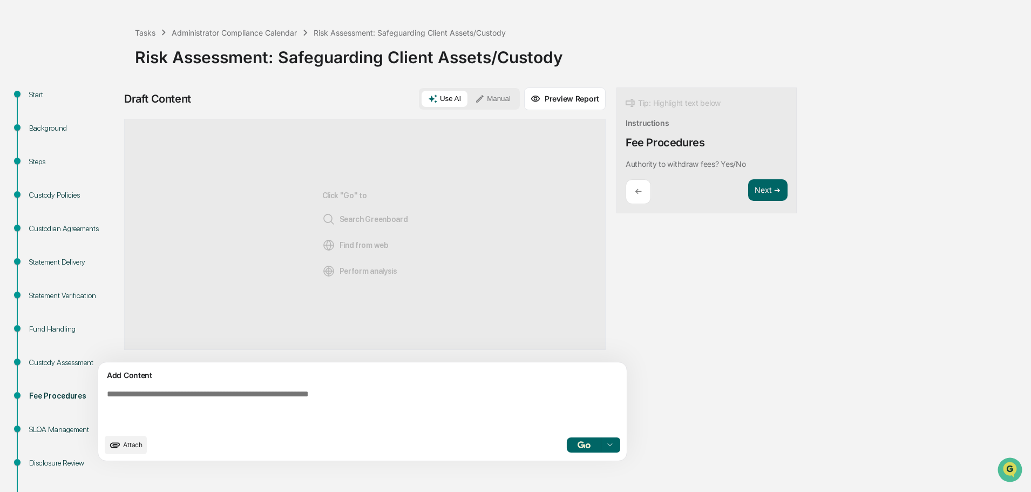
scroll to position [22, 0]
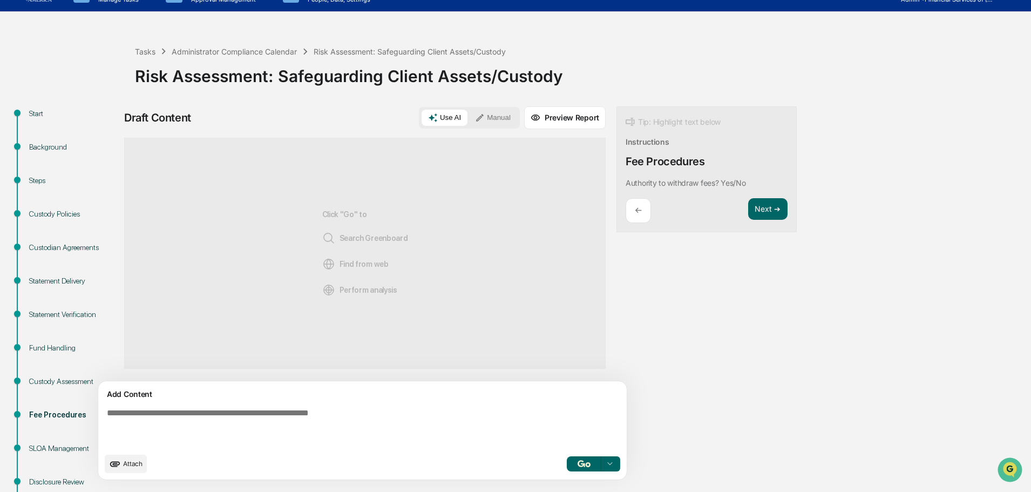
drag, startPoint x: 137, startPoint y: 409, endPoint x: 124, endPoint y: 403, distance: 13.8
click at [136, 409] on textarea at bounding box center [338, 428] width 470 height 48
type textarea "***"
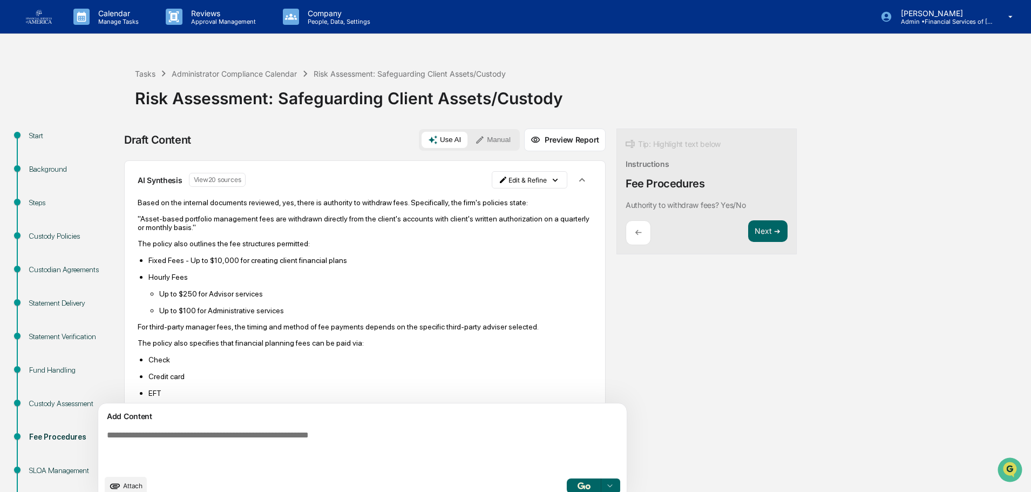
scroll to position [0, 0]
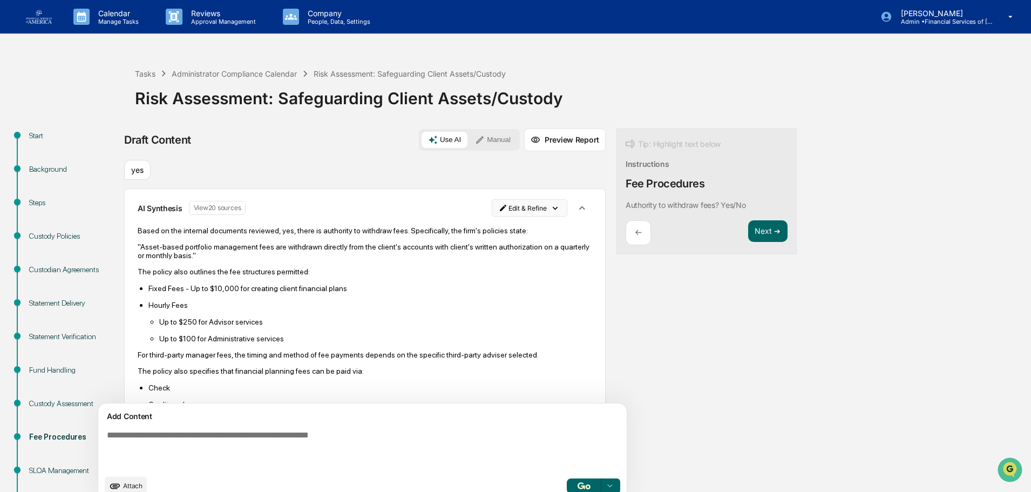
click at [493, 206] on html "Calendar Manage Tasks Reviews Approval Management Company People, Data, Setting…" at bounding box center [515, 246] width 1031 height 492
click at [479, 231] on div "Edit Result" at bounding box center [475, 229] width 79 height 17
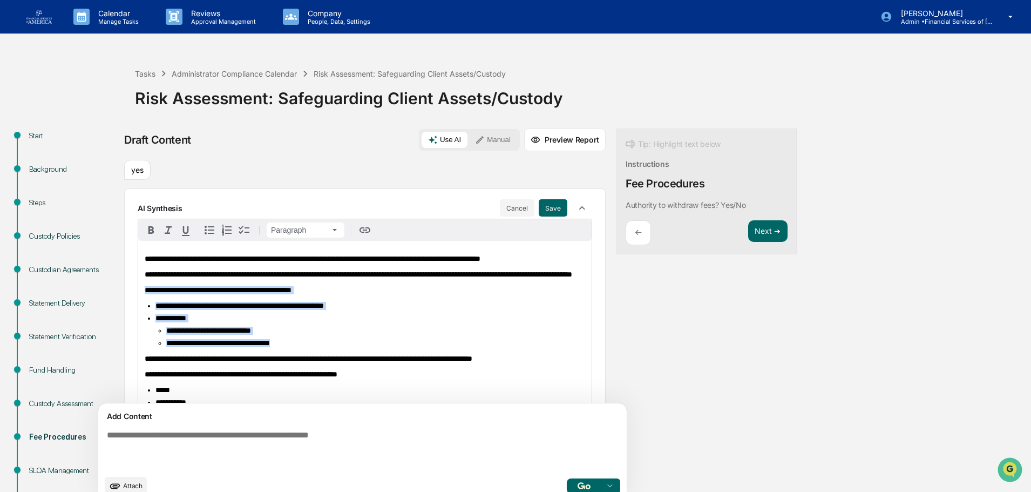
drag, startPoint x: 144, startPoint y: 295, endPoint x: 320, endPoint y: 351, distance: 184.2
click at [320, 351] on div "**********" at bounding box center [364, 361] width 453 height 240
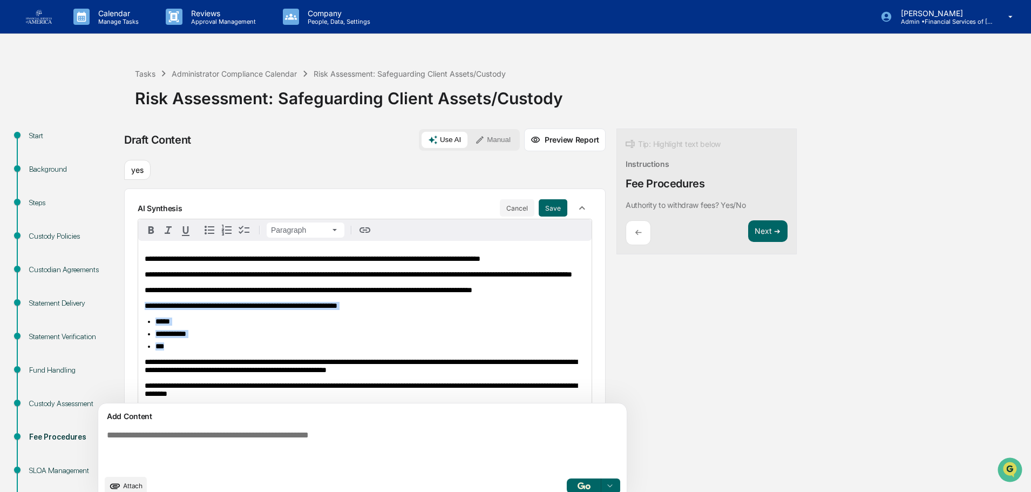
drag, startPoint x: 144, startPoint y: 314, endPoint x: 173, endPoint y: 361, distance: 55.3
click at [173, 361] on div "**********" at bounding box center [364, 326] width 453 height 171
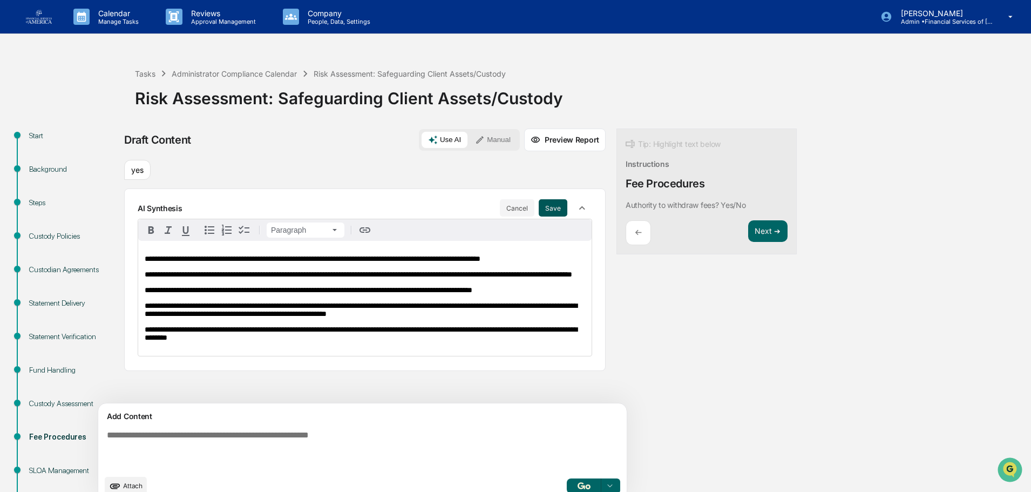
click at [539, 209] on button "Save" at bounding box center [553, 207] width 29 height 17
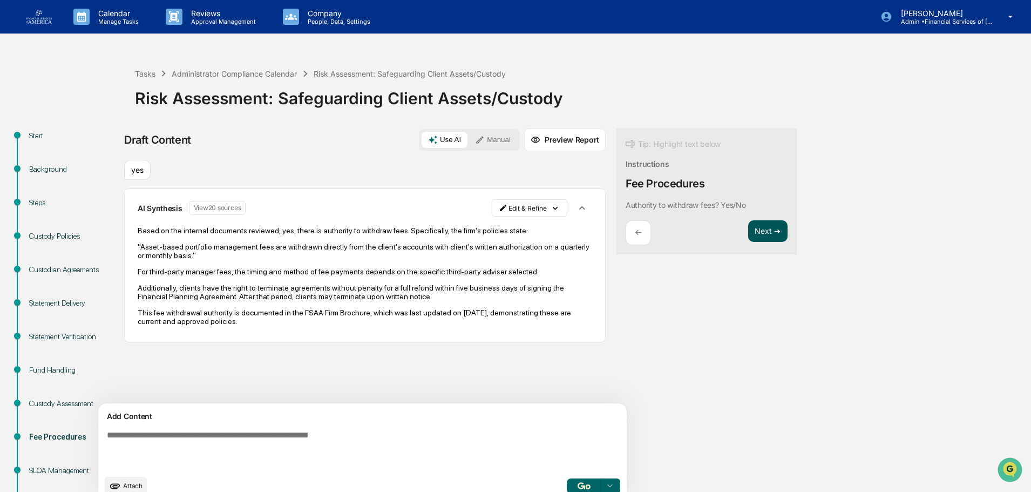
click at [748, 234] on button "Next ➔" at bounding box center [767, 231] width 39 height 22
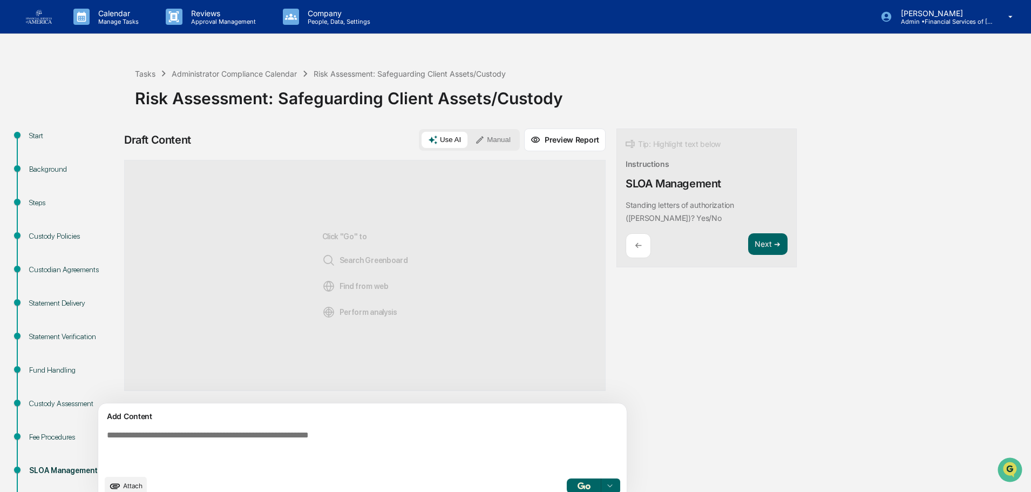
click at [336, 442] on textarea at bounding box center [338, 450] width 470 height 48
type textarea "***"
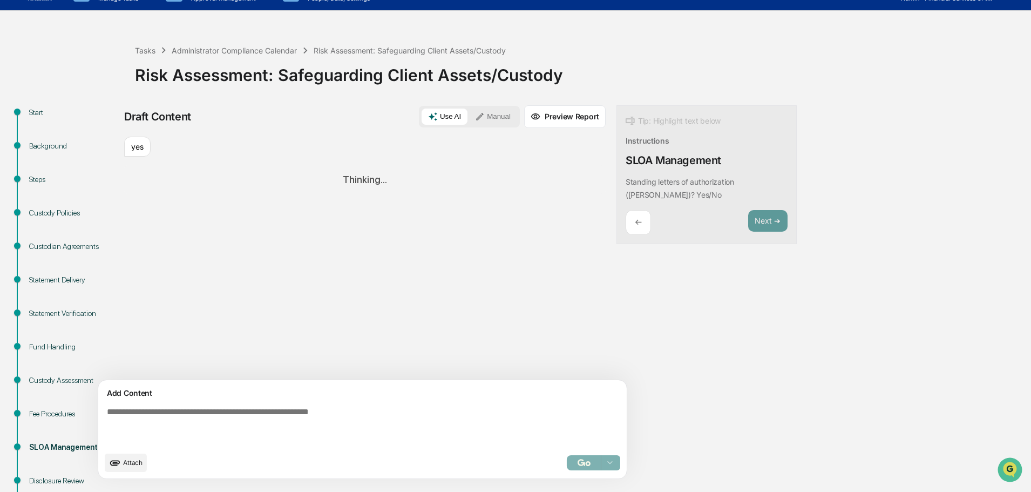
scroll to position [22, 0]
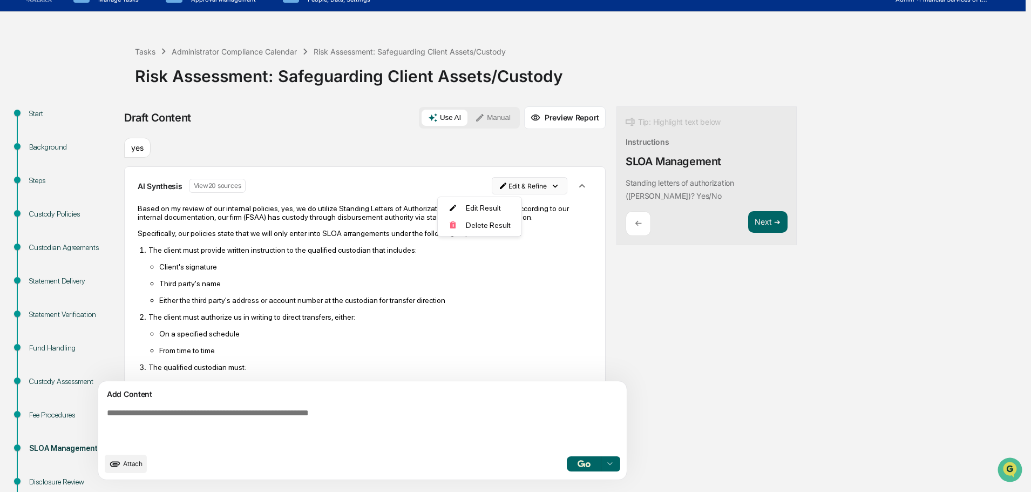
click at [471, 185] on html "Calendar Manage Tasks Reviews Approval Management Company People, Data, Setting…" at bounding box center [515, 224] width 1031 height 492
click at [486, 200] on div "Edit Result" at bounding box center [475, 207] width 79 height 17
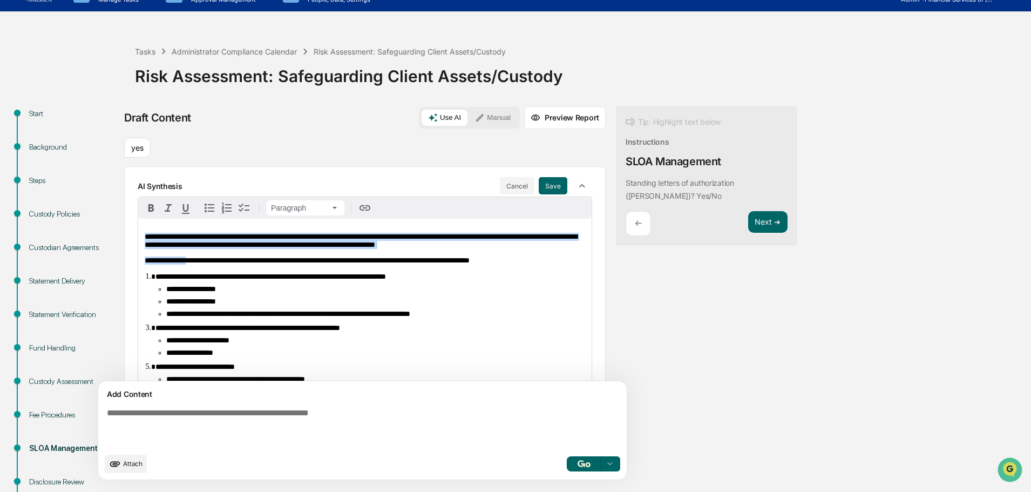
drag, startPoint x: 188, startPoint y: 264, endPoint x: 96, endPoint y: 212, distance: 106.9
click at [96, 212] on div "**********" at bounding box center [515, 379] width 1020 height 547
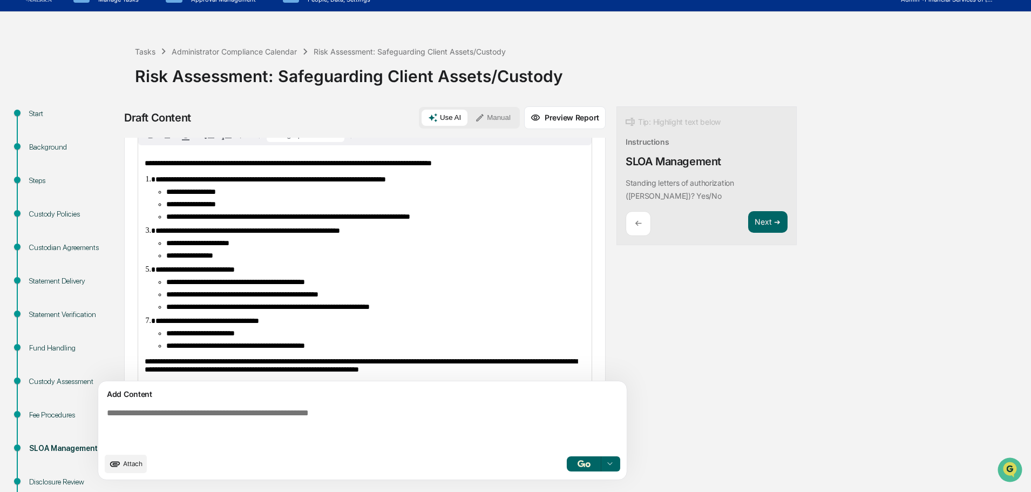
scroll to position [0, 0]
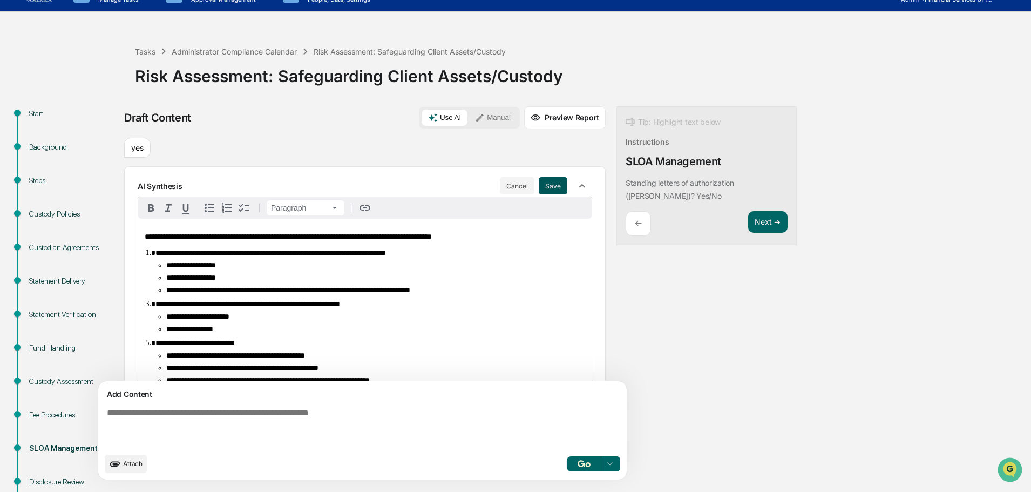
click at [539, 184] on button "Save" at bounding box center [553, 185] width 29 height 17
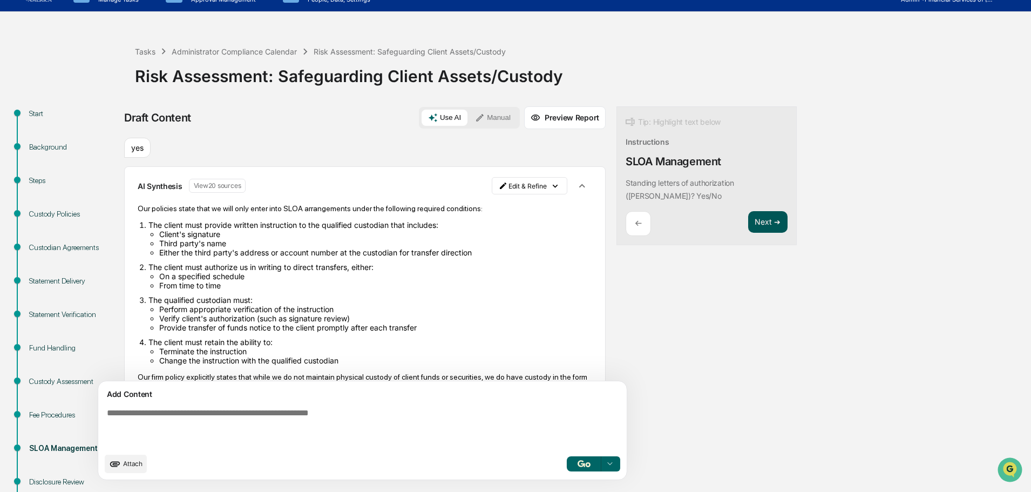
click at [748, 225] on button "Next ➔" at bounding box center [767, 222] width 39 height 22
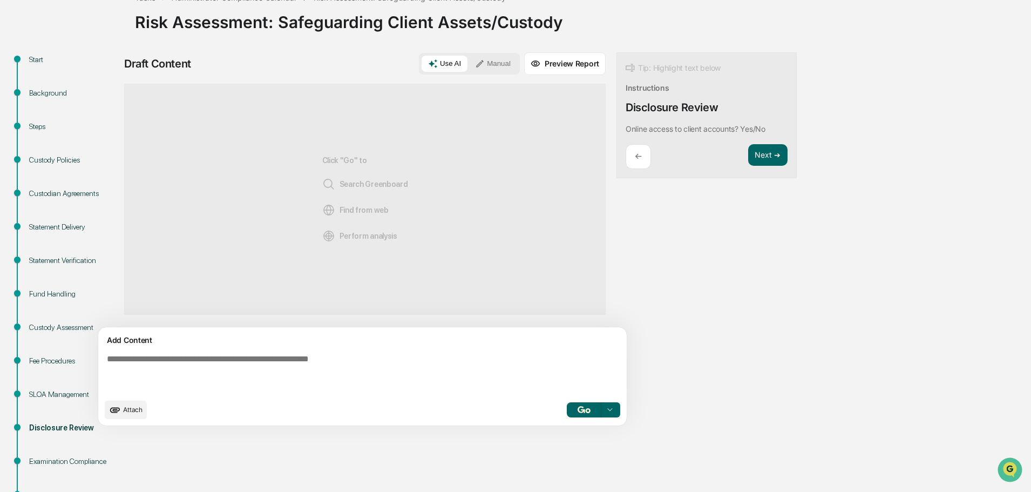
scroll to position [22, 0]
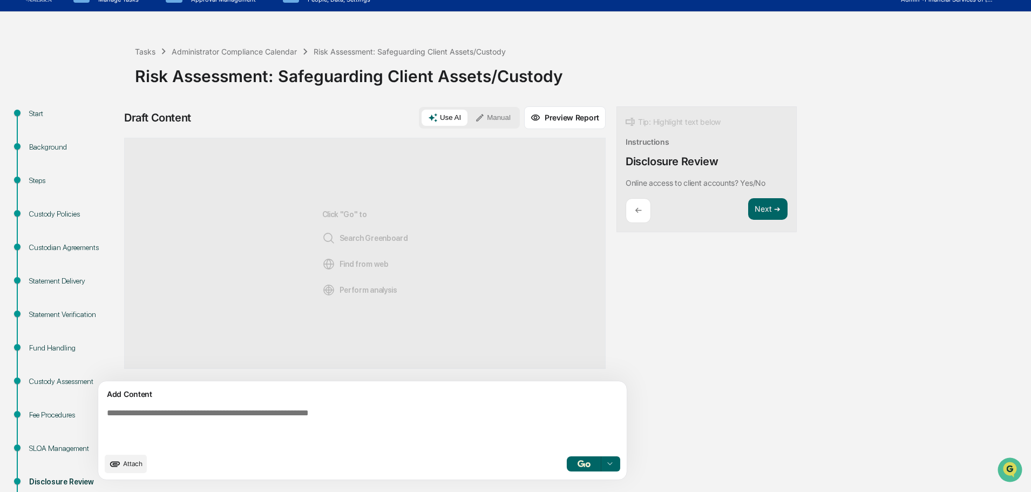
click at [210, 411] on textarea at bounding box center [338, 428] width 470 height 48
type textarea "***"
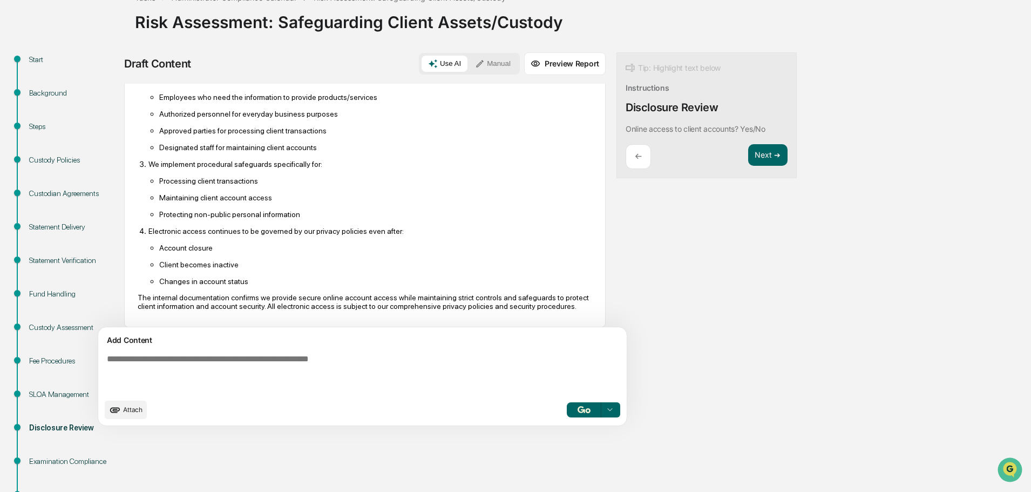
scroll to position [158, 0]
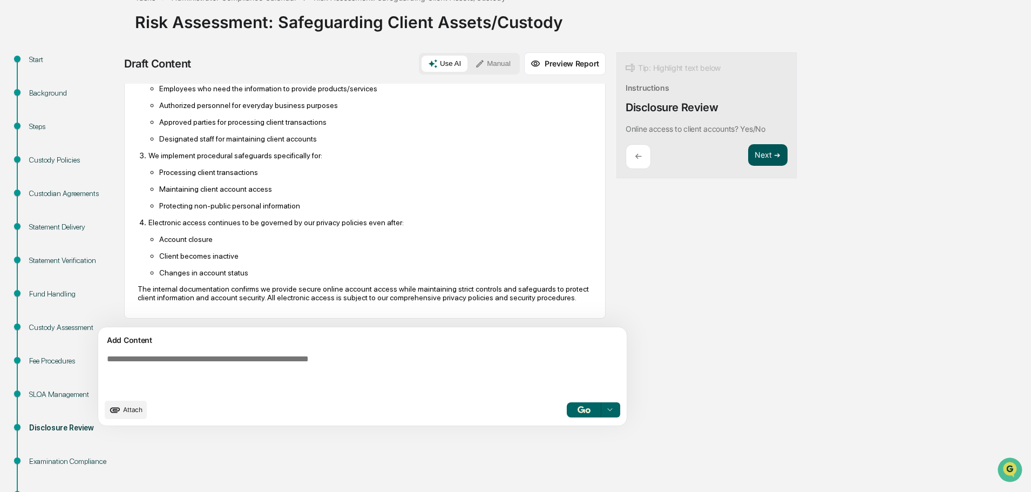
click at [748, 152] on button "Next ➔" at bounding box center [767, 155] width 39 height 22
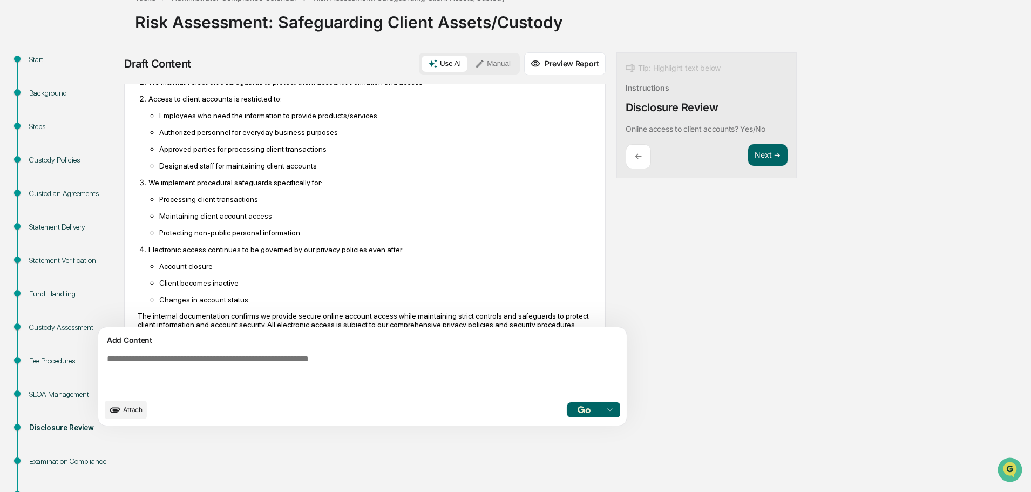
scroll to position [0, 0]
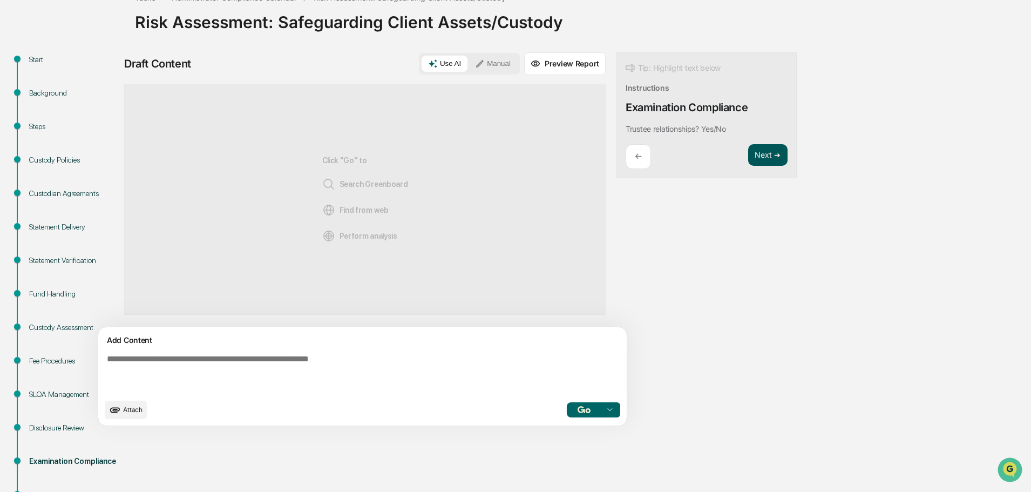
click at [748, 158] on button "Next ➔" at bounding box center [767, 155] width 39 height 22
drag, startPoint x: 709, startPoint y: 158, endPoint x: 594, endPoint y: 62, distance: 150.2
click at [616, 62] on div "Tip: Highlight text below Instructions Examination Compliance Trustee relations…" at bounding box center [706, 115] width 180 height 126
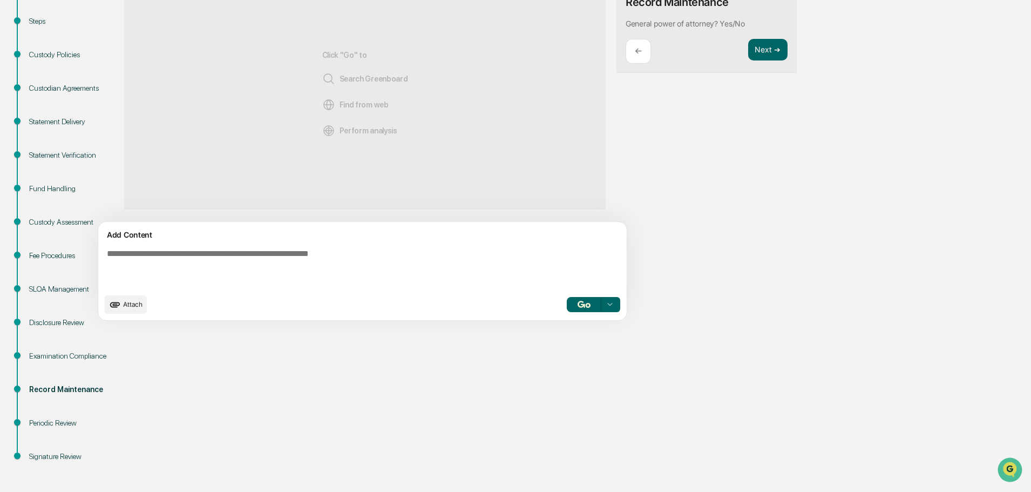
scroll to position [184, 0]
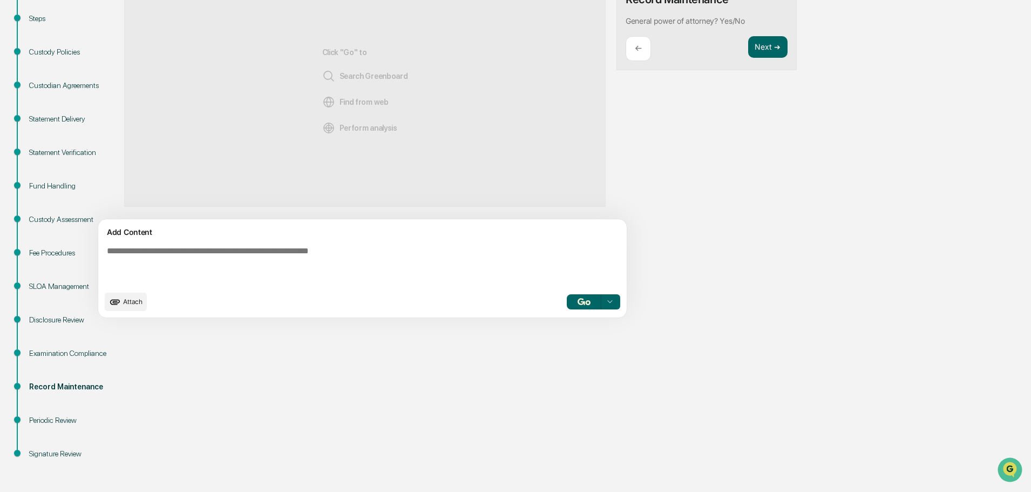
click at [66, 350] on div "Examination Compliance" at bounding box center [73, 353] width 89 height 11
click at [212, 276] on textarea at bounding box center [338, 266] width 470 height 48
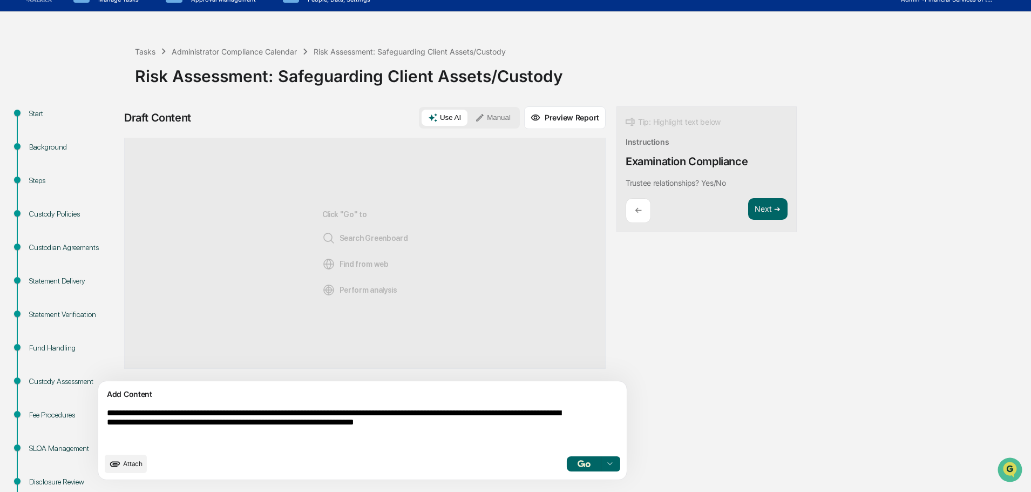
type textarea "**********"
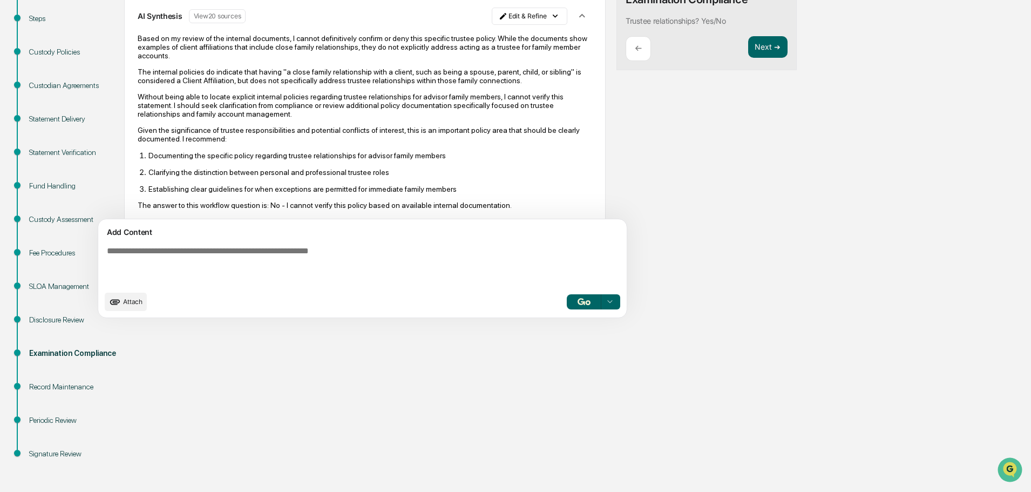
scroll to position [45, 0]
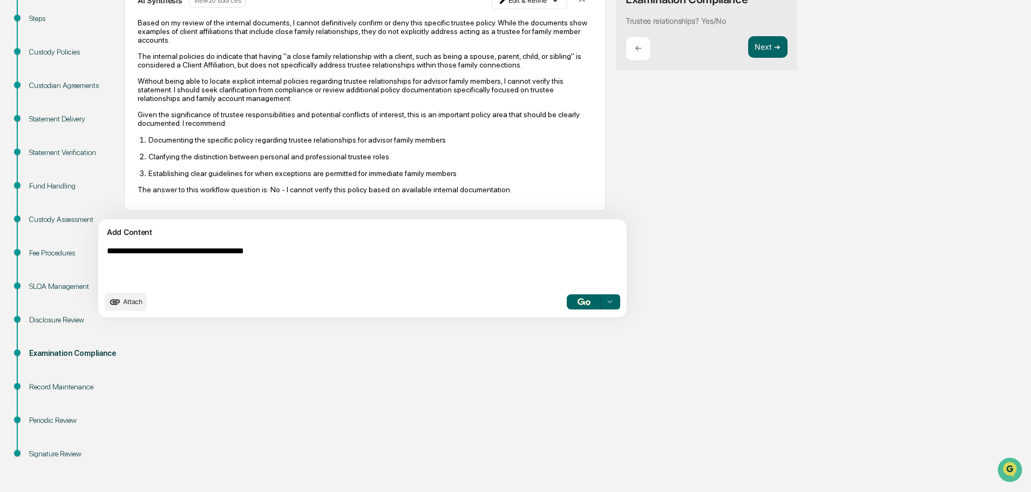
type textarea "**********"
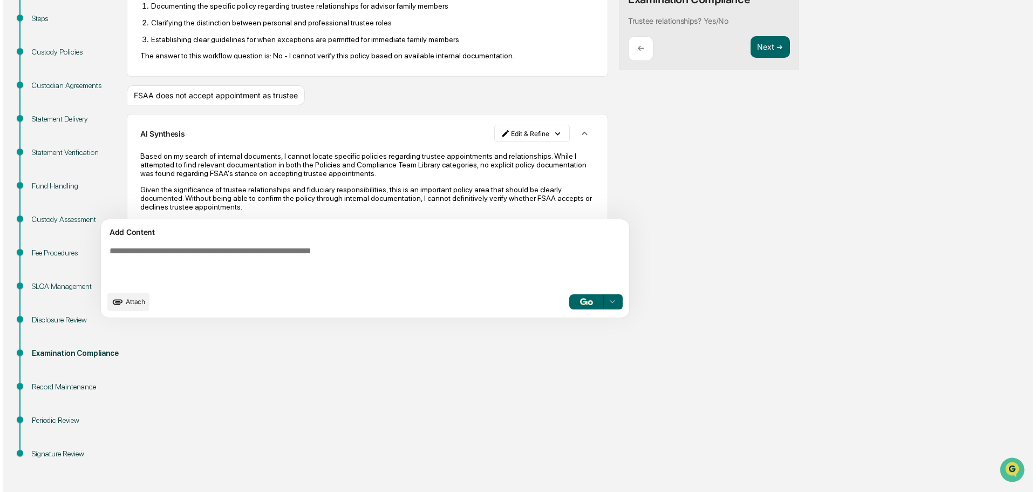
scroll to position [167, 0]
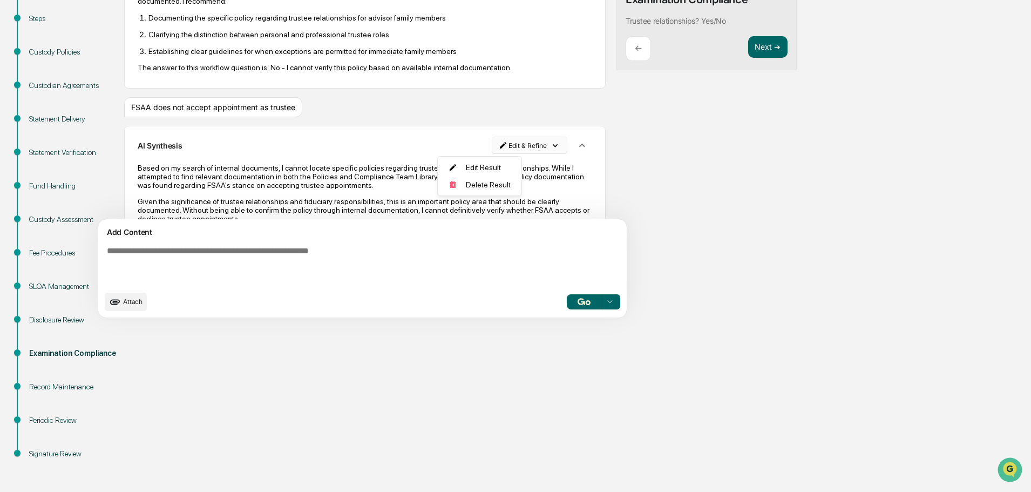
click at [493, 145] on html "Calendar Manage Tasks Reviews Approval Management Company People, Data, Setting…" at bounding box center [515, 62] width 1031 height 492
click at [487, 187] on div "Delete Result" at bounding box center [475, 184] width 79 height 17
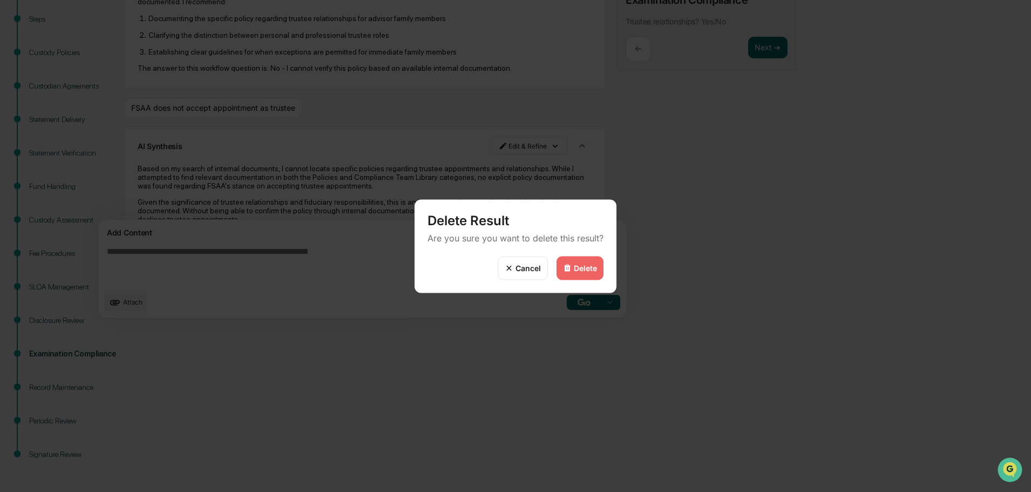
scroll to position [0, 0]
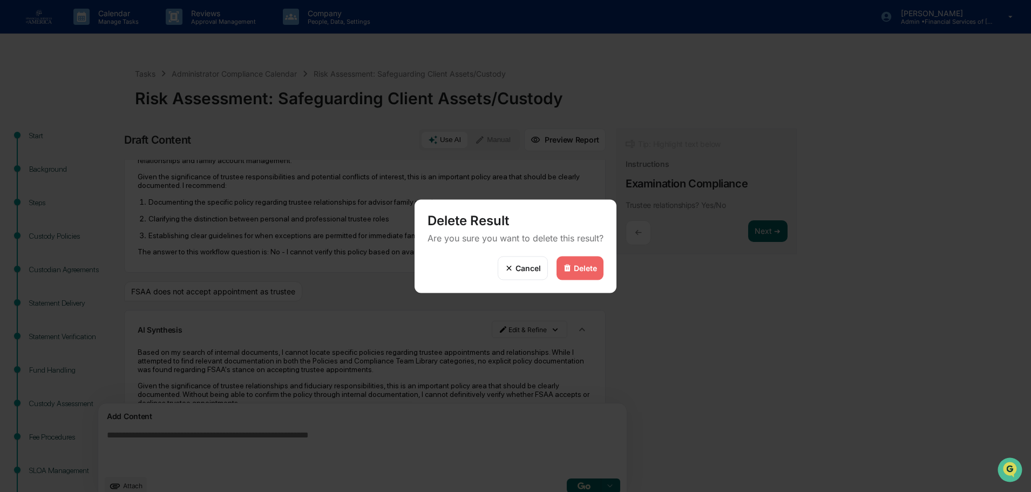
click at [574, 270] on div "Delete" at bounding box center [585, 267] width 23 height 9
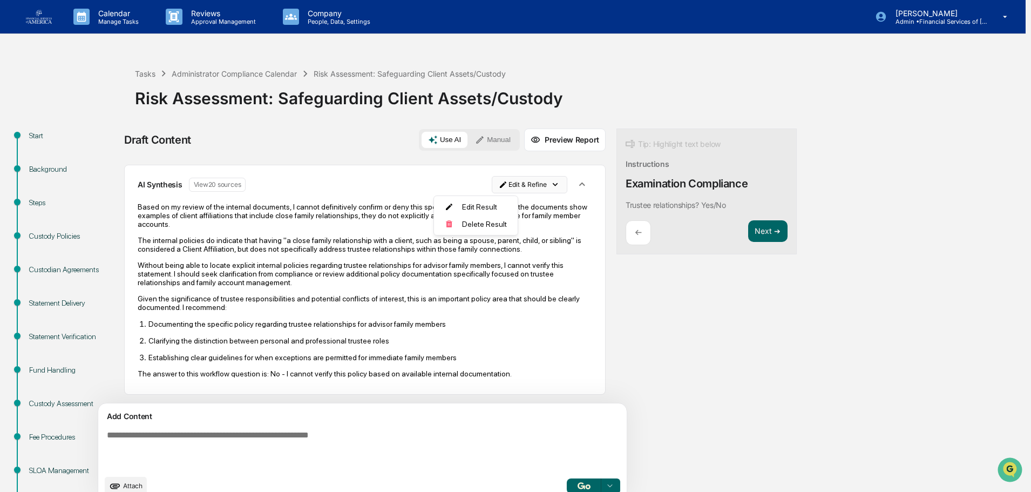
click at [474, 177] on html "Calendar Manage Tasks Reviews Approval Management Company People, Data, Setting…" at bounding box center [515, 246] width 1031 height 492
click at [480, 227] on div "Delete Result" at bounding box center [475, 223] width 79 height 17
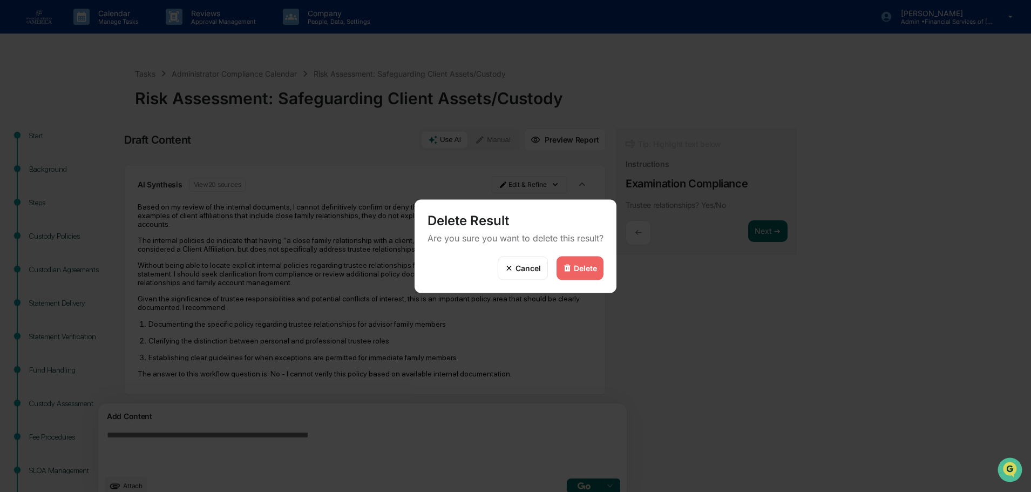
click at [579, 274] on div "Delete" at bounding box center [580, 268] width 47 height 24
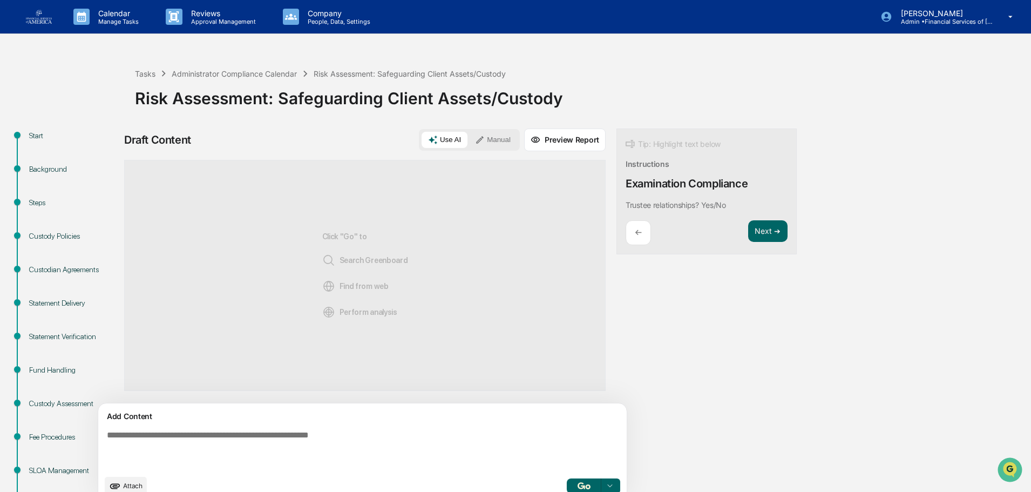
scroll to position [0, 0]
click at [279, 428] on textarea at bounding box center [338, 450] width 470 height 48
type textarea "**********"
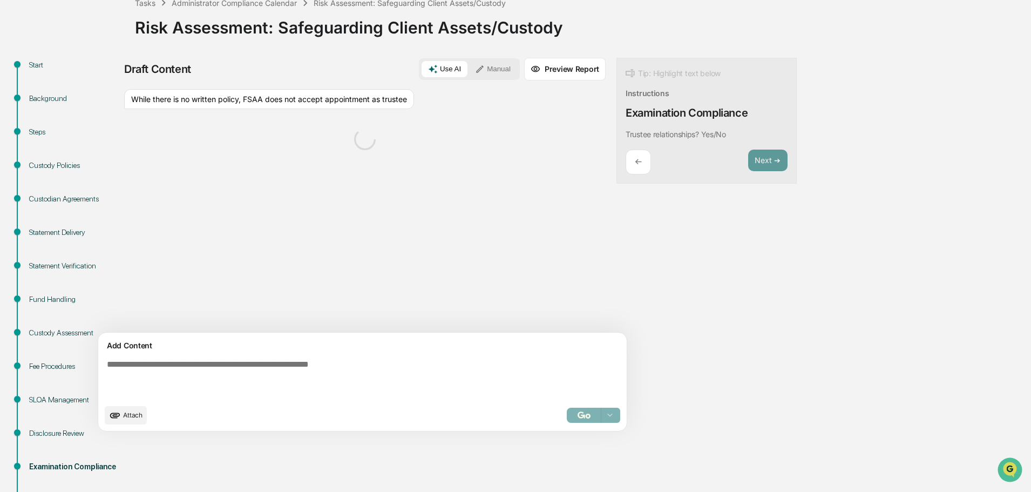
scroll to position [184, 0]
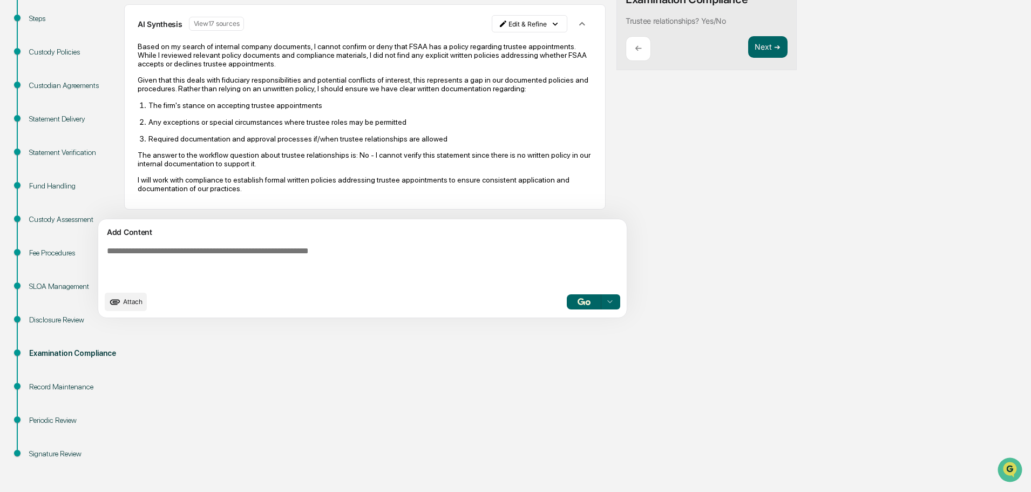
drag, startPoint x: 808, startPoint y: 233, endPoint x: 767, endPoint y: 224, distance: 41.5
click at [808, 233] on div "Start Background Steps Custody Policies Custodian Agreements Statement Delivery…" at bounding box center [515, 217] width 1020 height 547
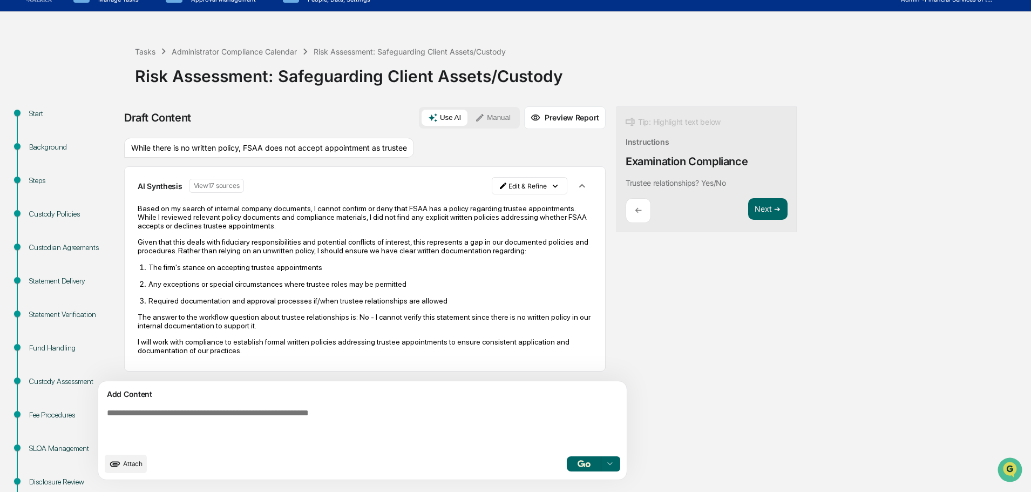
scroll to position [8, 0]
click at [483, 180] on html "Calendar Manage Tasks Reviews Approval Management Company People, Data, Setting…" at bounding box center [515, 224] width 1031 height 492
drag, startPoint x: 483, startPoint y: 200, endPoint x: 455, endPoint y: 196, distance: 28.3
click at [455, 196] on div "Edit Result" at bounding box center [475, 200] width 79 height 17
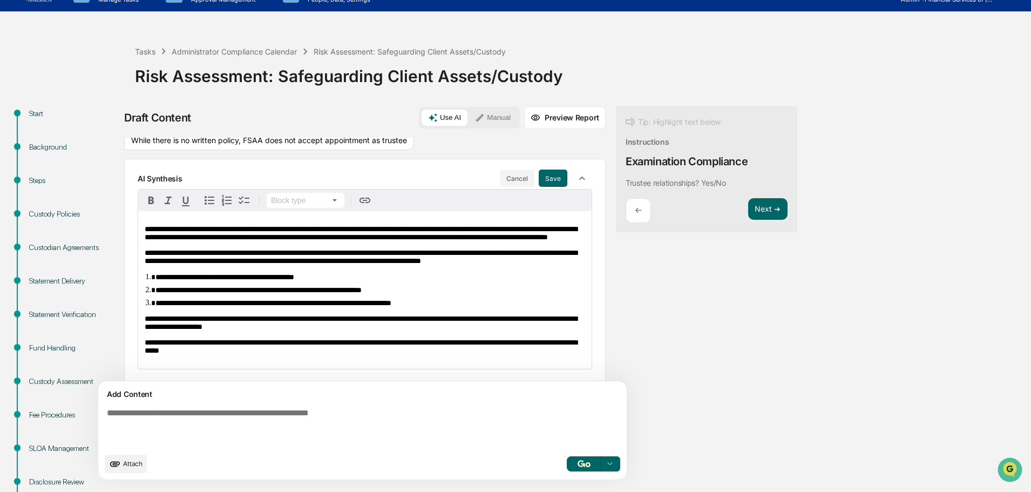
scroll to position [42, 0]
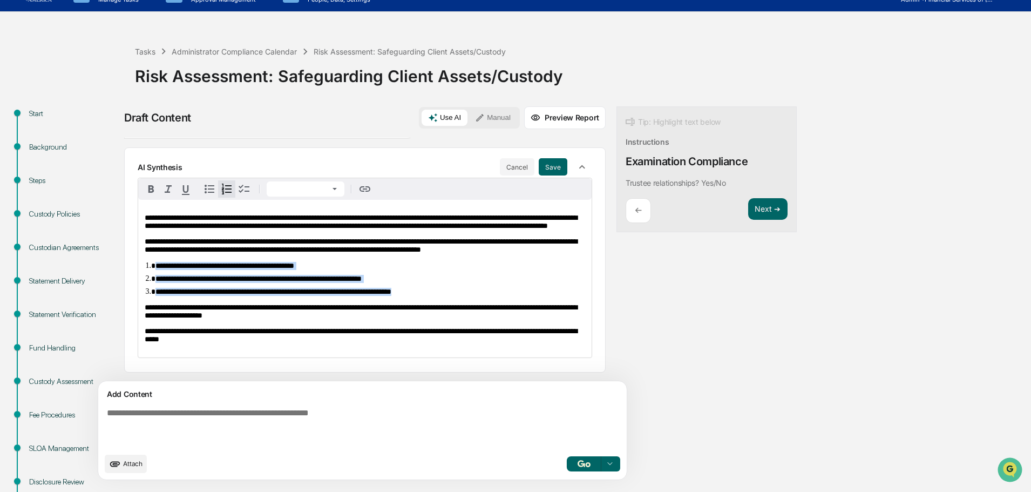
drag, startPoint x: 481, startPoint y: 286, endPoint x: 151, endPoint y: 261, distance: 331.3
click at [151, 261] on ol "**********" at bounding box center [365, 278] width 440 height 35
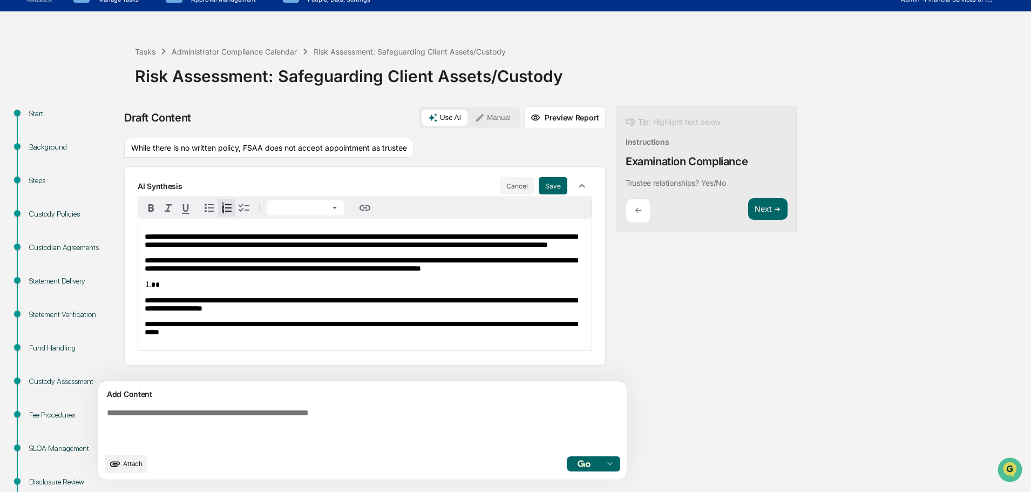
scroll to position [49, 0]
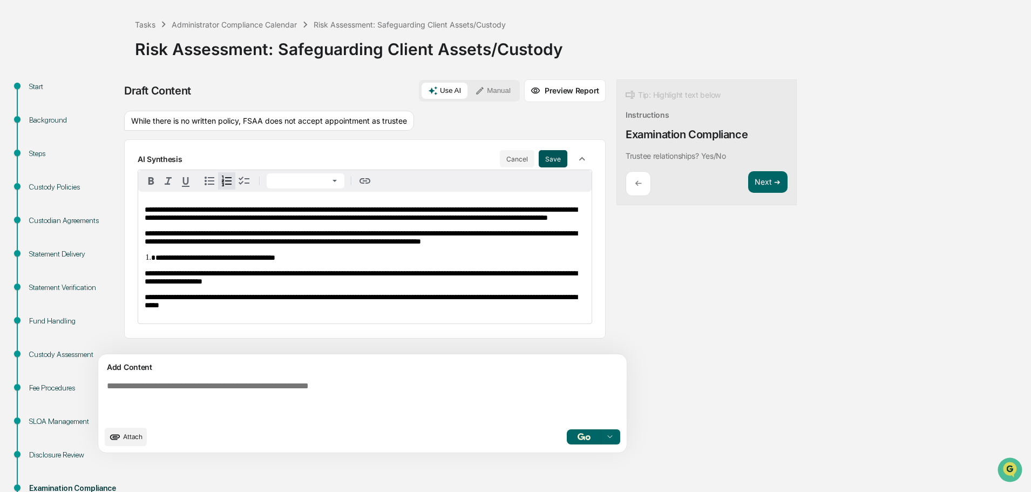
click at [539, 150] on button "Save" at bounding box center [553, 158] width 29 height 17
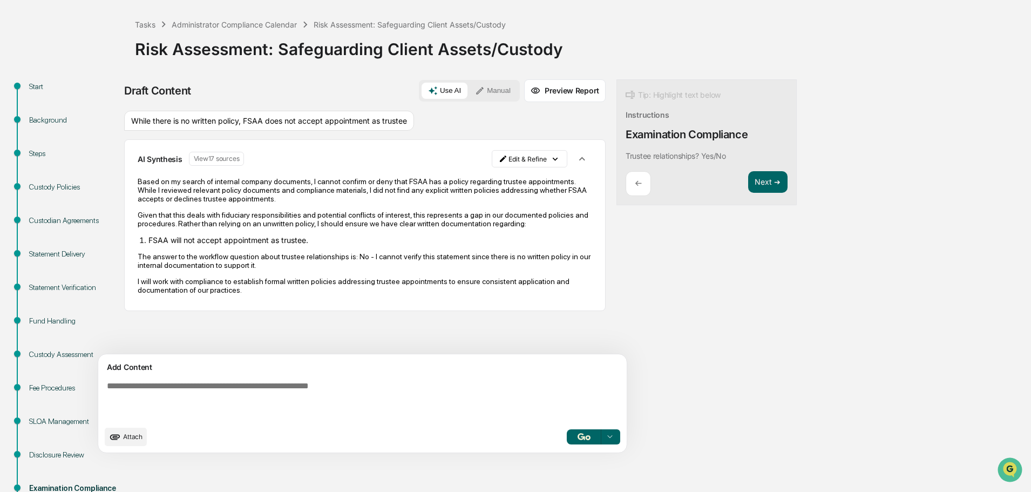
scroll to position [0, 0]
click at [748, 184] on button "Next ➔" at bounding box center [767, 182] width 39 height 22
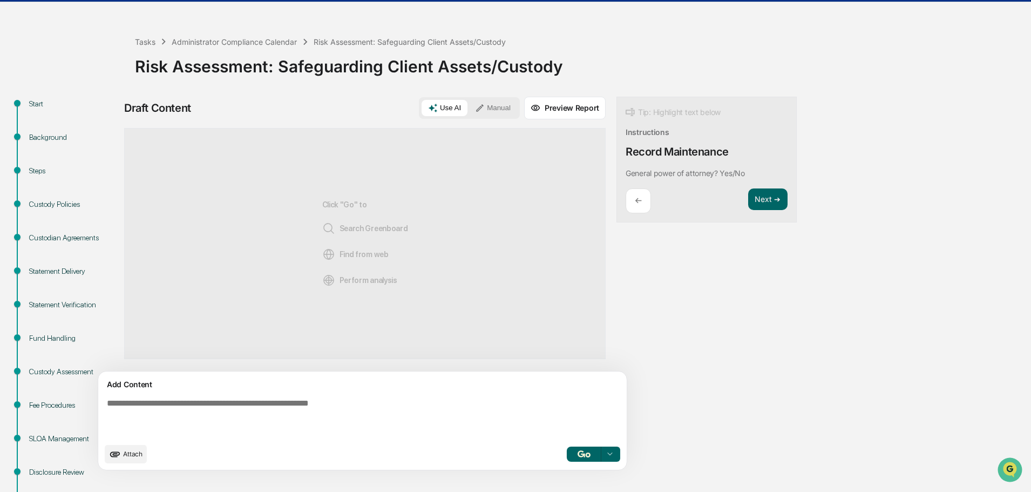
scroll to position [22, 0]
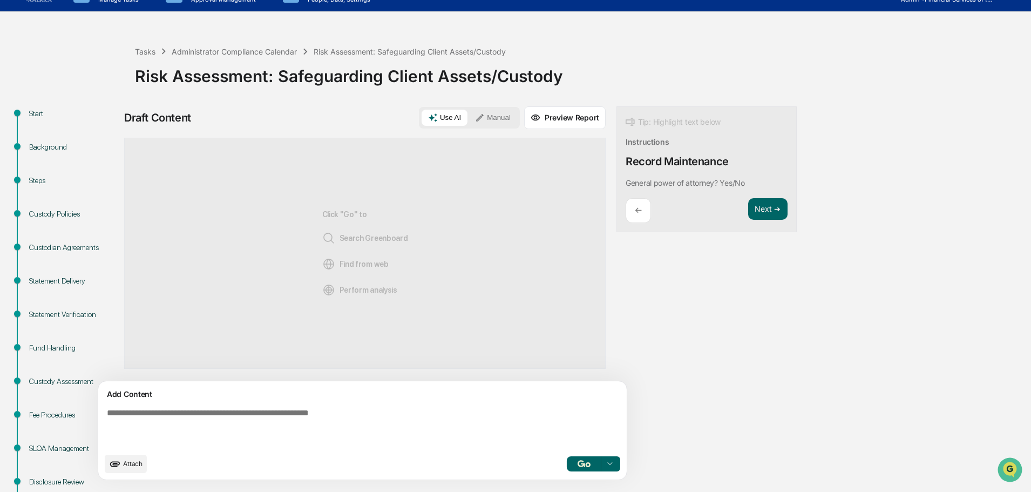
click at [211, 411] on textarea at bounding box center [338, 428] width 470 height 48
type textarea "**********"
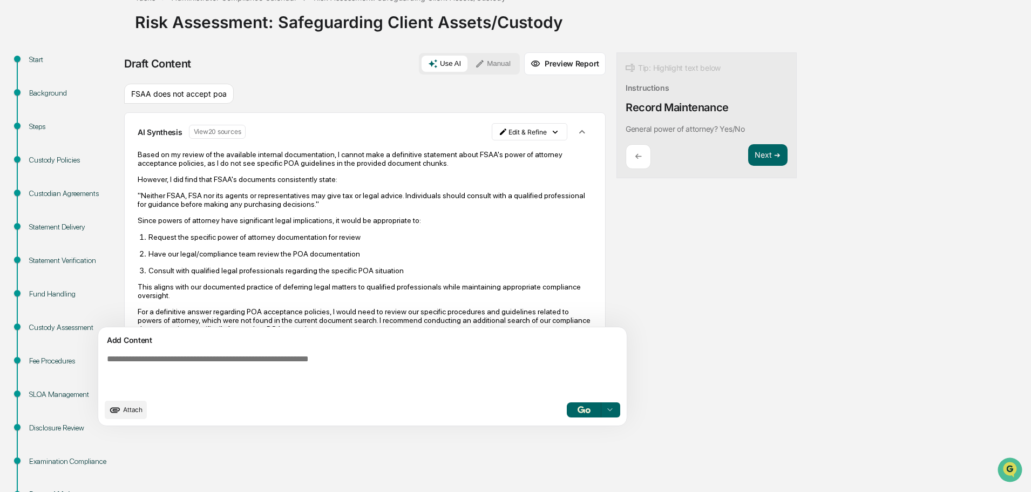
scroll to position [31, 0]
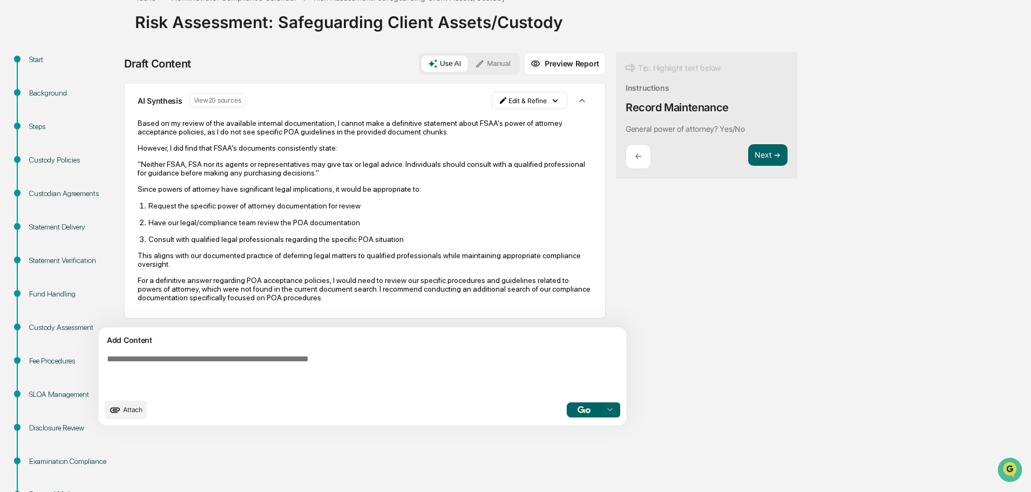
click at [391, 301] on p "For a definitive answer regarding POA acceptance policies, I would need to revi…" at bounding box center [365, 289] width 454 height 26
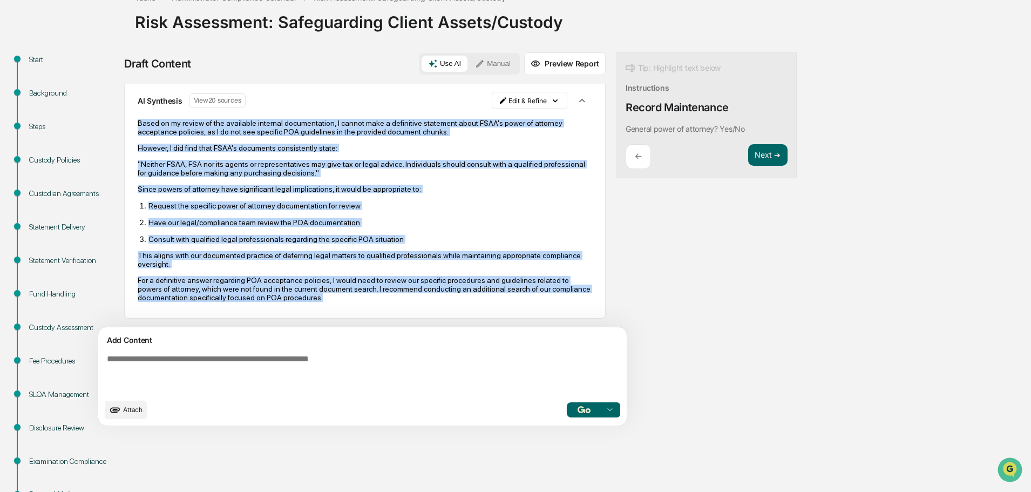
drag, startPoint x: 397, startPoint y: 298, endPoint x: 130, endPoint y: 117, distance: 322.9
click at [130, 117] on div "AI Synthesis View 20 sources Edit & Refine Based on my review of the available …" at bounding box center [364, 199] width 481 height 237
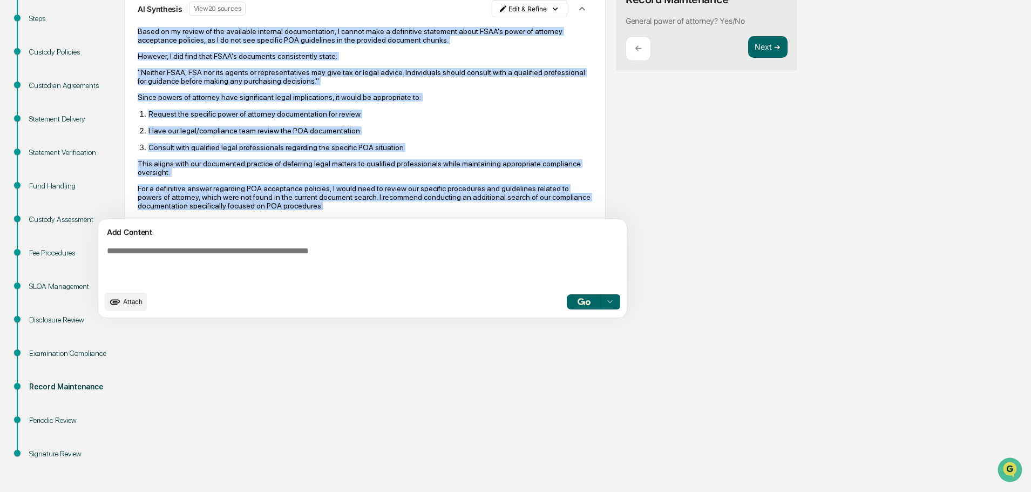
scroll to position [0, 0]
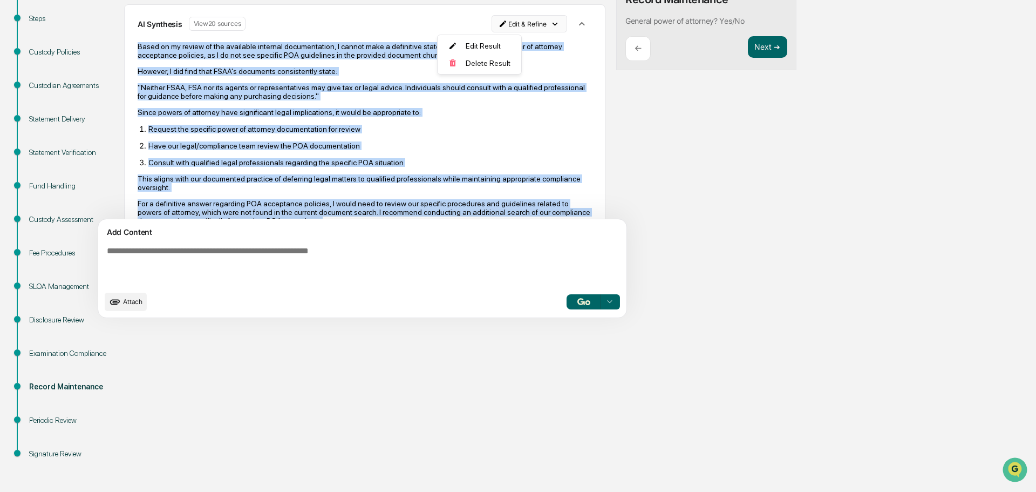
click at [478, 28] on html "Calendar Manage Tasks Reviews Approval Management Company People, Data, Setting…" at bounding box center [518, 62] width 1036 height 492
click at [469, 46] on div "Edit Result" at bounding box center [475, 45] width 79 height 17
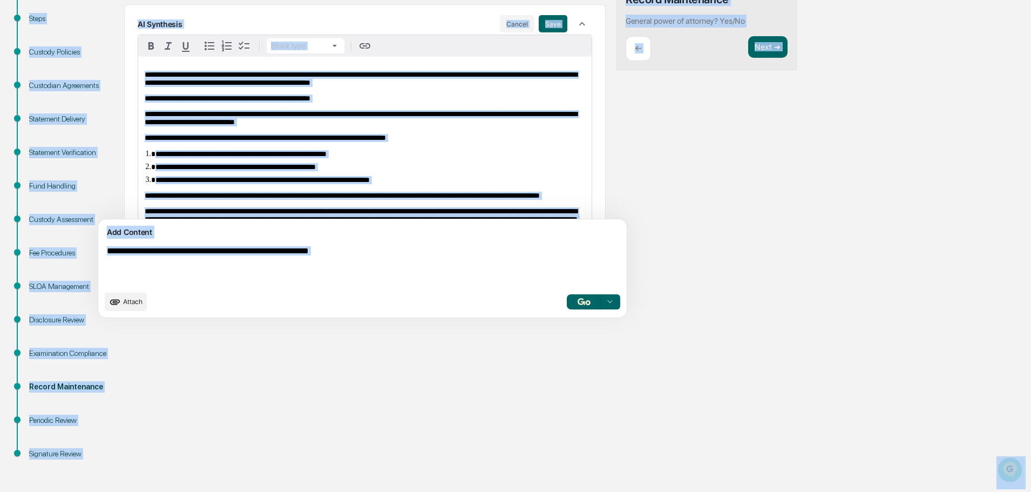
drag, startPoint x: 266, startPoint y: 110, endPoint x: 328, endPoint y: 145, distance: 71.0
click at [267, 110] on div "**********" at bounding box center [364, 147] width 453 height 181
click at [187, 115] on span "**********" at bounding box center [361, 118] width 432 height 16
click at [186, 84] on span "**********" at bounding box center [361, 79] width 432 height 16
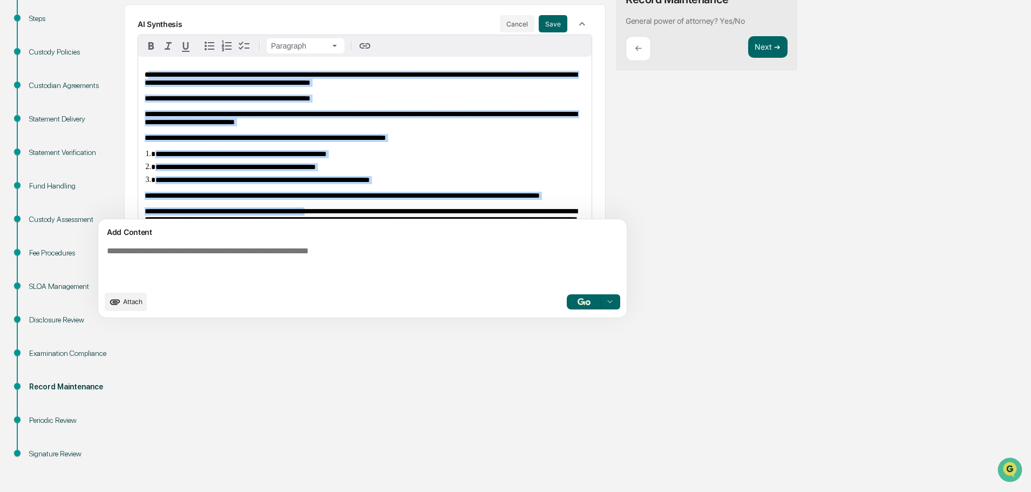
scroll to position [66, 0]
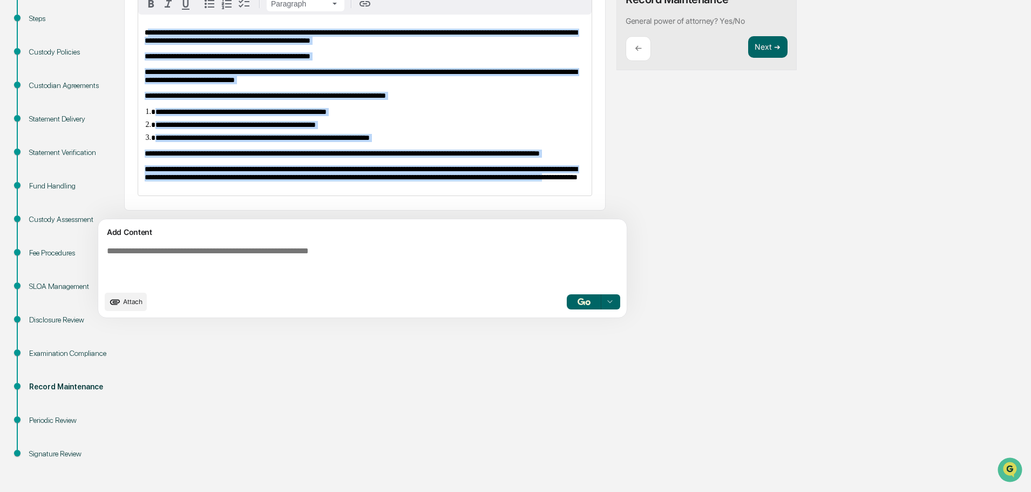
drag, startPoint x: 147, startPoint y: 73, endPoint x: 340, endPoint y: 267, distance: 272.9
click at [336, 268] on div "**********" at bounding box center [364, 150] width 481 height 349
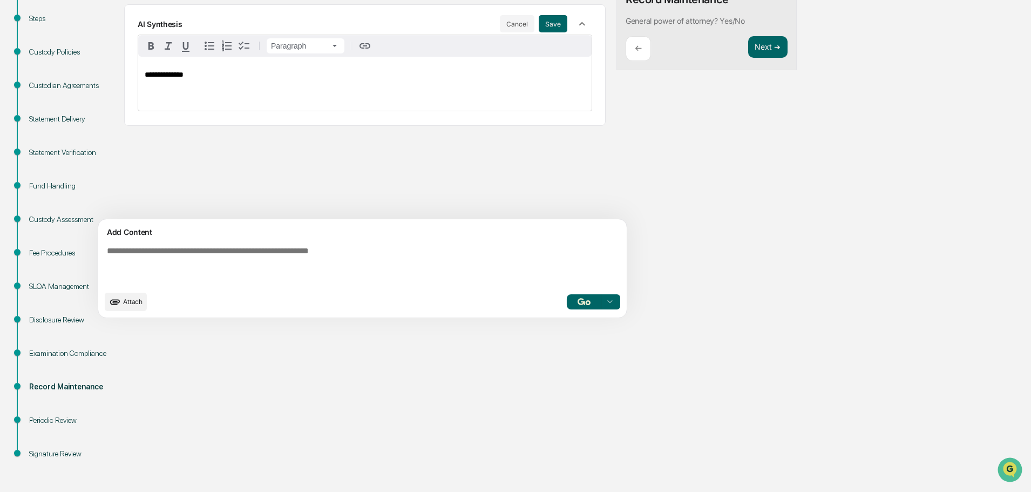
scroll to position [0, 0]
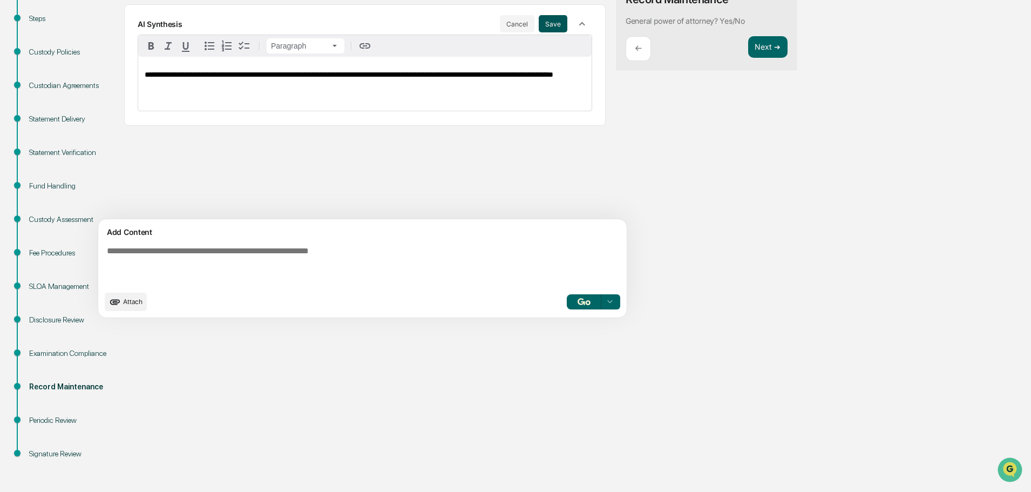
click at [539, 23] on button "Save" at bounding box center [553, 23] width 29 height 17
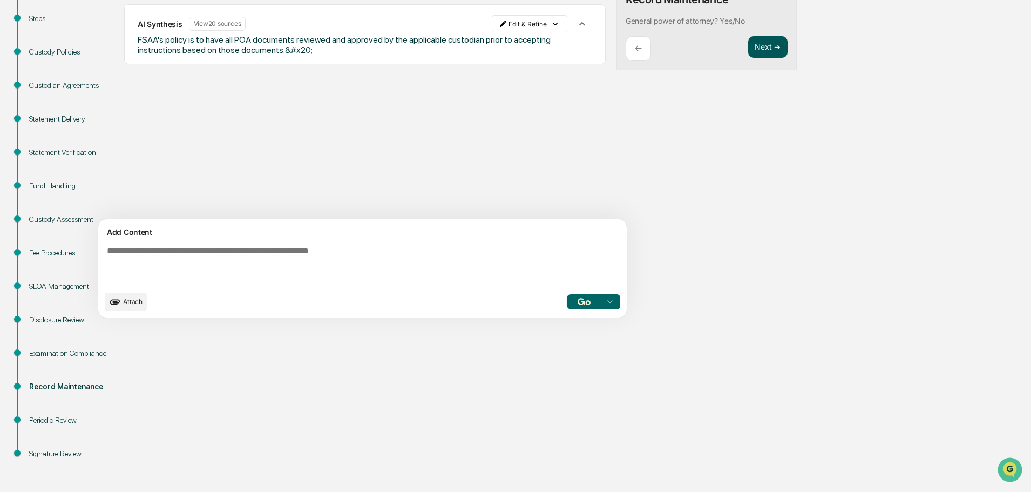
click at [748, 50] on button "Next ➔" at bounding box center [767, 47] width 39 height 22
